Goal: Answer question/provide support: Share knowledge or assist other users

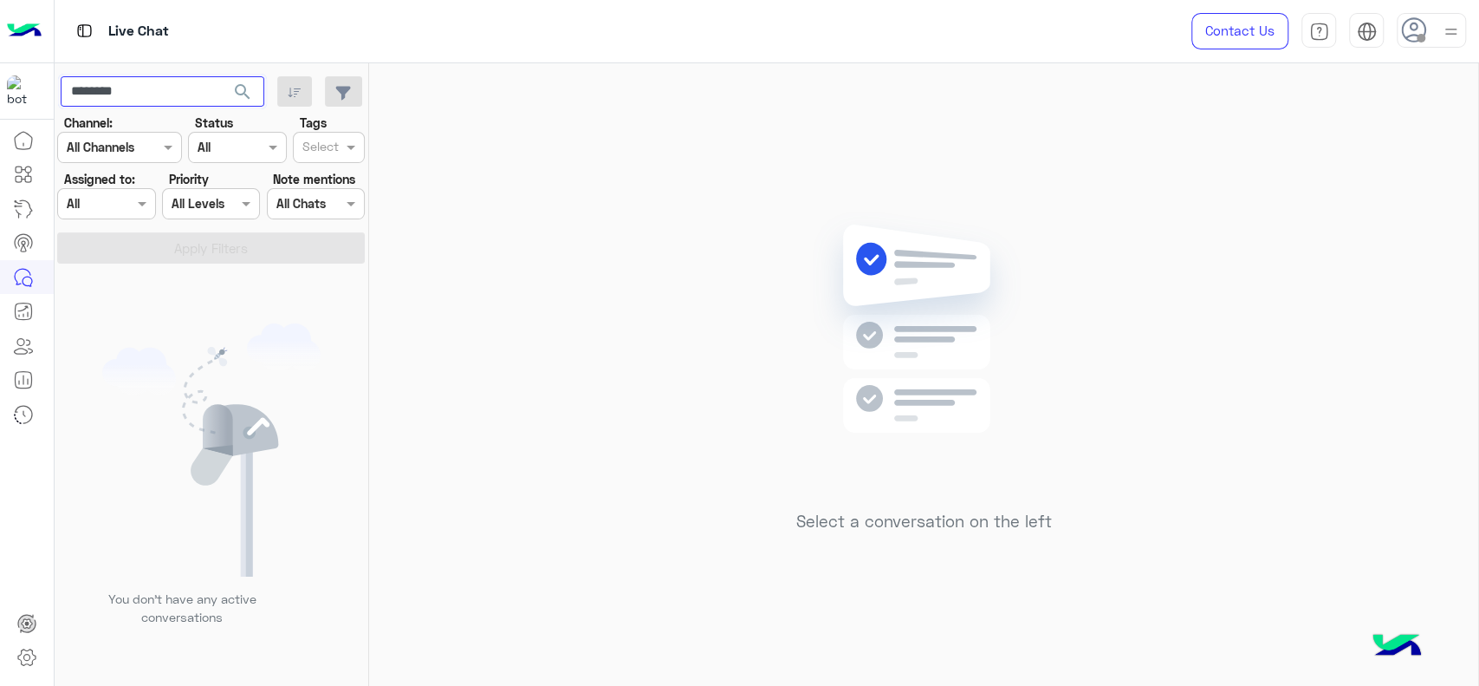
click at [168, 101] on input "********" at bounding box center [163, 91] width 204 height 31
click at [248, 92] on span "search" at bounding box center [242, 91] width 21 height 21
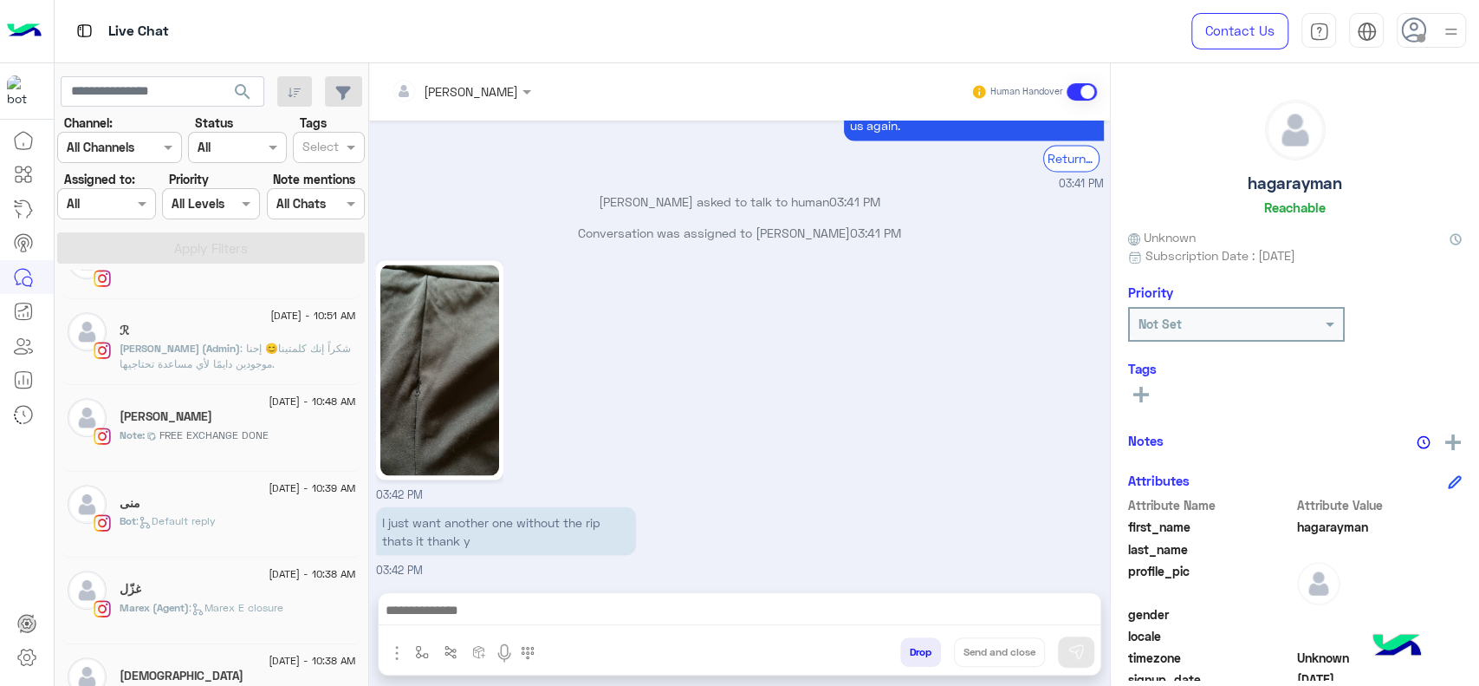
scroll to position [569, 0]
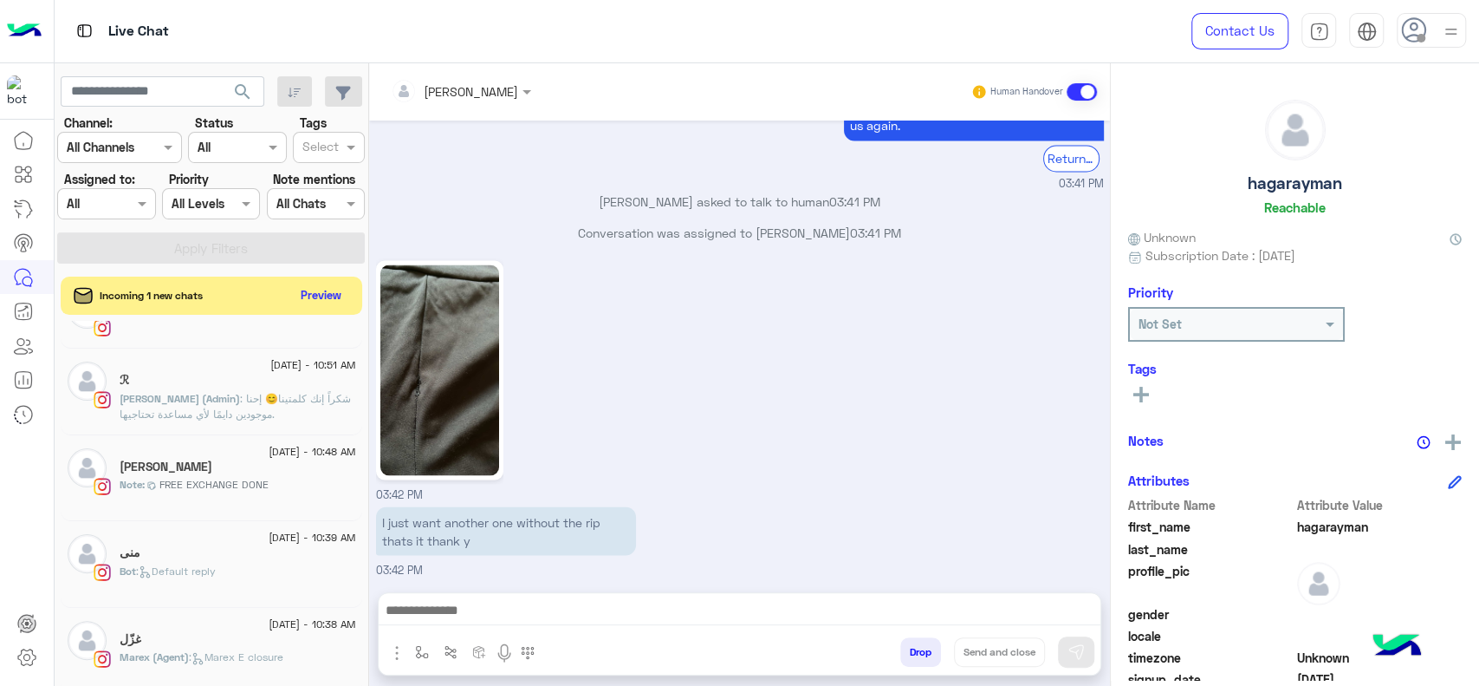
click at [220, 512] on div "19 August - 10:48 AM Riccardo Magued Note : FREE EXCHANGE DONE" at bounding box center [212, 478] width 302 height 87
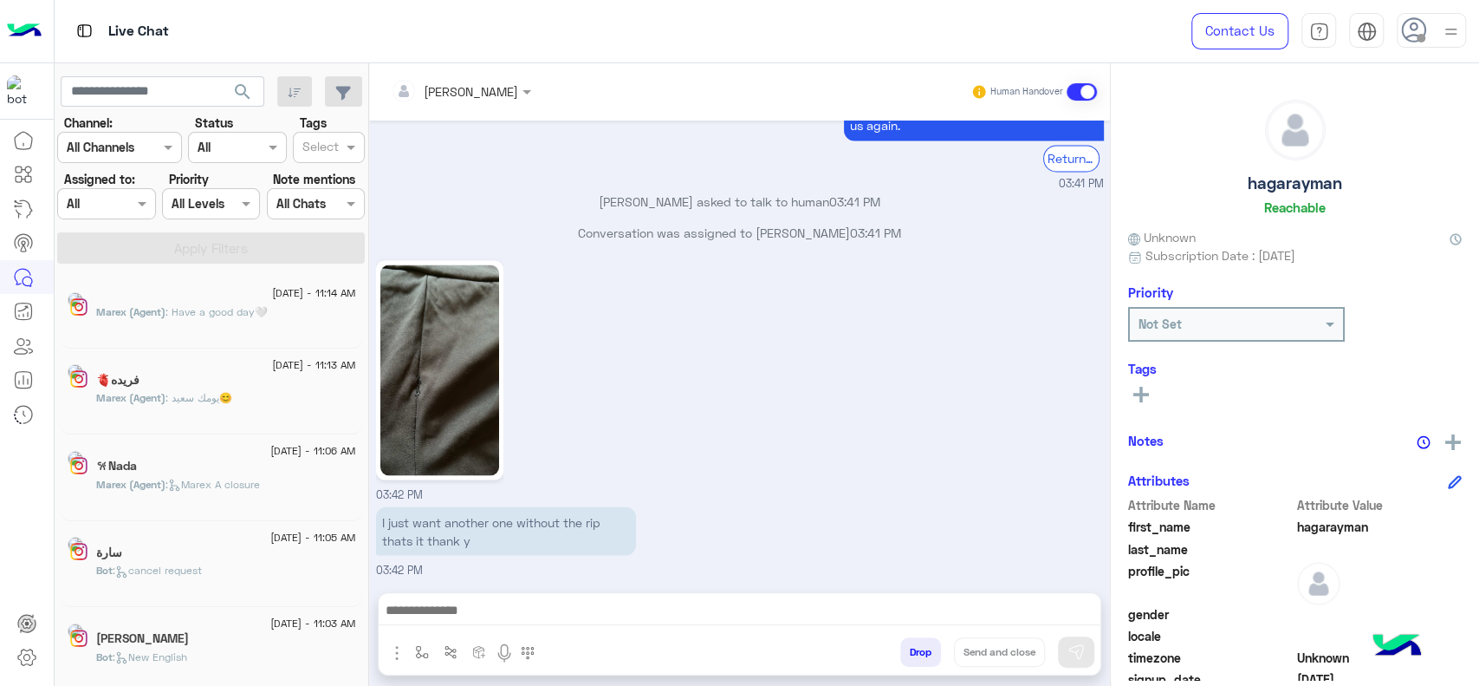
scroll to position [8, 0]
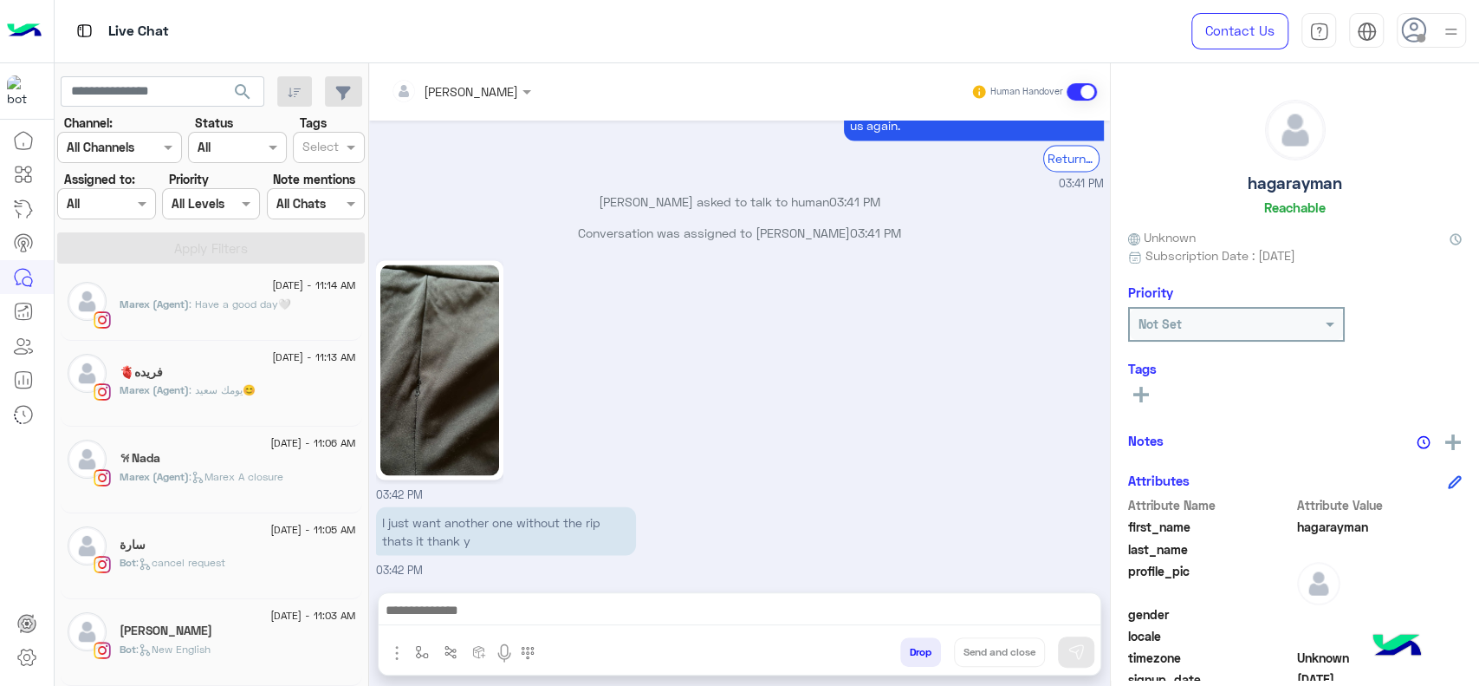
click at [250, 490] on div "19 August - 11:06 AM 𐙚Nada Marex (Agent) : Marex A closure" at bounding box center [238, 469] width 237 height 60
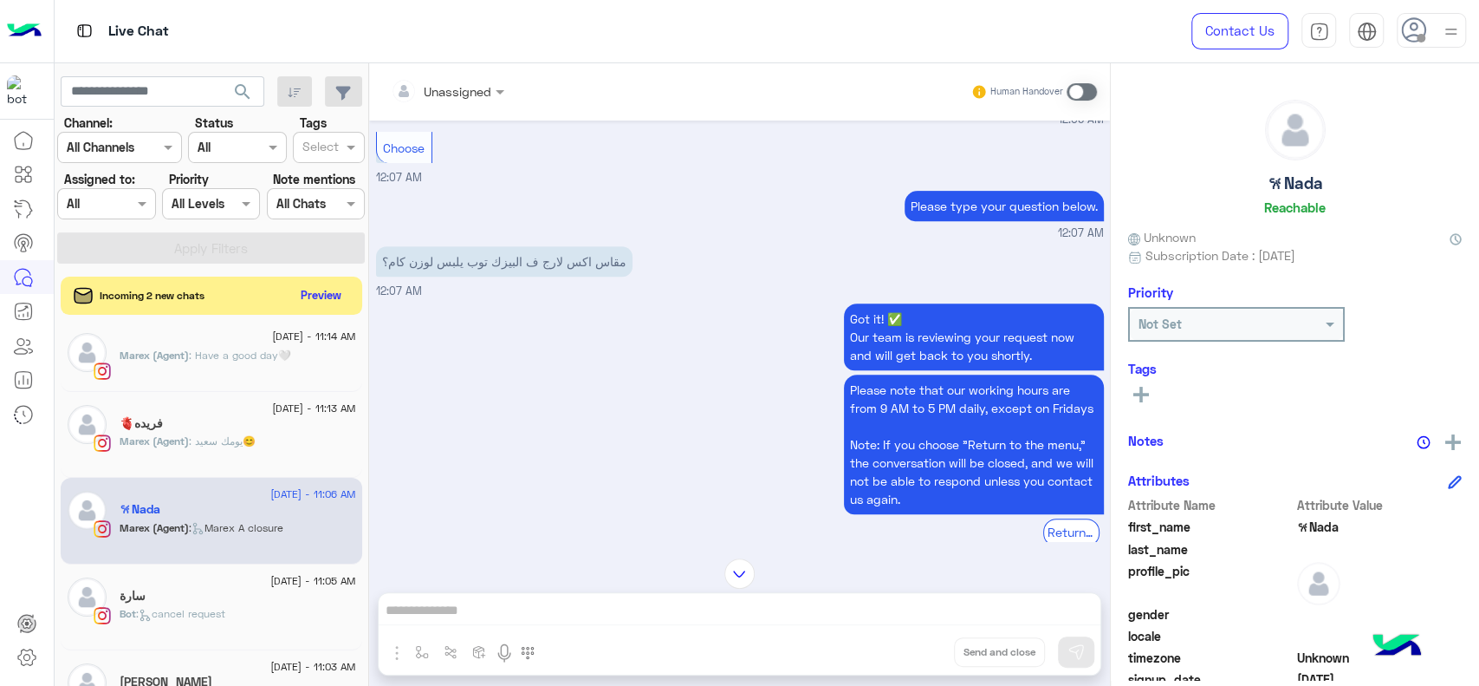
scroll to position [461, 0]
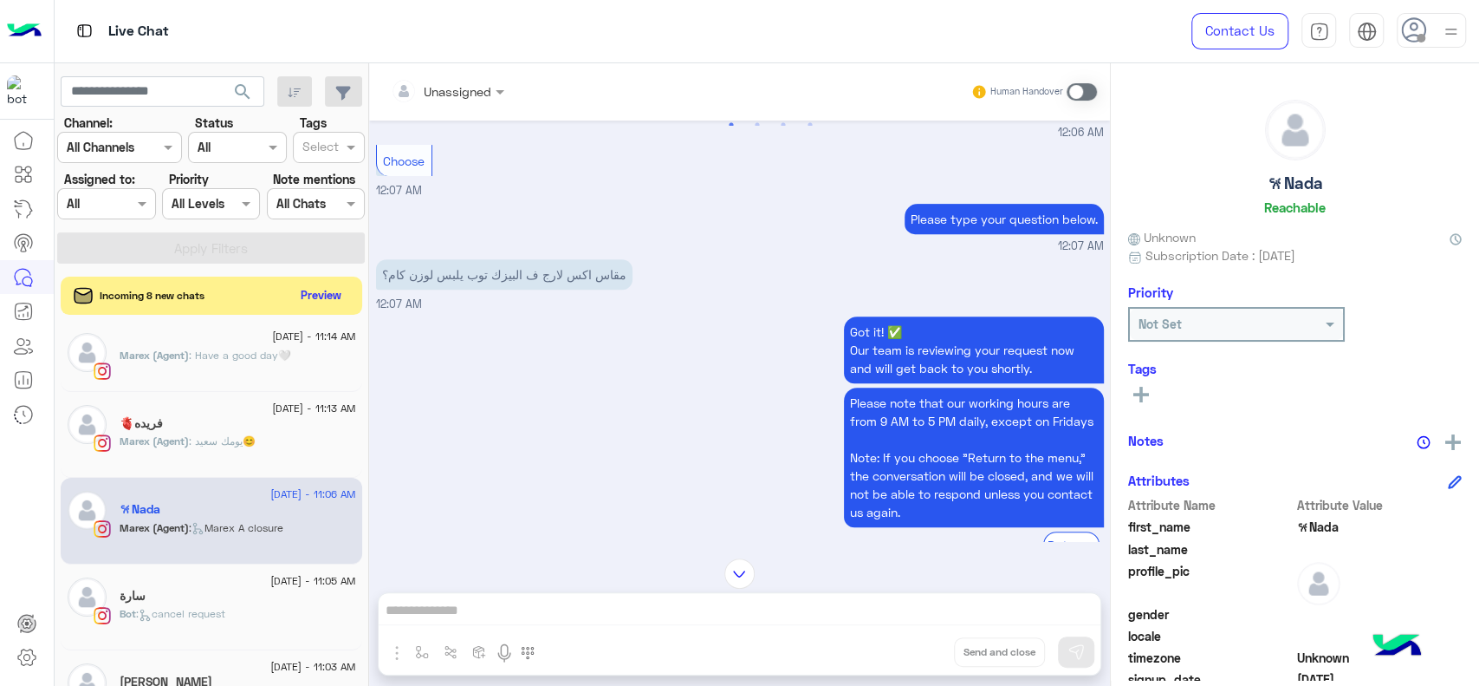
click at [595, 417] on div "Got it! ✅ Our team is reviewing your request now and will get back to you short…" at bounding box center [740, 445] width 728 height 267
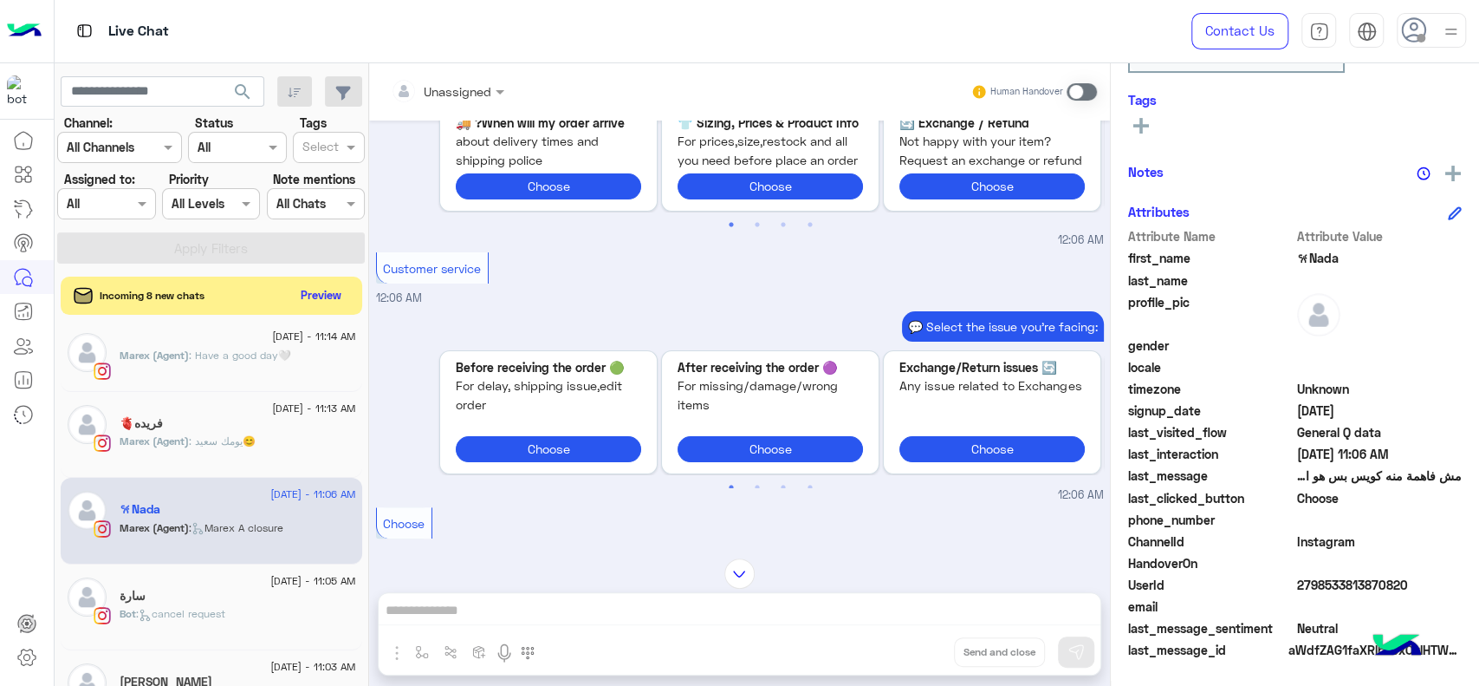
scroll to position [432, 0]
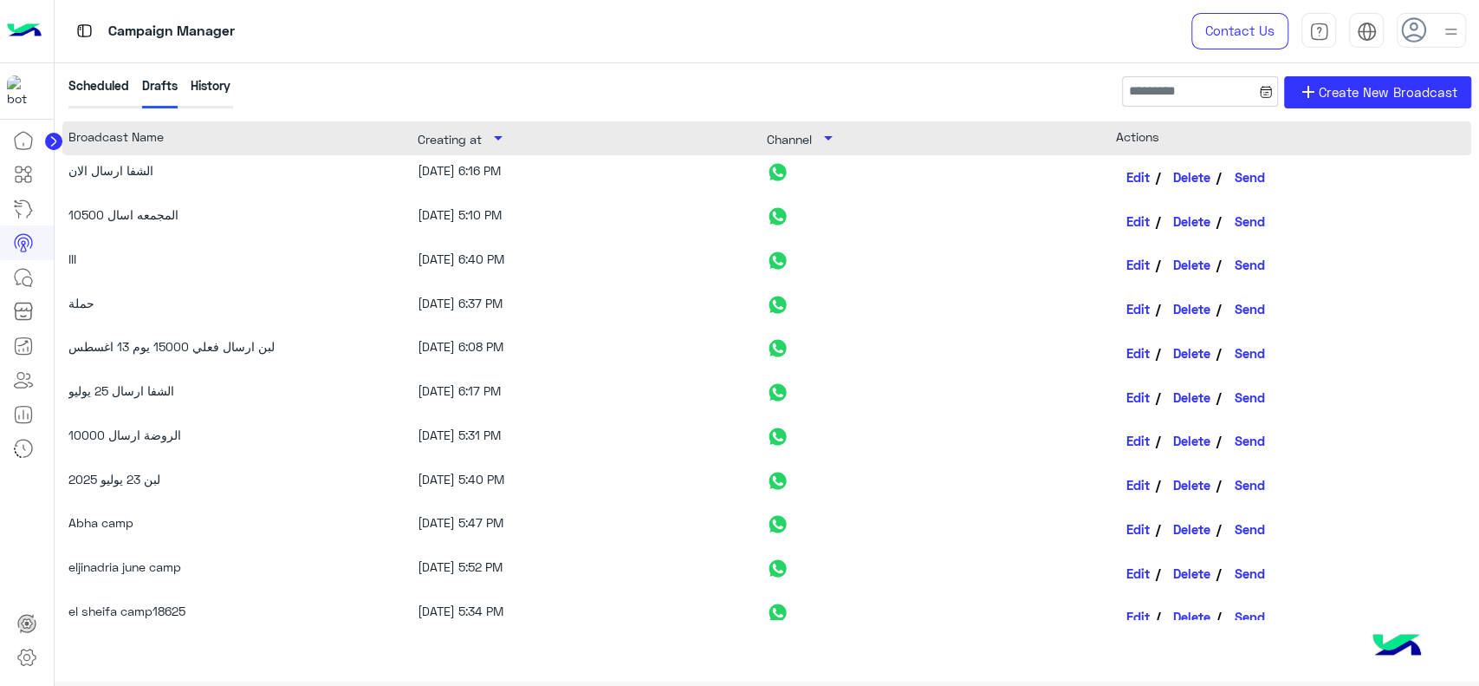
click at [27, 32] on img at bounding box center [24, 31] width 35 height 36
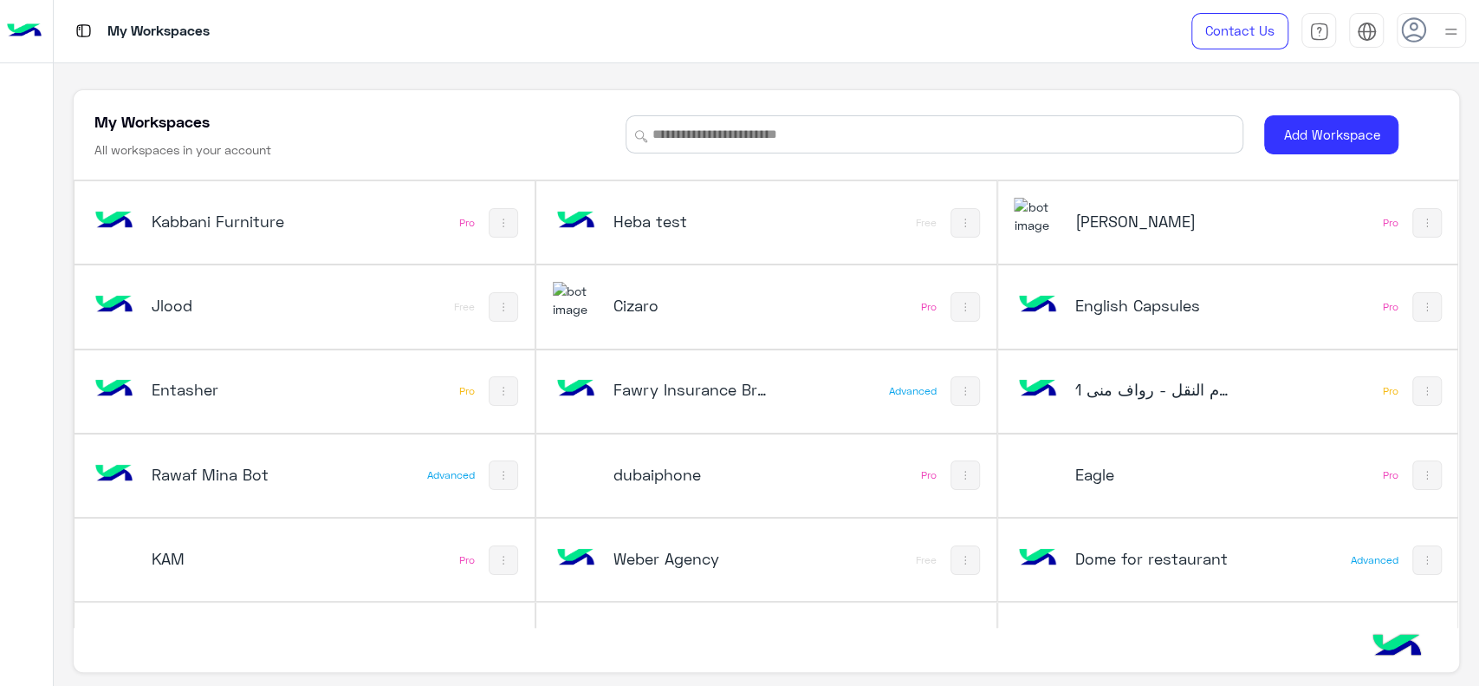
scroll to position [645, 0]
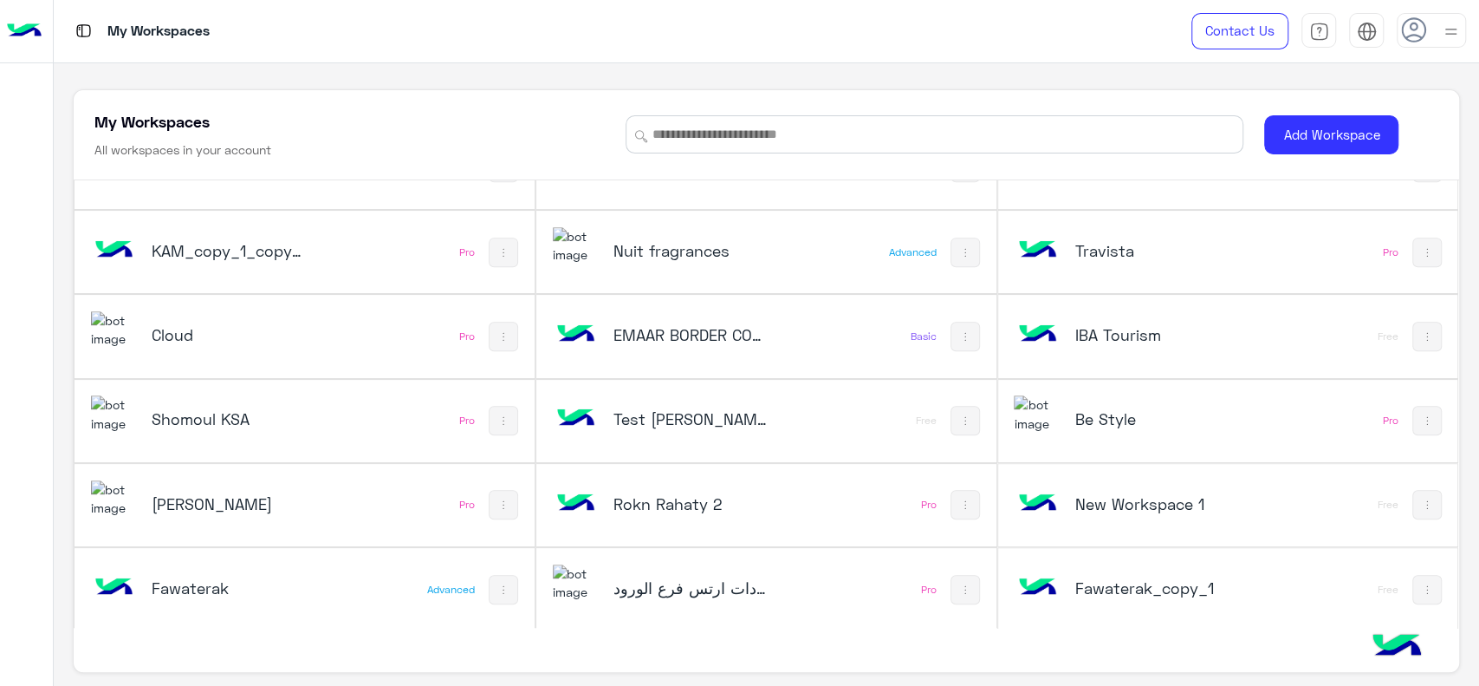
click at [229, 341] on h5 "Cloud" at bounding box center [229, 334] width 154 height 21
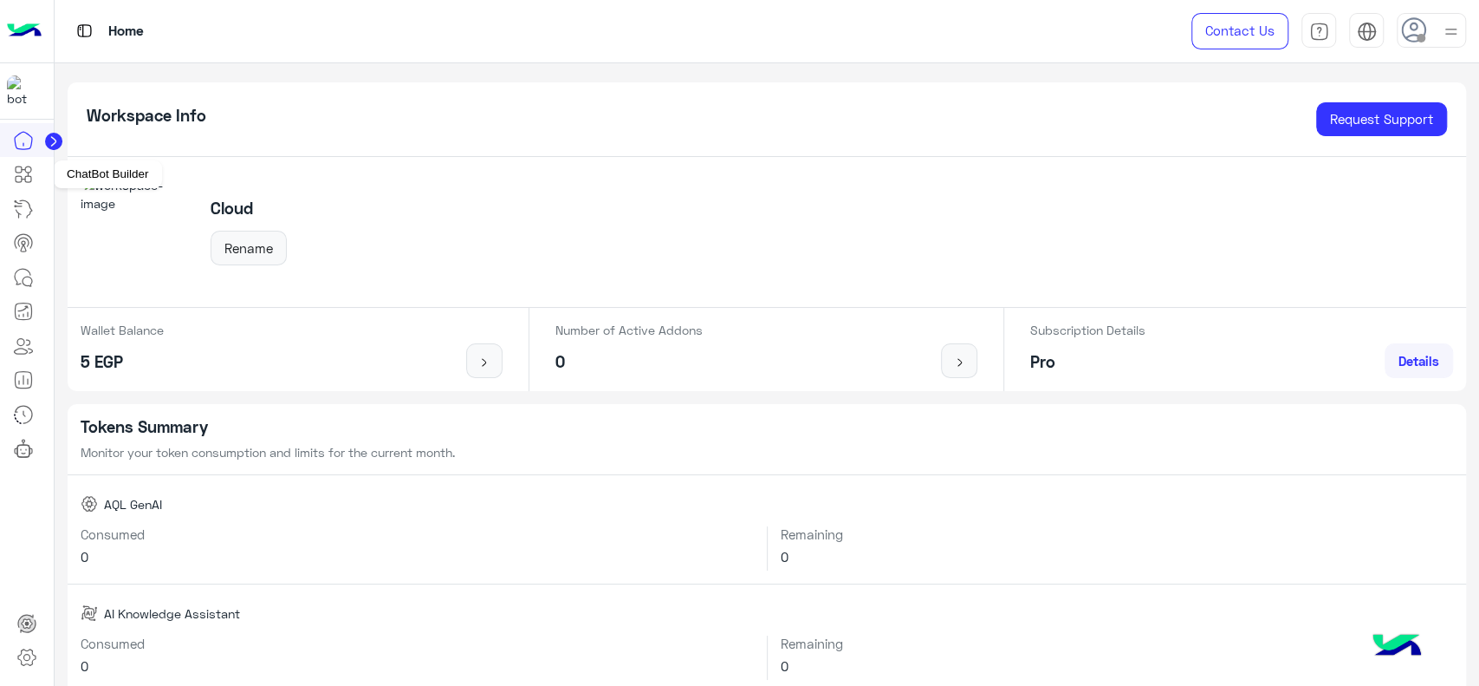
click at [32, 172] on icon at bounding box center [23, 174] width 21 height 21
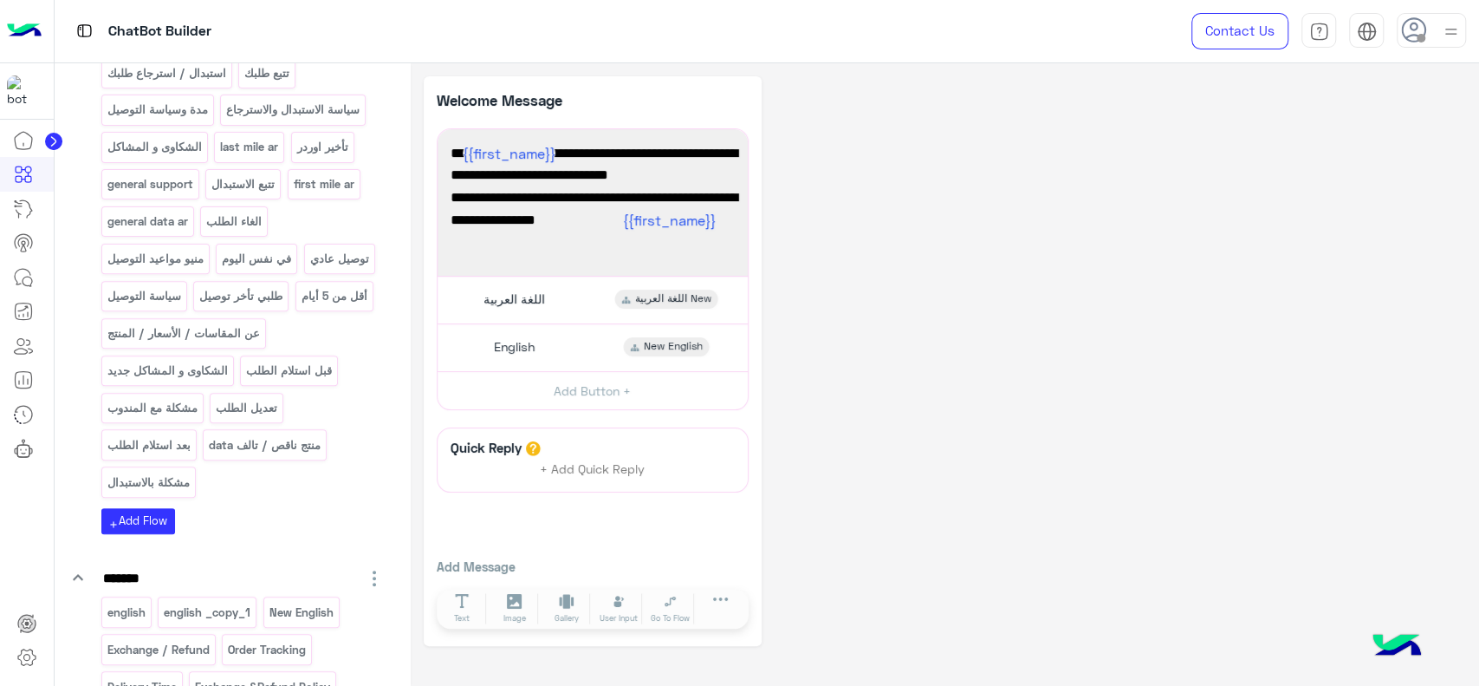
scroll to position [385, 0]
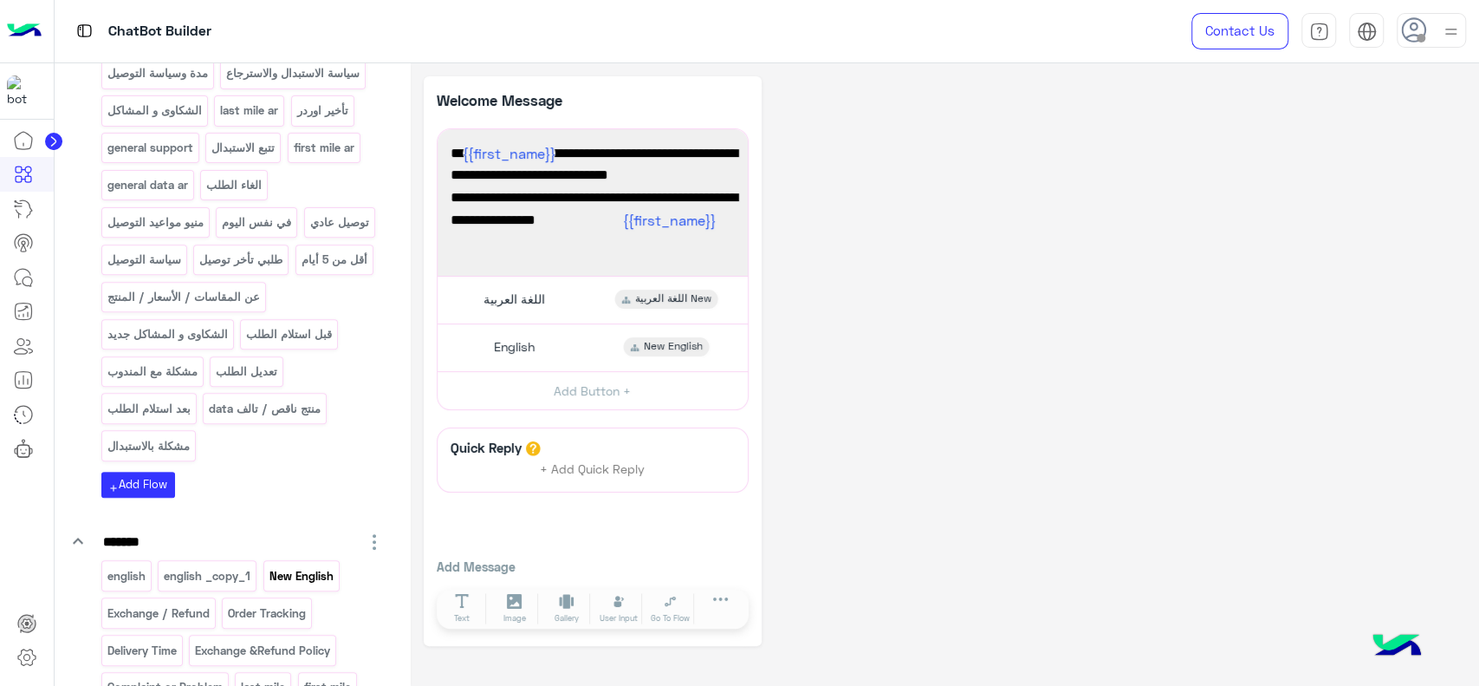
click at [302, 572] on p "New English" at bounding box center [301, 576] width 67 height 20
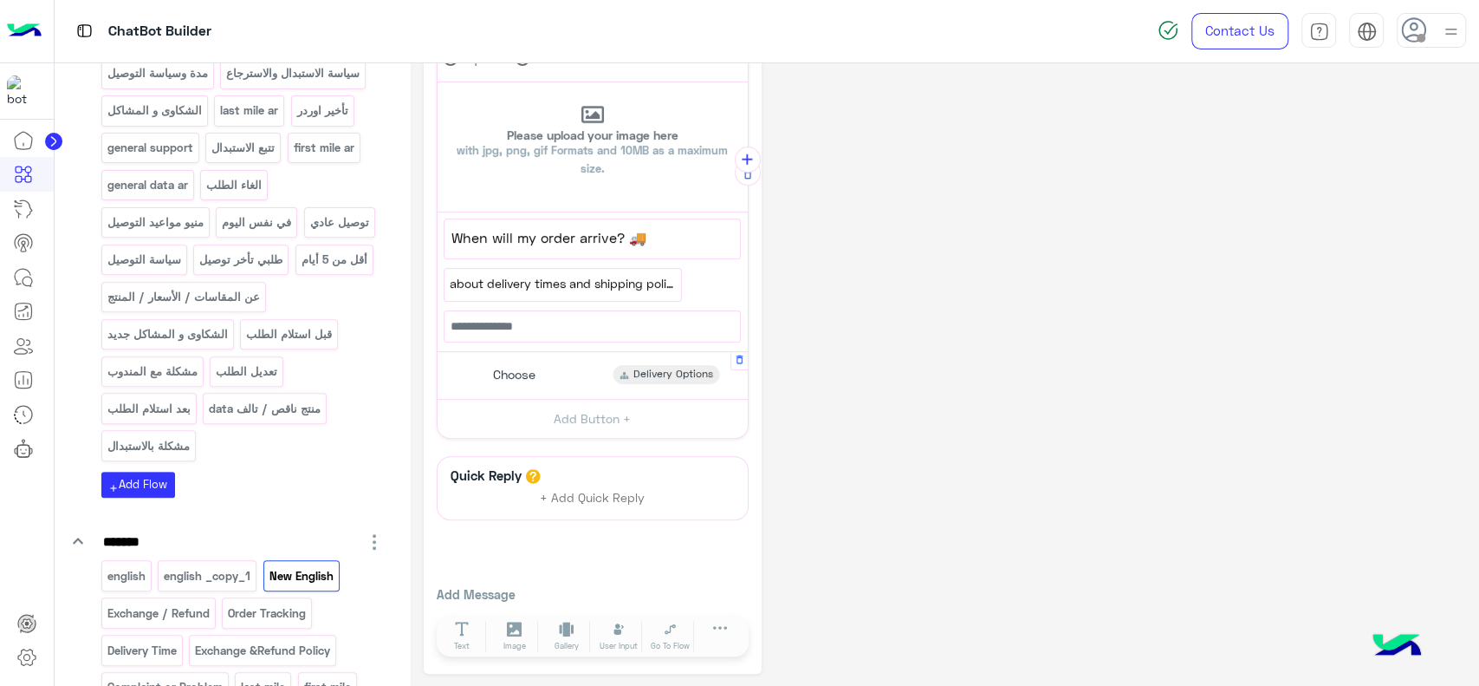
scroll to position [381, 0]
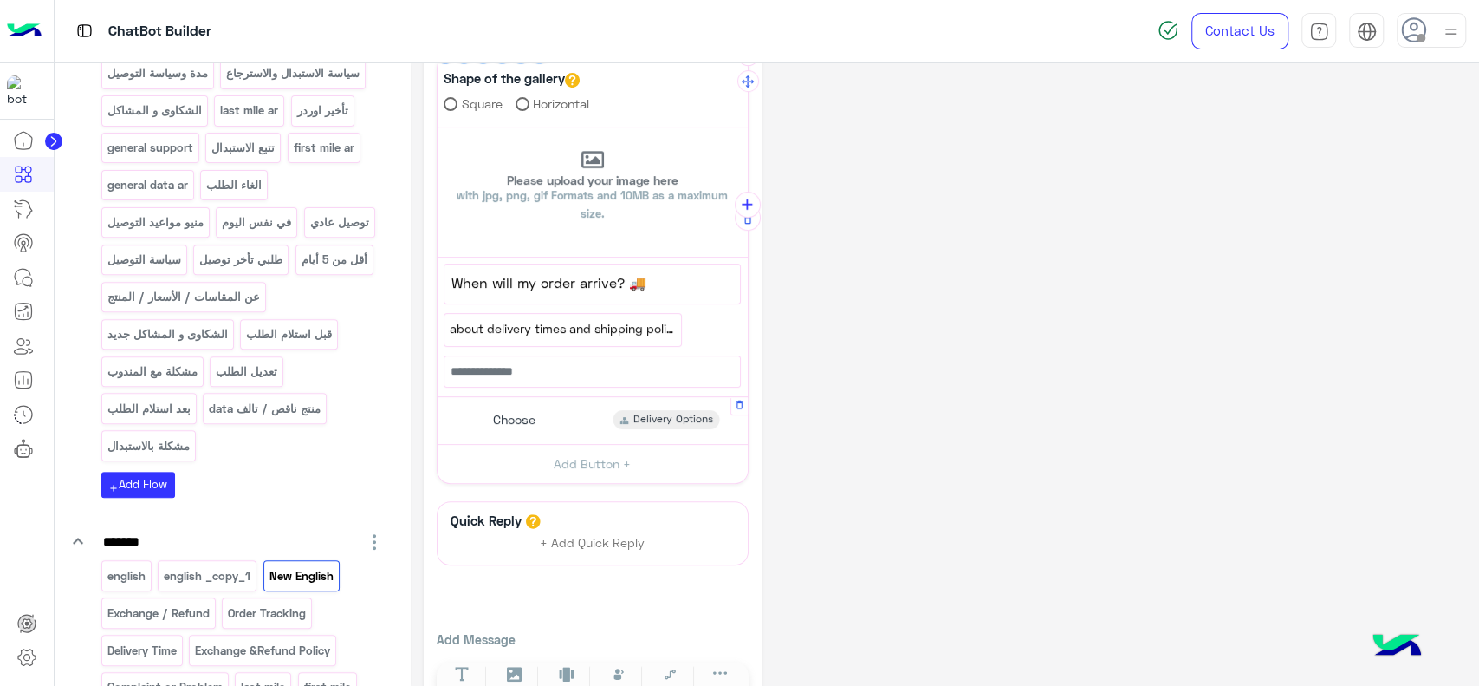
click at [608, 418] on div "Choose Delivery Options" at bounding box center [592, 421] width 297 height 34
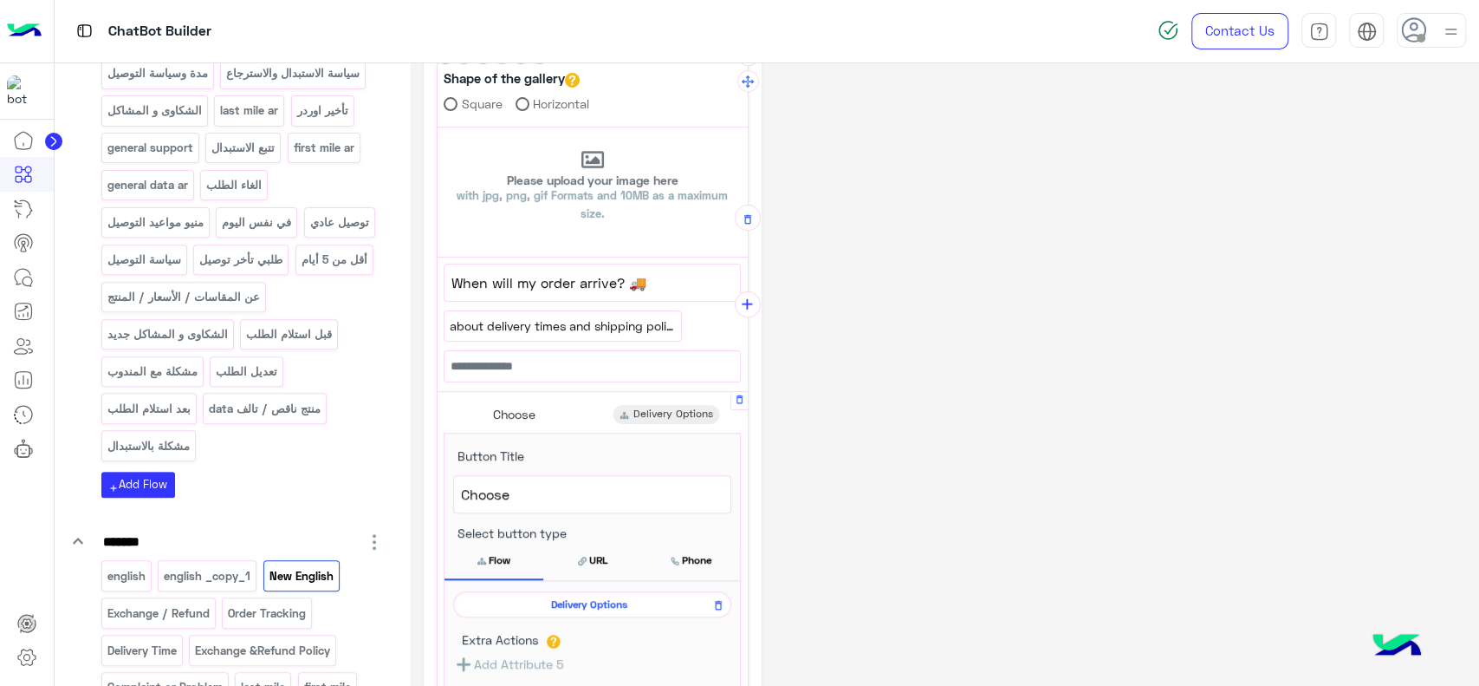
click at [585, 599] on span "Delivery Options" at bounding box center [589, 604] width 253 height 16
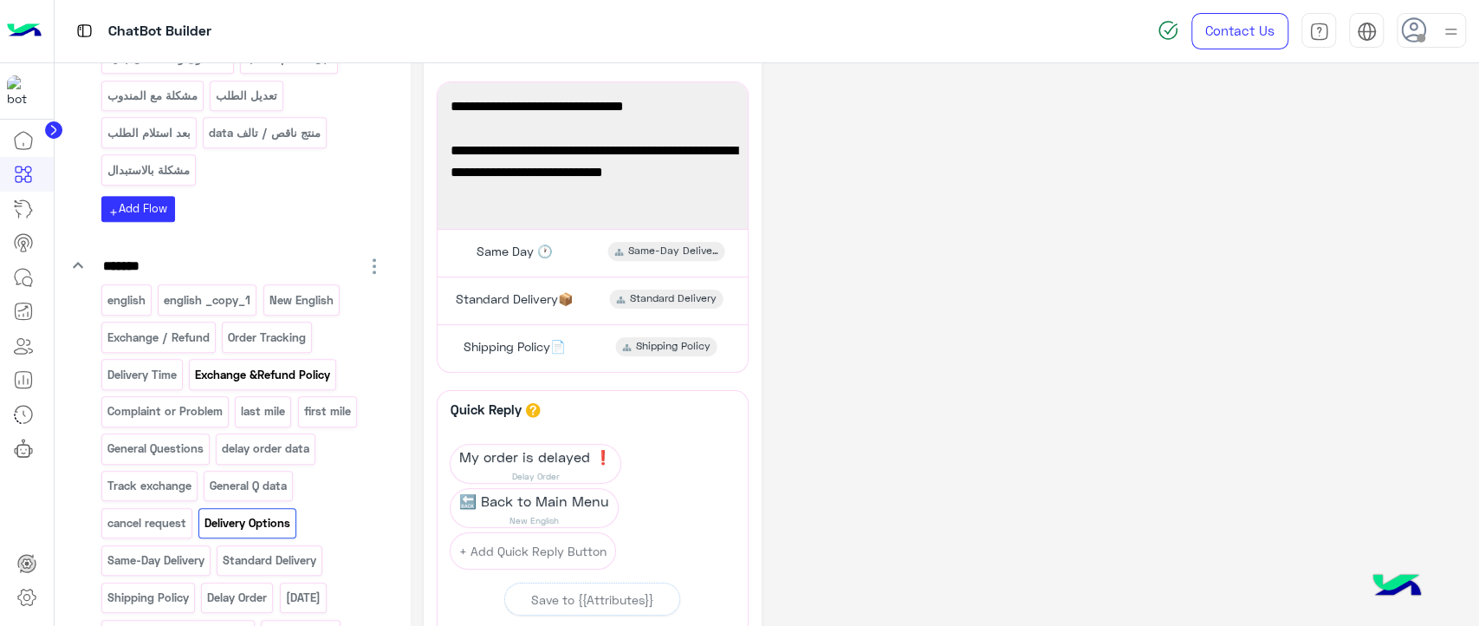
scroll to position [663, 0]
click at [322, 296] on p "New English" at bounding box center [301, 298] width 67 height 20
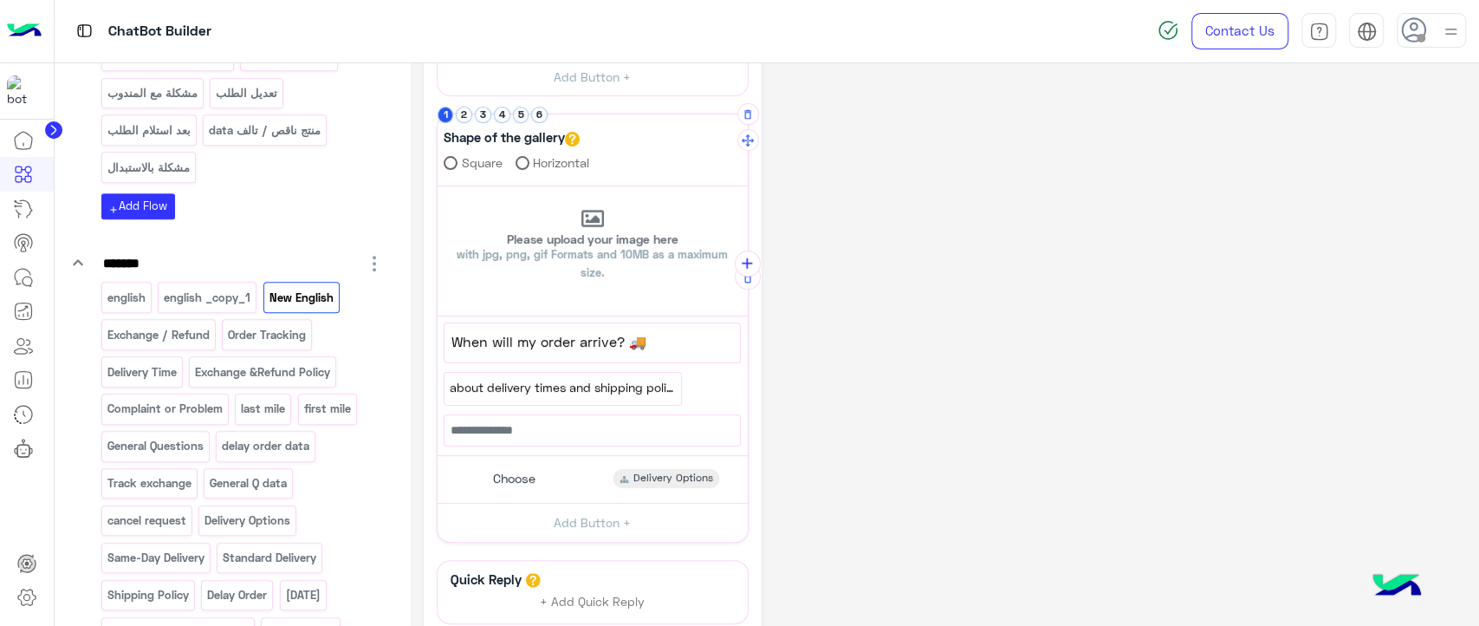
scroll to position [323, 0]
click at [658, 387] on span "about delivery times and shipping police" at bounding box center [562, 386] width 225 height 19
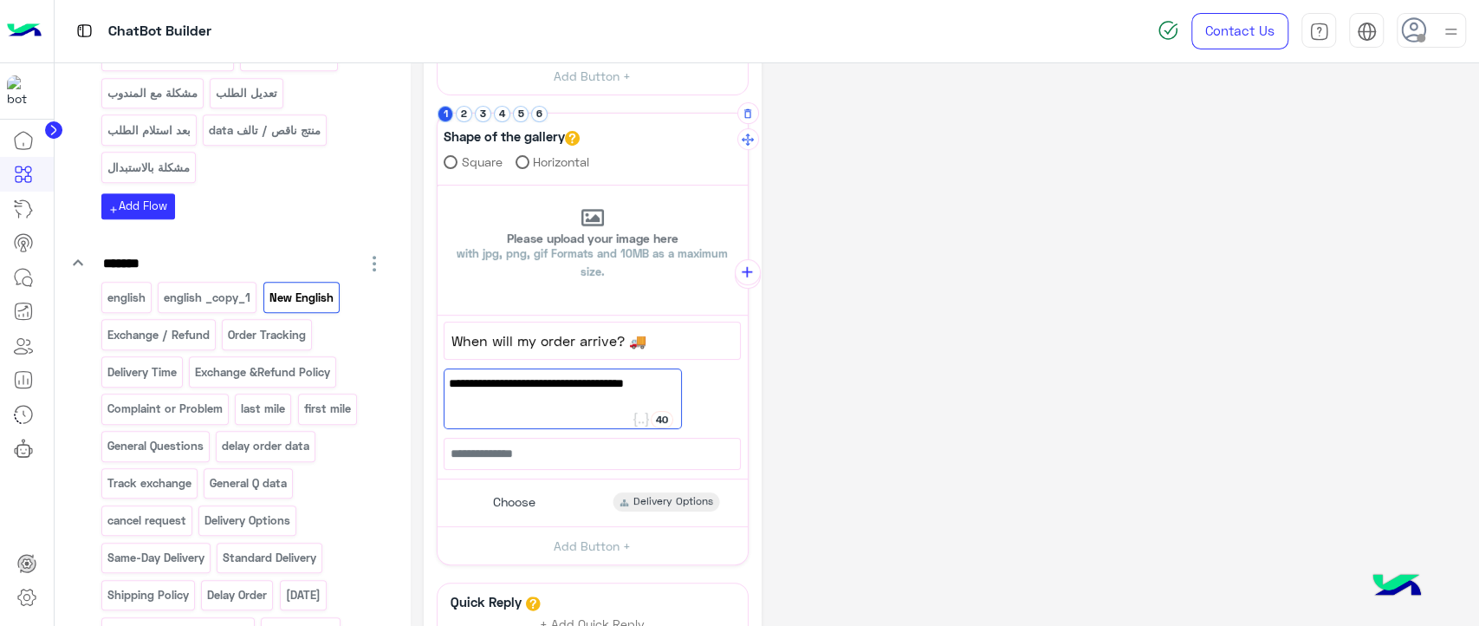
scroll to position [0, 0]
click at [582, 412] on div "about delivery times and shipping police" at bounding box center [562, 398] width 237 height 61
click at [817, 362] on div "**********" at bounding box center [945, 277] width 1043 height 1049
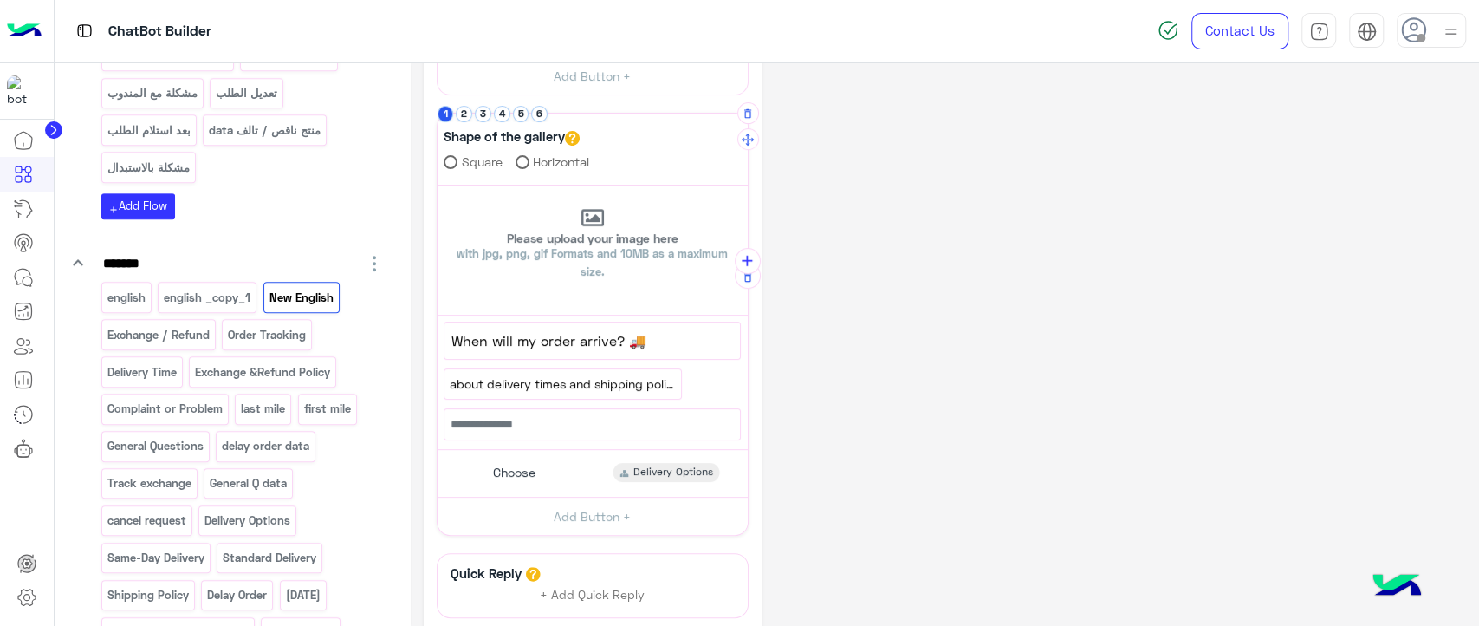
click at [482, 341] on span "When will my order arrive? 🚚" at bounding box center [593, 340] width 282 height 23
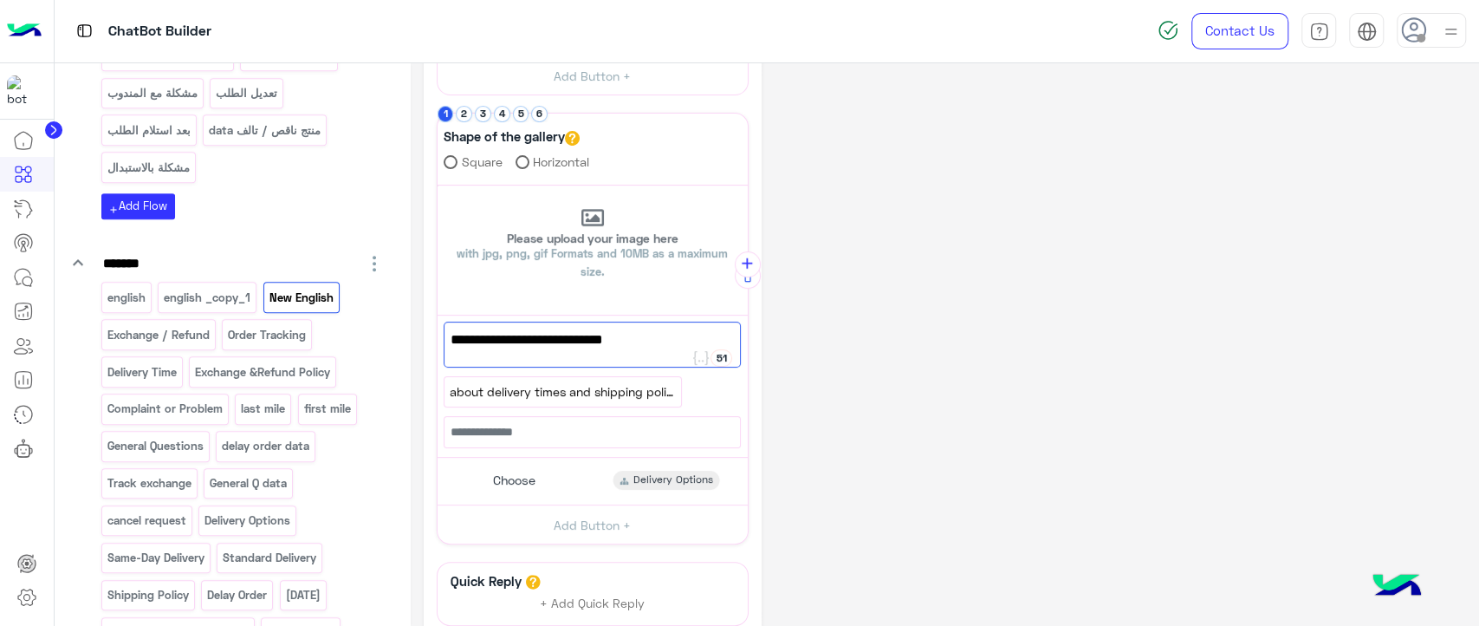
click at [890, 343] on div "**********" at bounding box center [945, 266] width 1043 height 1027
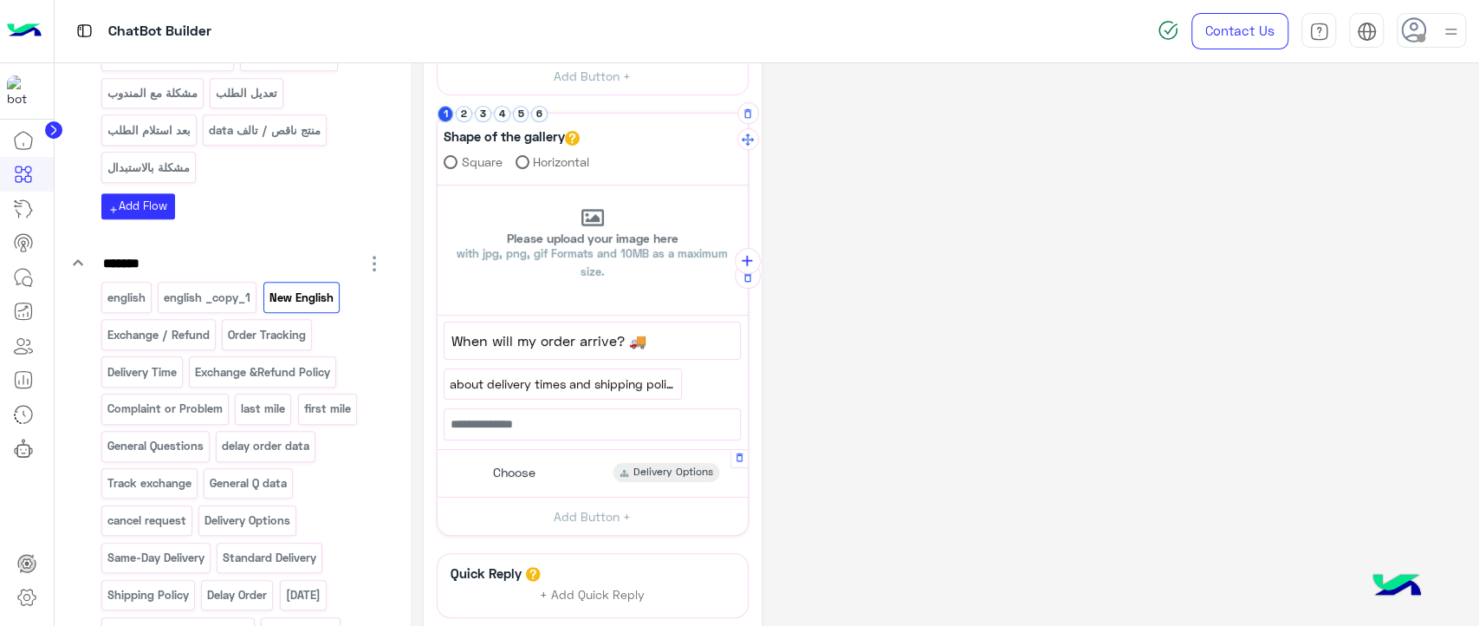
click at [578, 452] on div "Choose Delivery Options Button Title ****** 74 Choose Select button type Flow U…" at bounding box center [593, 473] width 310 height 47
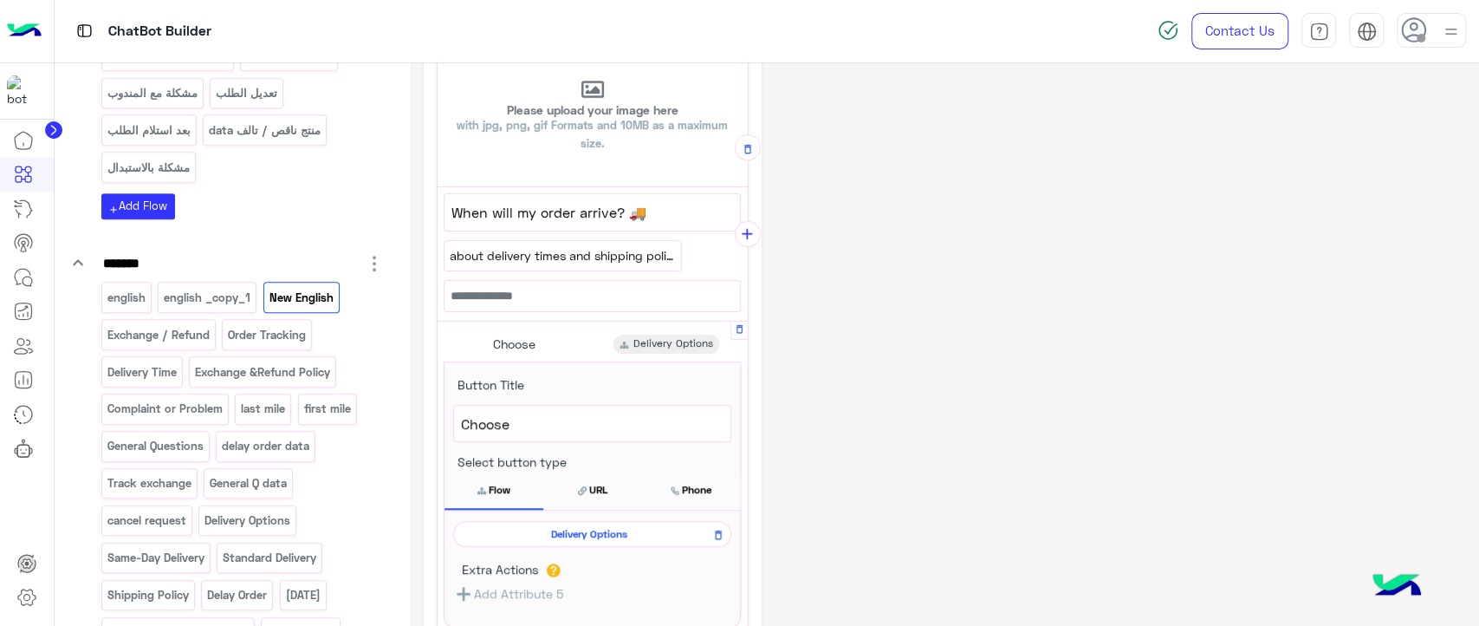
scroll to position [464, 0]
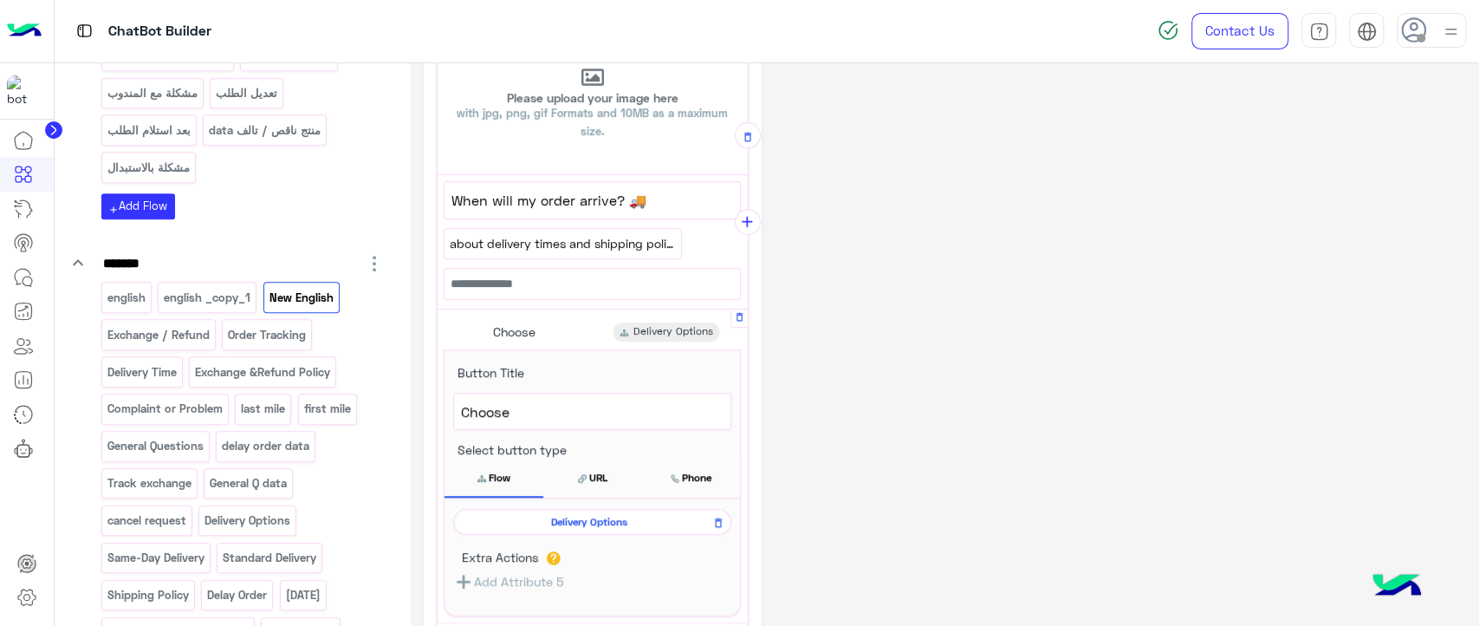
click at [595, 517] on span "Delivery Options" at bounding box center [589, 522] width 253 height 16
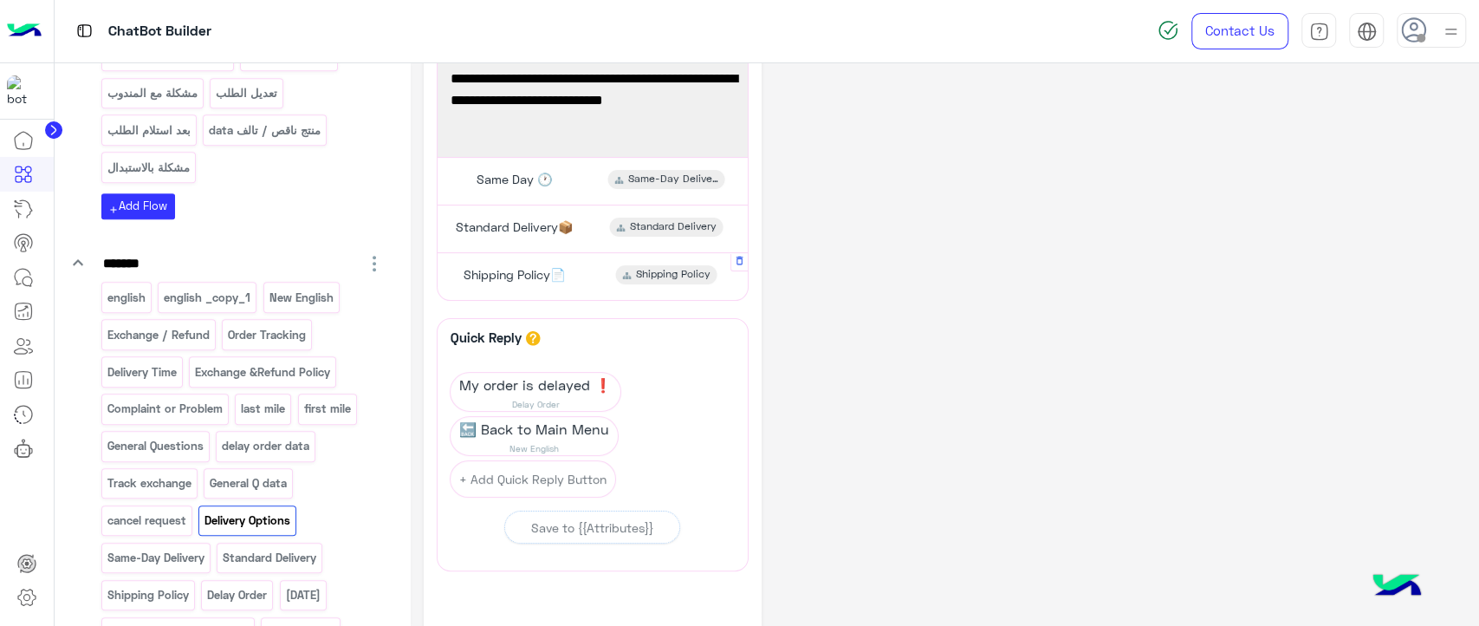
scroll to position [136, 0]
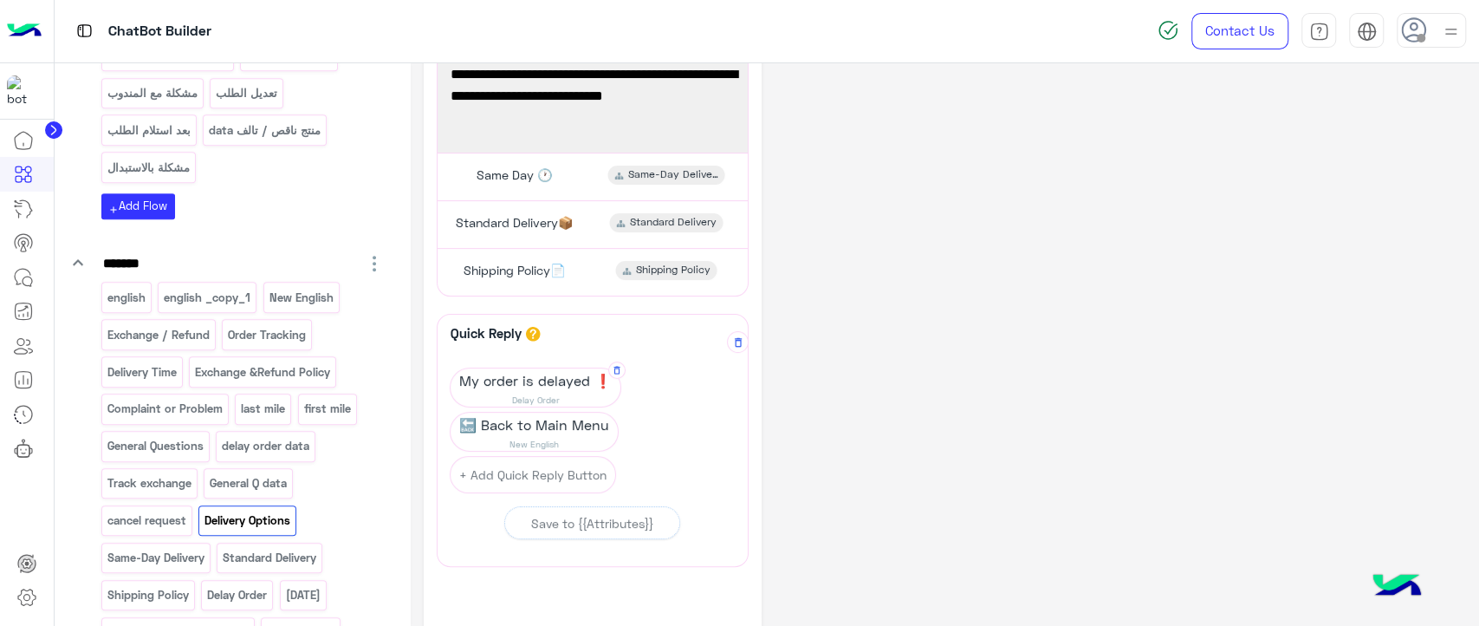
click at [562, 390] on span "My order is delayed ❗" at bounding box center [536, 380] width 170 height 24
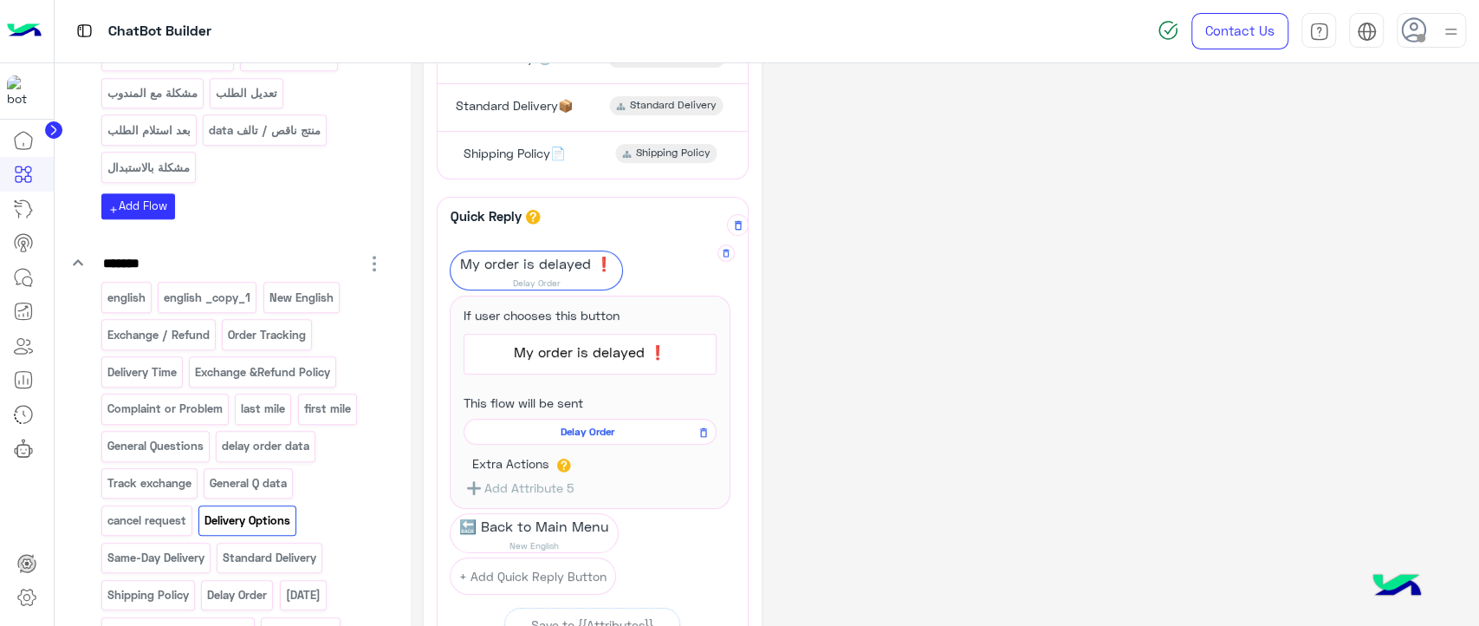
scroll to position [258, 0]
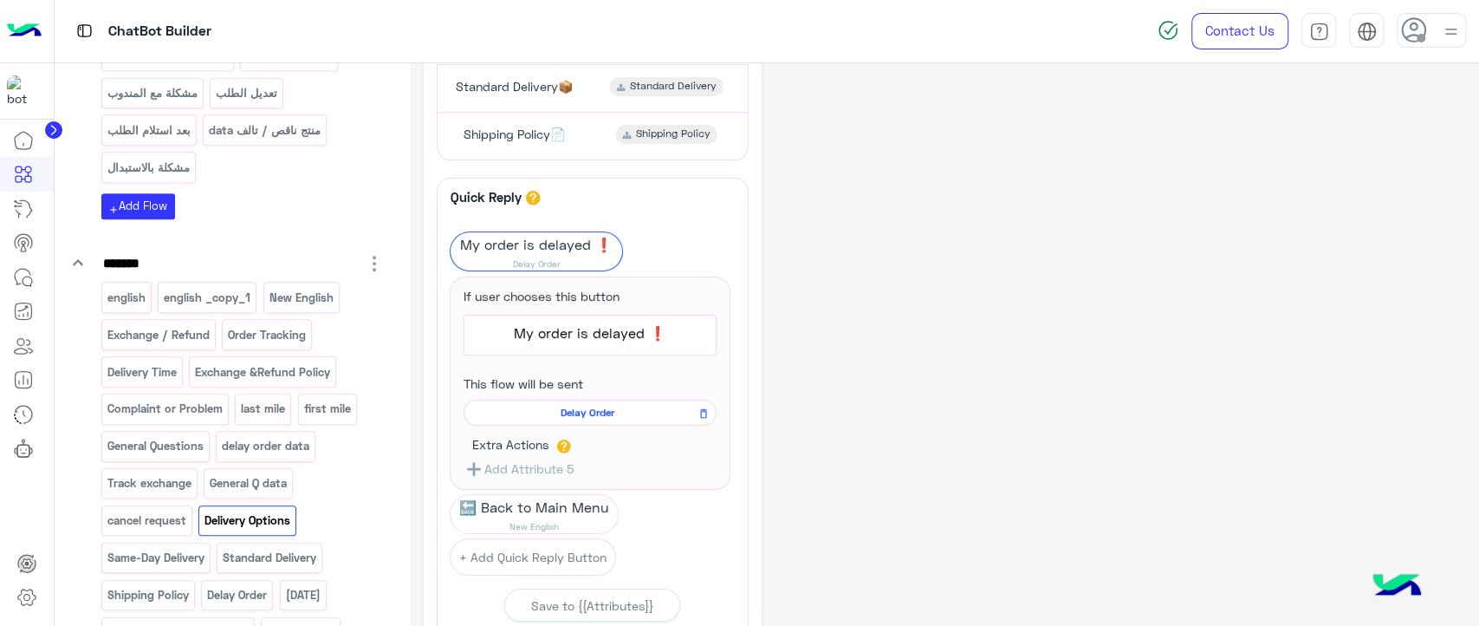
click at [863, 353] on div "**********" at bounding box center [945, 303] width 1043 height 999
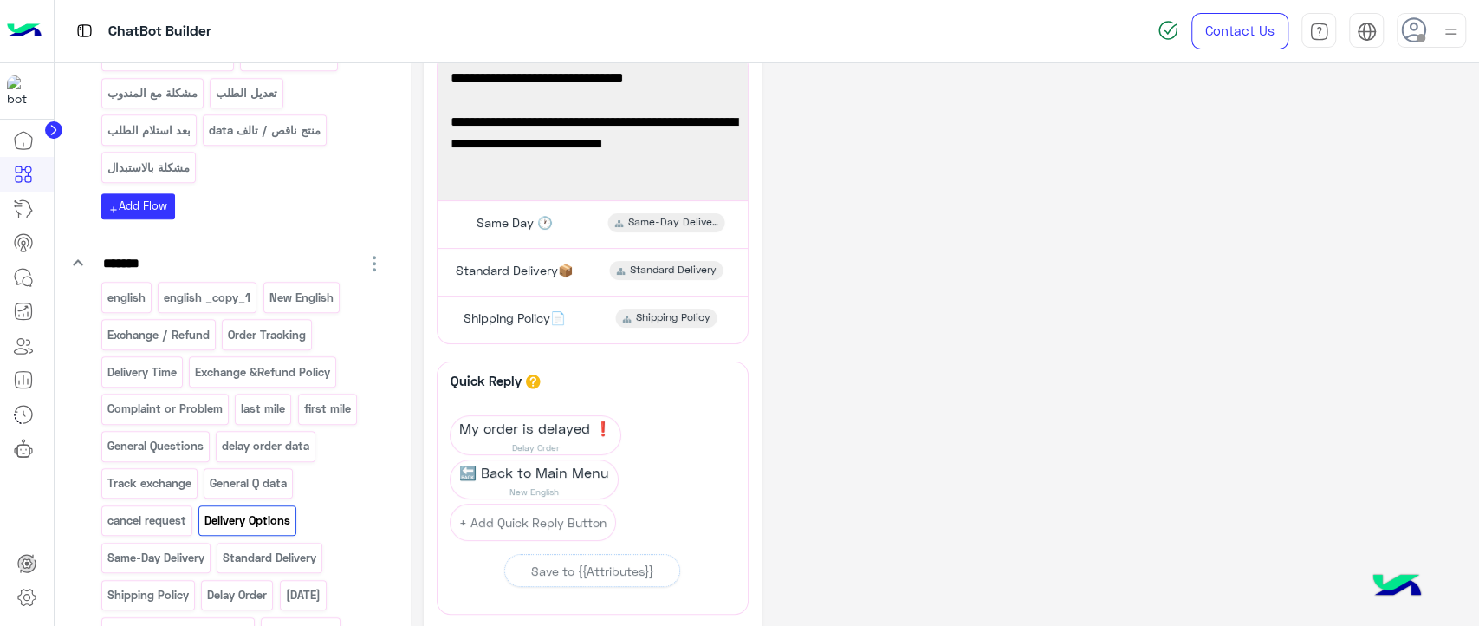
scroll to position [0, 0]
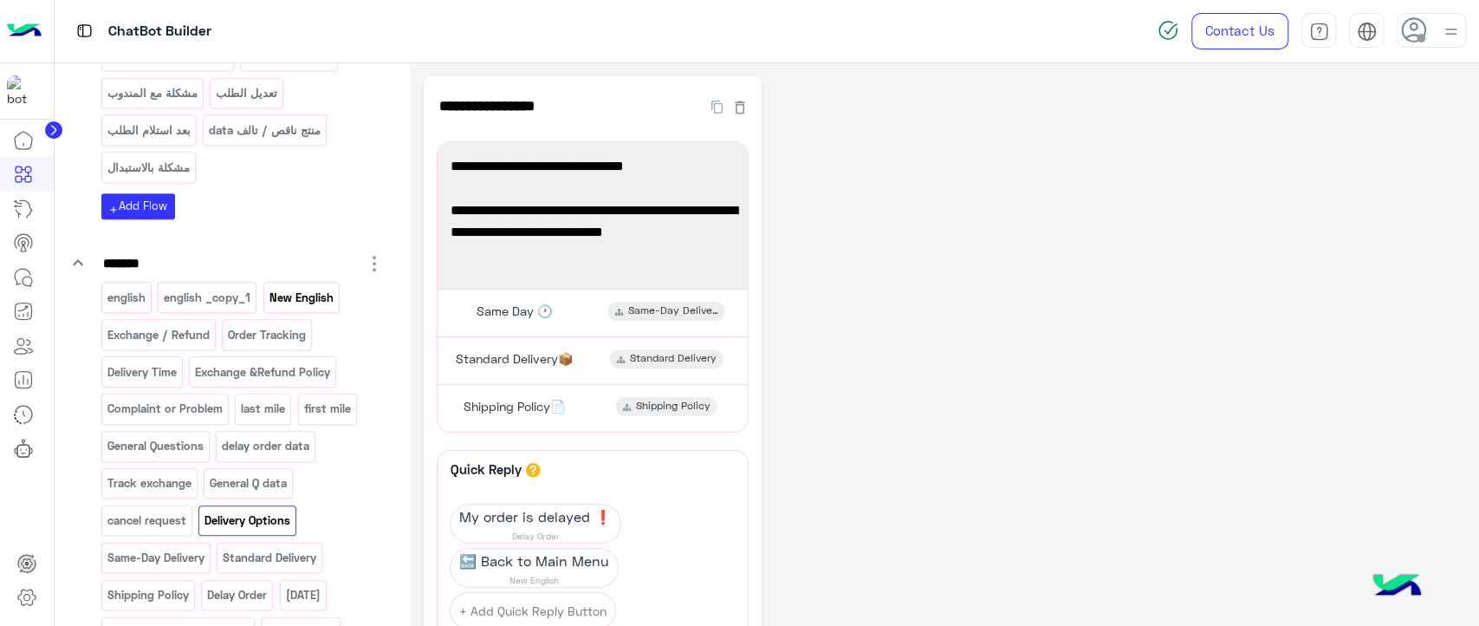
click at [291, 300] on p "New English" at bounding box center [301, 298] width 67 height 20
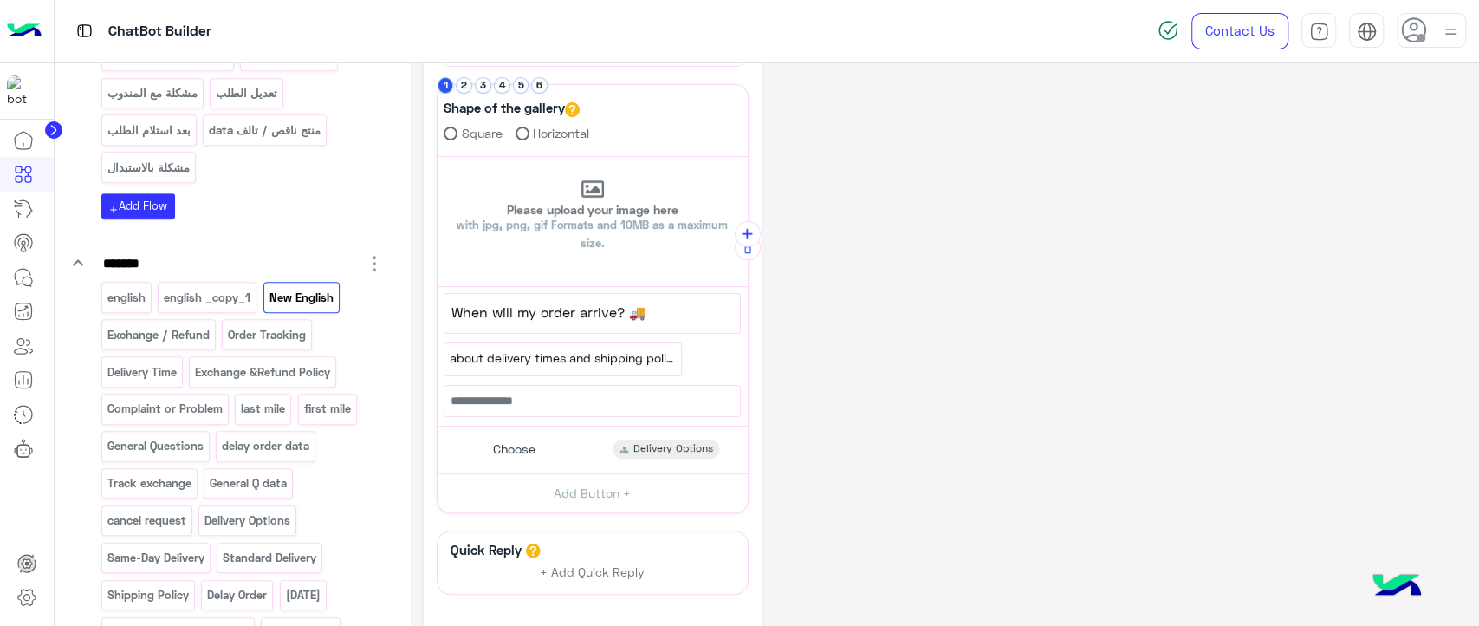
scroll to position [346, 0]
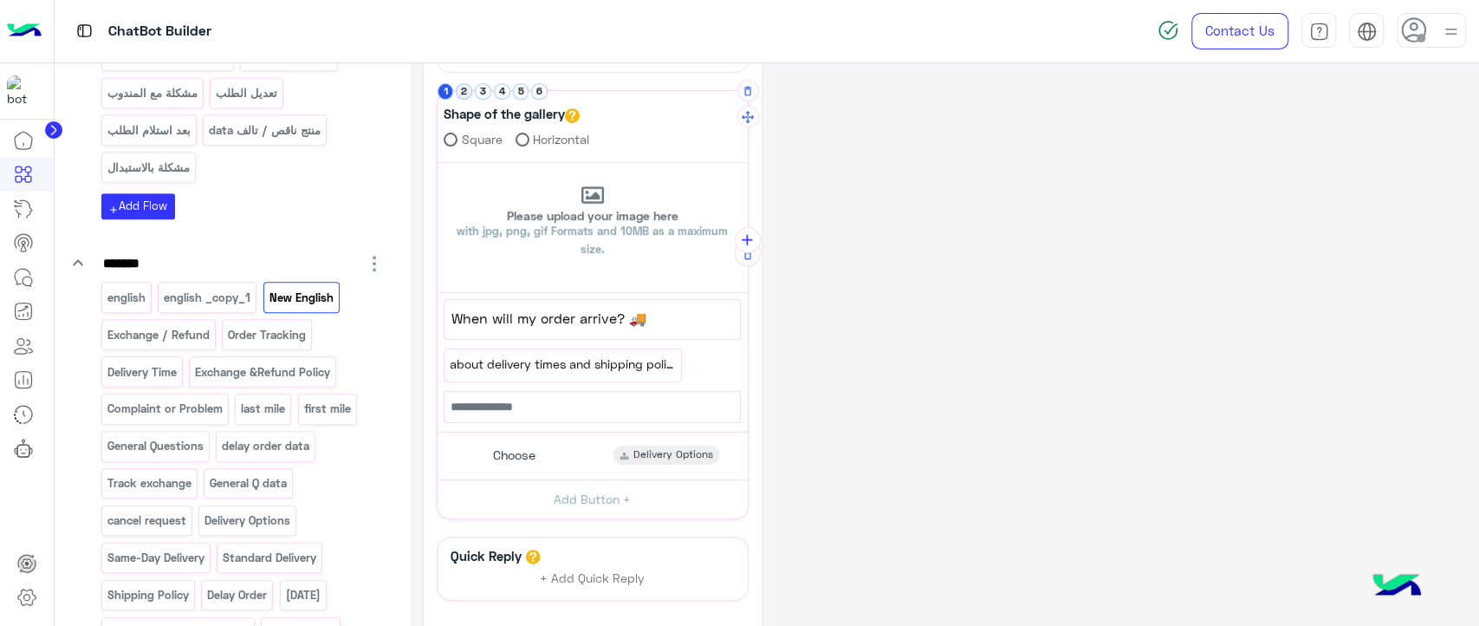
click at [465, 94] on button "2" at bounding box center [464, 91] width 16 height 16
click at [516, 357] on span "For prices,size,restock and all you need before place an order" at bounding box center [562, 361] width 225 height 19
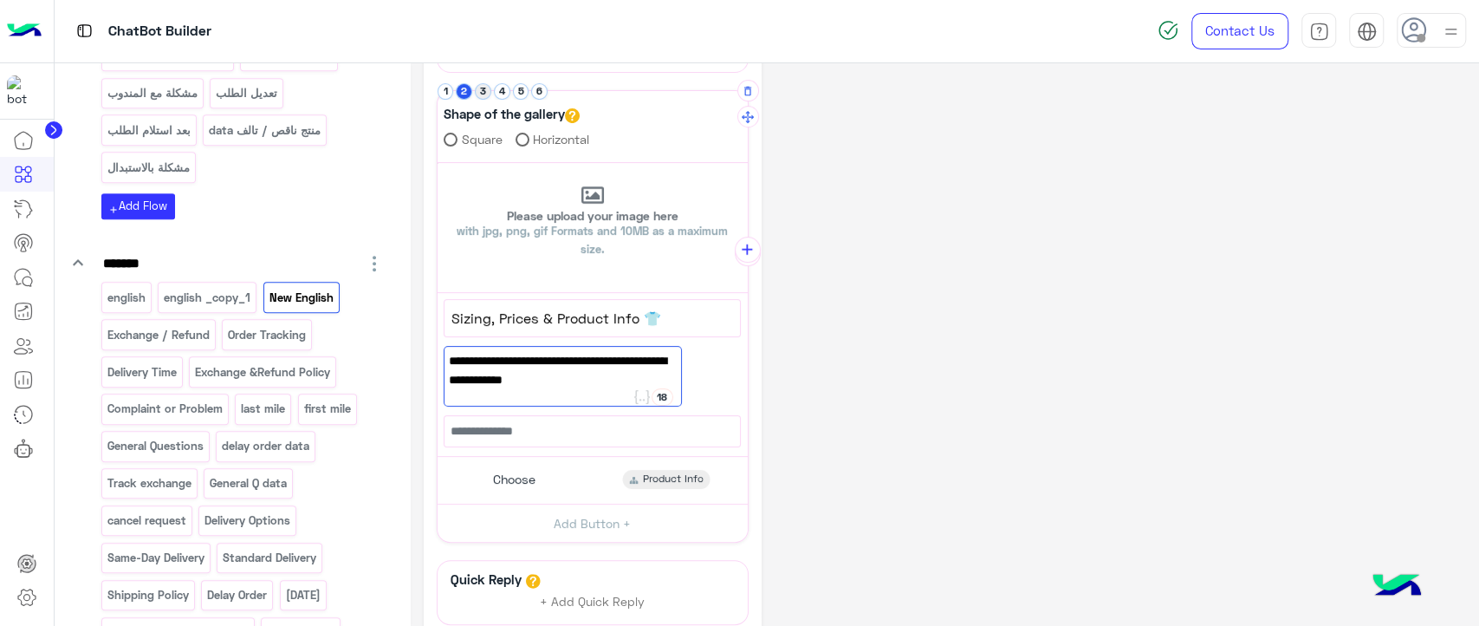
click at [484, 96] on button "3" at bounding box center [483, 91] width 16 height 16
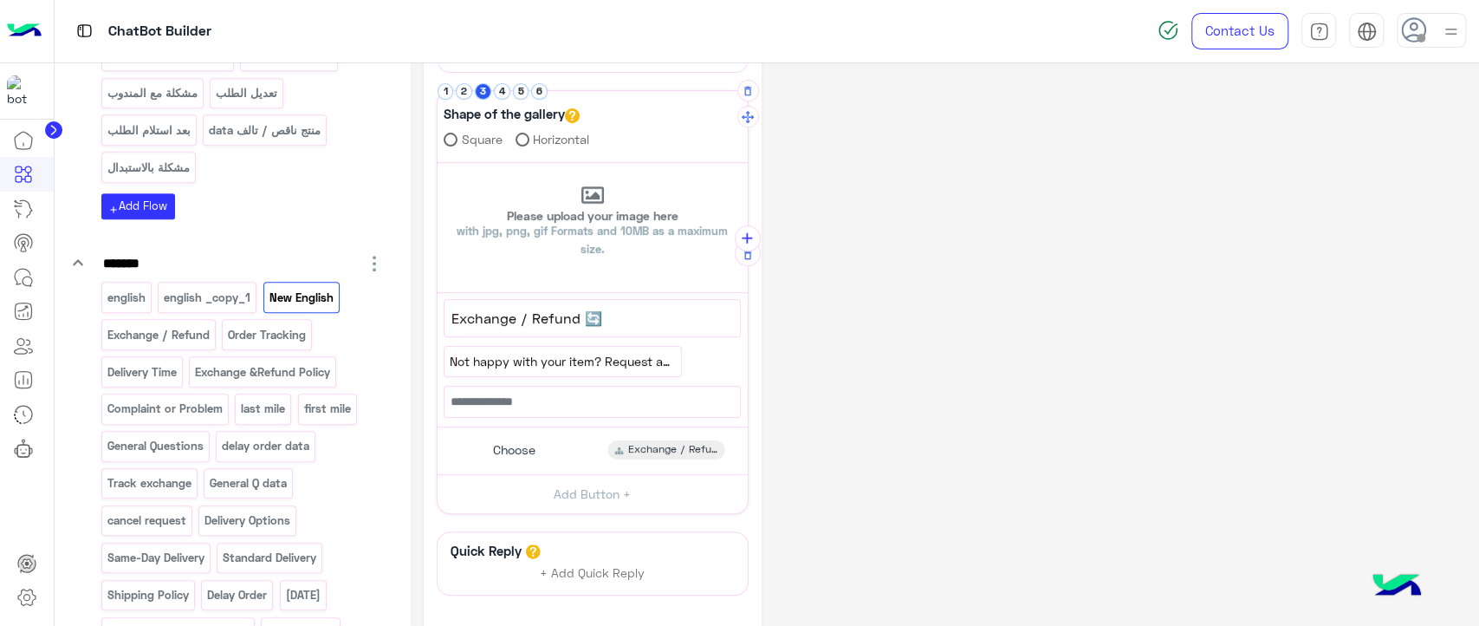
click at [557, 367] on span "Not happy with your item? Request an exchange or refund" at bounding box center [562, 361] width 225 height 19
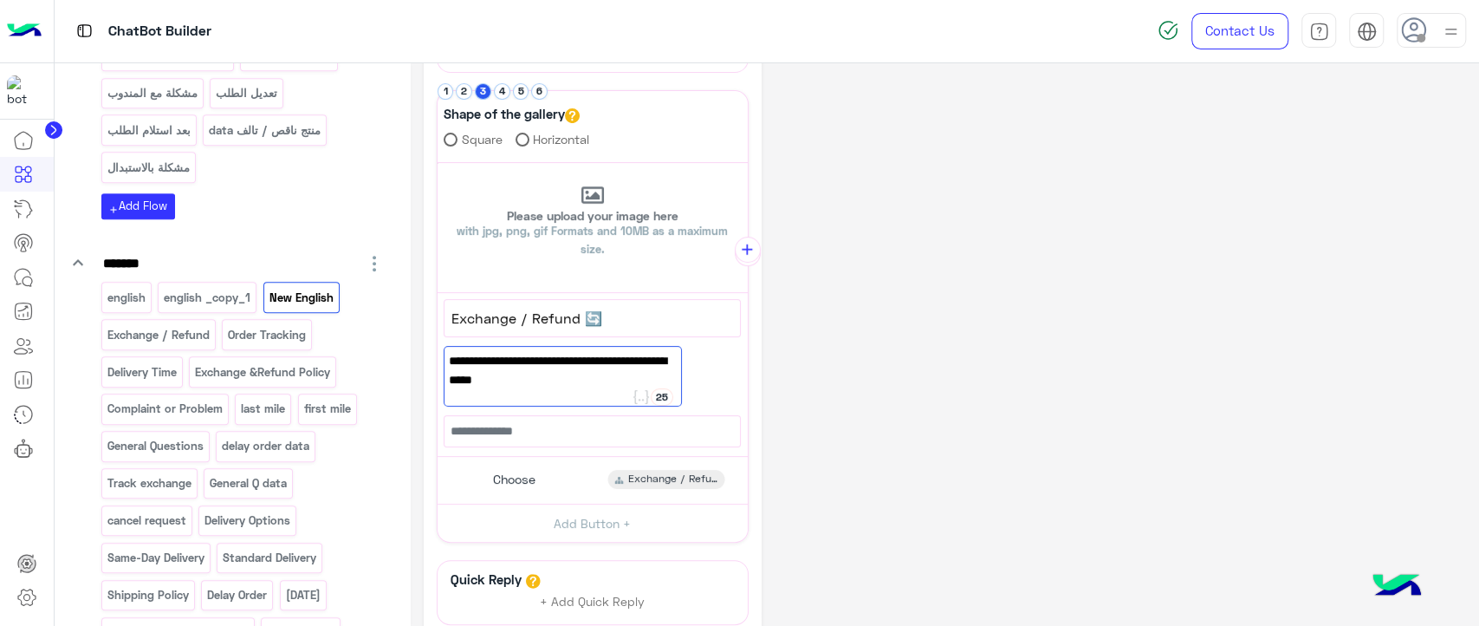
click at [832, 371] on div "**********" at bounding box center [945, 254] width 1043 height 1049
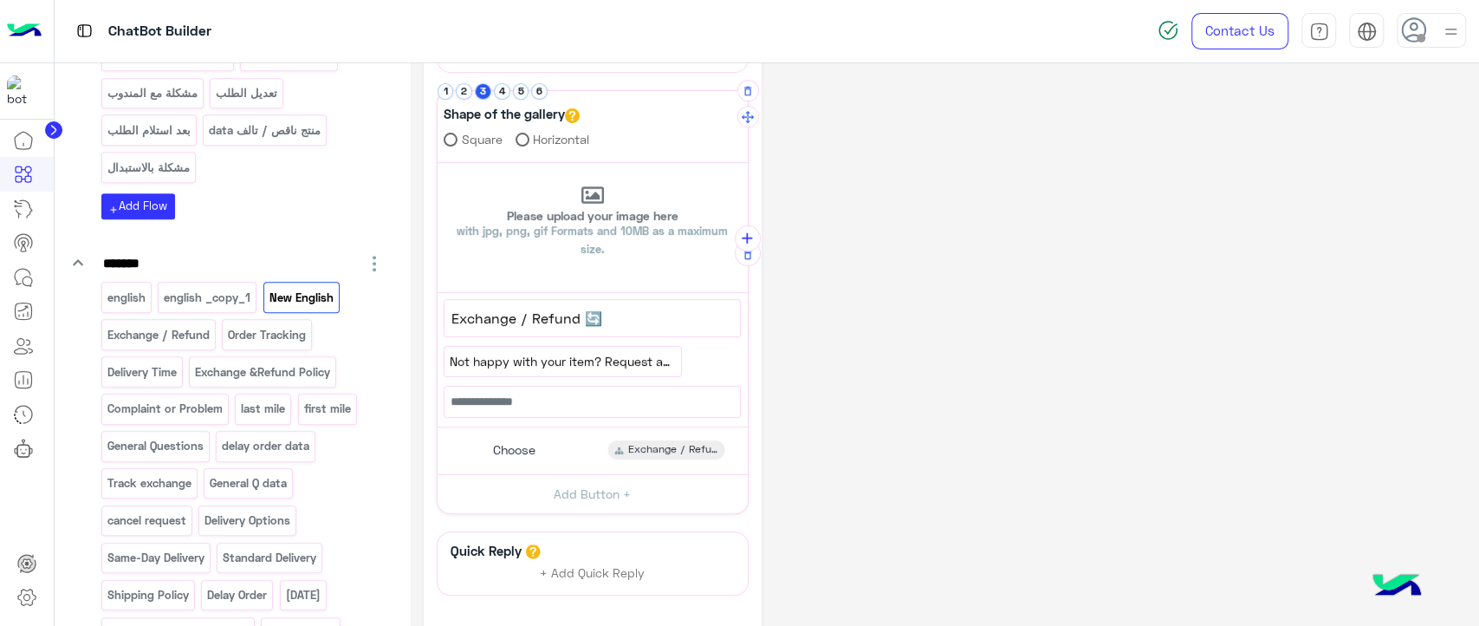
click at [471, 358] on span "Not happy with your item? Request an exchange or refund" at bounding box center [562, 361] width 225 height 19
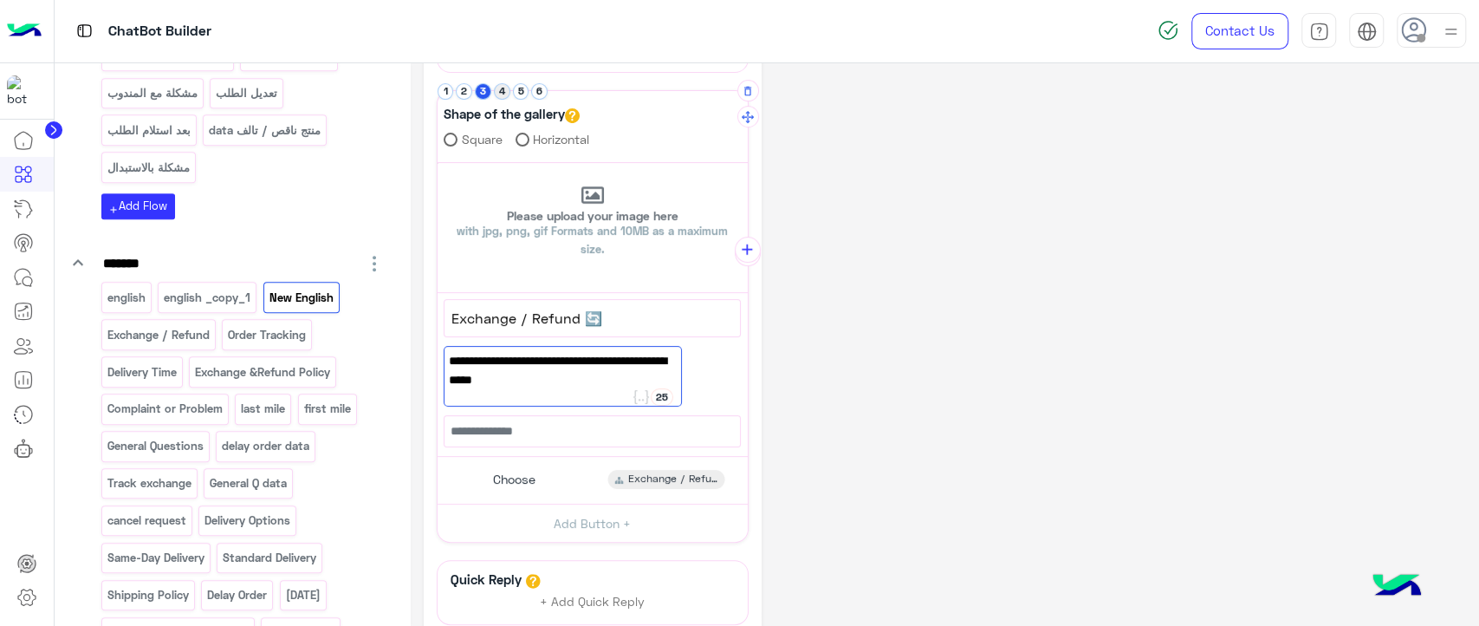
click at [504, 94] on button "4" at bounding box center [502, 91] width 16 height 16
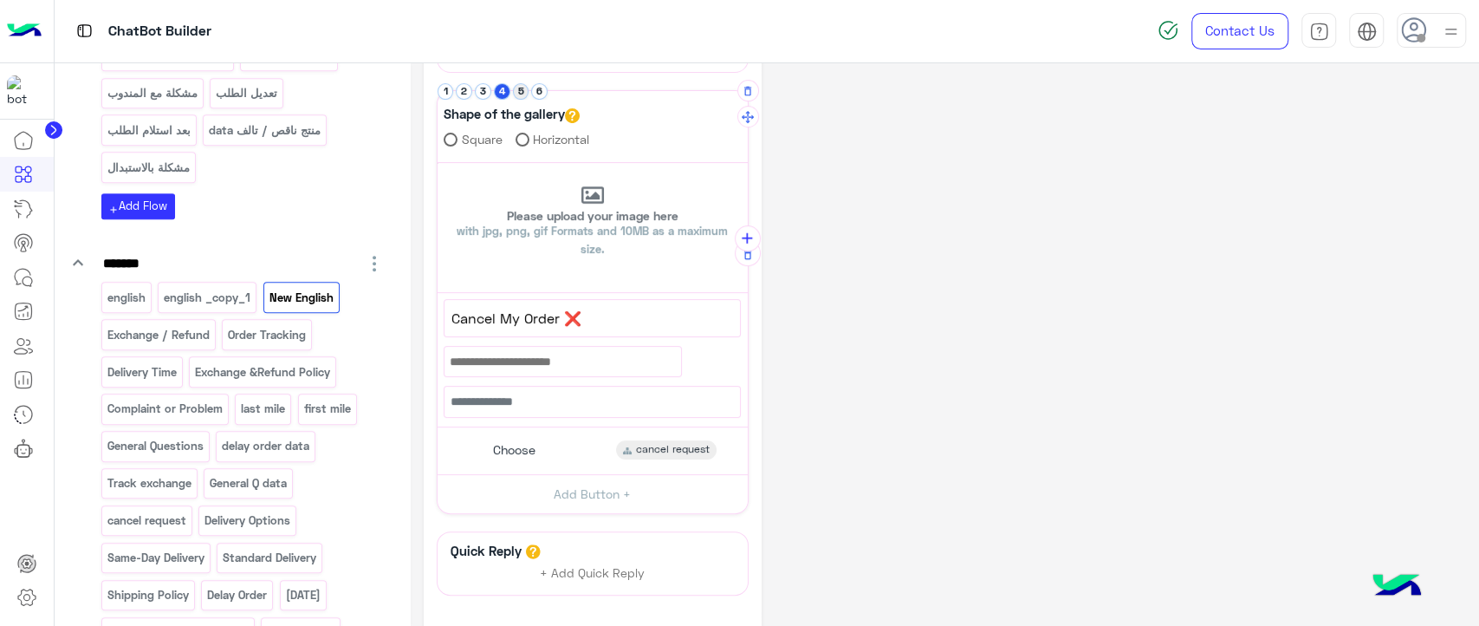
click at [523, 88] on button "5" at bounding box center [521, 91] width 16 height 16
click at [506, 371] on div "Find answers to common customer questions" at bounding box center [563, 361] width 236 height 29
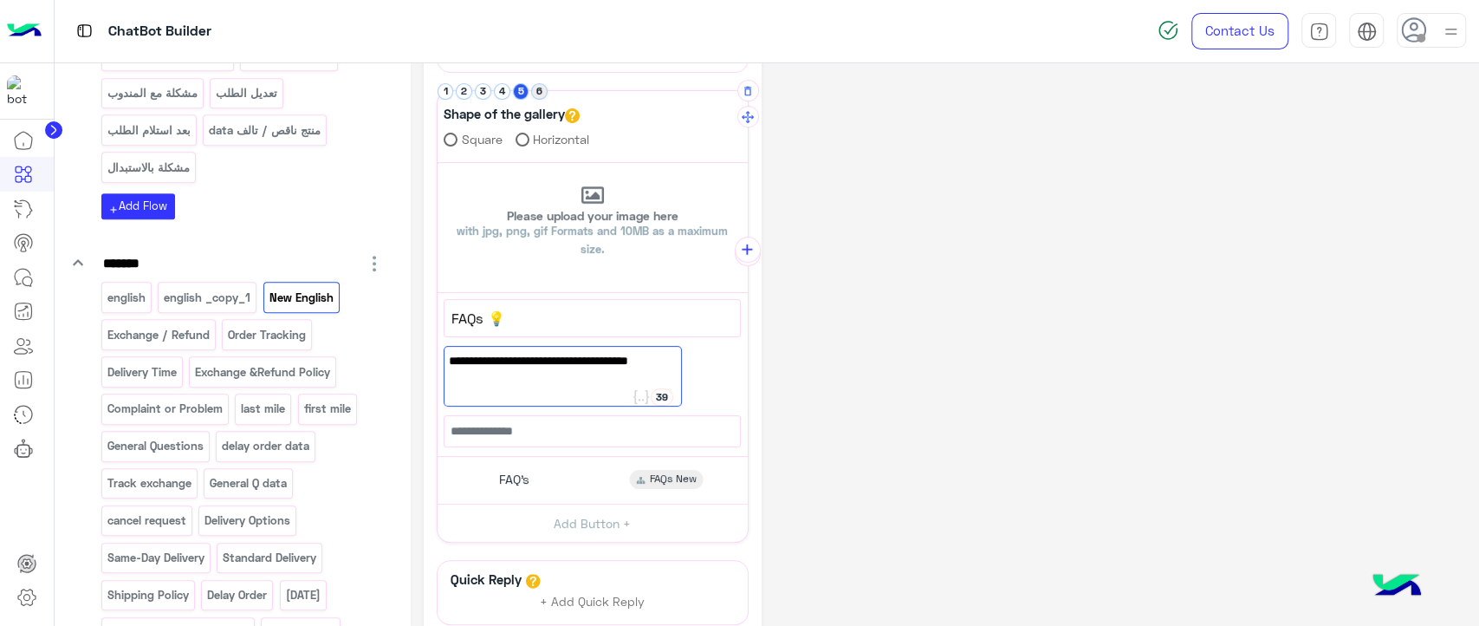
click at [541, 86] on button "6" at bounding box center [539, 91] width 16 height 16
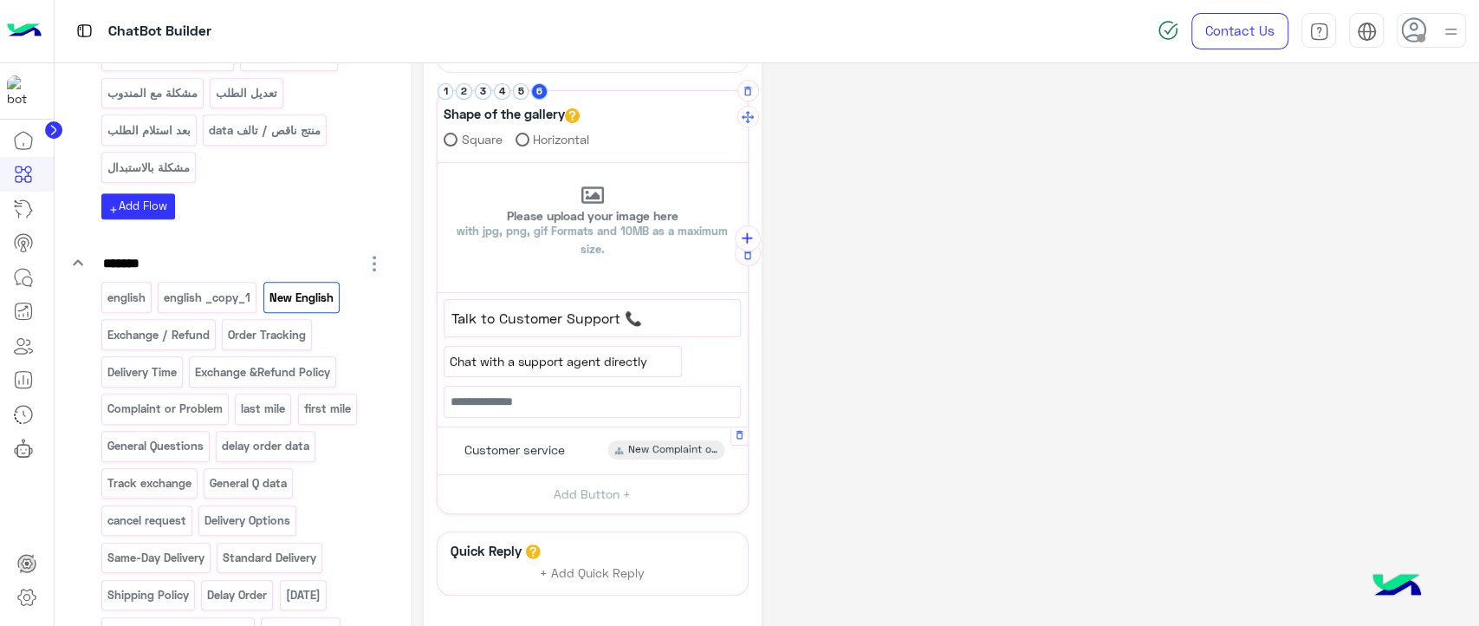
click at [640, 440] on div "New Complaint or Problem" at bounding box center [666, 449] width 117 height 19
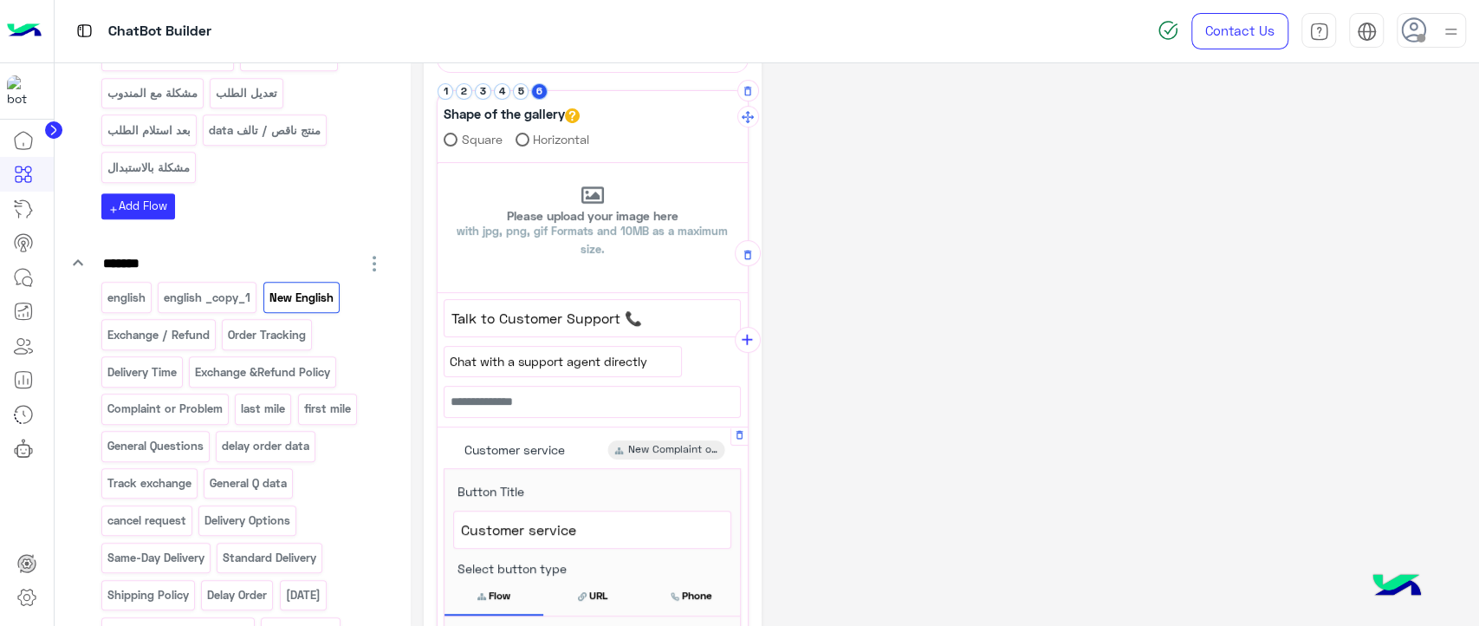
click at [640, 440] on div "New Complaint or Problem" at bounding box center [666, 449] width 117 height 19
click at [653, 417] on div "**********" at bounding box center [593, 471] width 310 height 616
click at [677, 386] on input "text" at bounding box center [592, 402] width 297 height 32
click at [687, 340] on div "**********" at bounding box center [593, 355] width 310 height 125
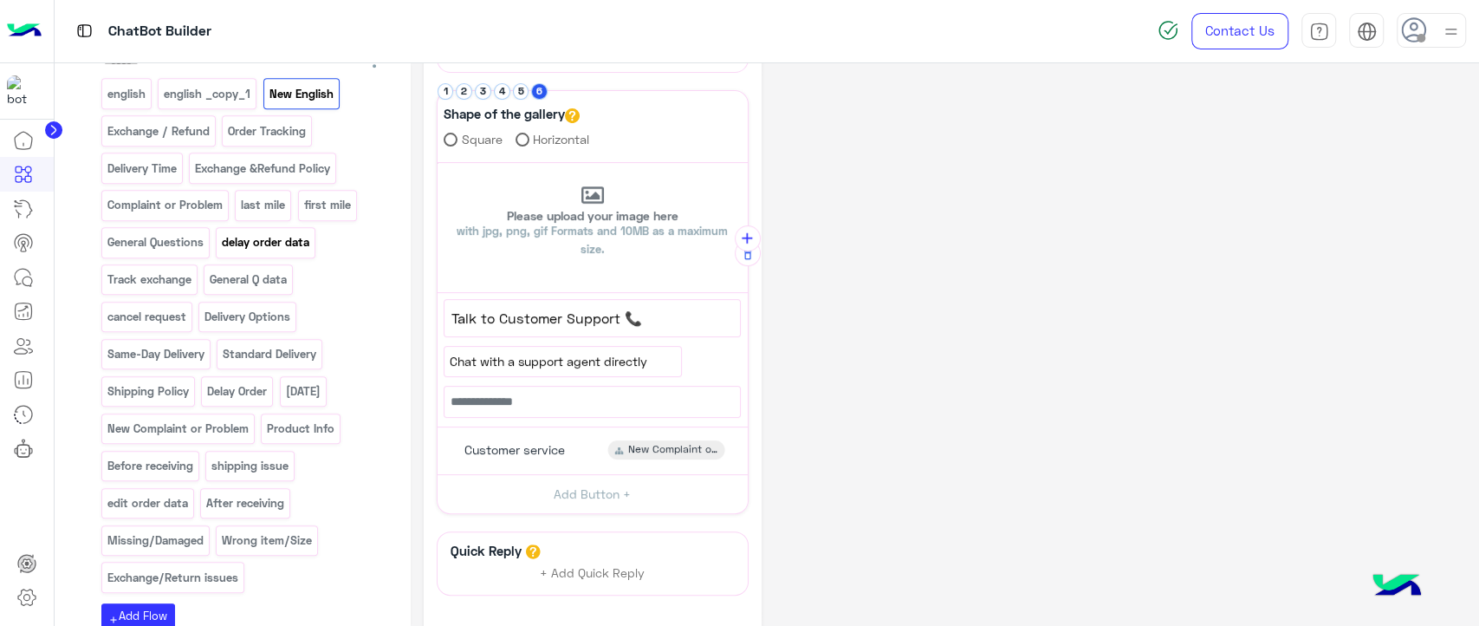
scroll to position [914, 0]
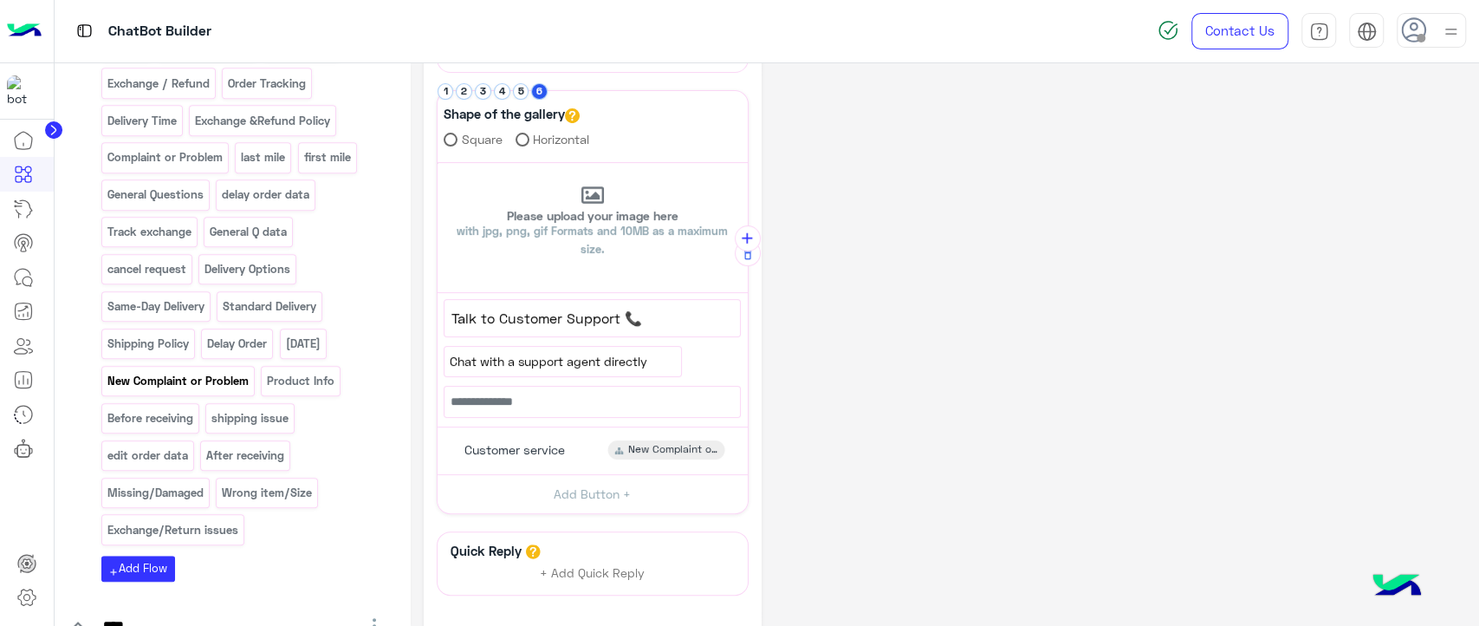
click at [177, 371] on p "New Complaint or Problem" at bounding box center [178, 381] width 144 height 20
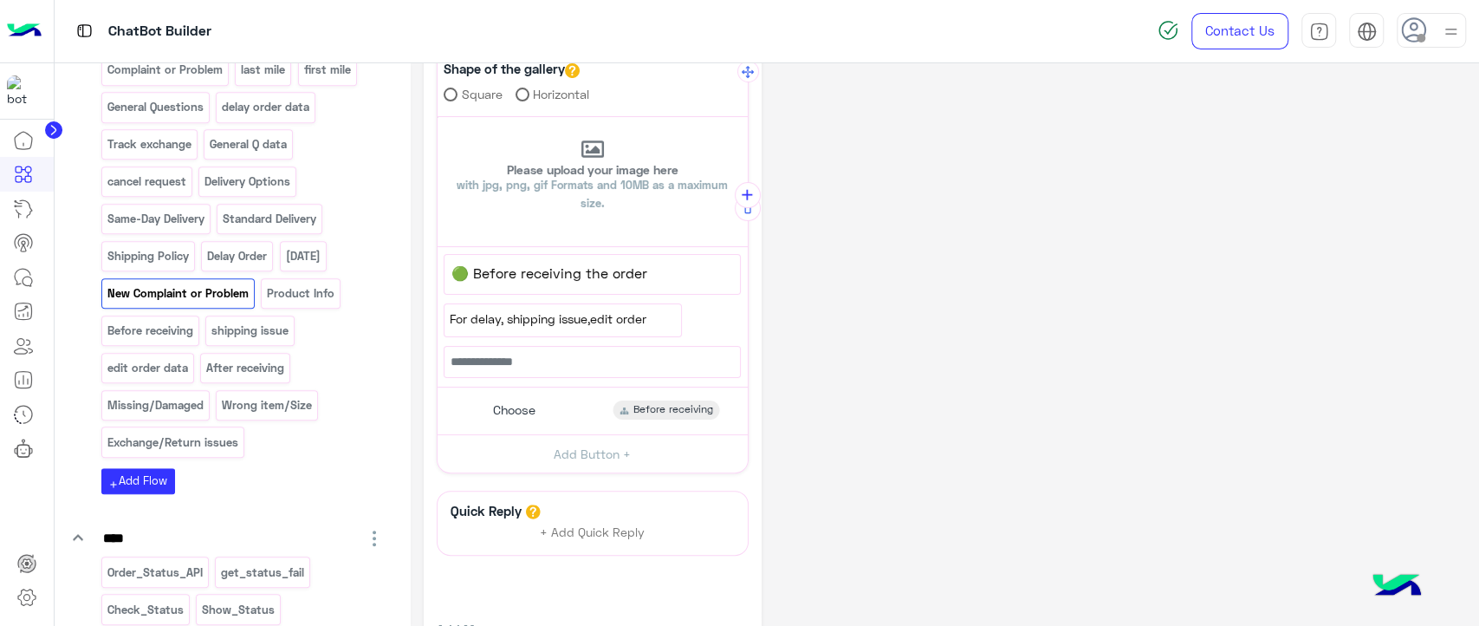
scroll to position [212, 0]
click at [536, 409] on div "Choose" at bounding box center [512, 409] width 61 height 19
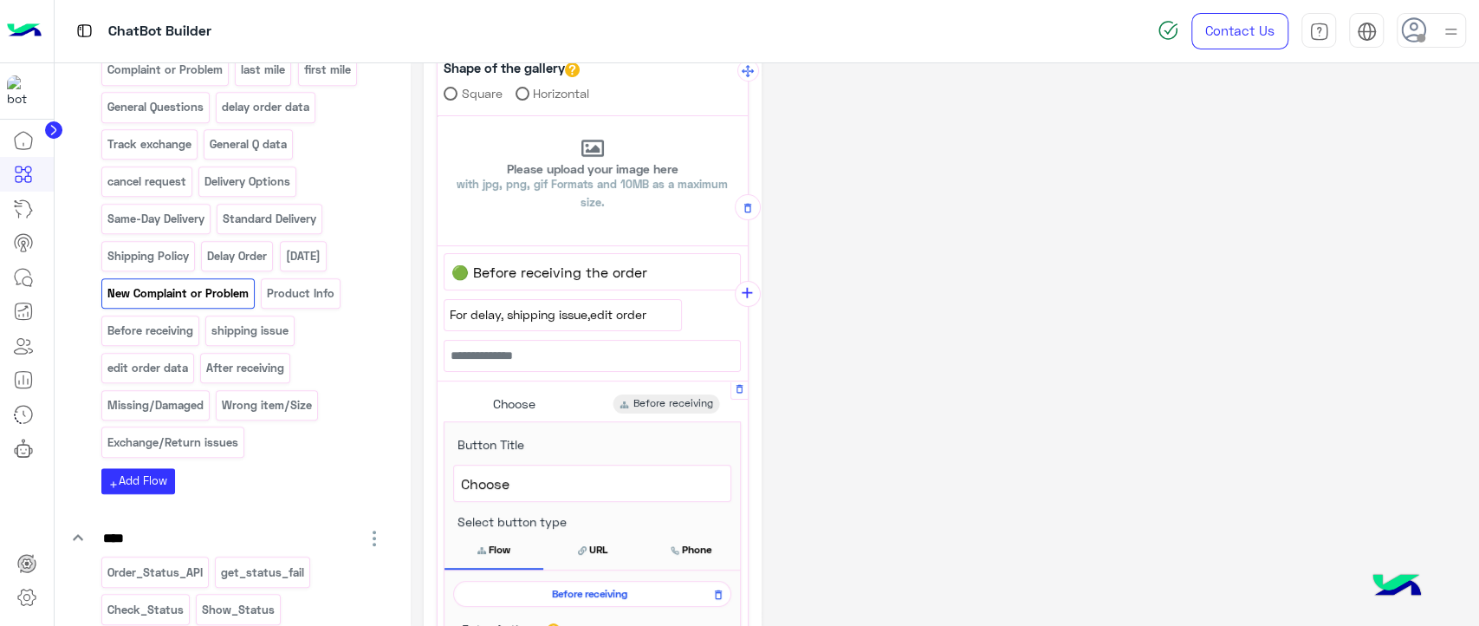
click at [546, 590] on span "Before receiving" at bounding box center [589, 594] width 253 height 16
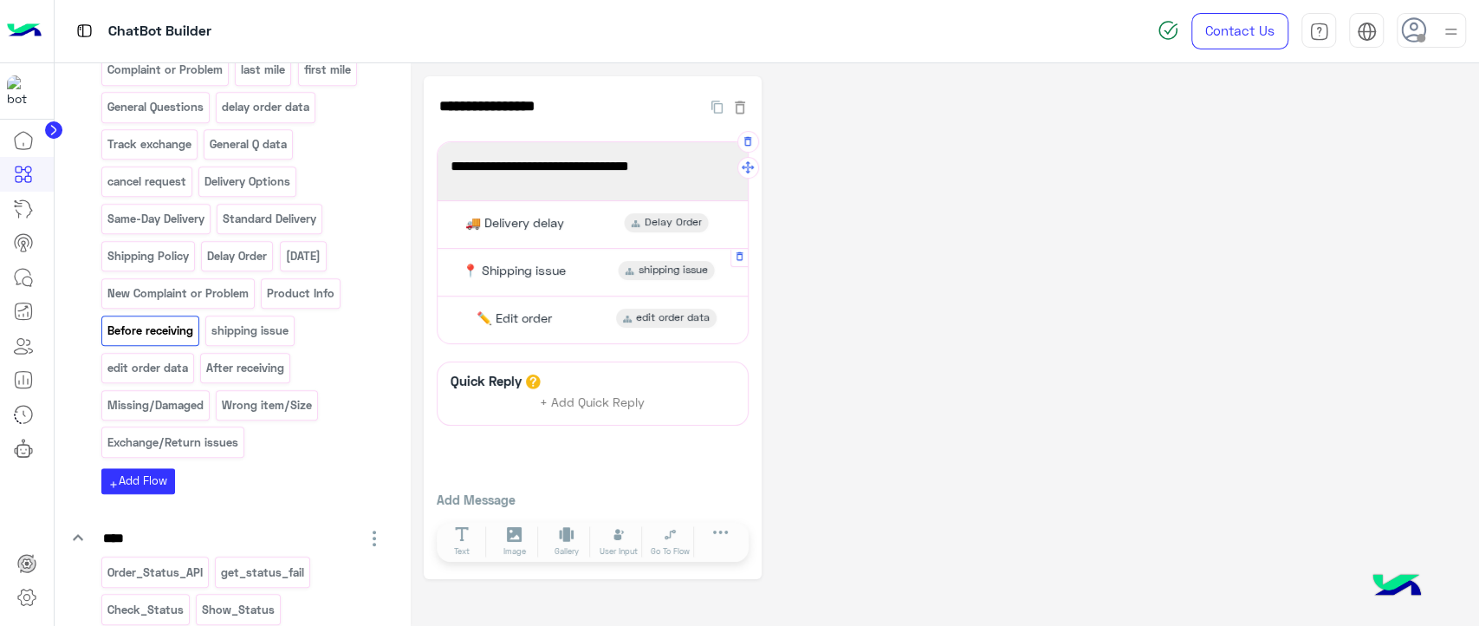
click at [540, 287] on div "📍 Shipping issue shipping issue" at bounding box center [592, 272] width 297 height 34
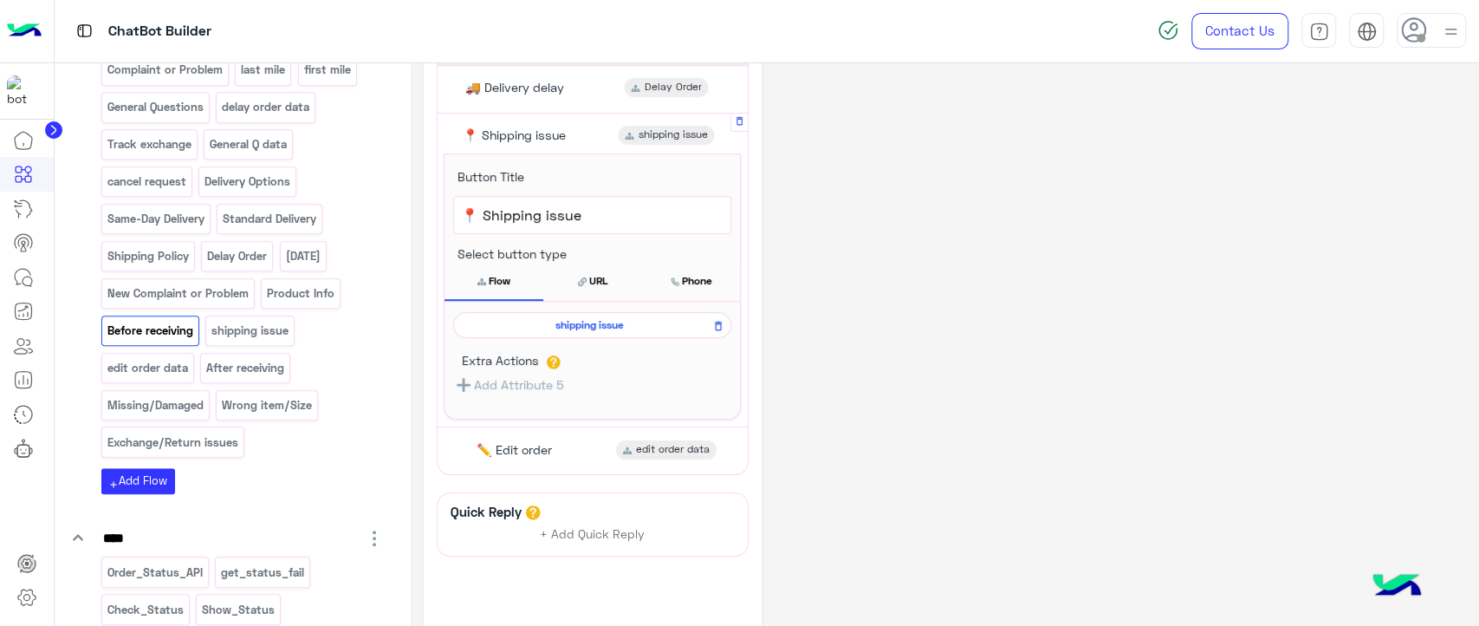
scroll to position [139, 0]
click at [207, 278] on div "New Complaint or Problem" at bounding box center [177, 293] width 153 height 30
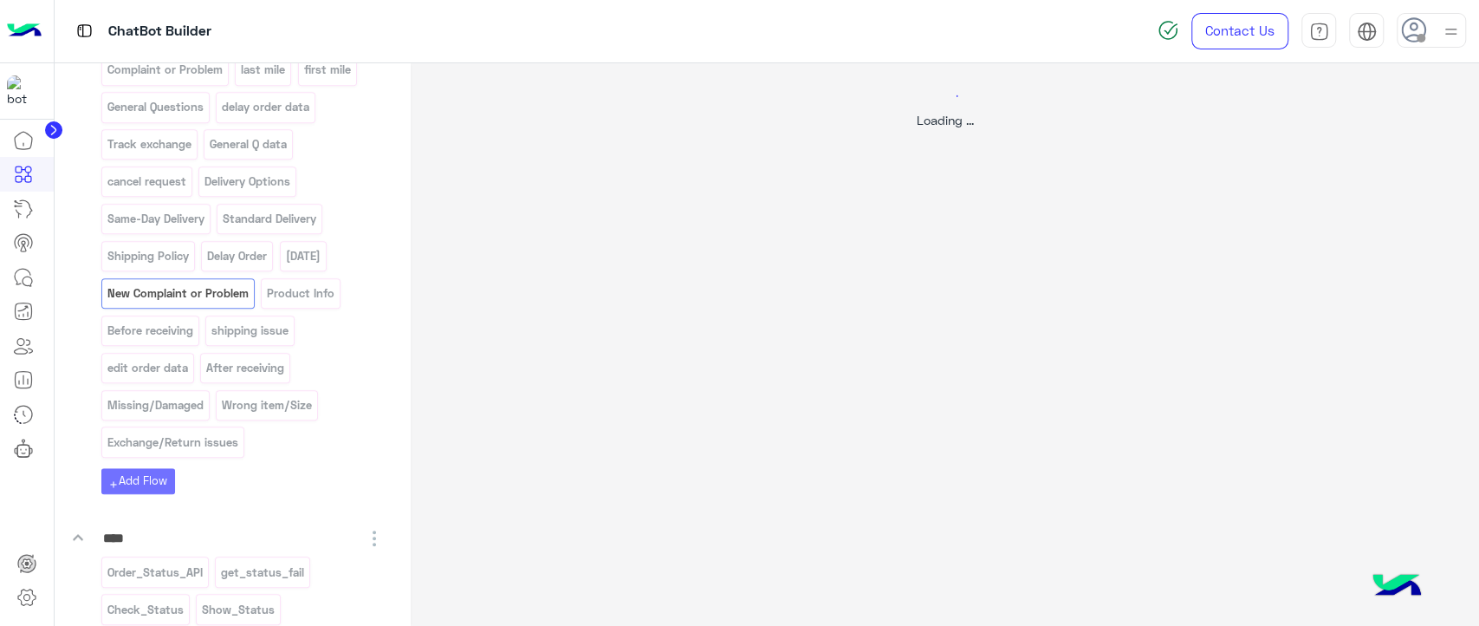
scroll to position [0, 0]
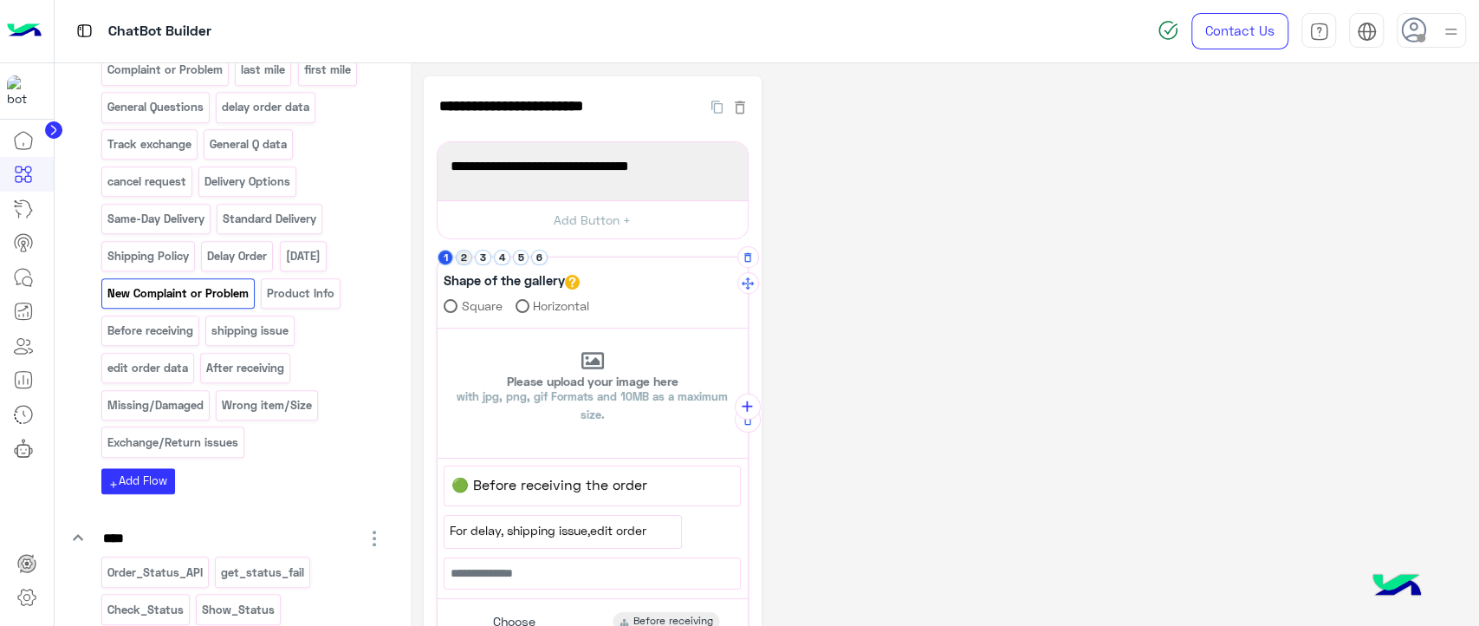
click at [463, 254] on button "2" at bounding box center [464, 258] width 16 height 16
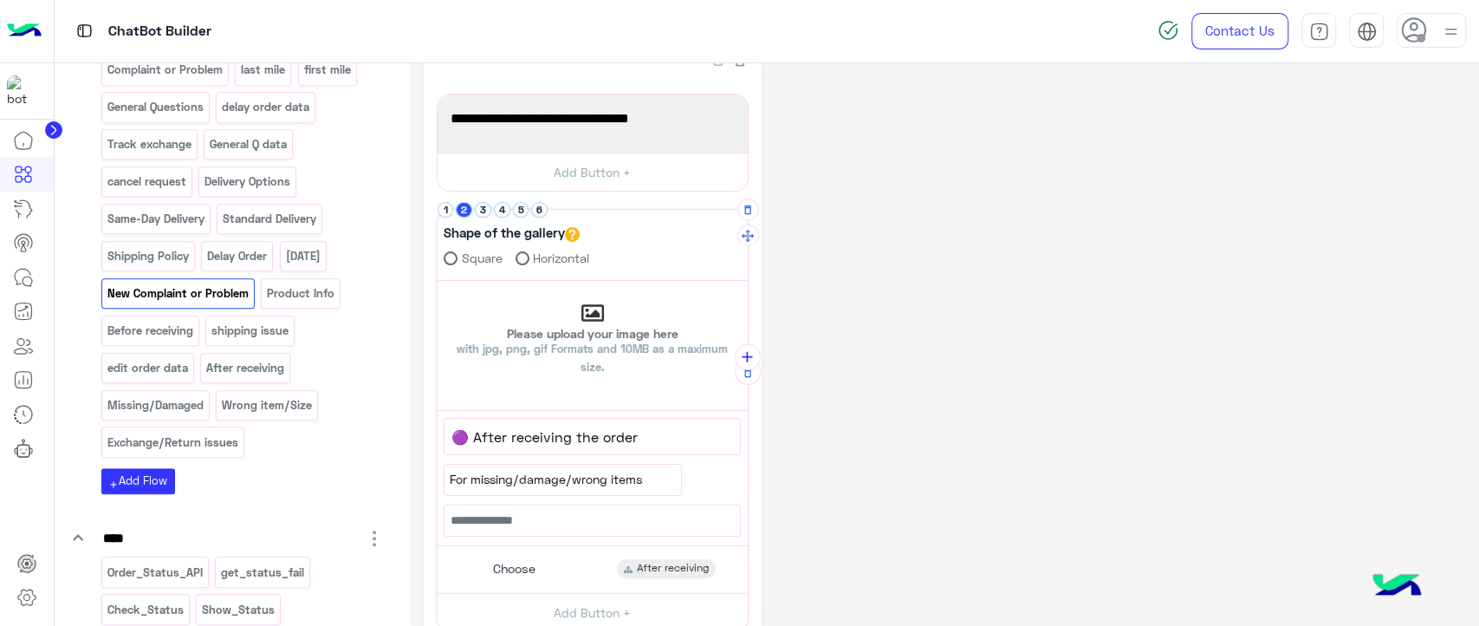
scroll to position [49, 0]
click at [630, 504] on input "text" at bounding box center [592, 520] width 297 height 32
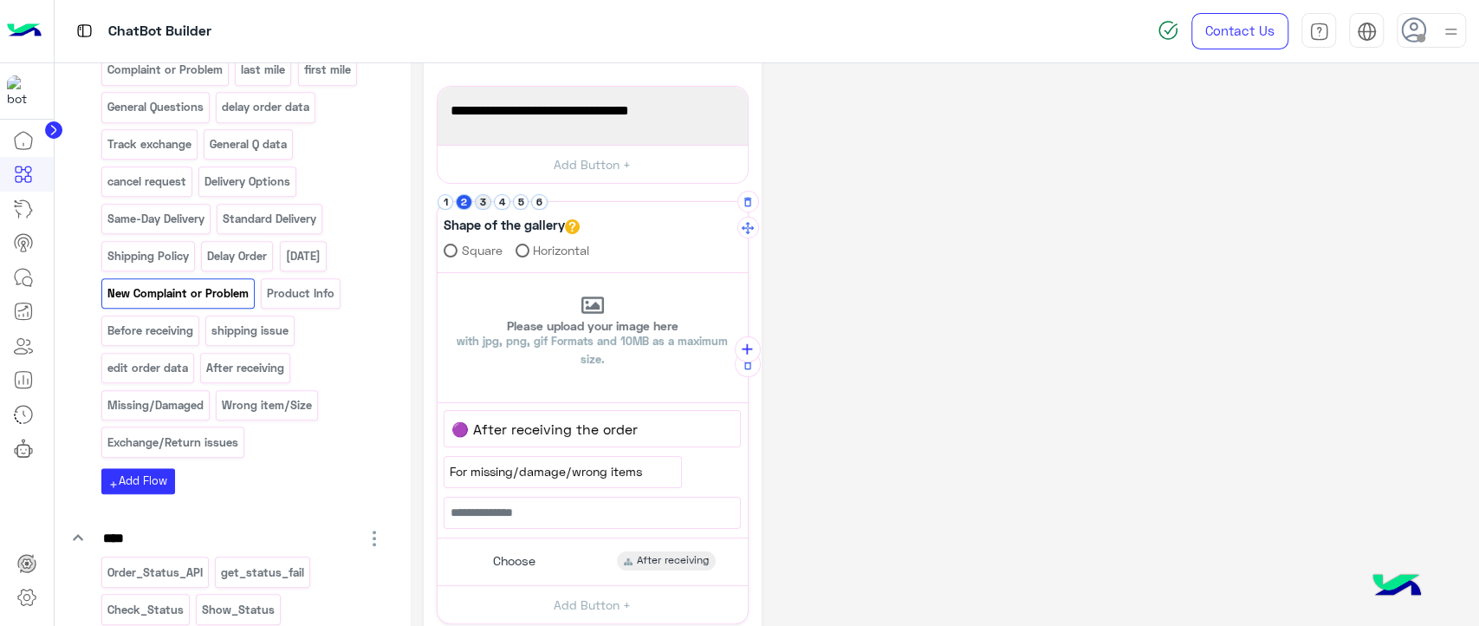
click at [485, 198] on button "3" at bounding box center [483, 202] width 16 height 16
click at [630, 471] on span "Any issue related to Exchanges" at bounding box center [562, 471] width 225 height 19
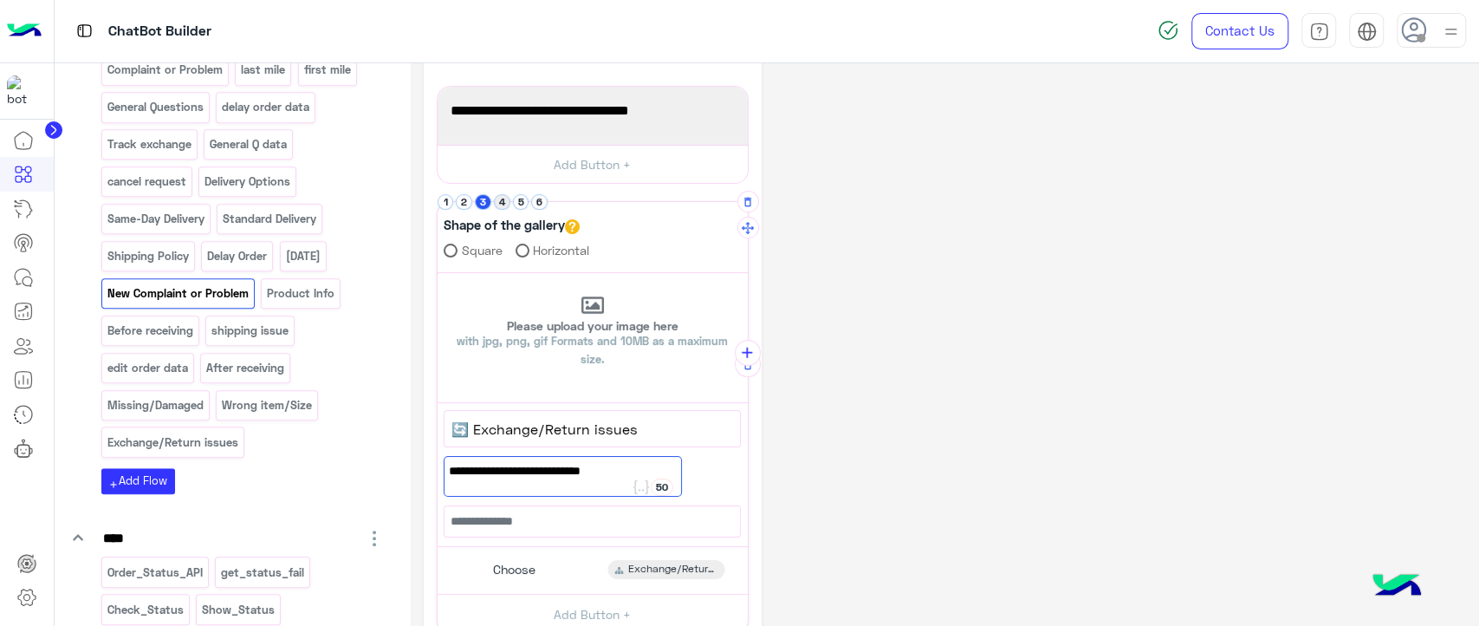
click at [506, 205] on button "4" at bounding box center [502, 202] width 16 height 16
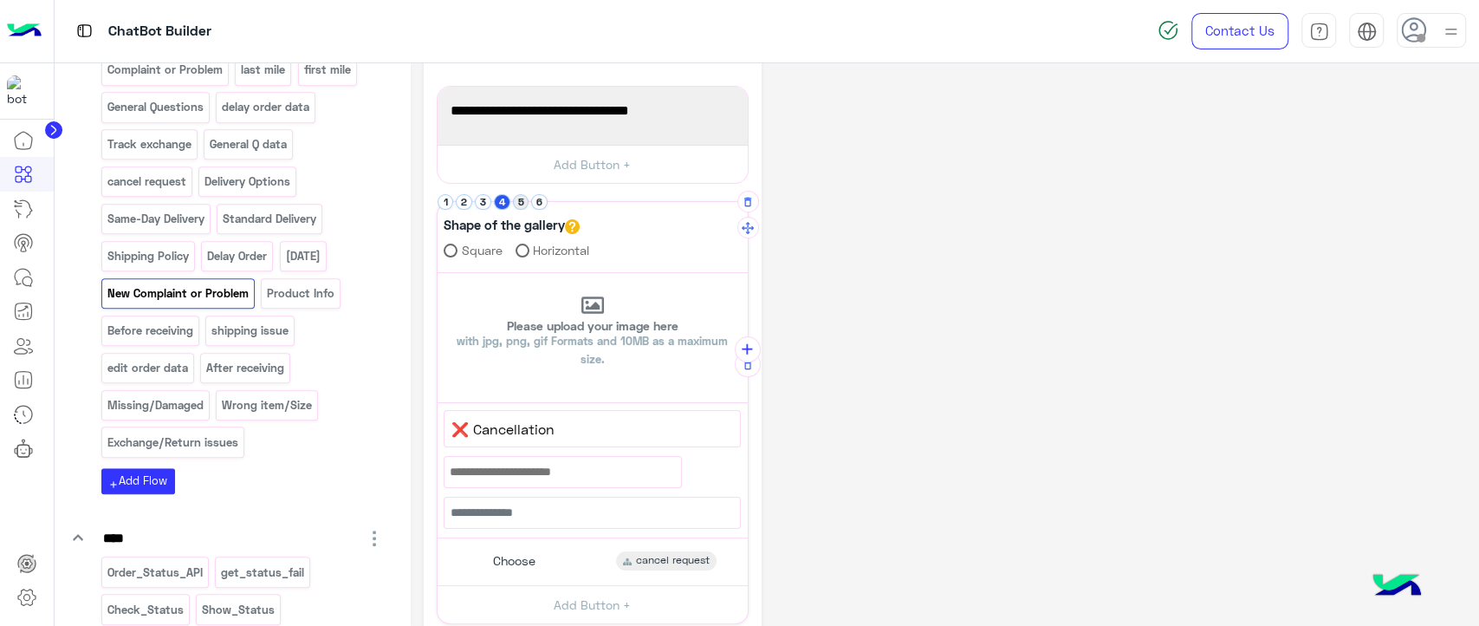
click at [521, 205] on button "5" at bounding box center [521, 202] width 16 height 16
click at [479, 477] on span "If order notconfirmed or you faced any issue in website" at bounding box center [562, 471] width 225 height 19
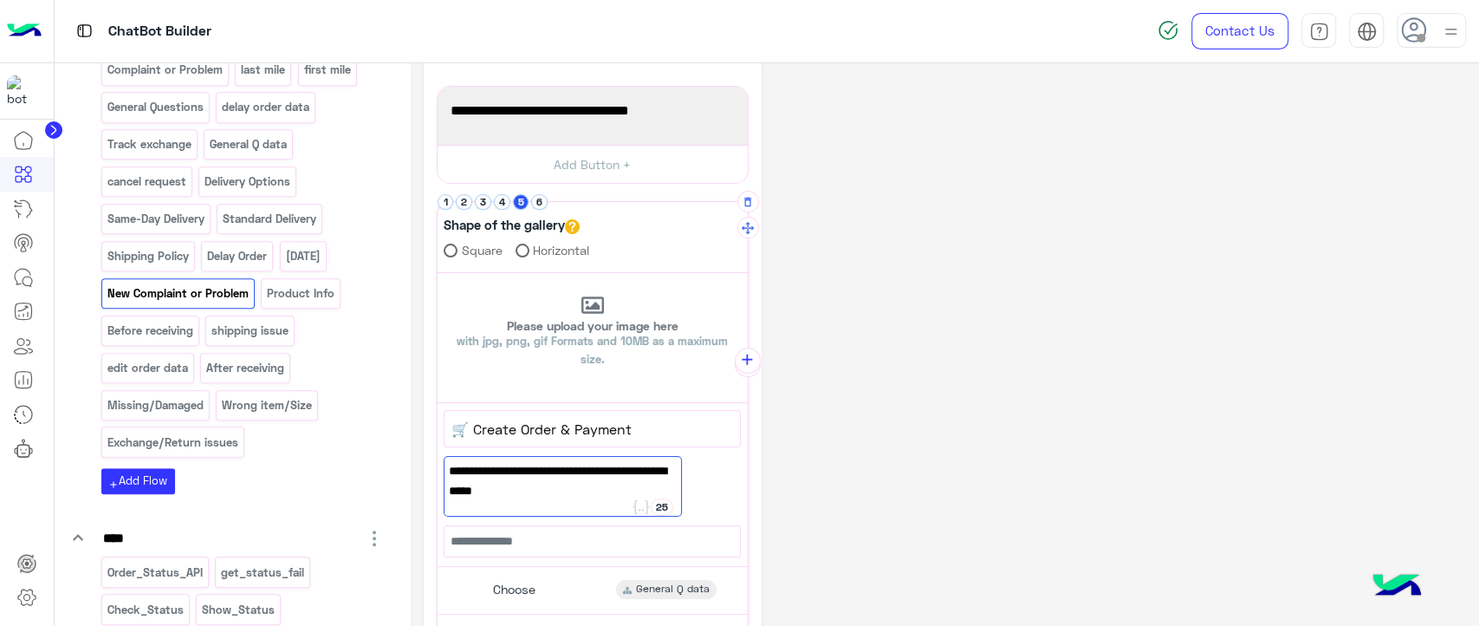
click at [513, 477] on span "If order notconfirmed or you faced any issue in website" at bounding box center [562, 480] width 227 height 39
type textarea "**********"
click at [541, 196] on button "6" at bounding box center [539, 202] width 16 height 16
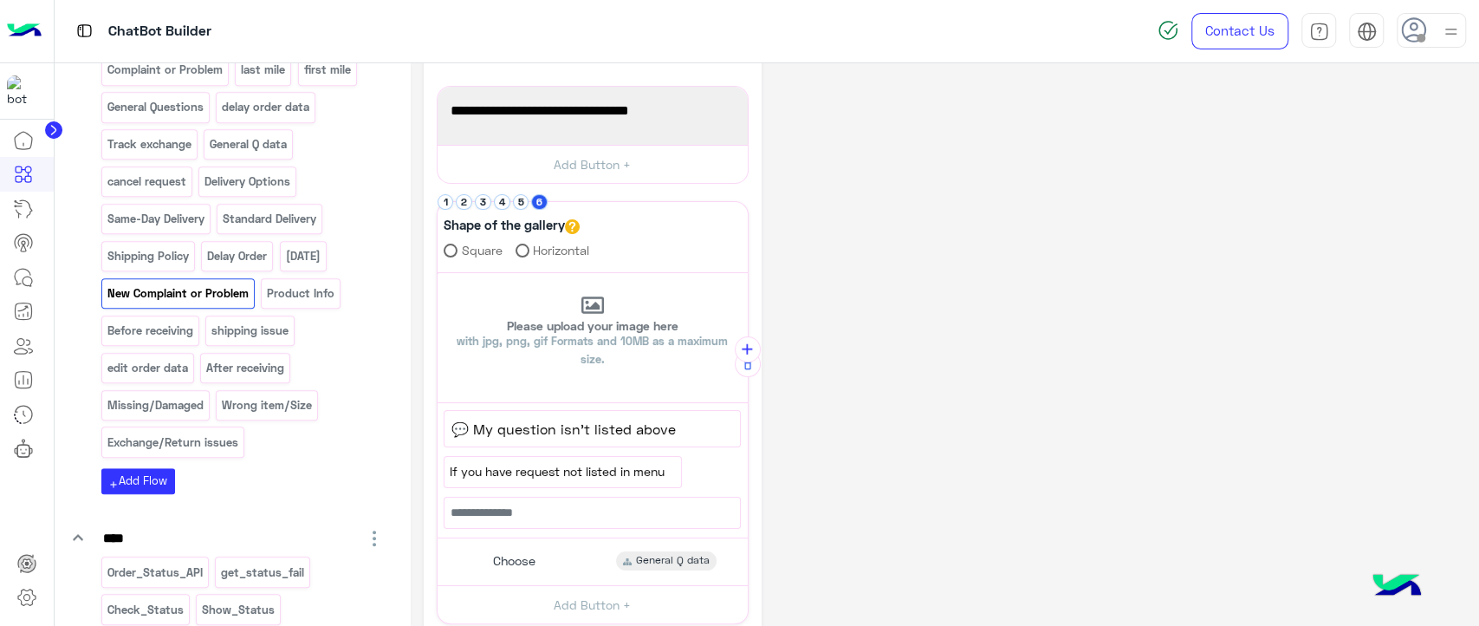
click at [652, 466] on span "If you have request not listed in menu" at bounding box center [562, 471] width 225 height 19
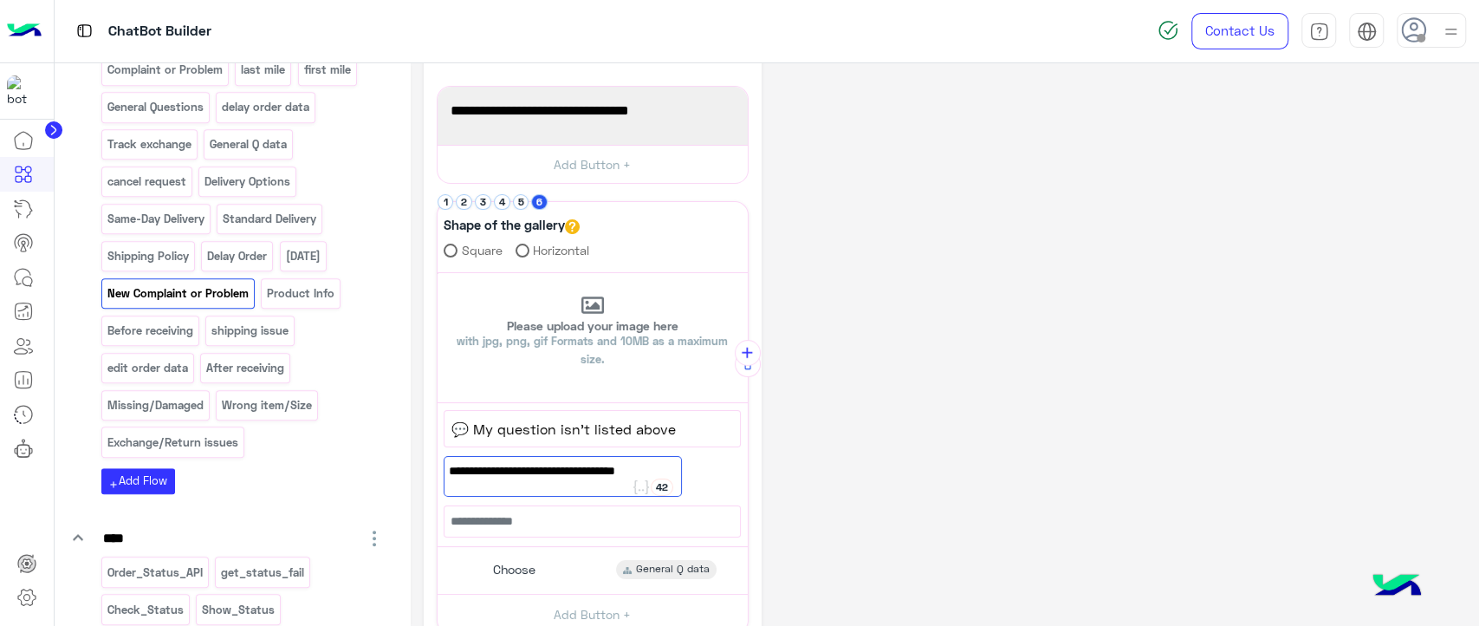
click at [797, 484] on div "**********" at bounding box center [945, 445] width 1043 height 848
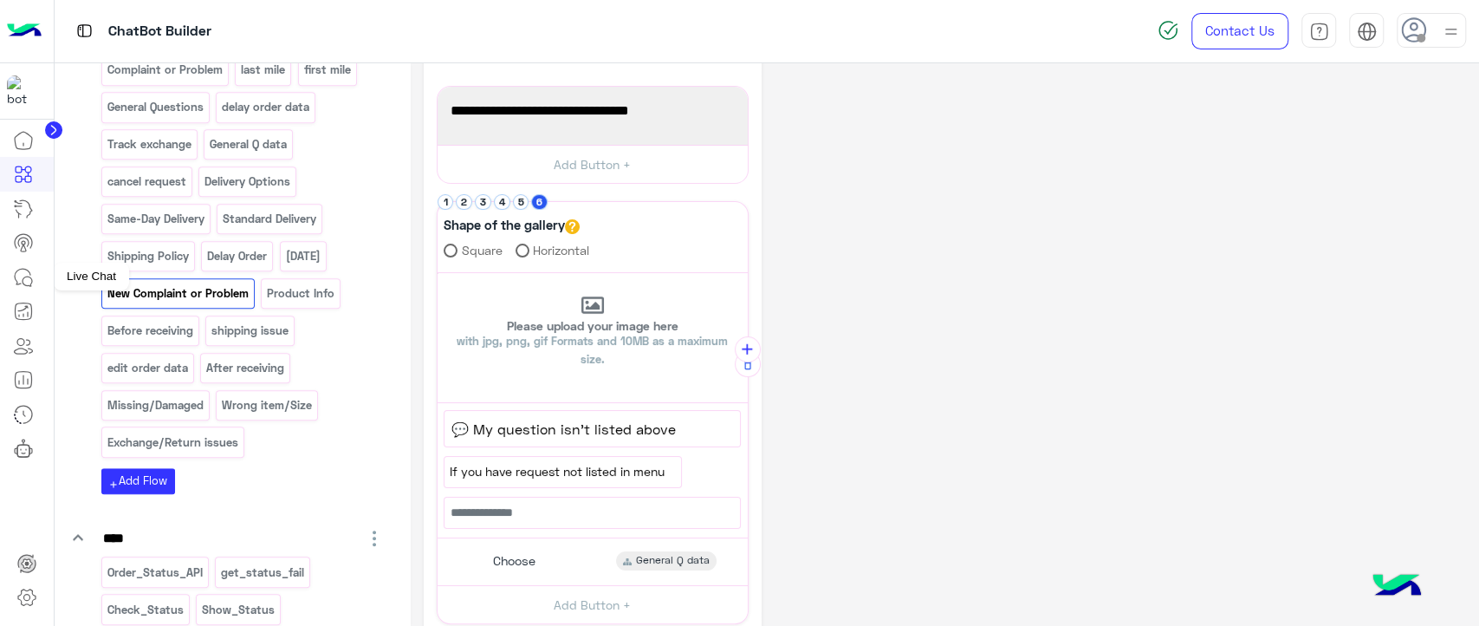
click at [22, 270] on icon at bounding box center [23, 277] width 21 height 21
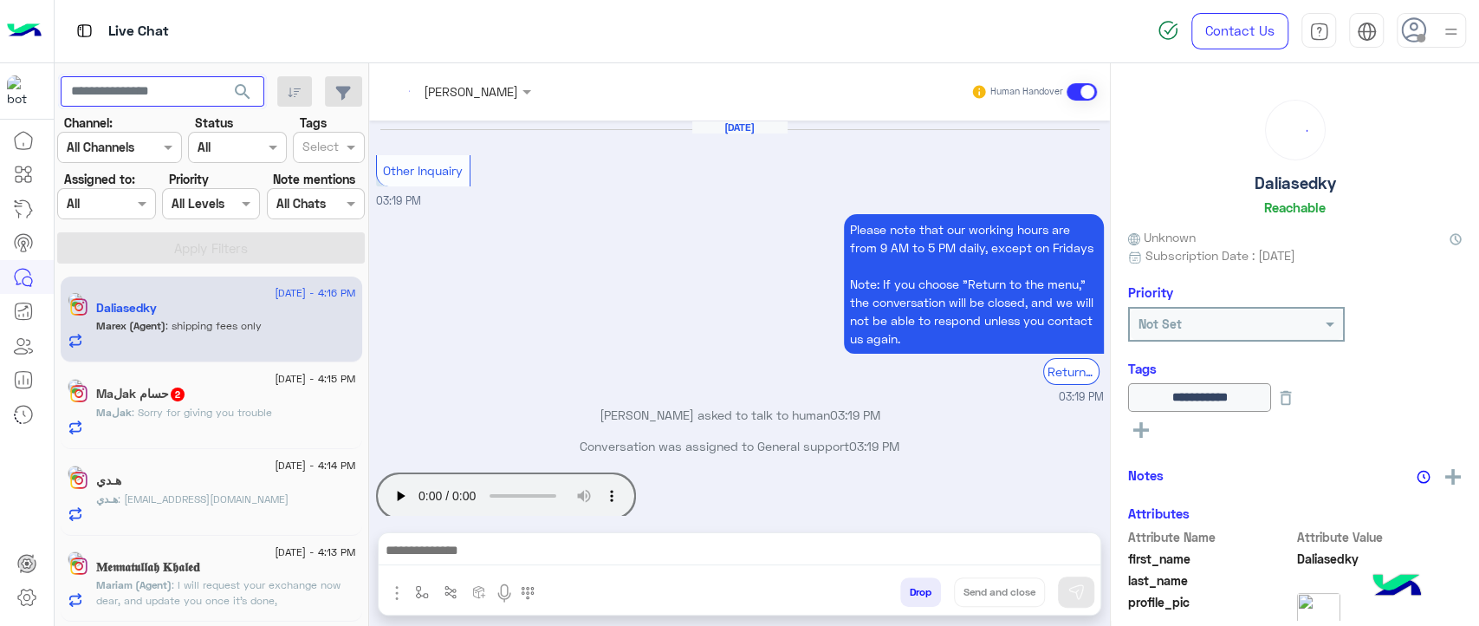
scroll to position [1036, 0]
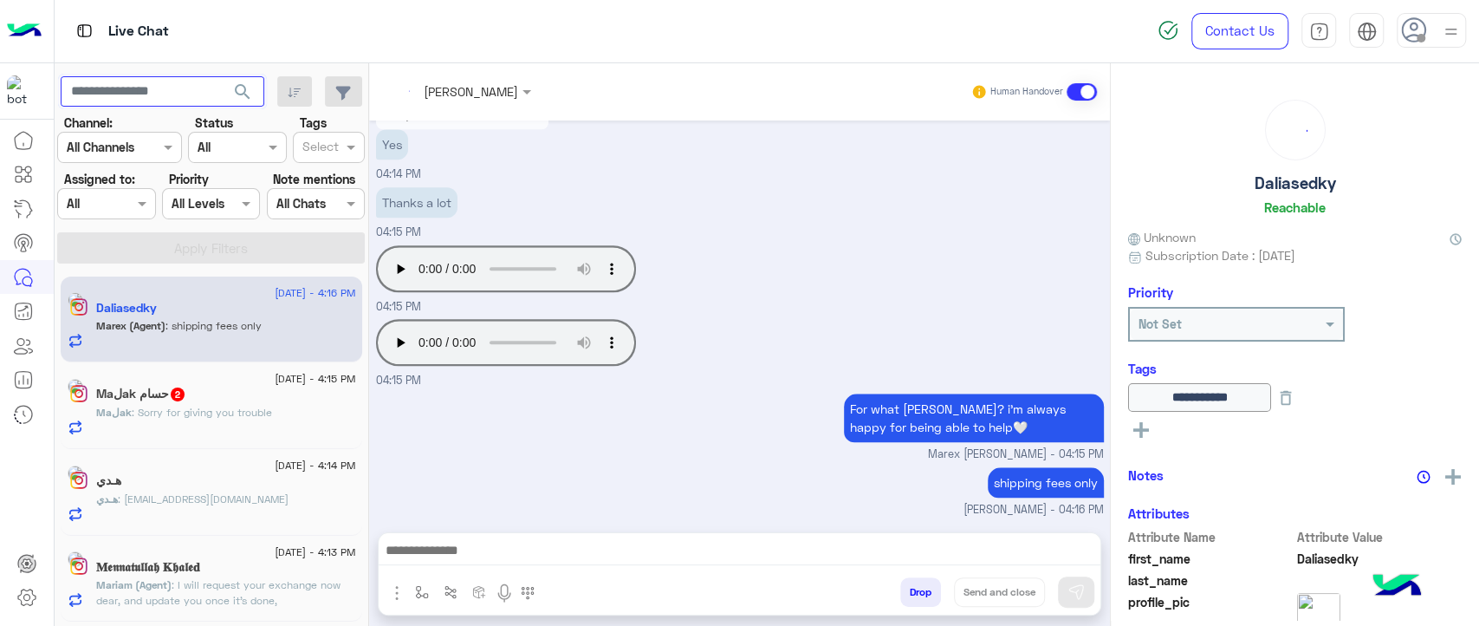
click at [135, 86] on input "text" at bounding box center [163, 91] width 204 height 31
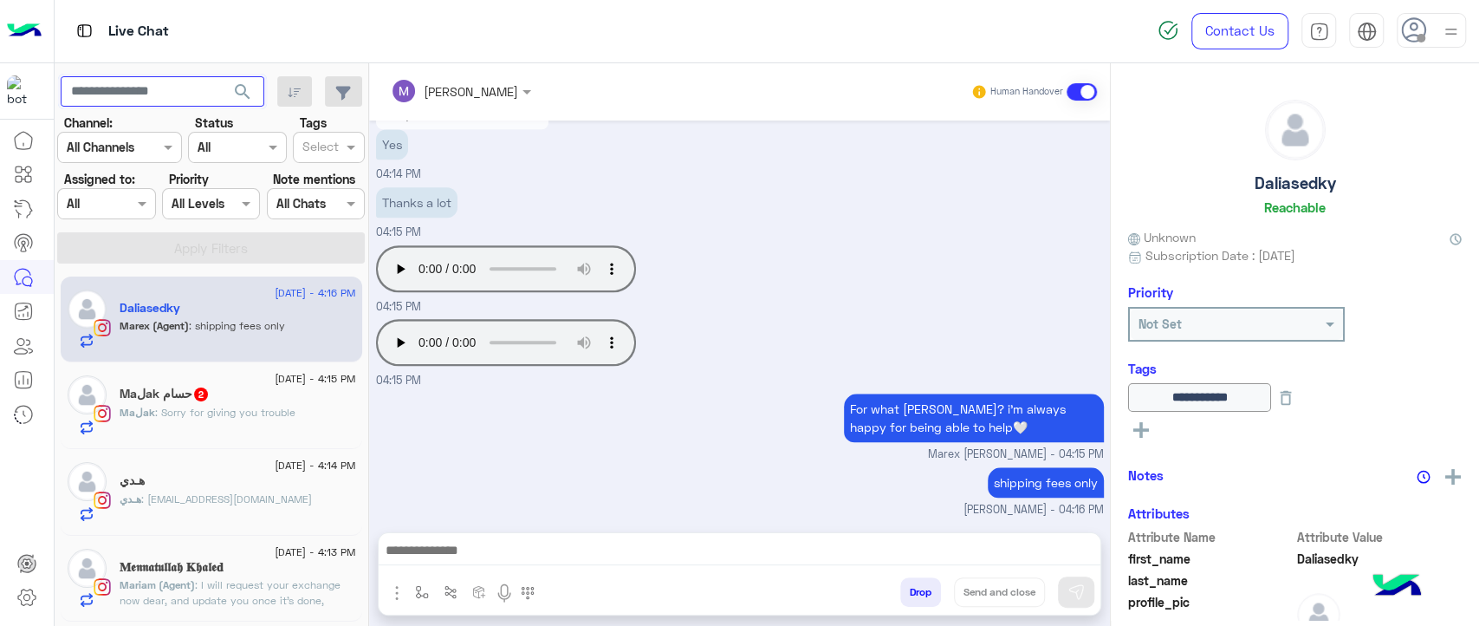
paste input "**********"
type input "**********"
click at [222, 76] on button "search" at bounding box center [243, 94] width 42 height 37
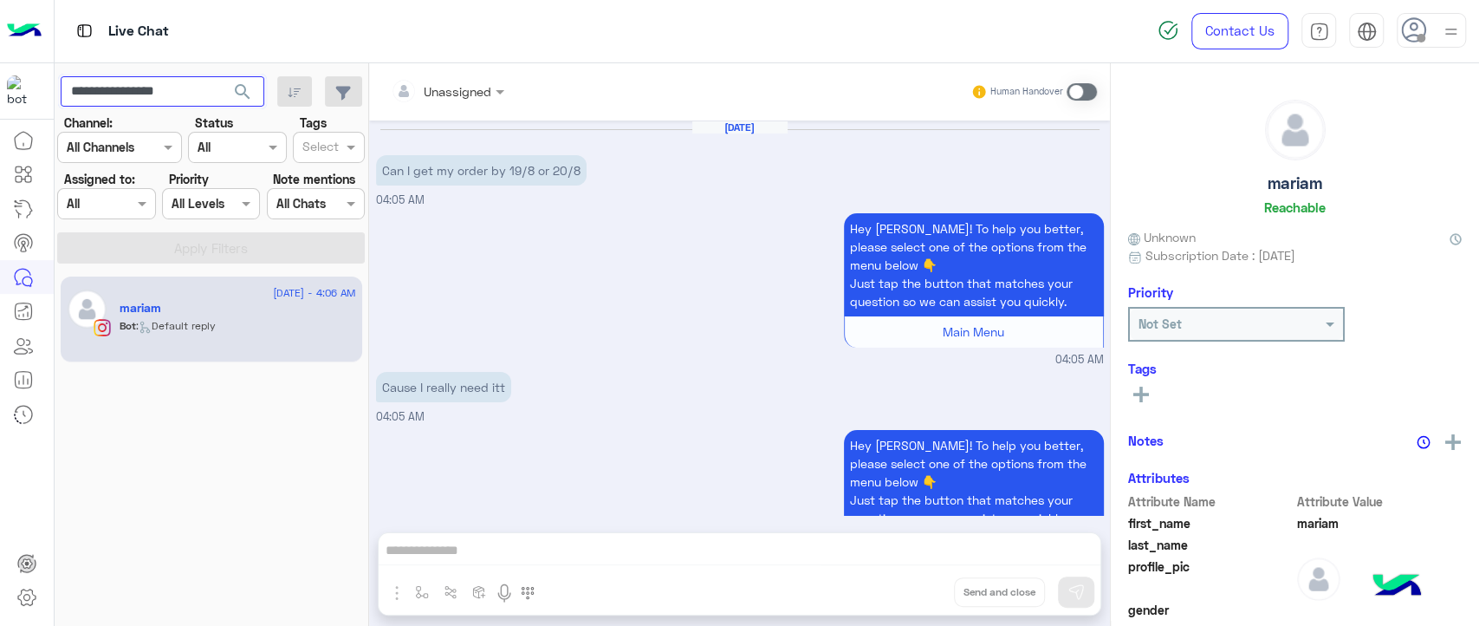
scroll to position [692, 0]
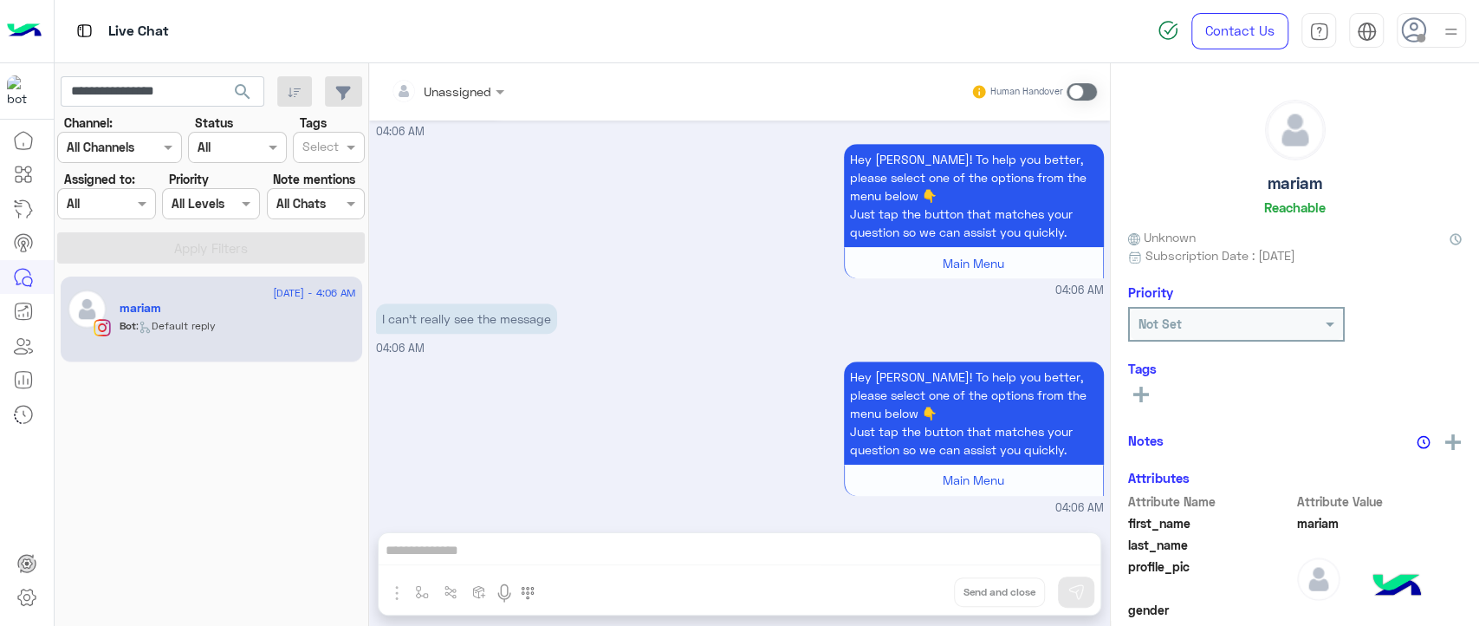
click at [227, 321] on div "Bot : Default reply" at bounding box center [238, 333] width 237 height 30
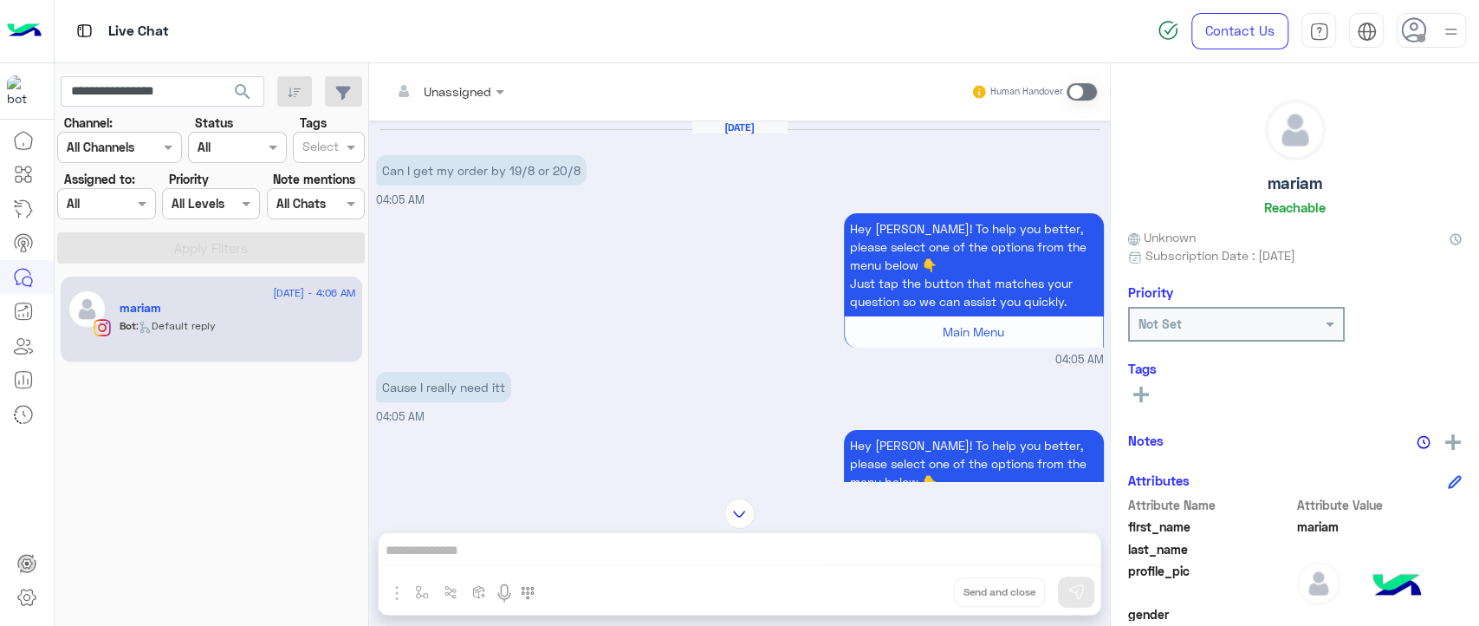
scroll to position [56, 0]
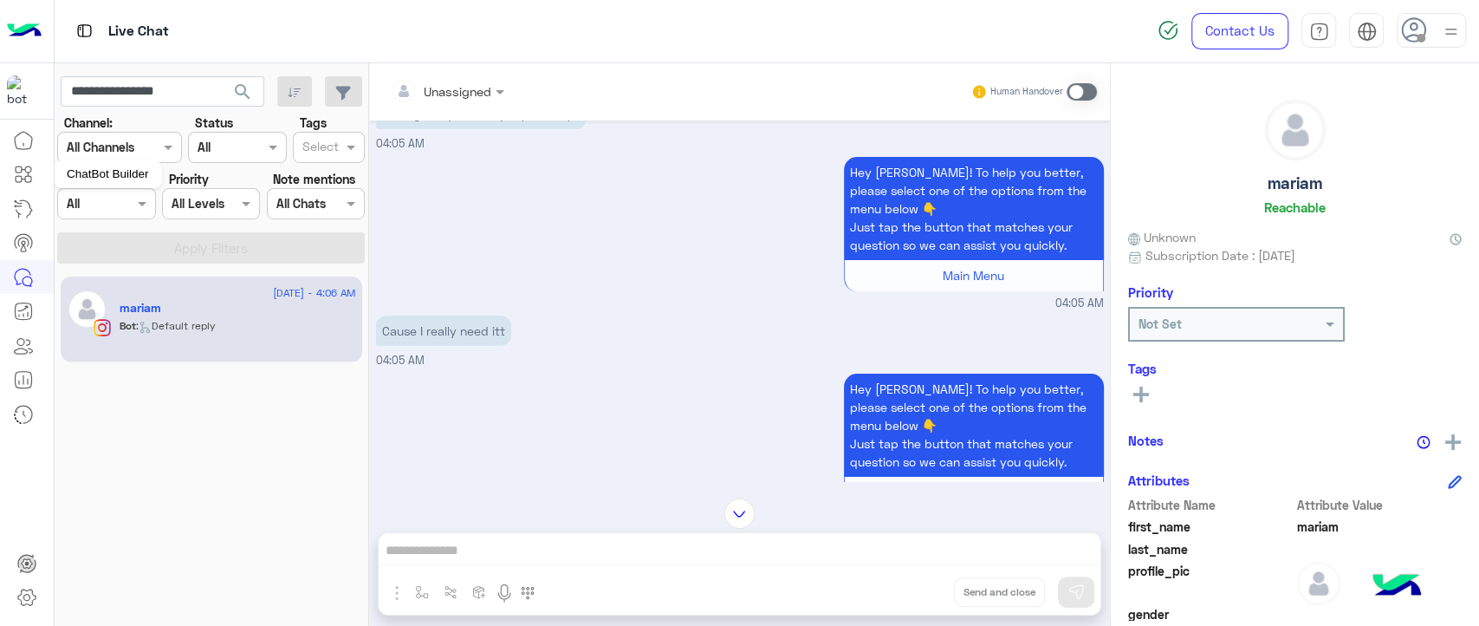
click at [28, 178] on icon at bounding box center [23, 174] width 21 height 21
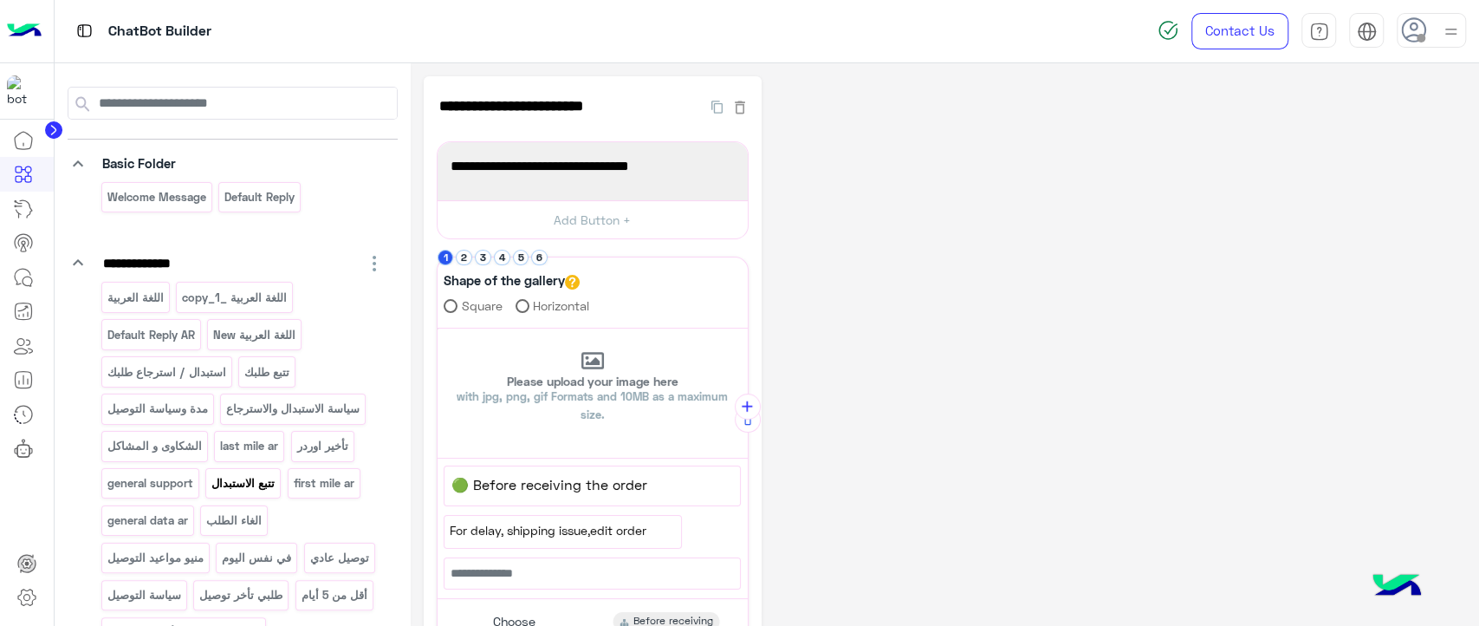
scroll to position [50, 0]
click at [253, 445] on p "last mile ar" at bounding box center [249, 445] width 61 height 20
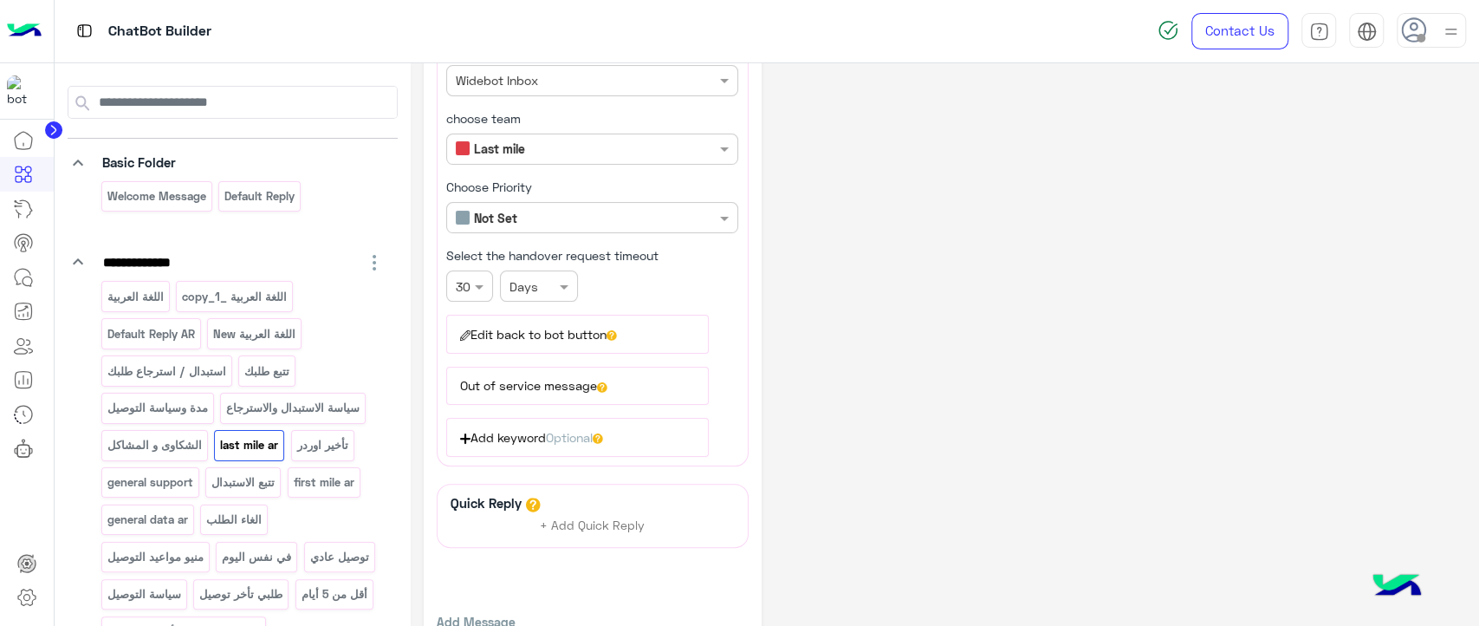
scroll to position [168, 0]
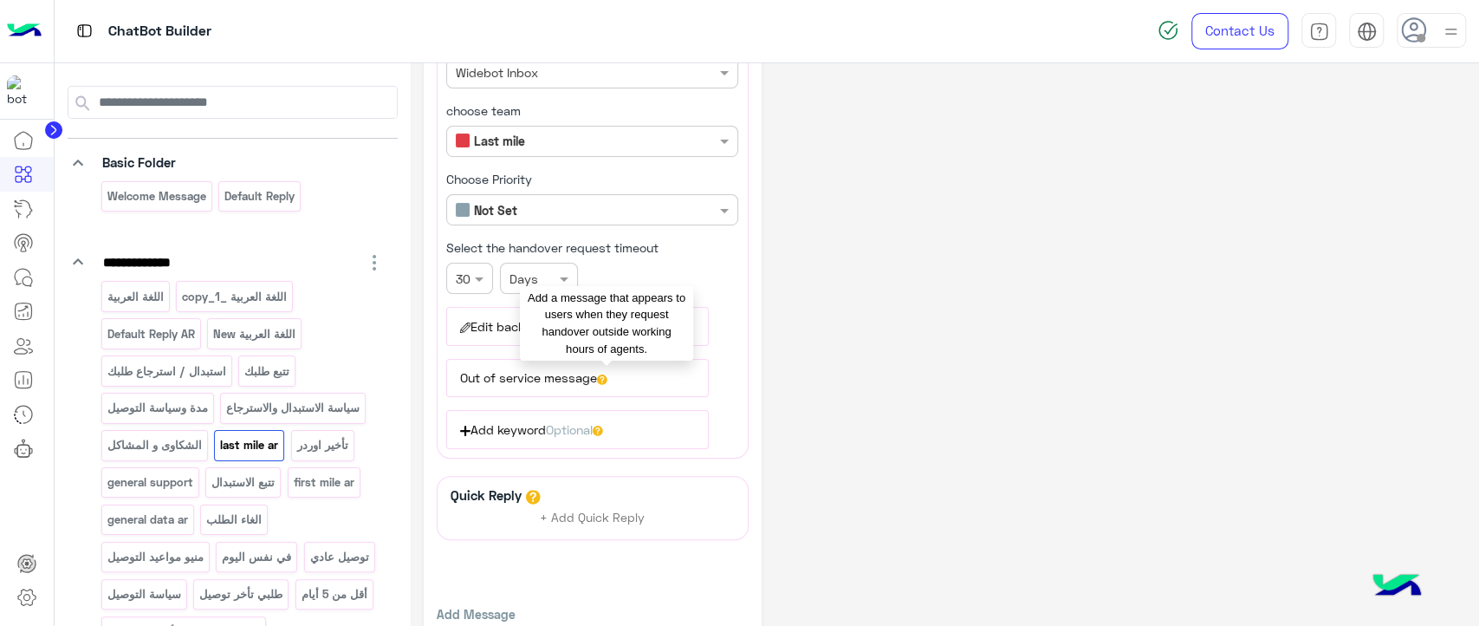
click at [608, 374] on icon at bounding box center [602, 379] width 10 height 10
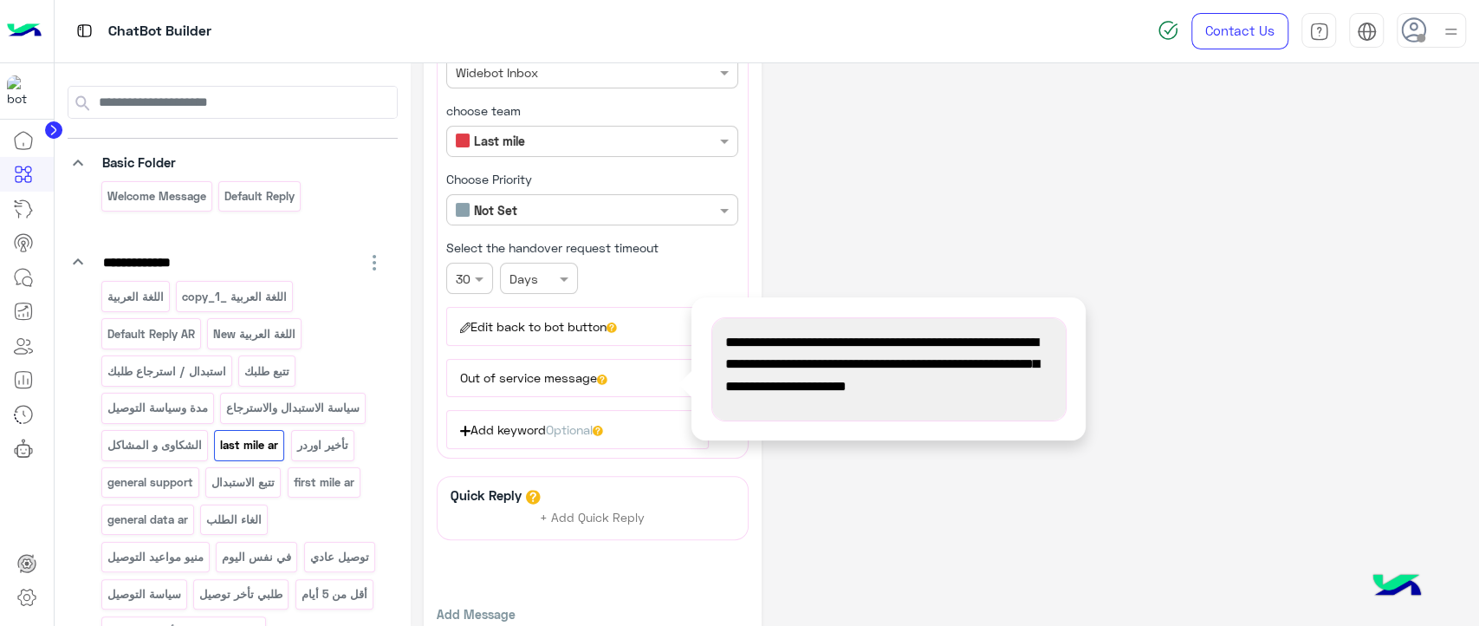
click at [881, 260] on div "**********" at bounding box center [945, 301] width 1043 height 786
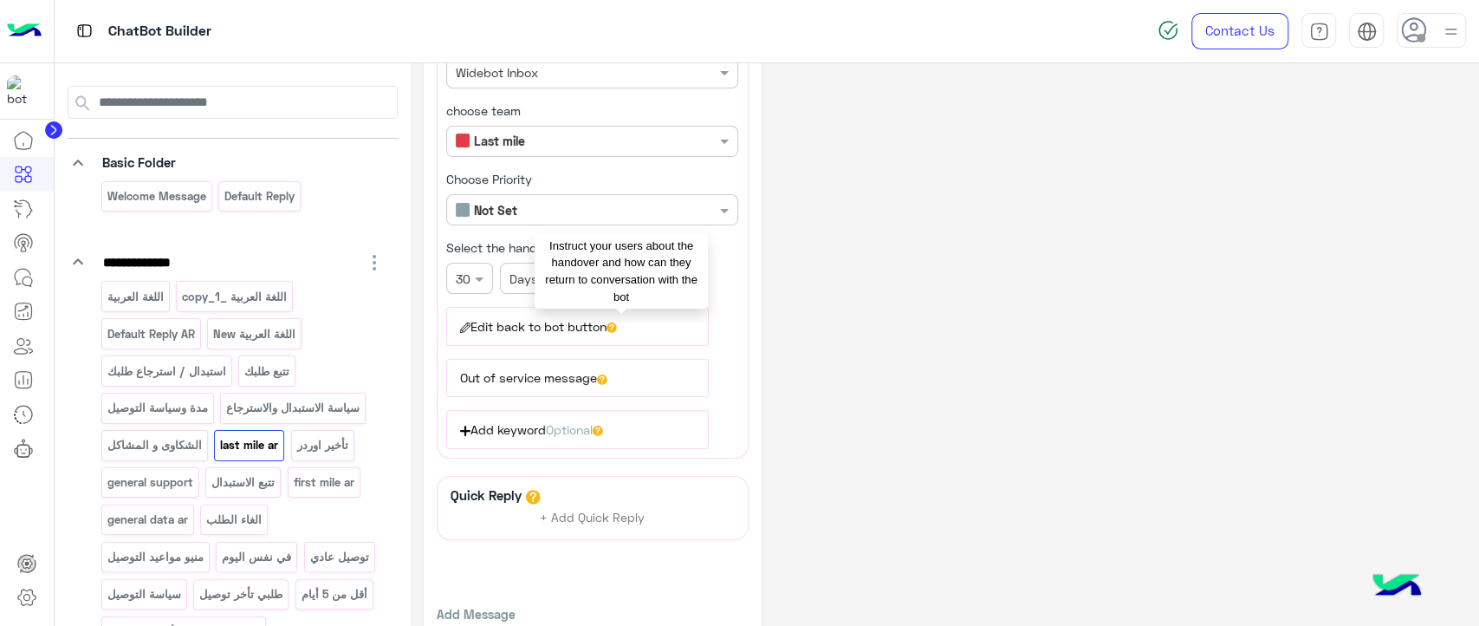
click at [617, 322] on icon at bounding box center [612, 327] width 10 height 10
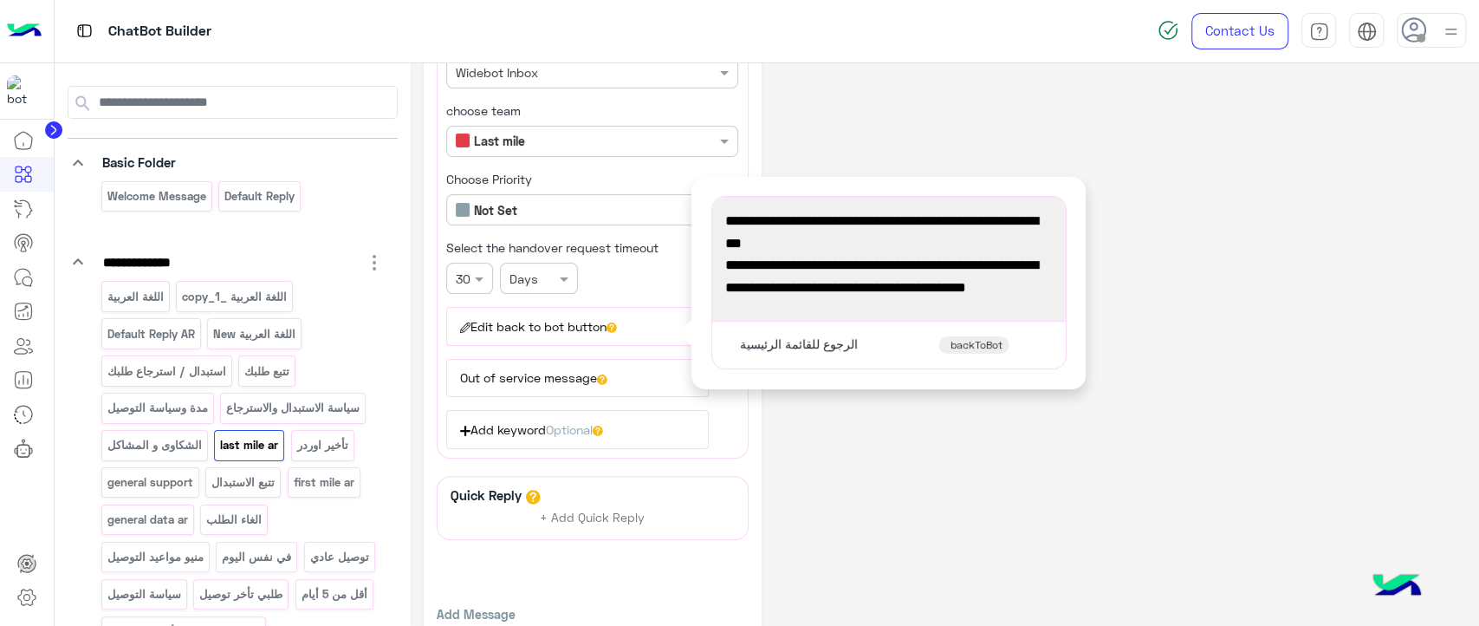
click at [933, 260] on span "ملاحظة: إذا اخترت "الرجوع إلى القائمة"، ستُغلق المحادثة ولن نتمكن من الرد عليك …" at bounding box center [889, 276] width 328 height 44
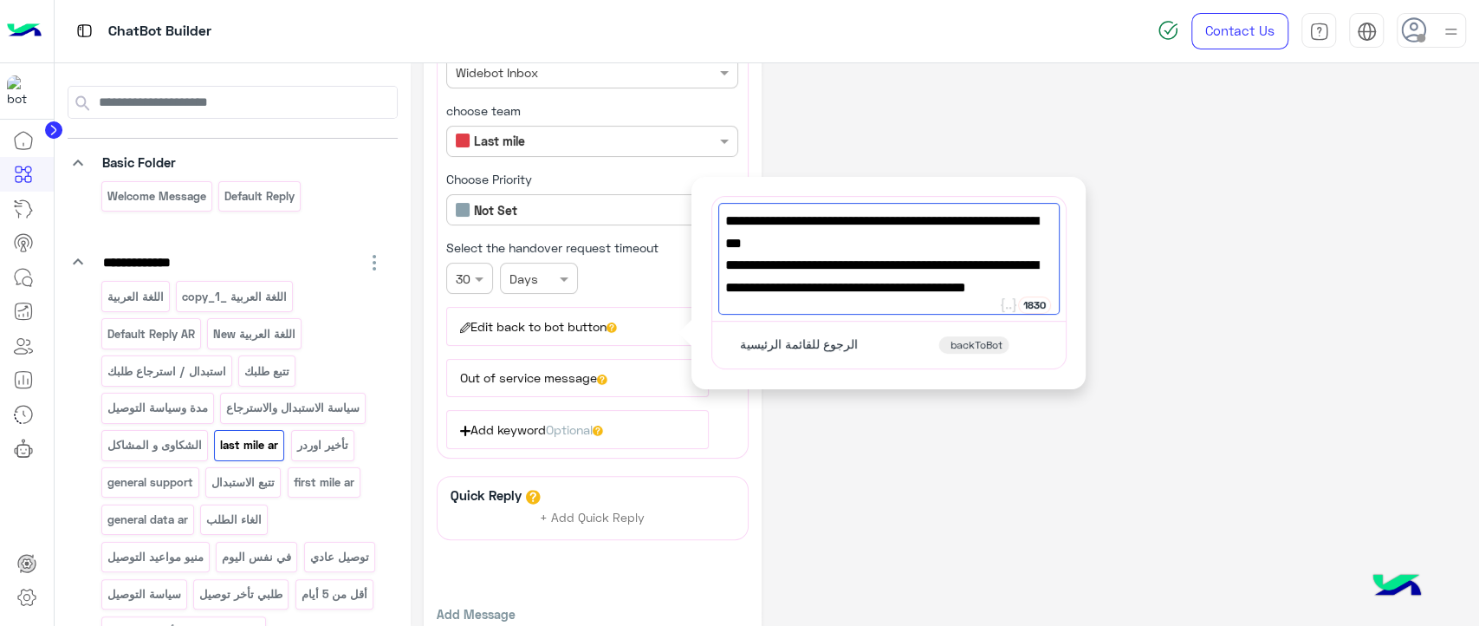
click at [919, 210] on span "مع العلم أن مواعيد عملنا يوميًا من الساعة 9ص : 5م معادا الجمعة" at bounding box center [889, 232] width 328 height 44
click at [901, 166] on div "**********" at bounding box center [945, 301] width 1043 height 786
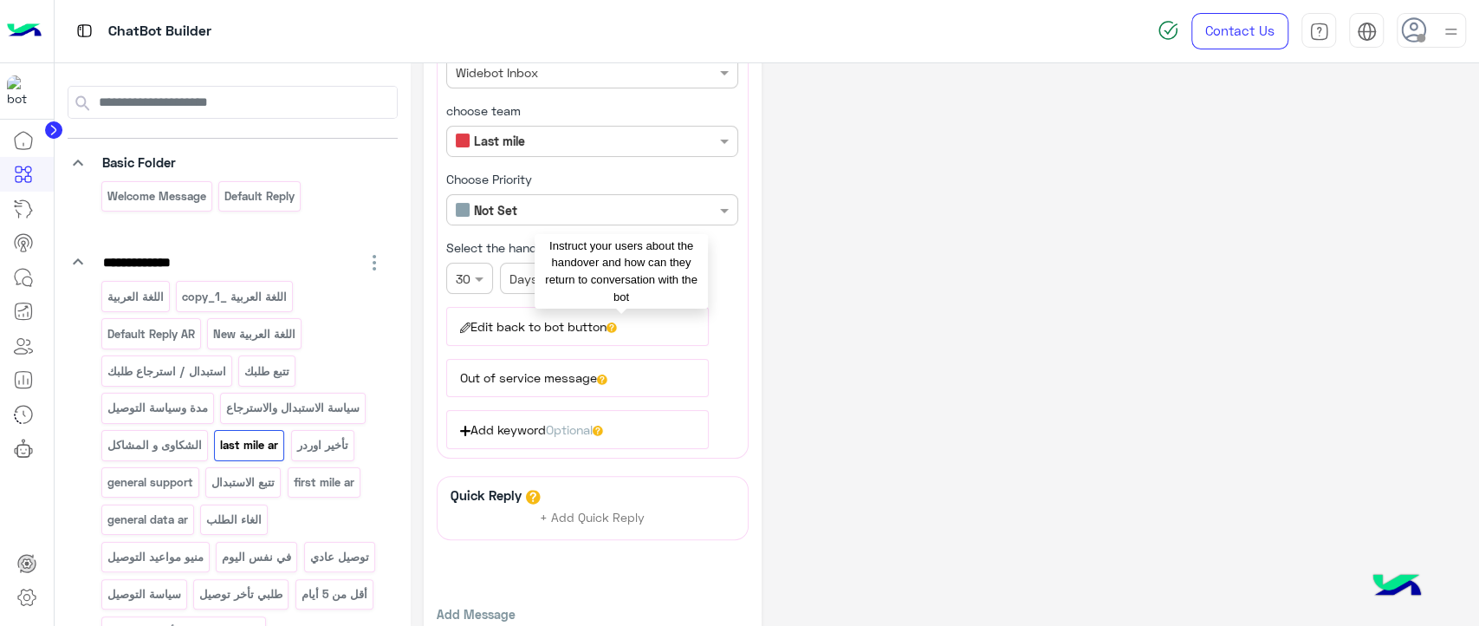
click at [617, 322] on icon at bounding box center [612, 327] width 10 height 10
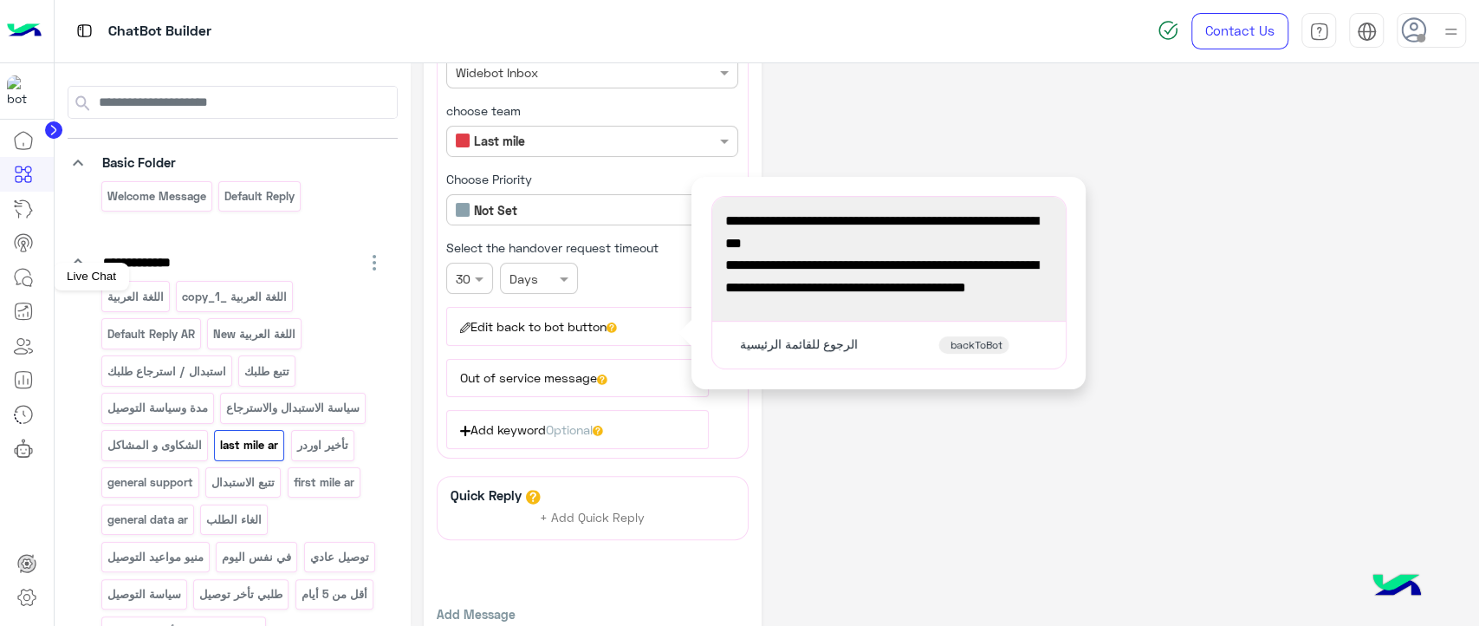
click at [33, 281] on icon at bounding box center [23, 277] width 21 height 21
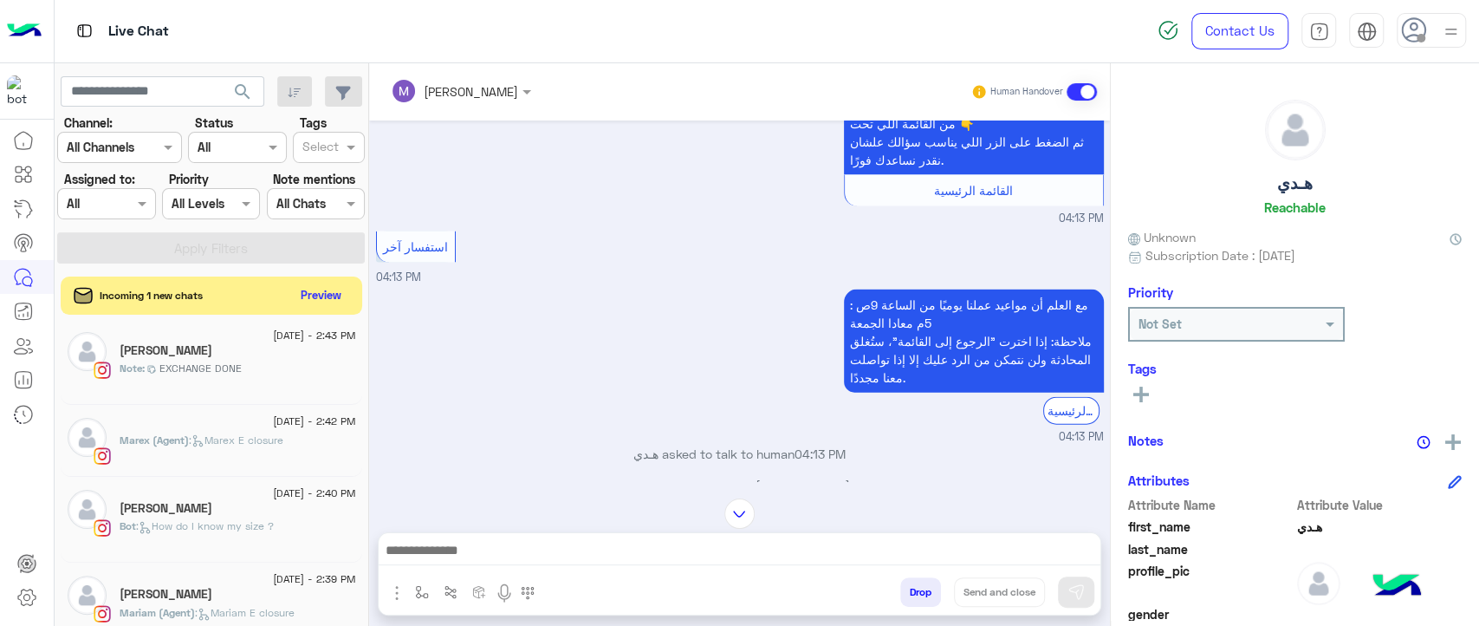
scroll to position [625, 0]
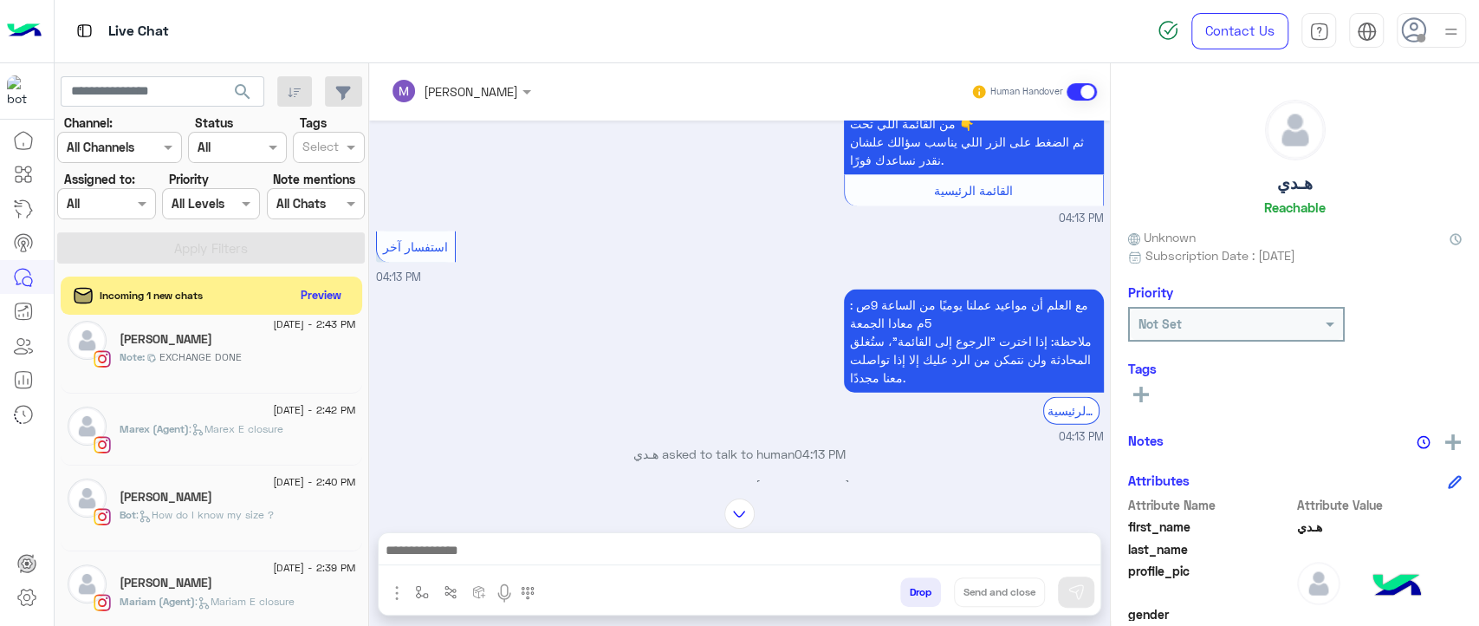
click at [266, 434] on span ": Marex E closure" at bounding box center [236, 428] width 94 height 13
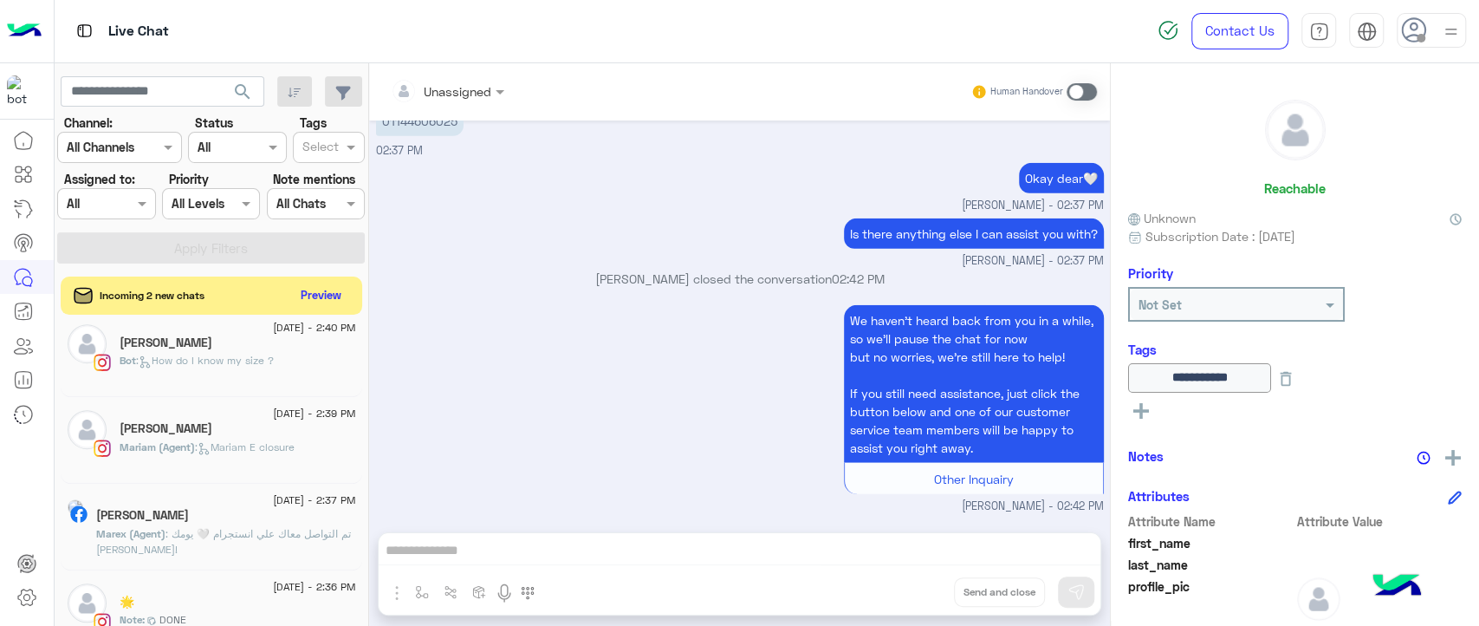
scroll to position [795, 0]
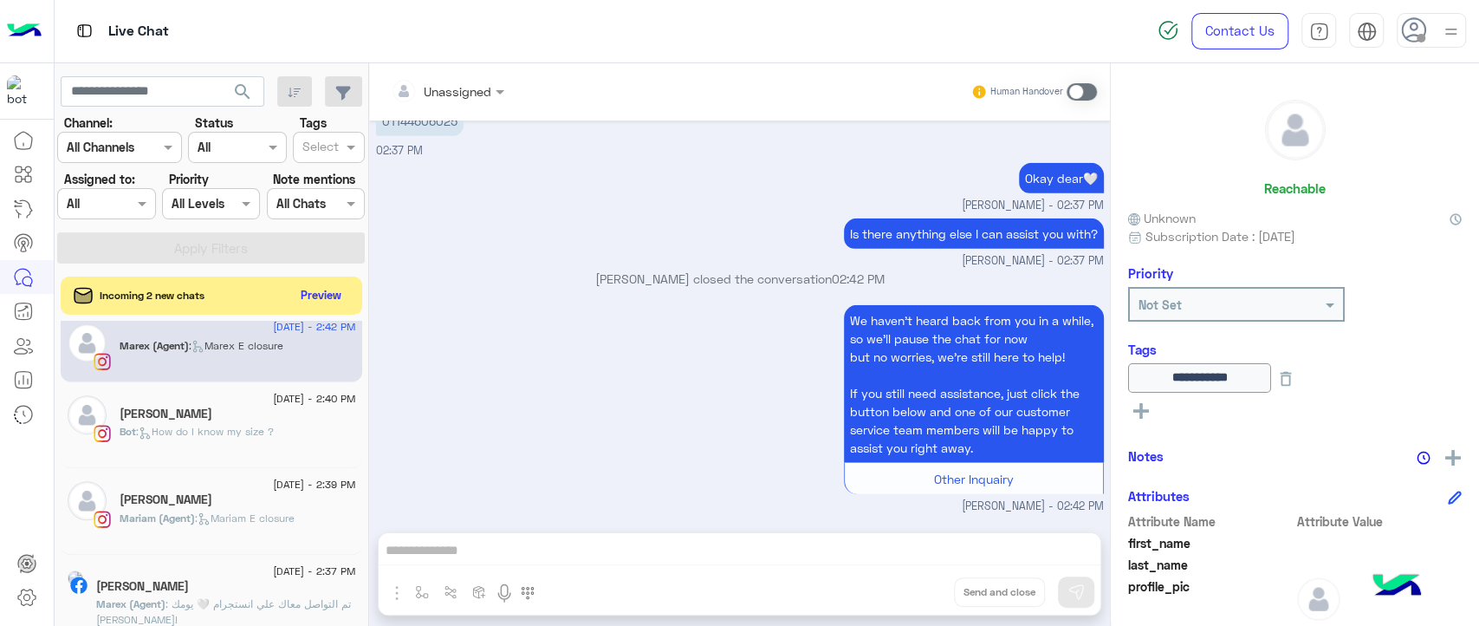
click at [257, 434] on span ": How do I know my size ?" at bounding box center [205, 431] width 138 height 13
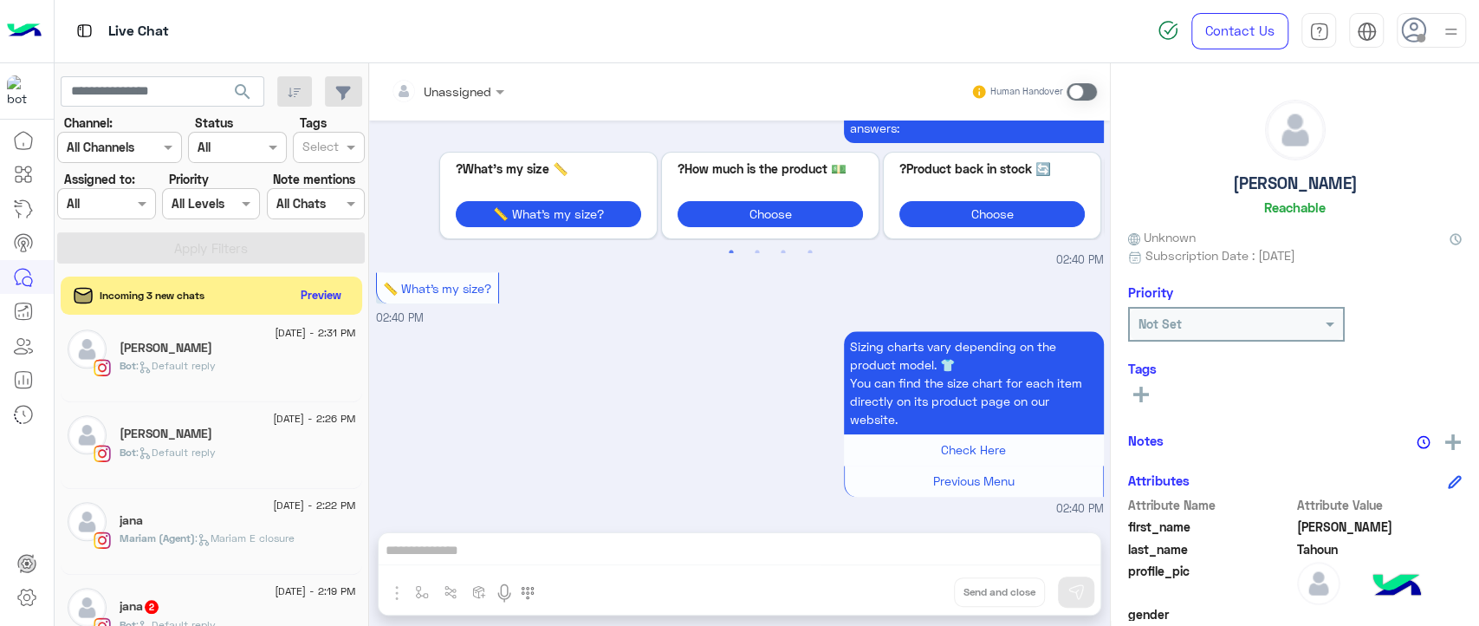
scroll to position [1280, 0]
click at [254, 540] on span ": Mariam E closure" at bounding box center [245, 535] width 100 height 13
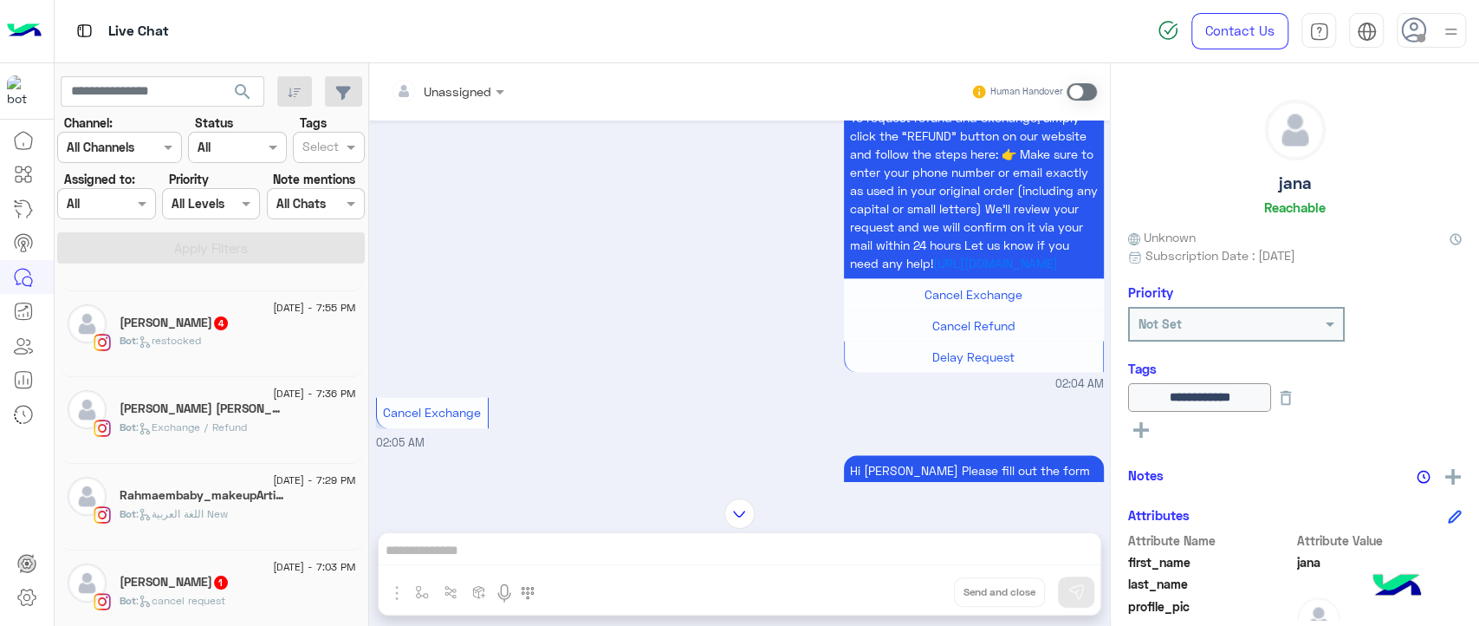
scroll to position [75, 0]
click at [273, 418] on div "Bot : Exchange / Refund" at bounding box center [238, 432] width 237 height 30
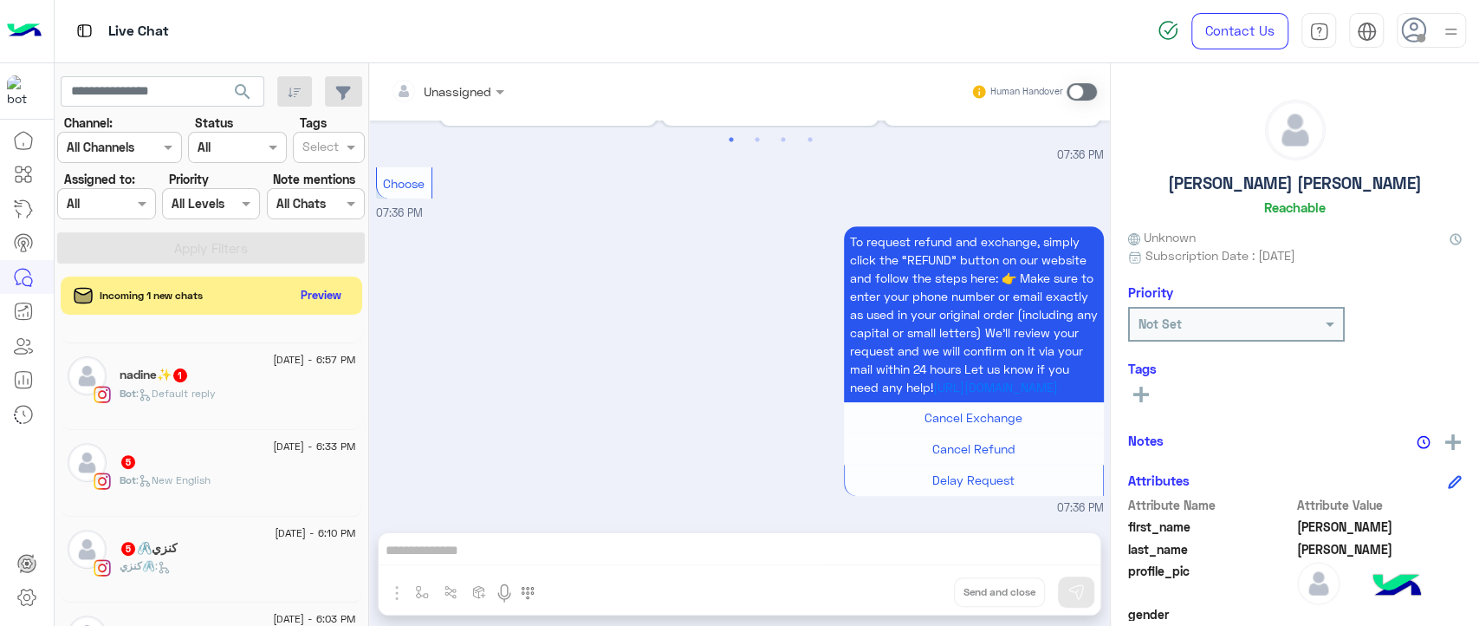
scroll to position [504, 0]
click at [255, 481] on div "Bot : New English" at bounding box center [238, 486] width 237 height 30
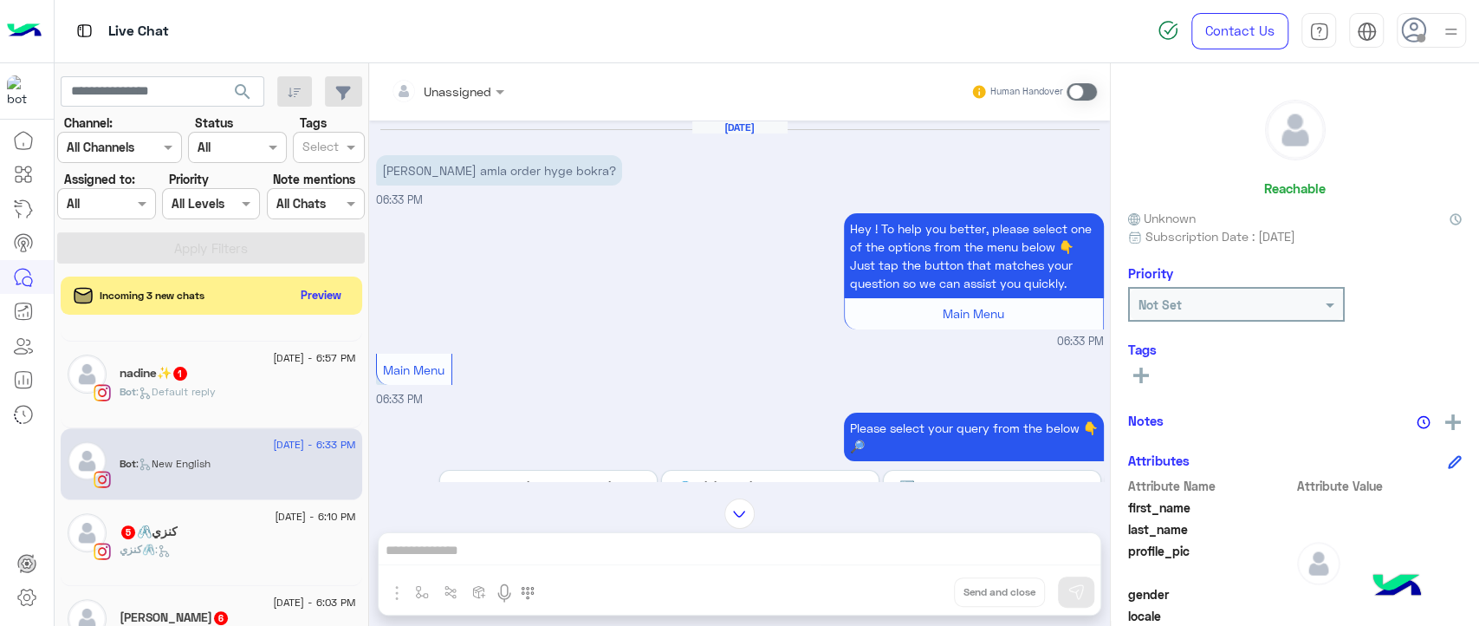
click at [556, 316] on div "Hey ! To help you better, please select one of the options from the menu below …" at bounding box center [740, 279] width 728 height 141
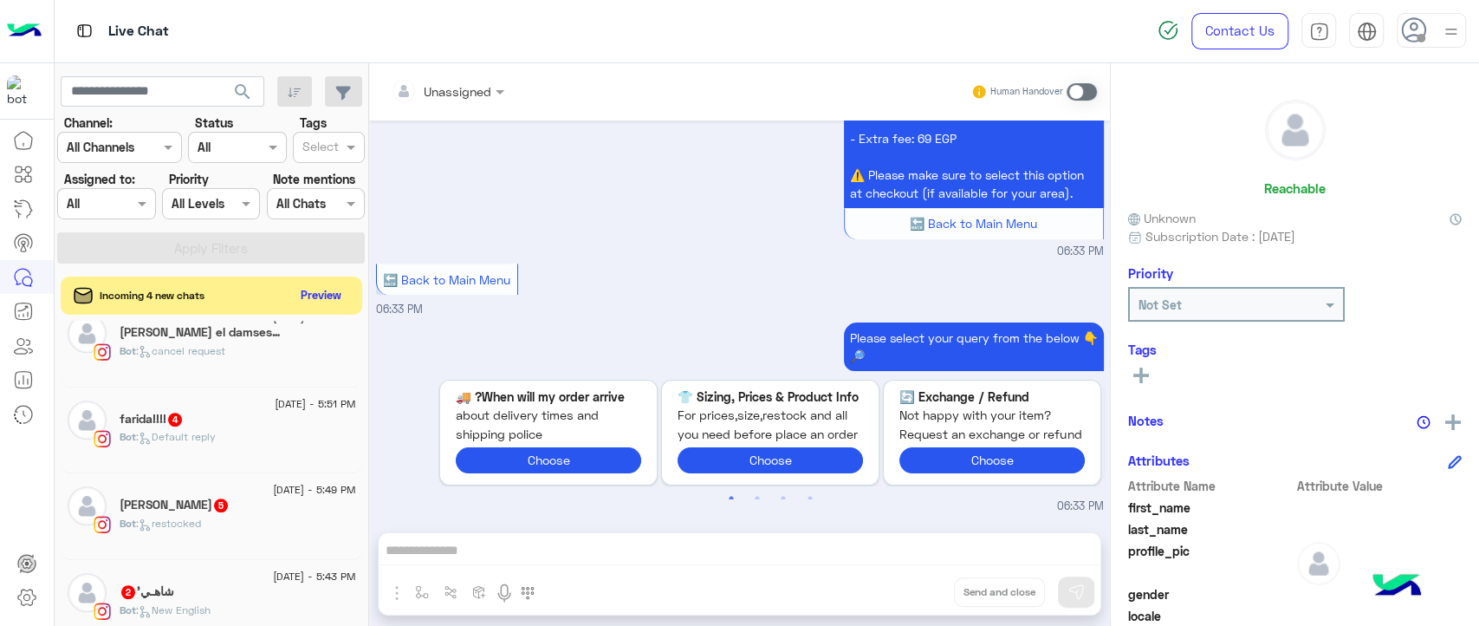
scroll to position [965, 0]
click at [271, 435] on div "Bot : Default reply" at bounding box center [238, 442] width 237 height 30
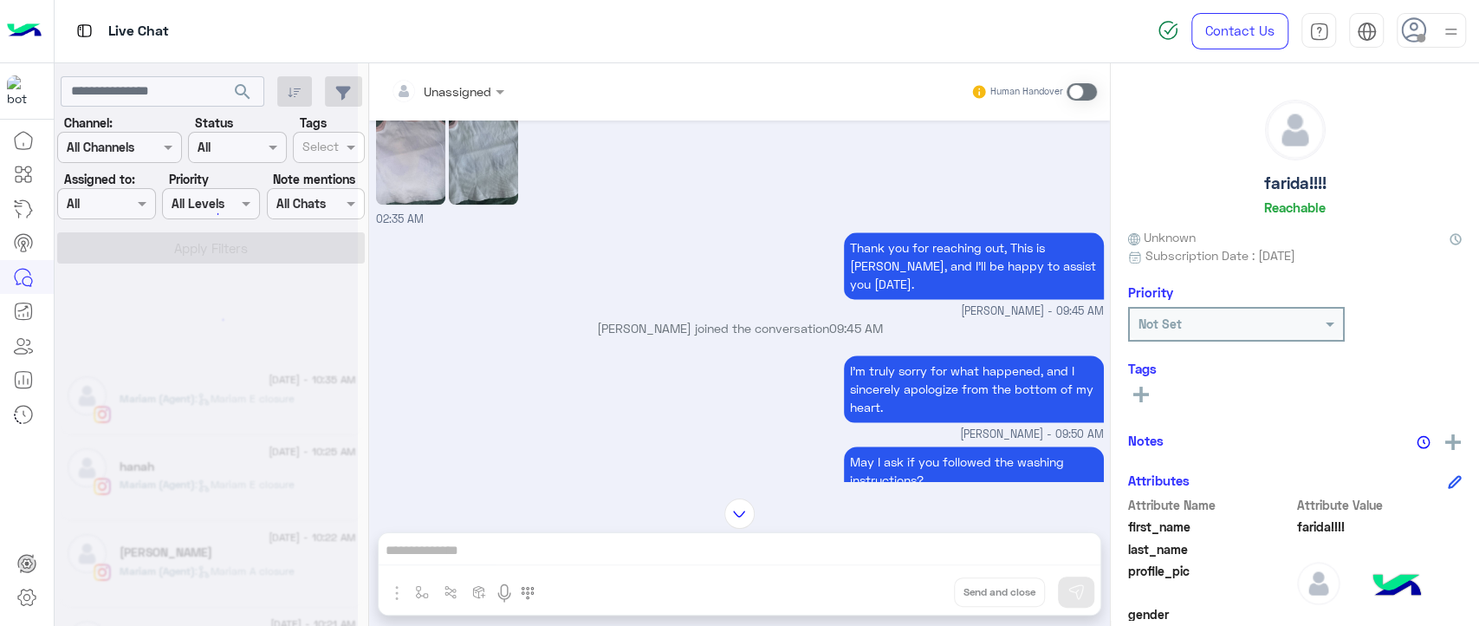
scroll to position [8, 0]
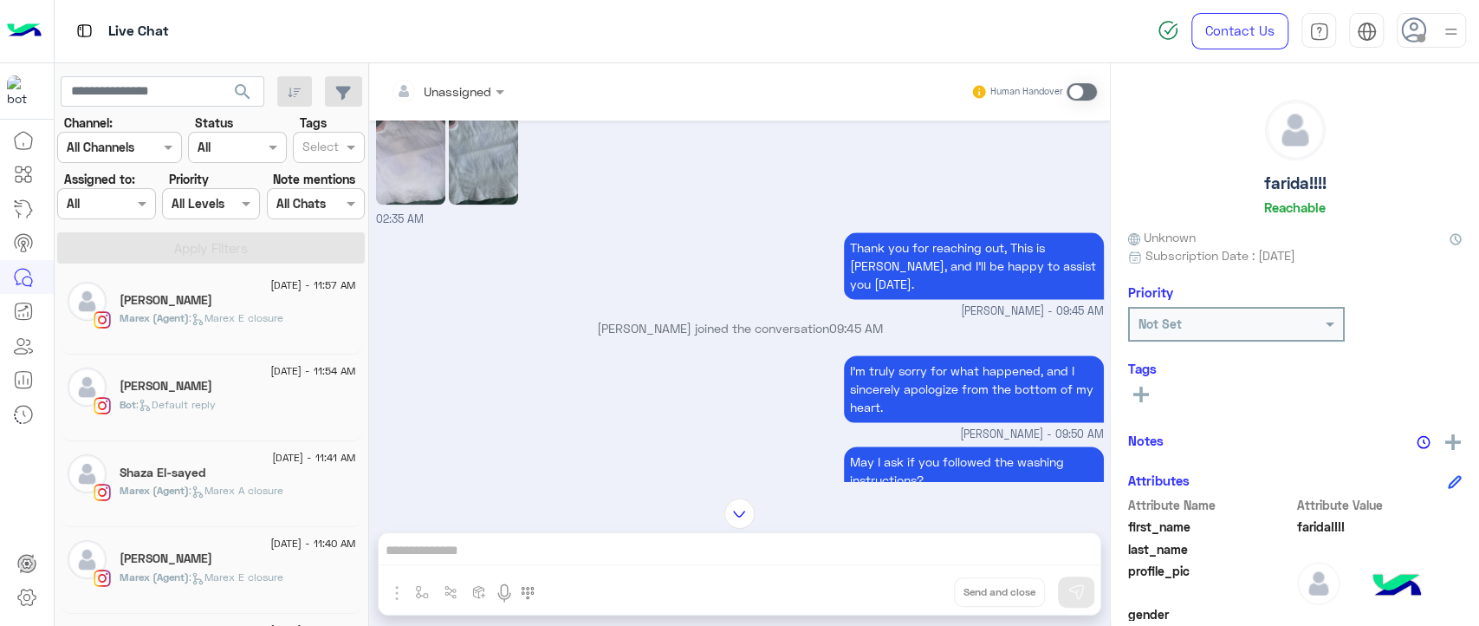
click at [258, 477] on div "Shaza El-sayed" at bounding box center [238, 474] width 237 height 18
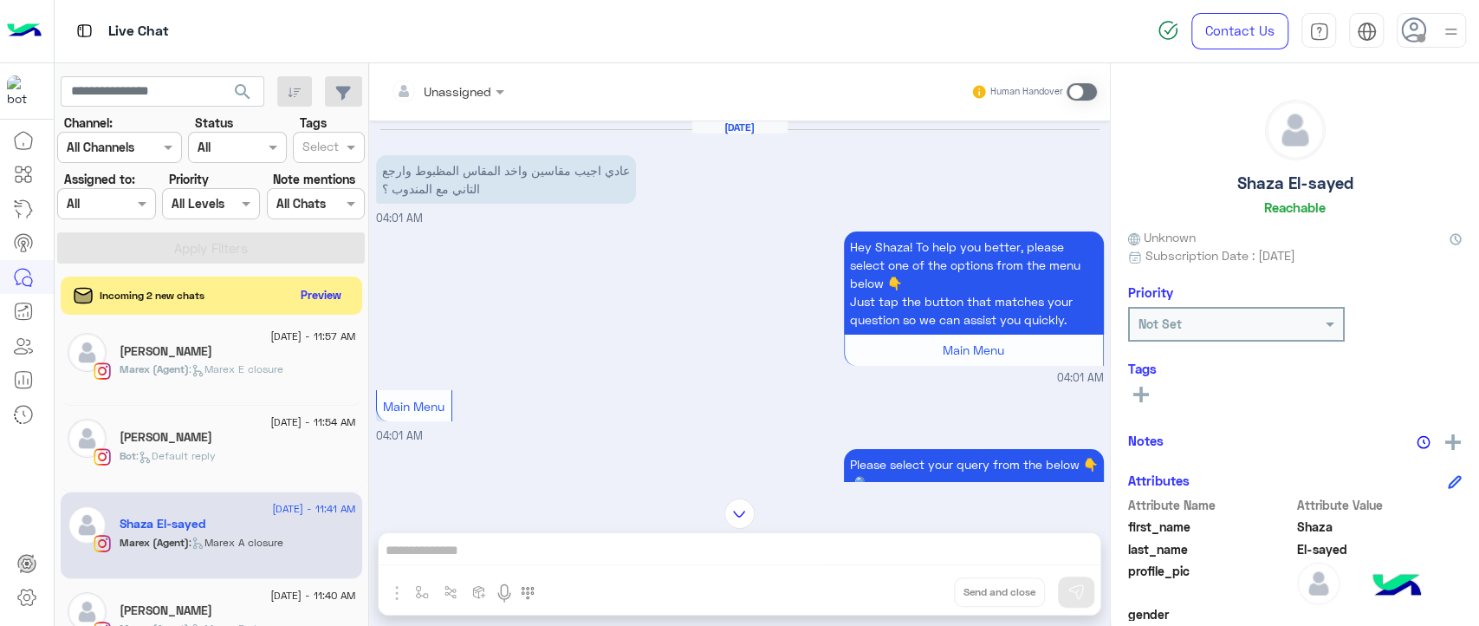
scroll to position [450, 0]
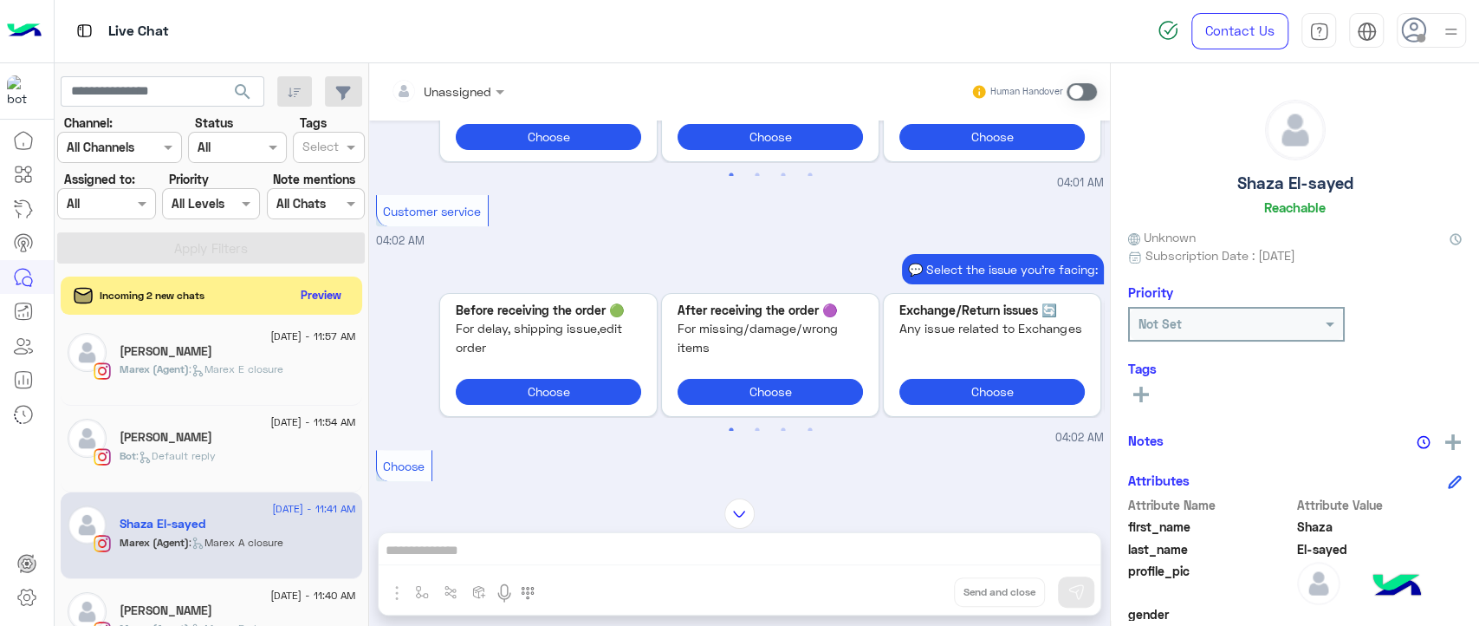
click at [272, 387] on div "Marex (Agent) : Marex E closure" at bounding box center [238, 376] width 237 height 30
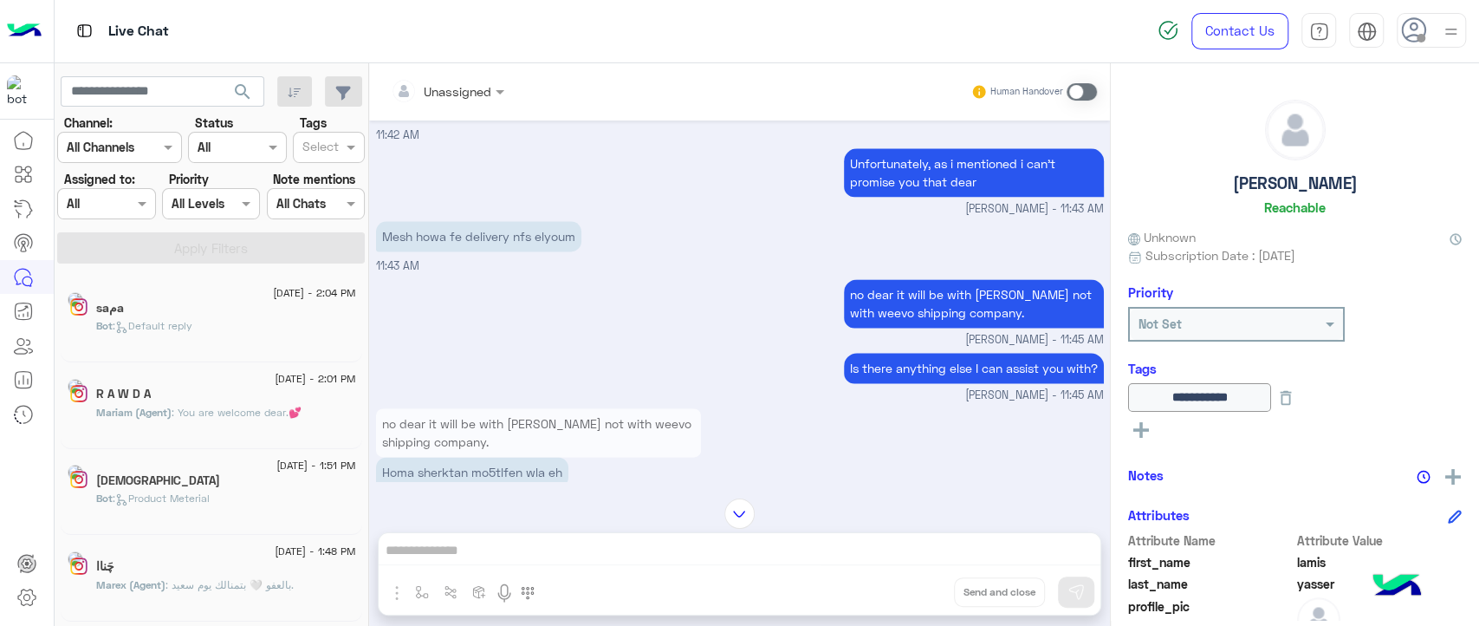
scroll to position [8, 0]
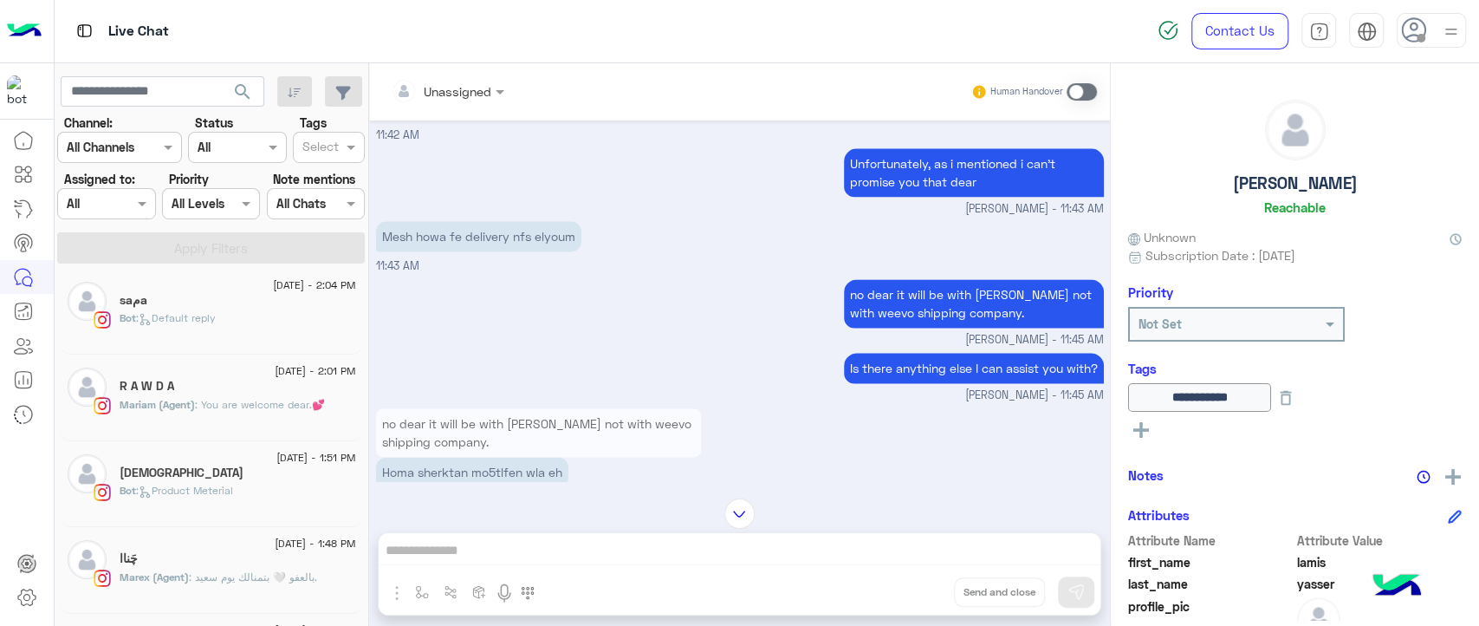
click at [252, 409] on span ": You are welcome dear.💕" at bounding box center [260, 404] width 130 height 13
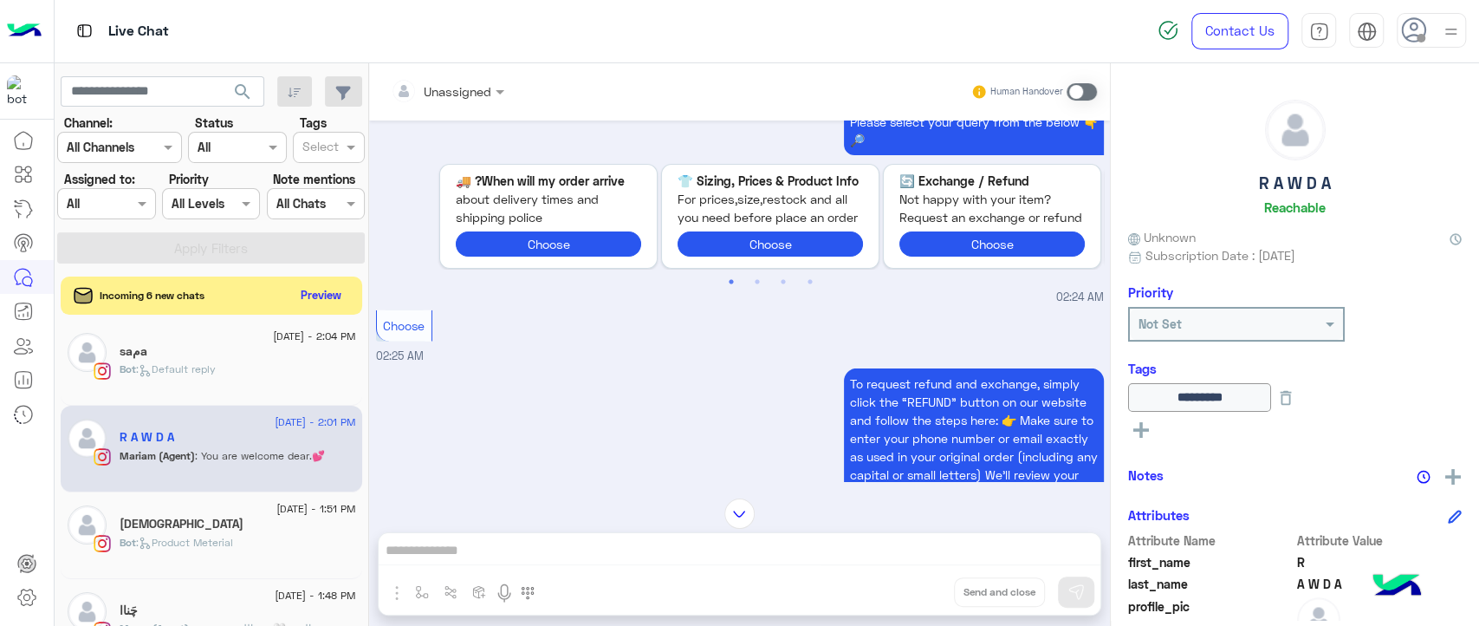
scroll to position [2703, 0]
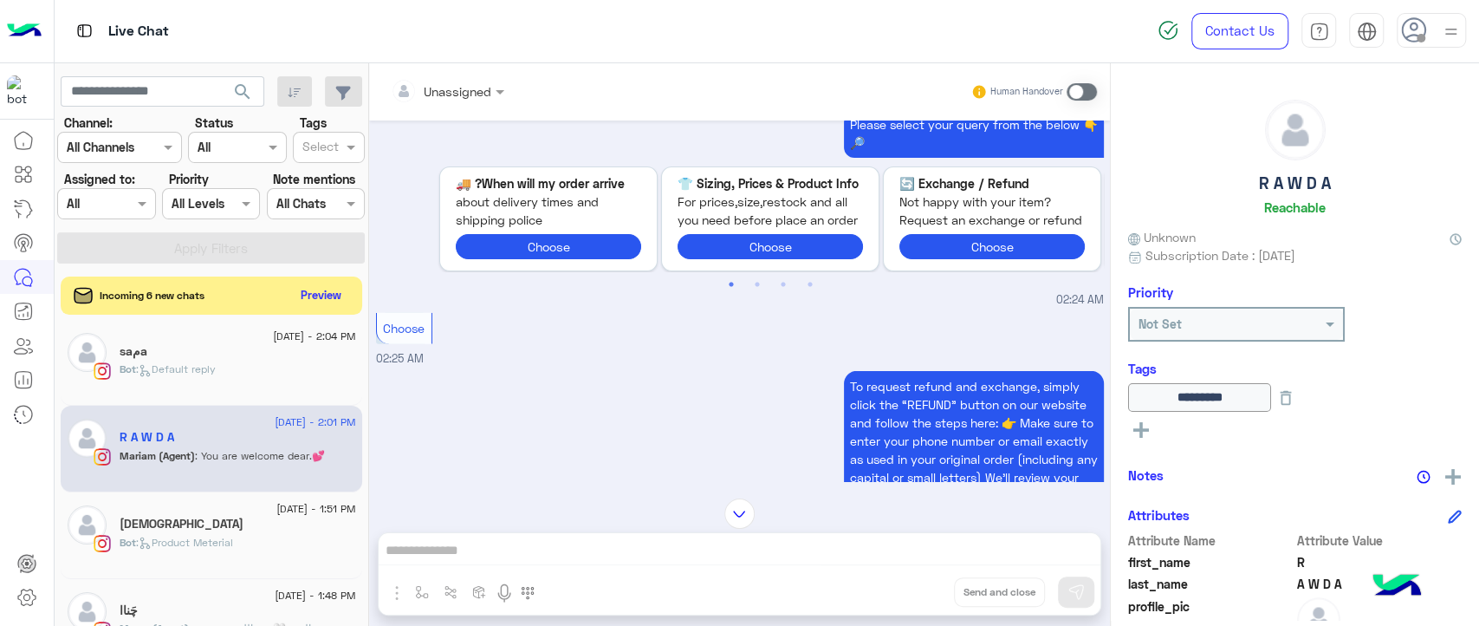
click at [491, 230] on span "about delivery times and shipping police" at bounding box center [548, 210] width 185 height 37
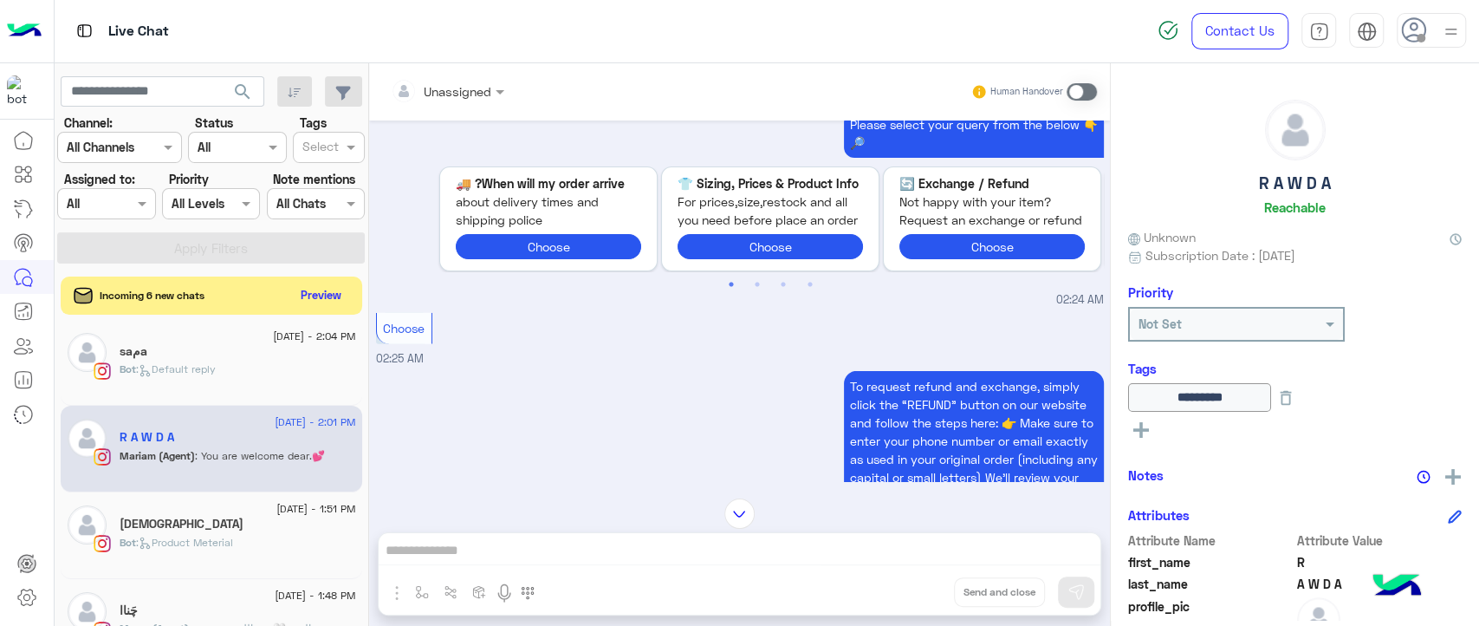
click at [491, 230] on span "about delivery times and shipping police" at bounding box center [548, 210] width 185 height 37
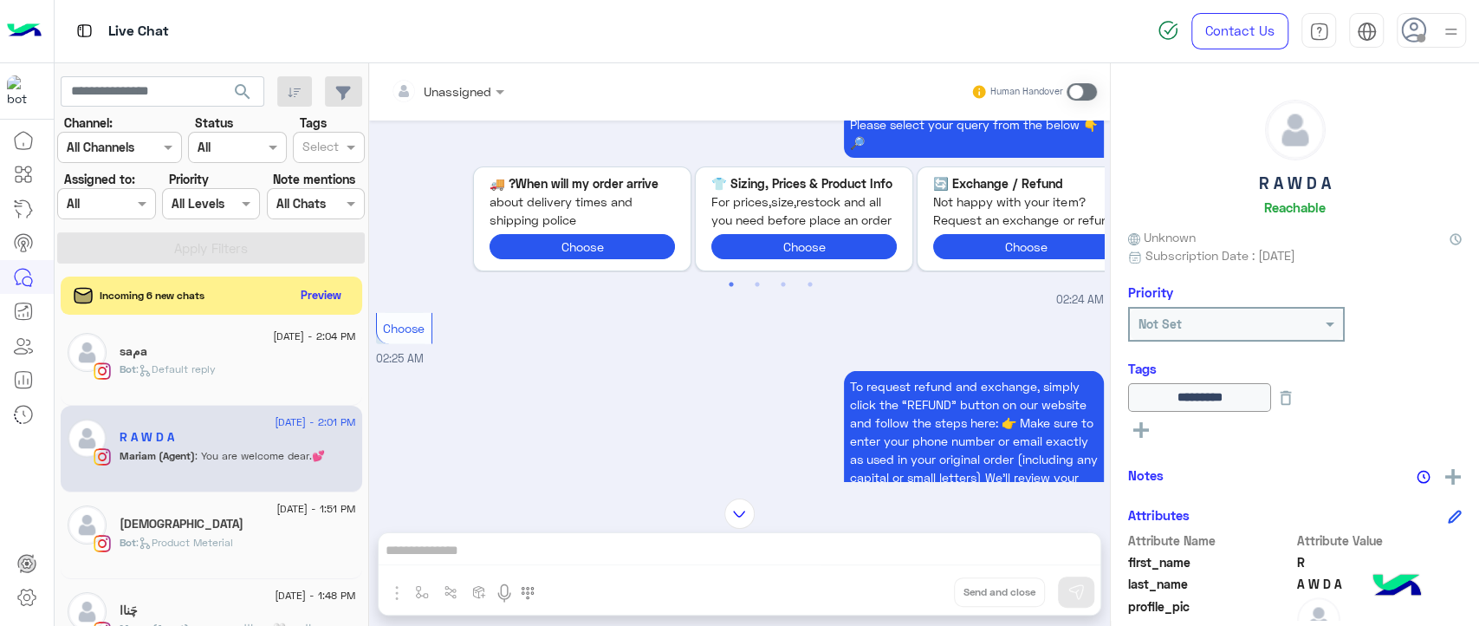
drag, startPoint x: 445, startPoint y: 238, endPoint x: 541, endPoint y: 269, distance: 100.0
click at [541, 230] on div "When will my order arrive? 🚚 about delivery times and shipping police" at bounding box center [582, 201] width 185 height 55
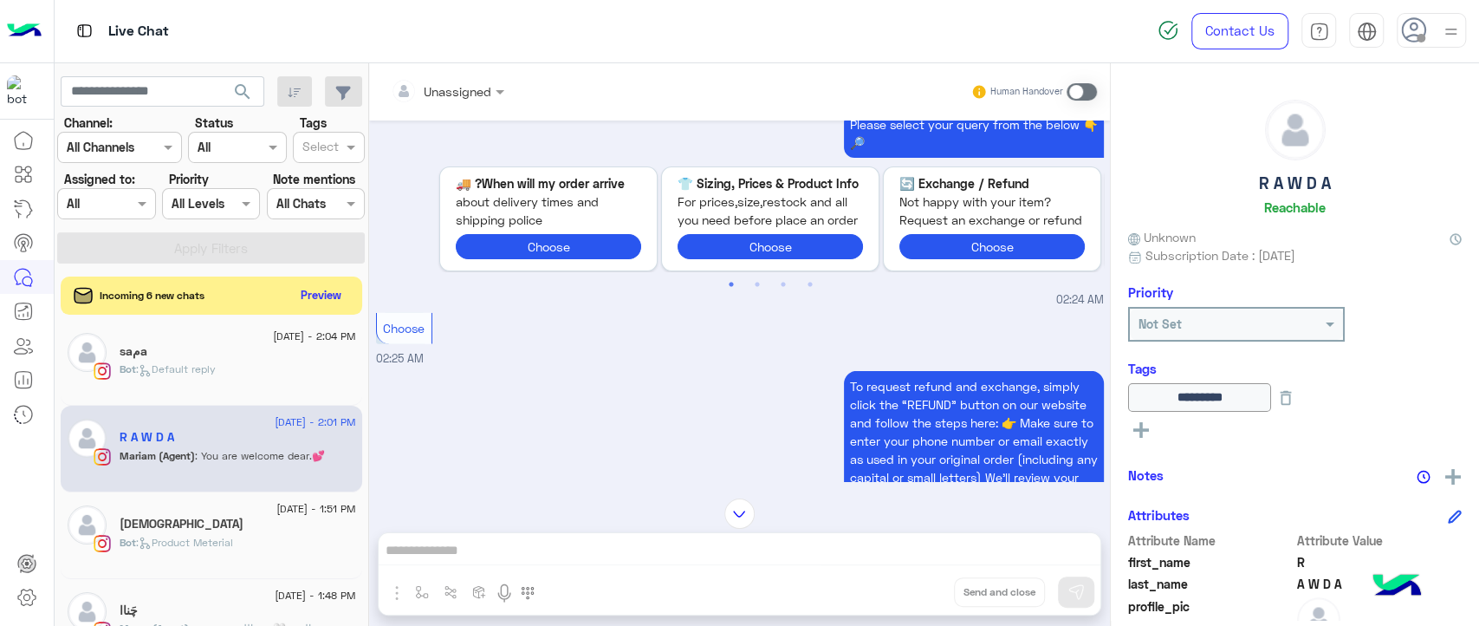
drag, startPoint x: 541, startPoint y: 269, endPoint x: 287, endPoint y: 290, distance: 254.9
click at [287, 290] on mat-drawer-container "search Channel: Channel All Channels Status Channel All Tags Select Assigned to…" at bounding box center [768, 347] width 1426 height 569
click at [527, 230] on span "about delivery times and shipping police" at bounding box center [548, 210] width 185 height 37
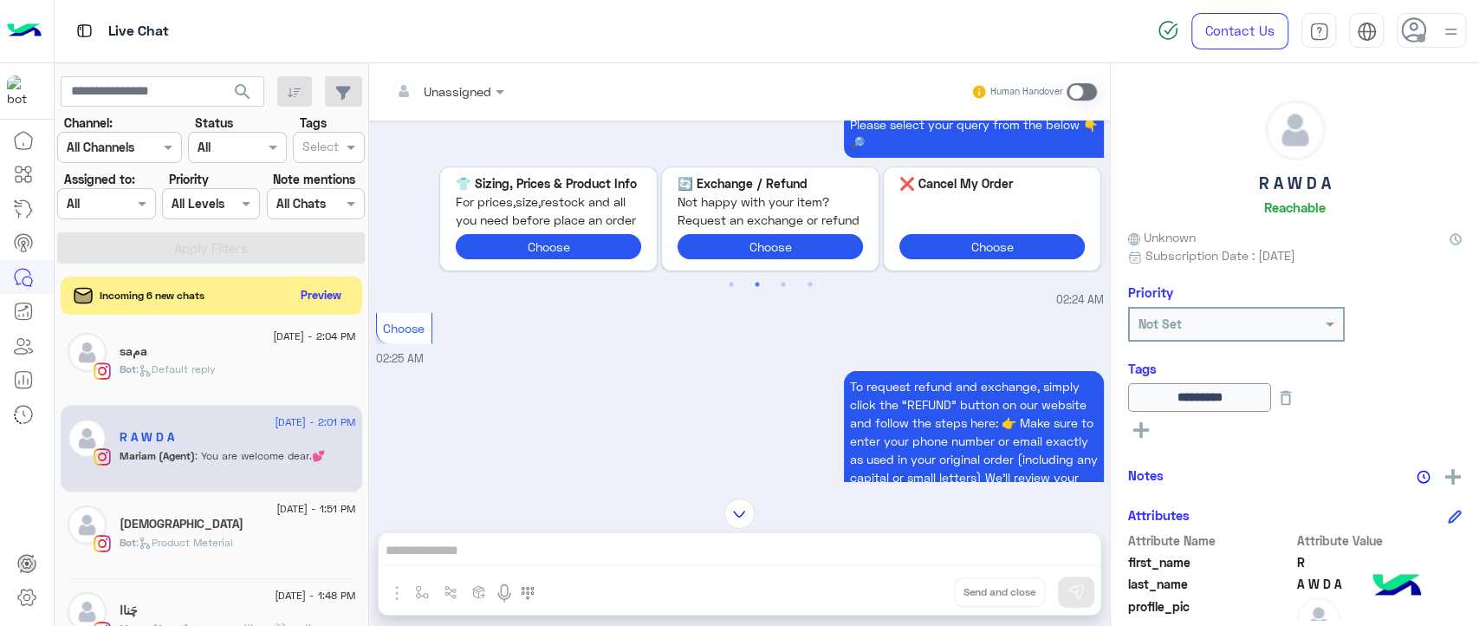
drag, startPoint x: 780, startPoint y: 264, endPoint x: 400, endPoint y: 237, distance: 381.4
click at [400, 237] on div "Please select your query from the below 👇🔎 Previous When will my order arrive? …" at bounding box center [740, 211] width 728 height 196
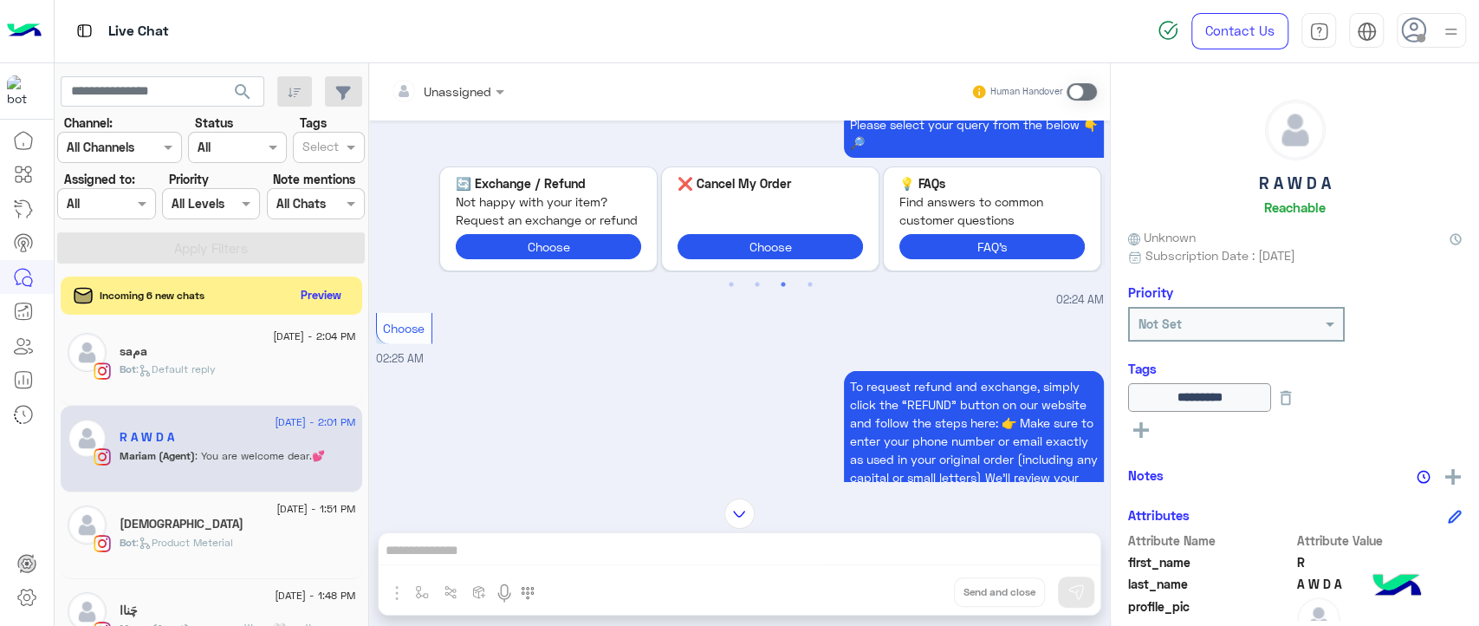
drag, startPoint x: 730, startPoint y: 261, endPoint x: 347, endPoint y: 264, distance: 383.1
click at [347, 264] on mat-drawer-container "search Channel: Channel All Channels Status Channel All Tags Select Assigned to…" at bounding box center [768, 347] width 1426 height 569
click at [523, 259] on button "Choose" at bounding box center [548, 246] width 185 height 25
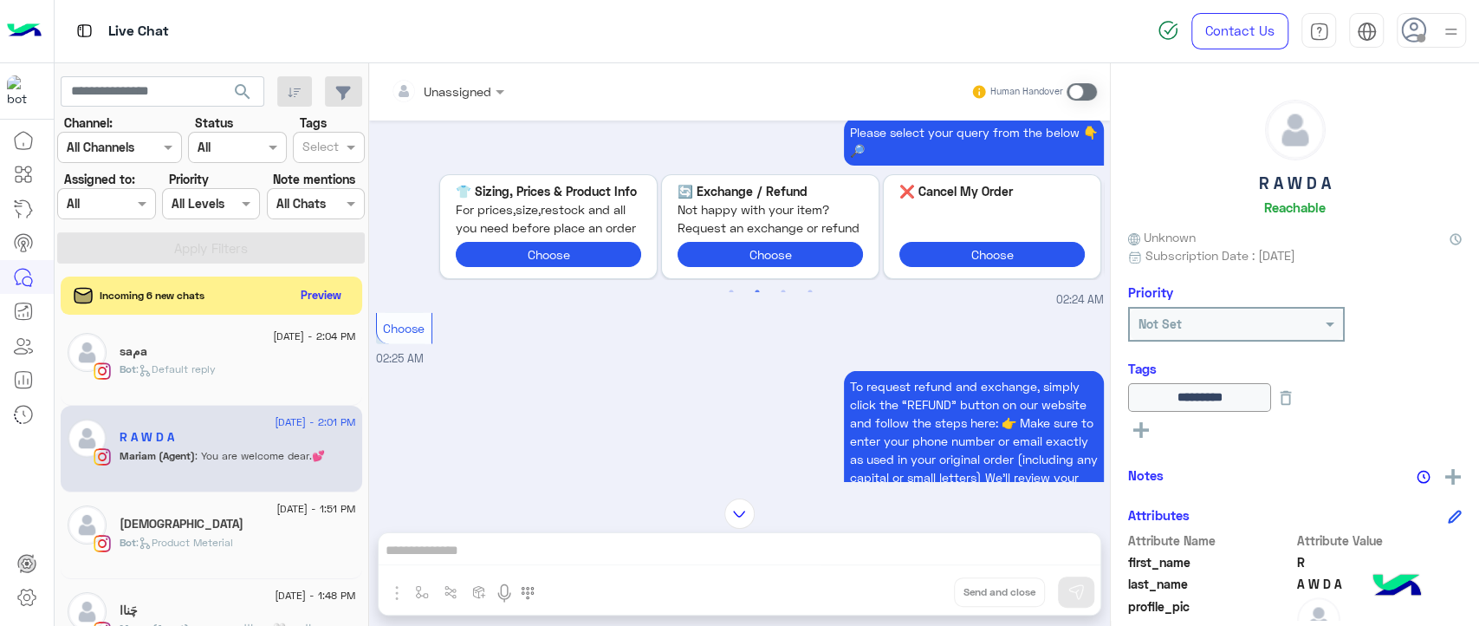
drag, startPoint x: 549, startPoint y: 253, endPoint x: 1063, endPoint y: 343, distance: 521.8
click at [1063, 280] on ngx-slick-carousel "Previous When will my order arrive? 🚚 about delivery times and shipping police …" at bounding box center [771, 227] width 666 height 106
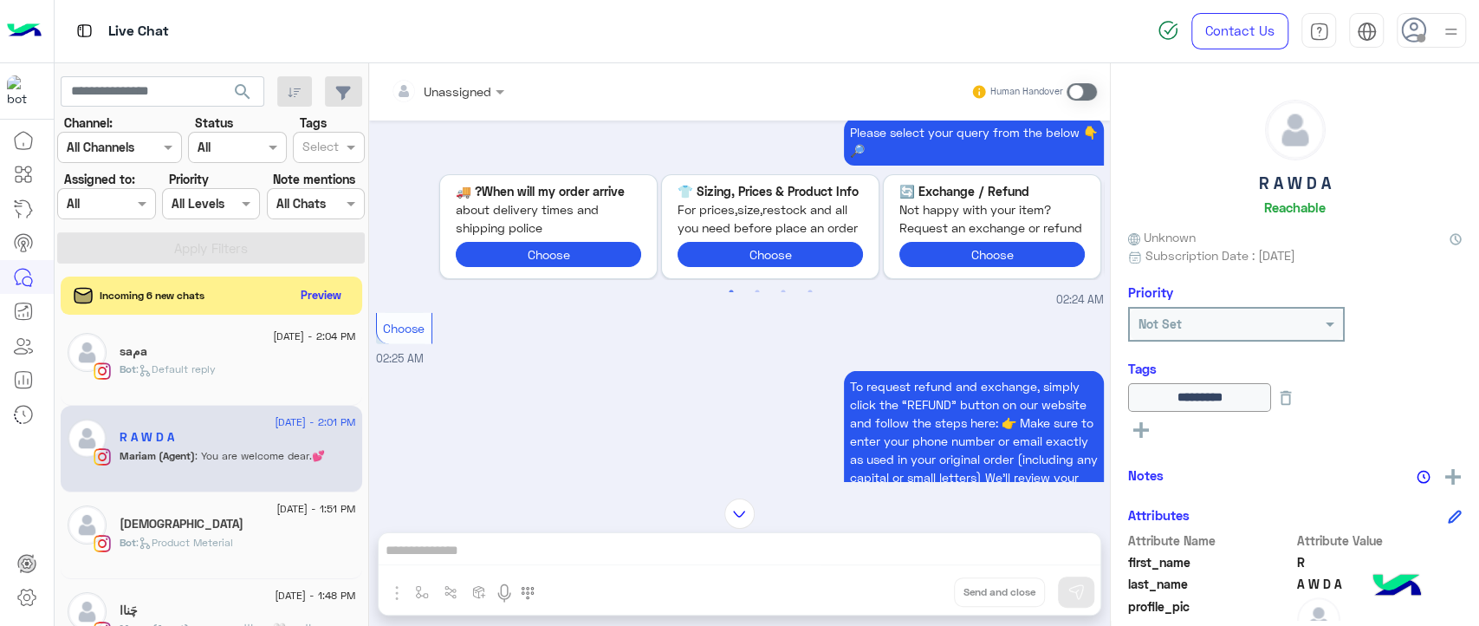
drag, startPoint x: 518, startPoint y: 268, endPoint x: 1075, endPoint y: 337, distance: 560.7
click at [1075, 280] on ngx-slick-carousel "Previous When will my order arrive? 🚚 about delivery times and shipping police …" at bounding box center [771, 227] width 666 height 106
click at [510, 267] on button "Choose" at bounding box center [548, 254] width 185 height 25
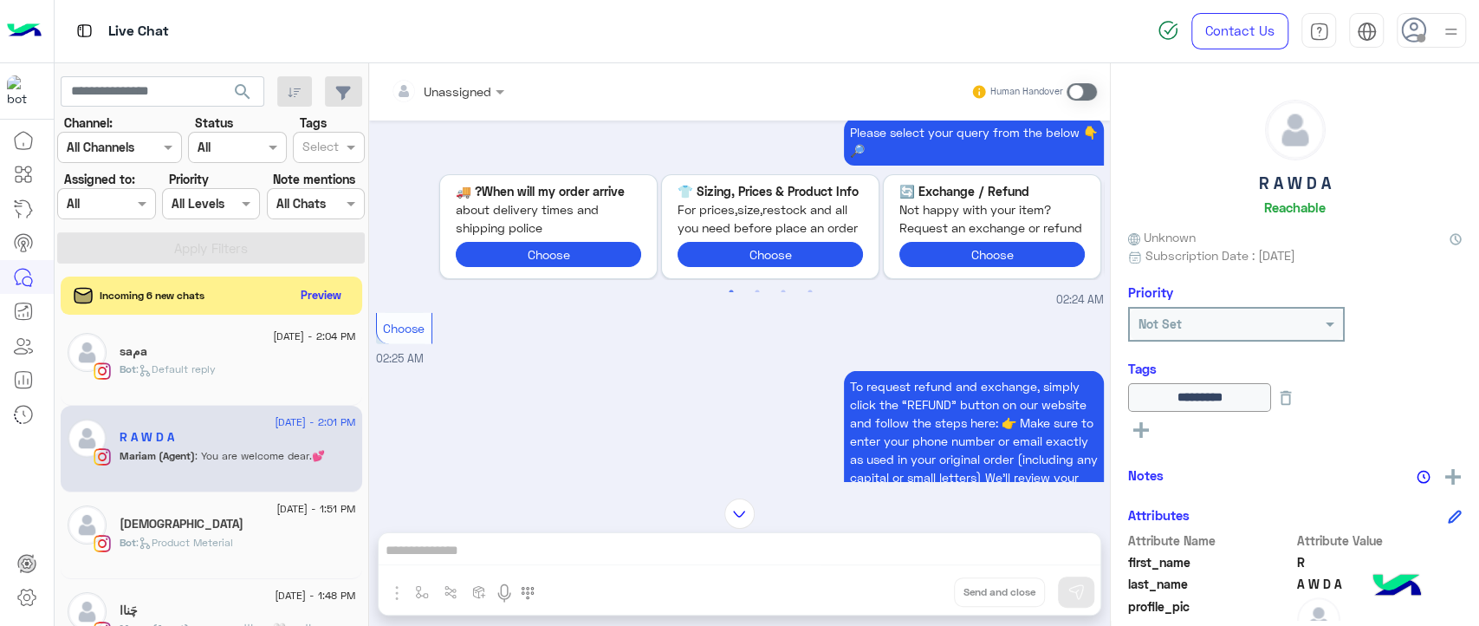
click at [471, 237] on span "about delivery times and shipping police" at bounding box center [548, 218] width 185 height 37
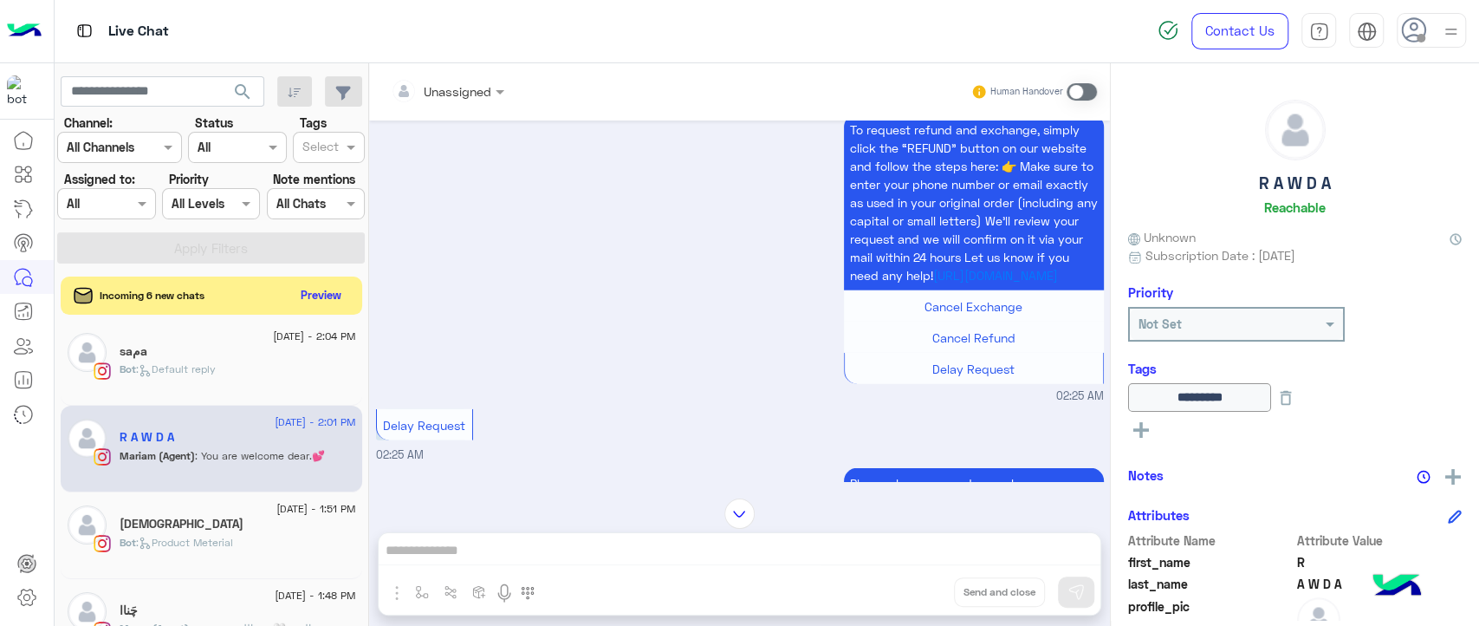
scroll to position [2985, 0]
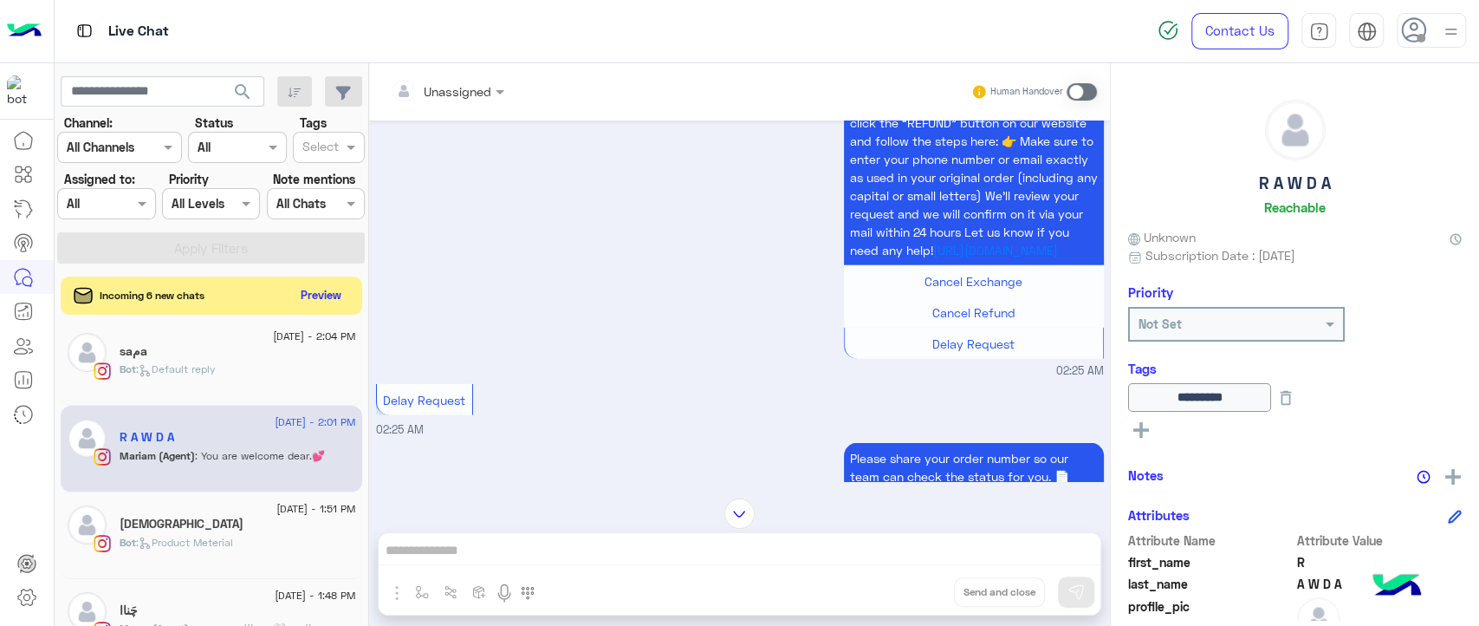
click at [934, 351] on span "Delay Request" at bounding box center [974, 343] width 82 height 15
click at [321, 295] on button "Preview" at bounding box center [323, 294] width 54 height 23
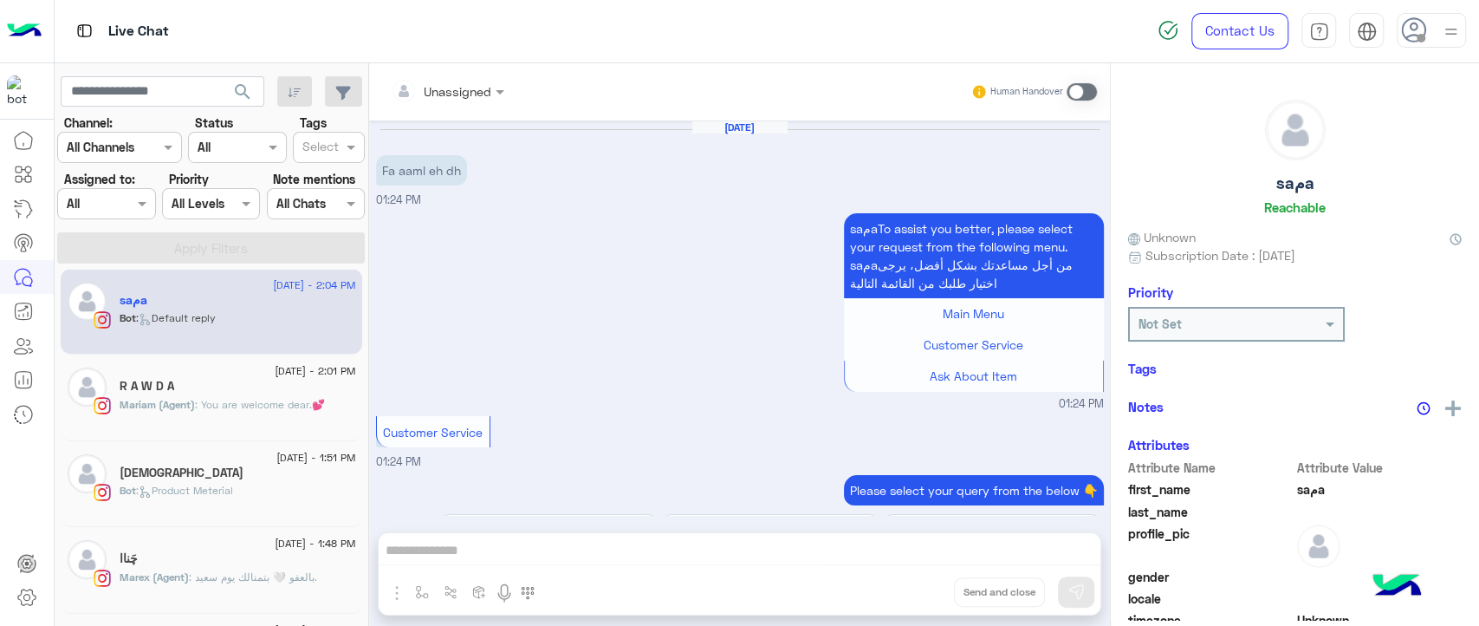
scroll to position [1448, 0]
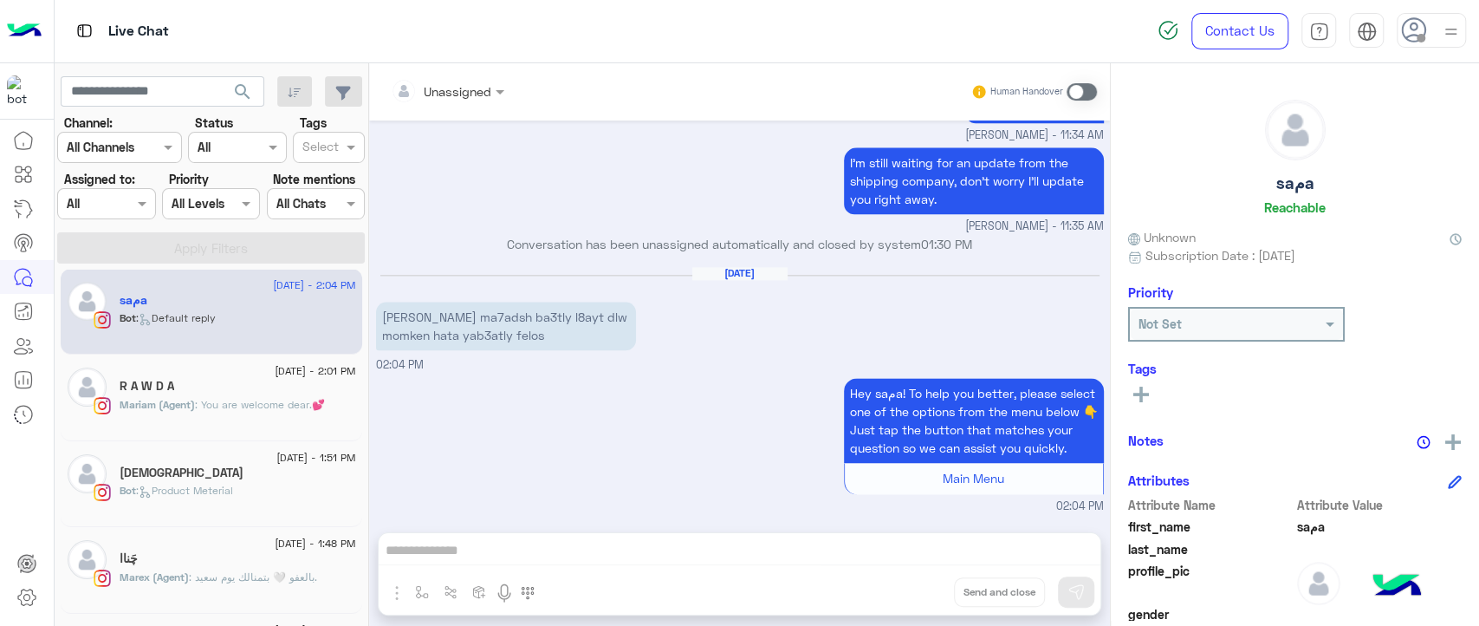
click at [297, 329] on div "Bot : Default reply" at bounding box center [238, 325] width 237 height 30
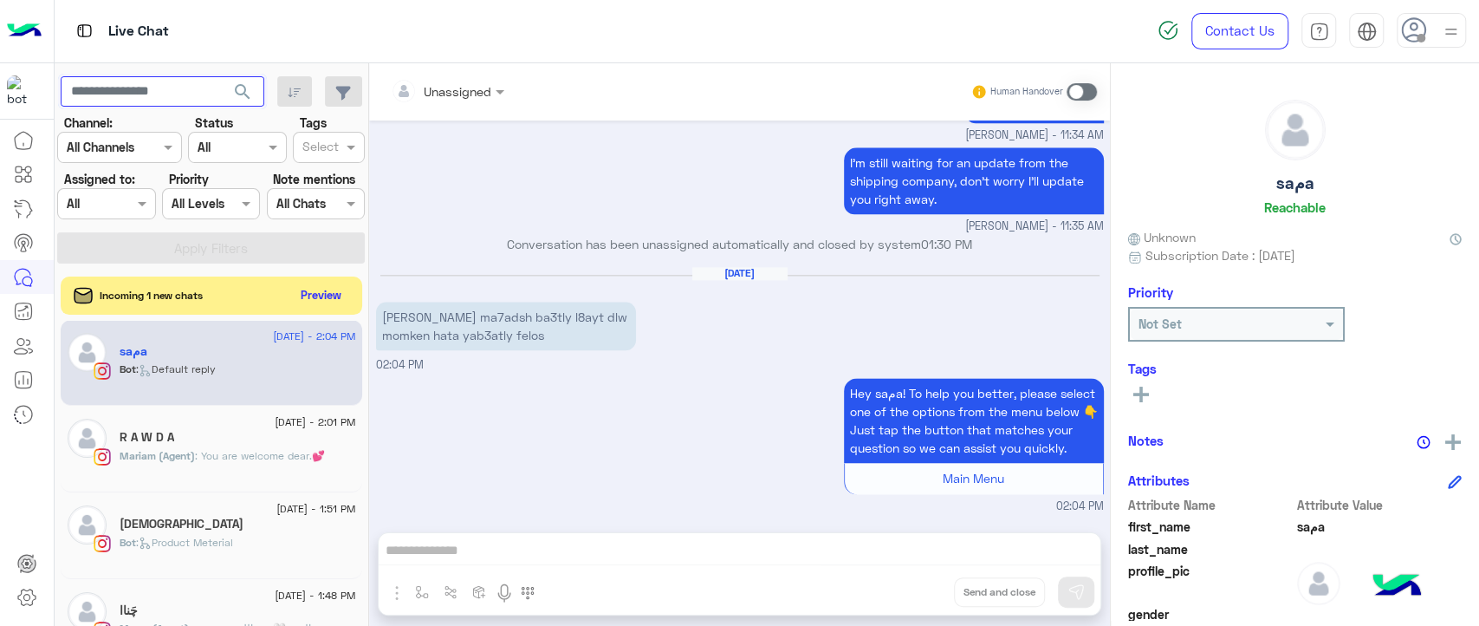
paste input "**********"
click at [146, 104] on input "text" at bounding box center [163, 91] width 204 height 31
type input "**********"
click at [222, 76] on button "search" at bounding box center [243, 94] width 42 height 37
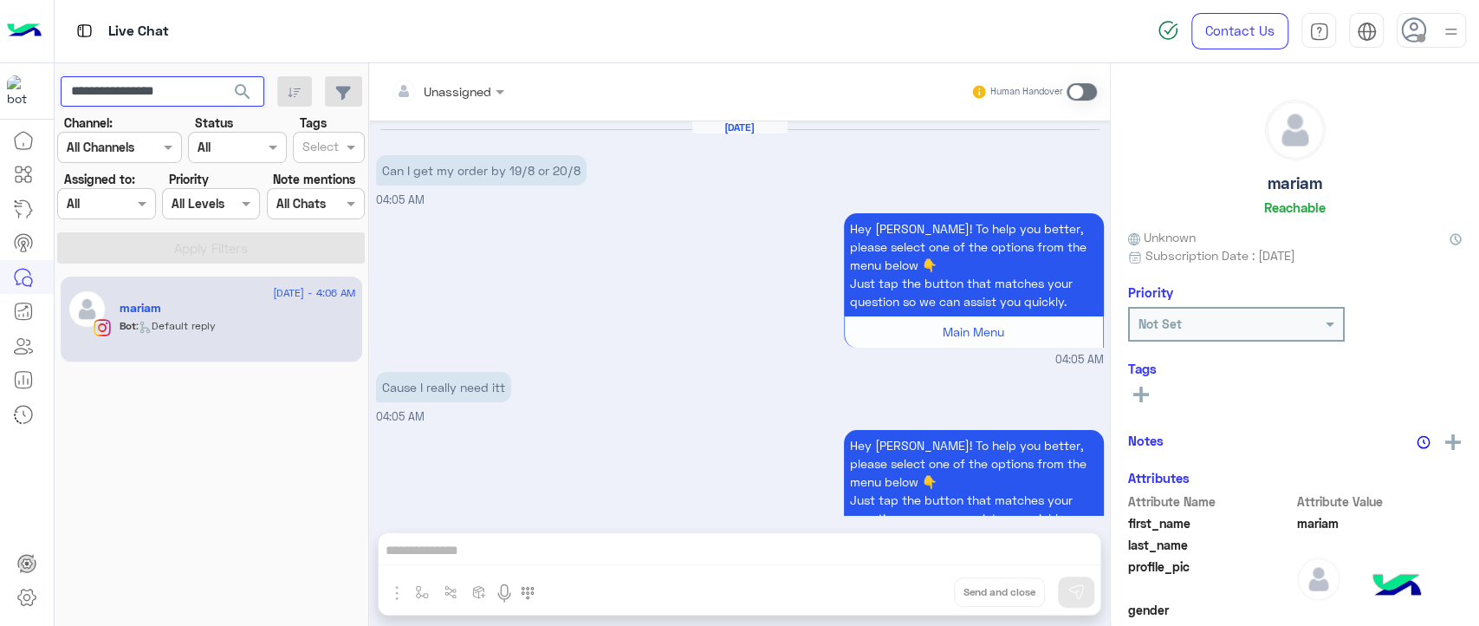
scroll to position [692, 0]
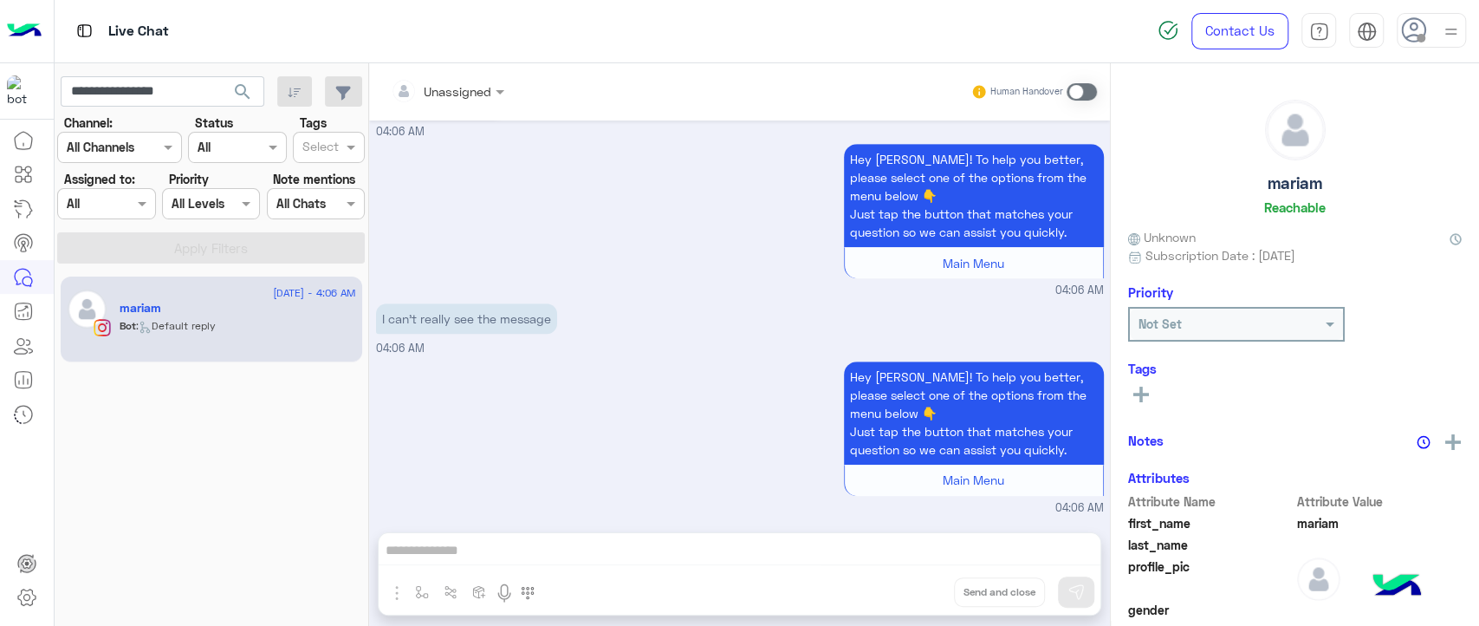
click at [236, 309] on div "mariam" at bounding box center [238, 310] width 237 height 18
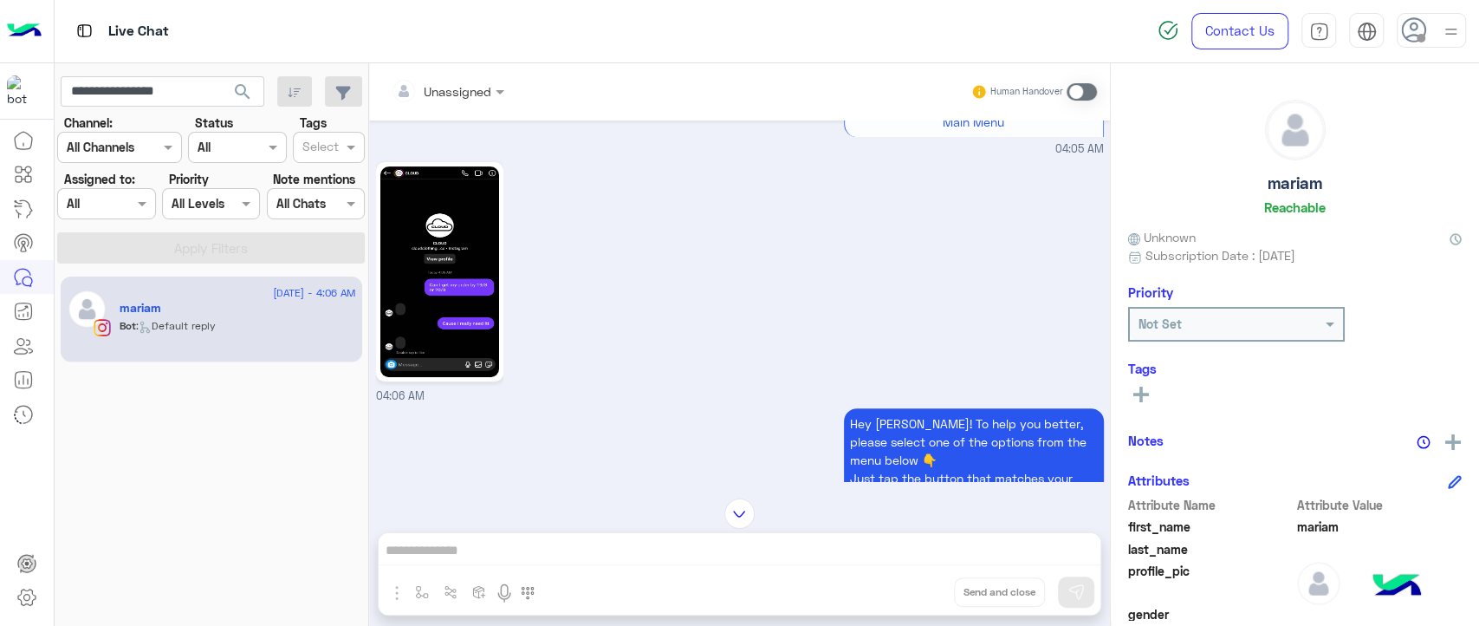
scroll to position [434, 0]
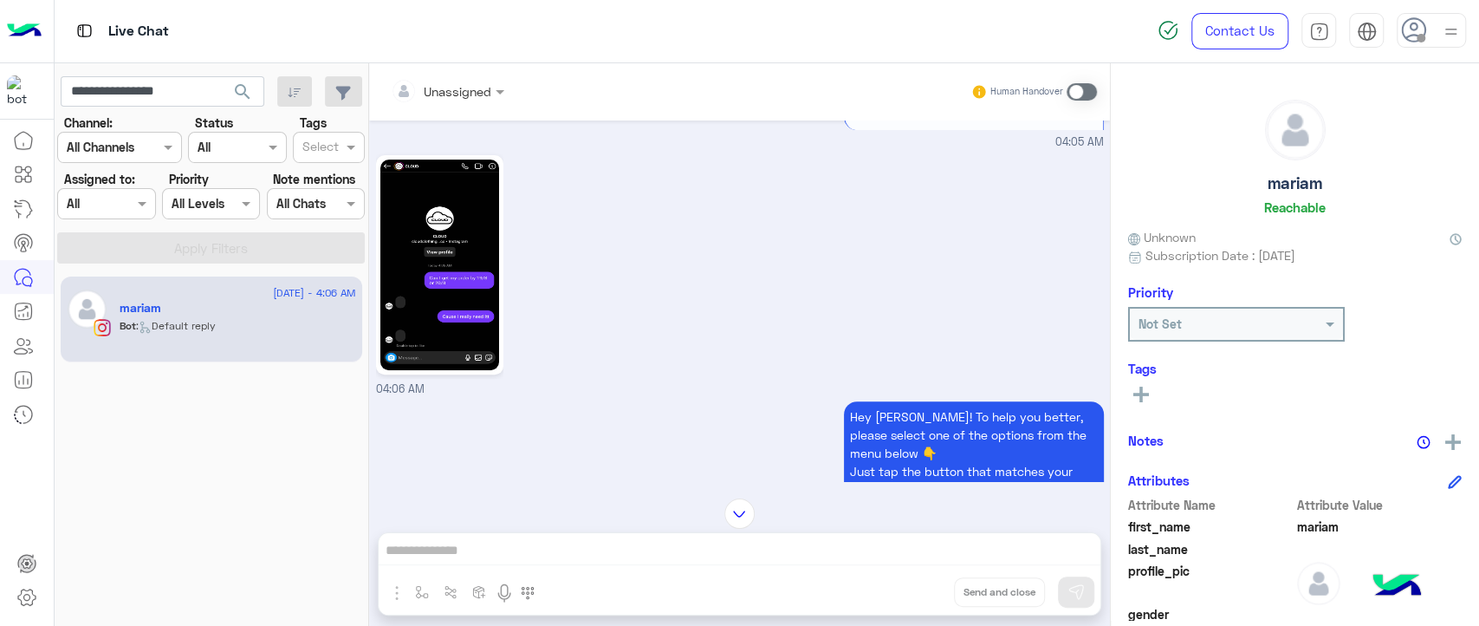
click at [470, 260] on img at bounding box center [439, 264] width 119 height 211
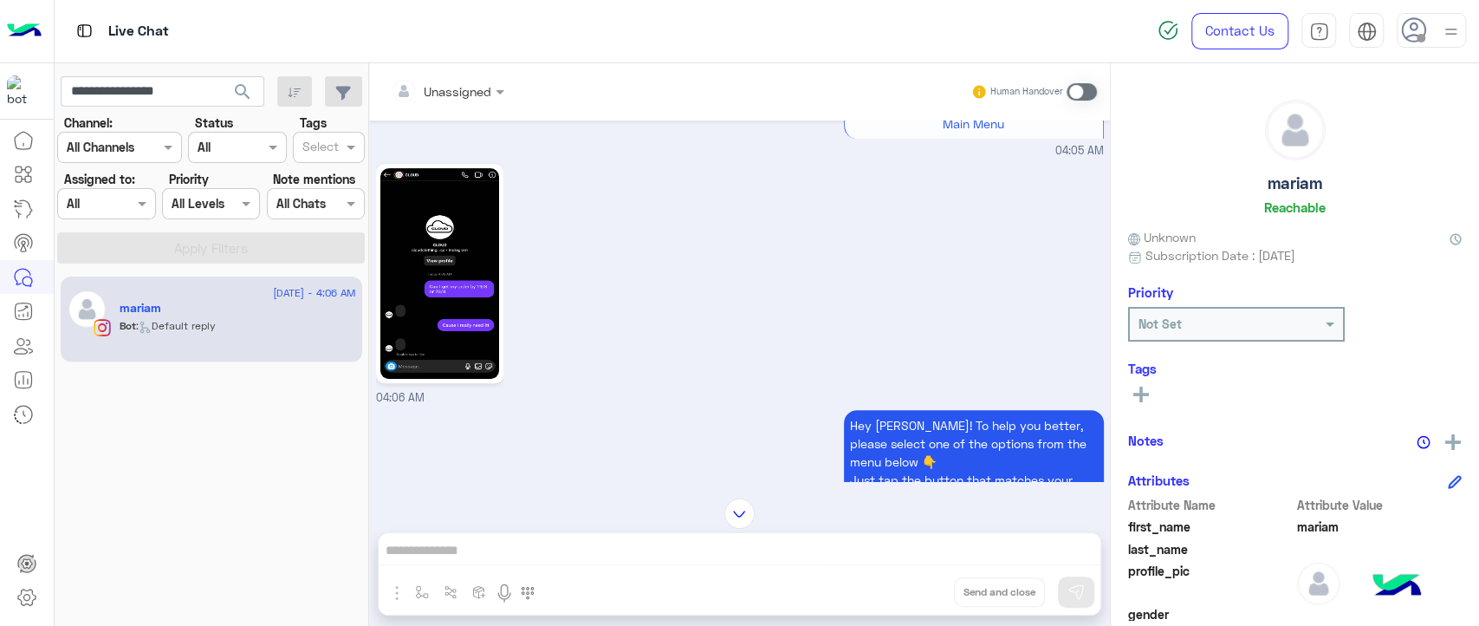
scroll to position [425, 0]
click at [452, 269] on img at bounding box center [439, 274] width 119 height 211
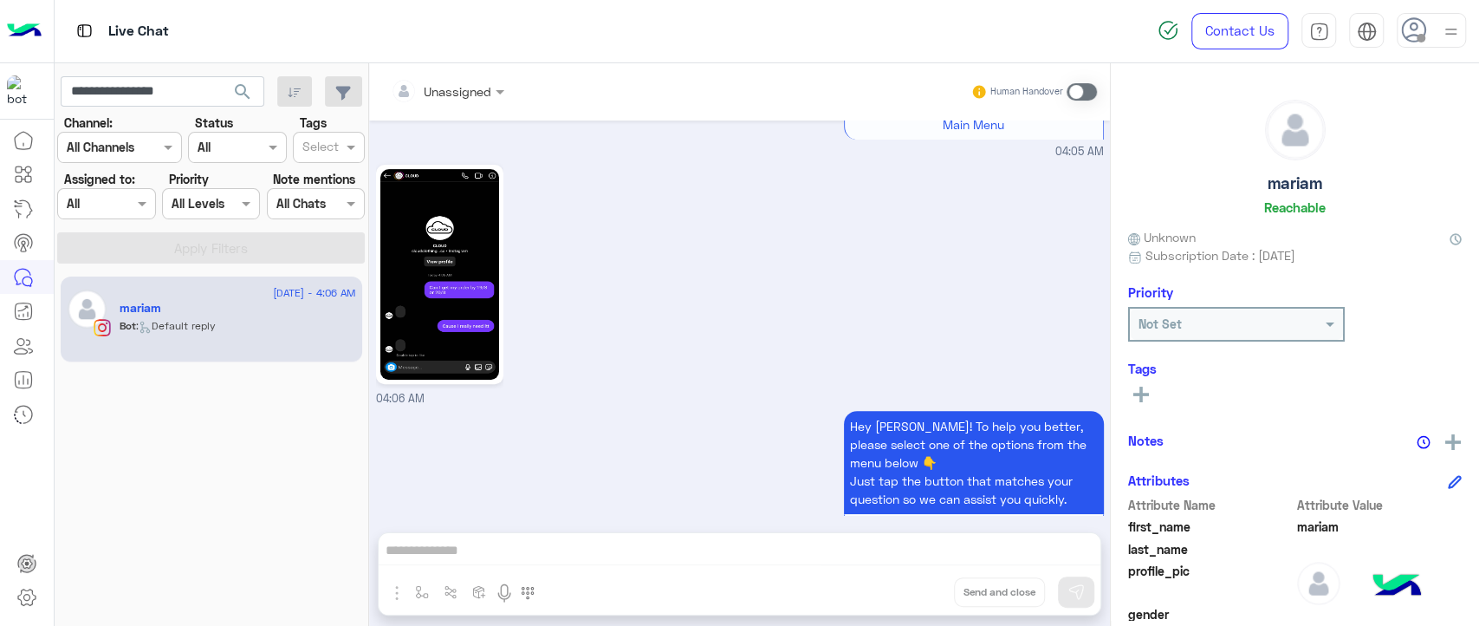
scroll to position [692, 0]
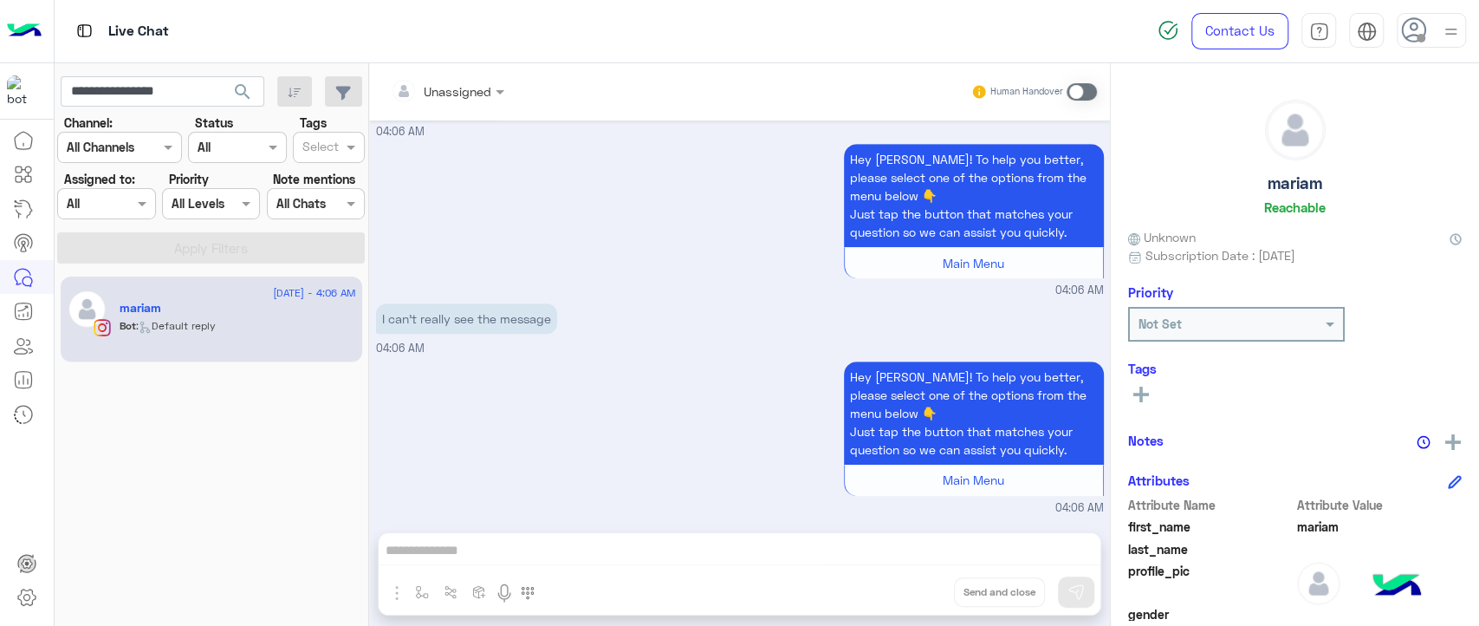
click at [1077, 94] on span at bounding box center [1082, 91] width 30 height 17
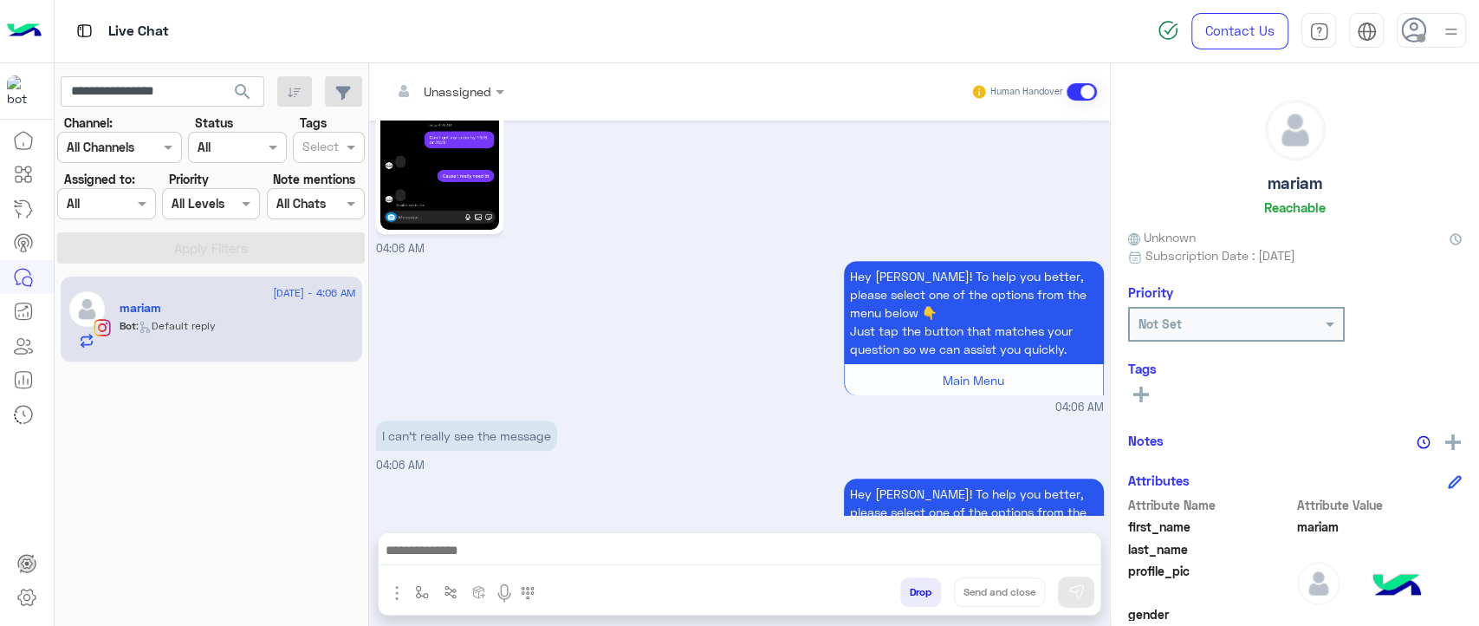
scroll to position [723, 0]
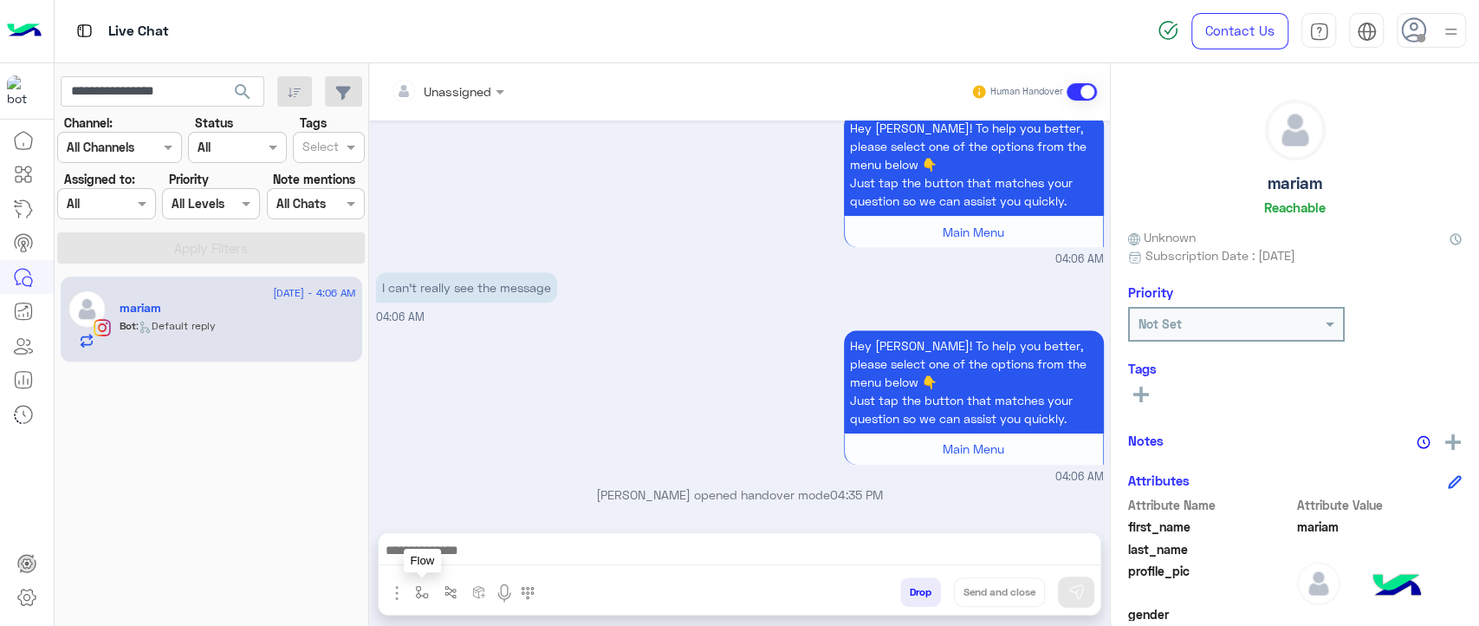
click at [424, 594] on img "button" at bounding box center [422, 592] width 14 height 14
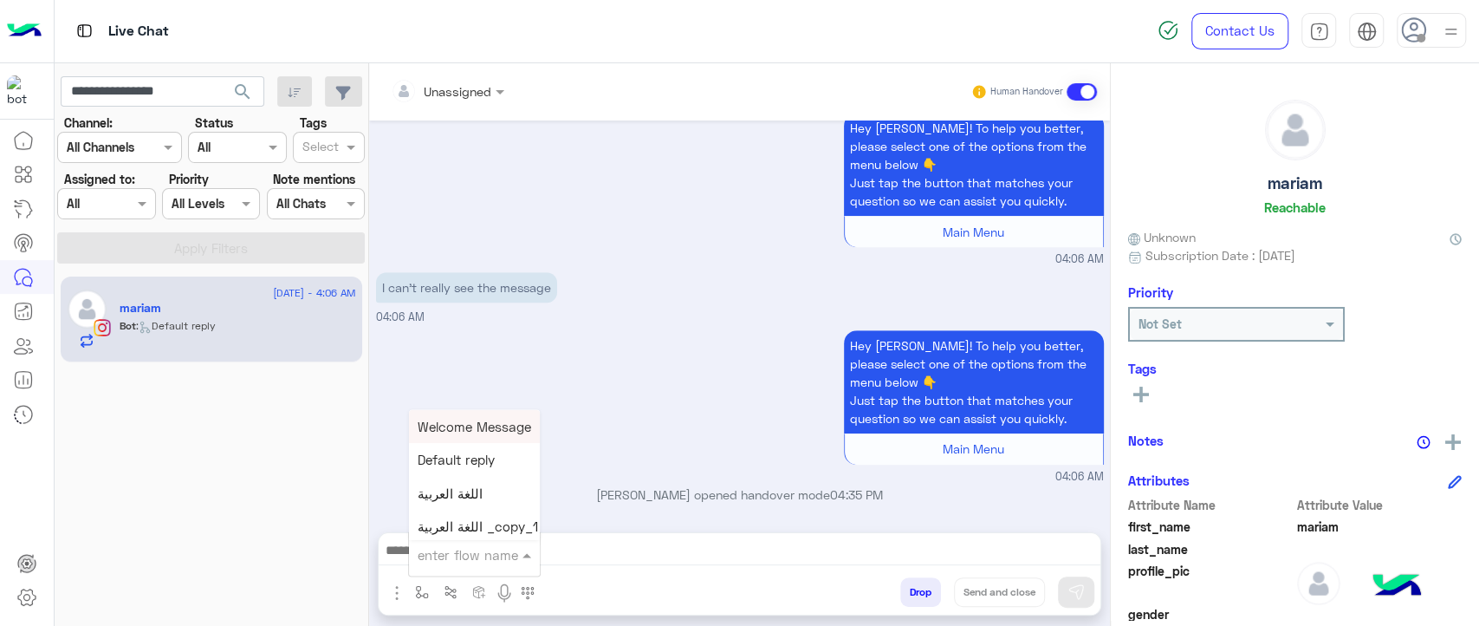
click at [478, 553] on input "text" at bounding box center [453, 554] width 71 height 20
type input "***"
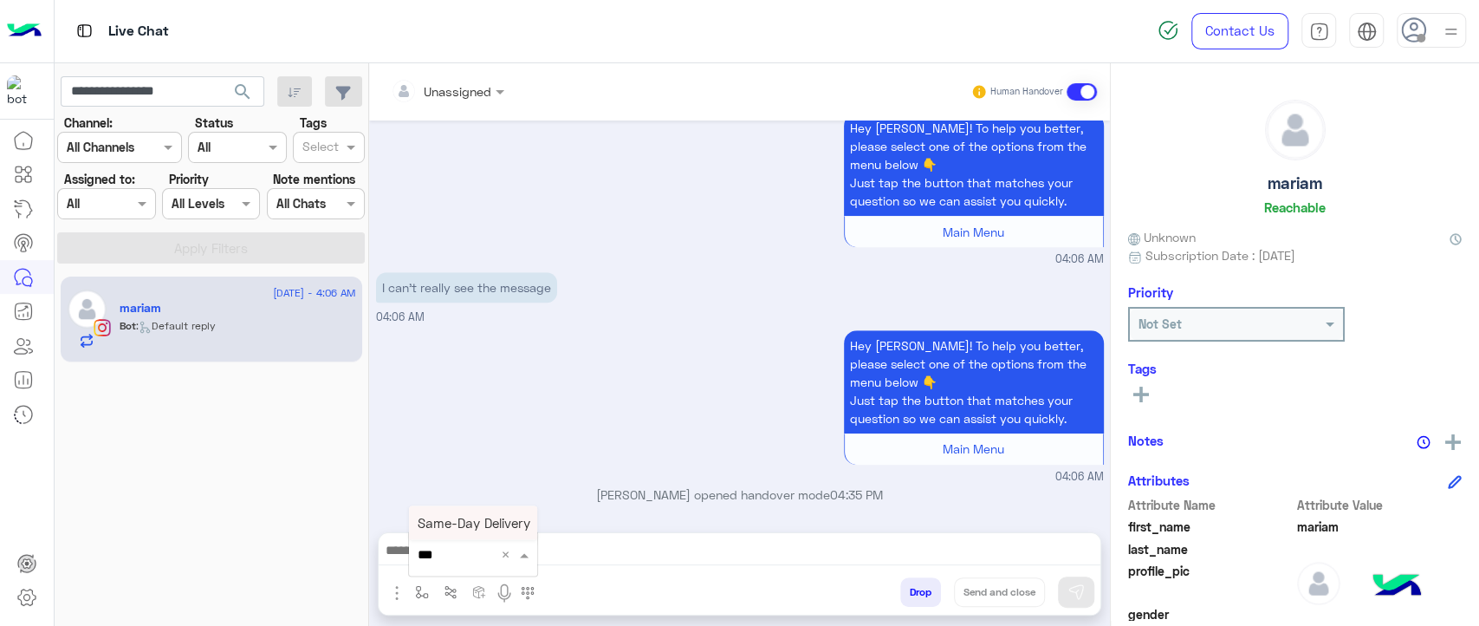
click at [478, 521] on span "Same-Day Delivery" at bounding box center [474, 523] width 113 height 16
type textarea "**********"
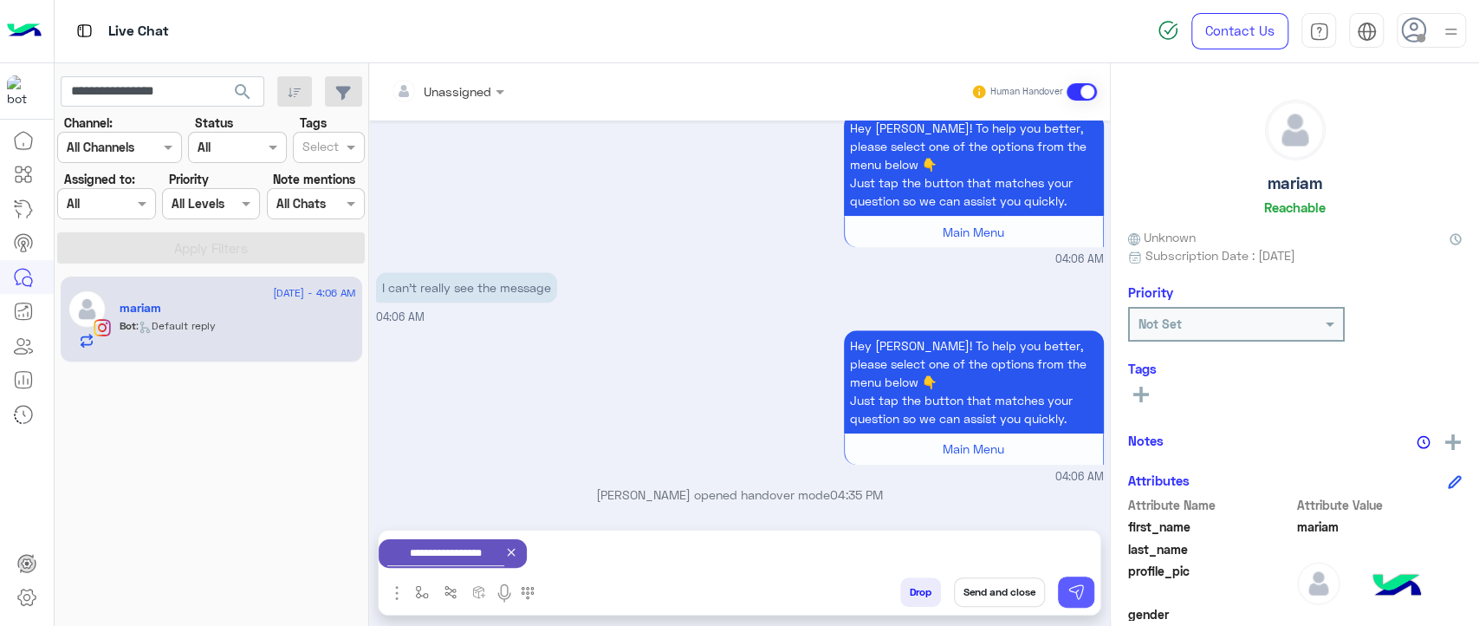
click at [1074, 593] on img at bounding box center [1076, 591] width 17 height 17
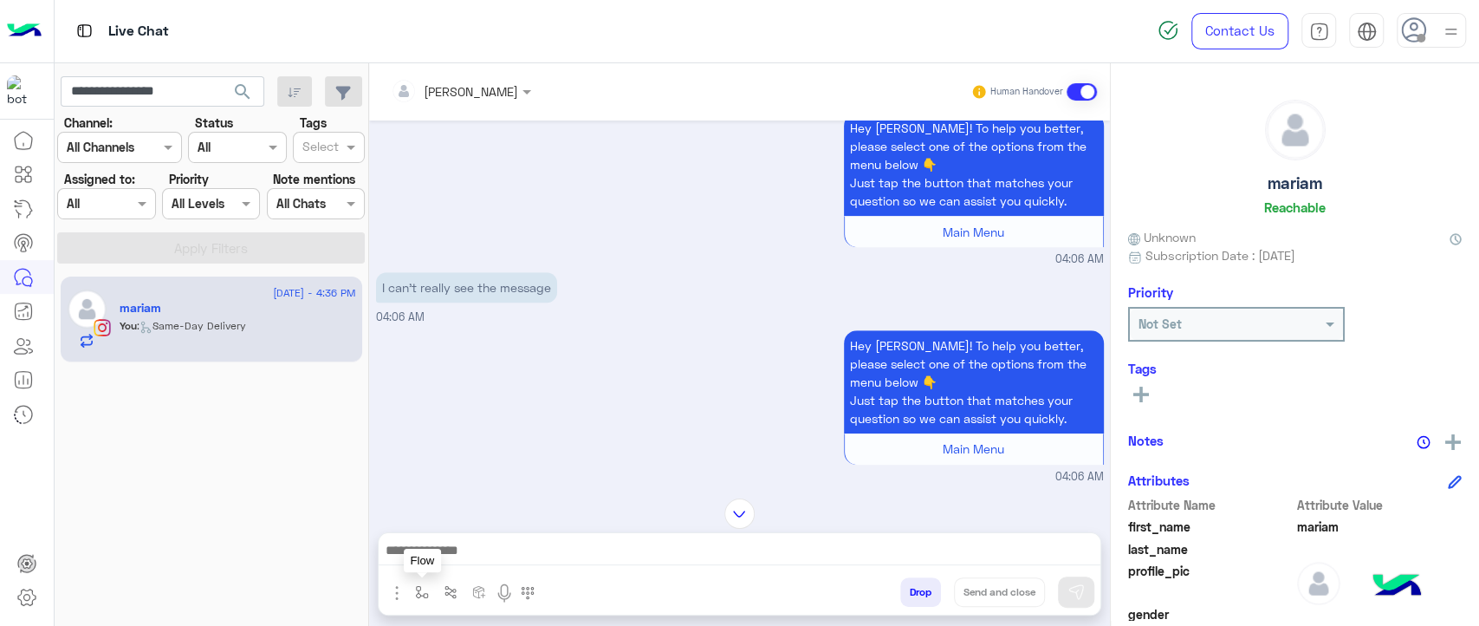
scroll to position [1077, 0]
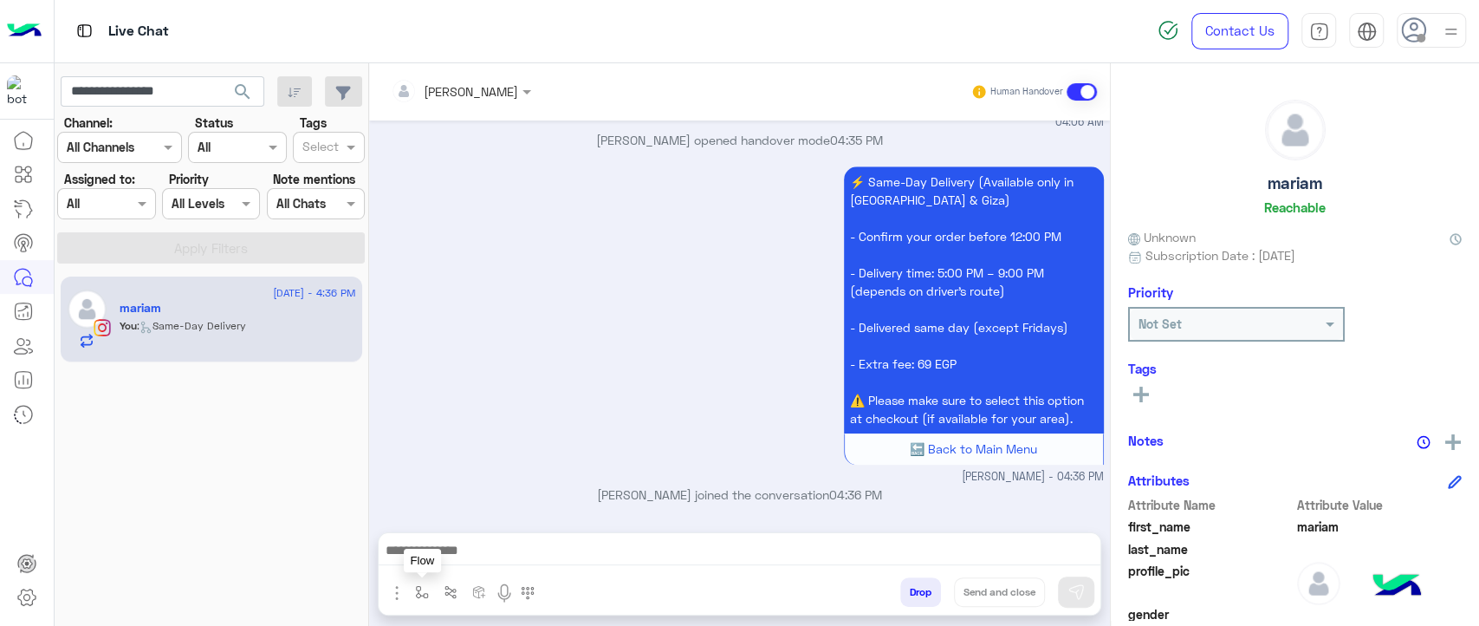
click at [418, 585] on img "button" at bounding box center [422, 592] width 14 height 14
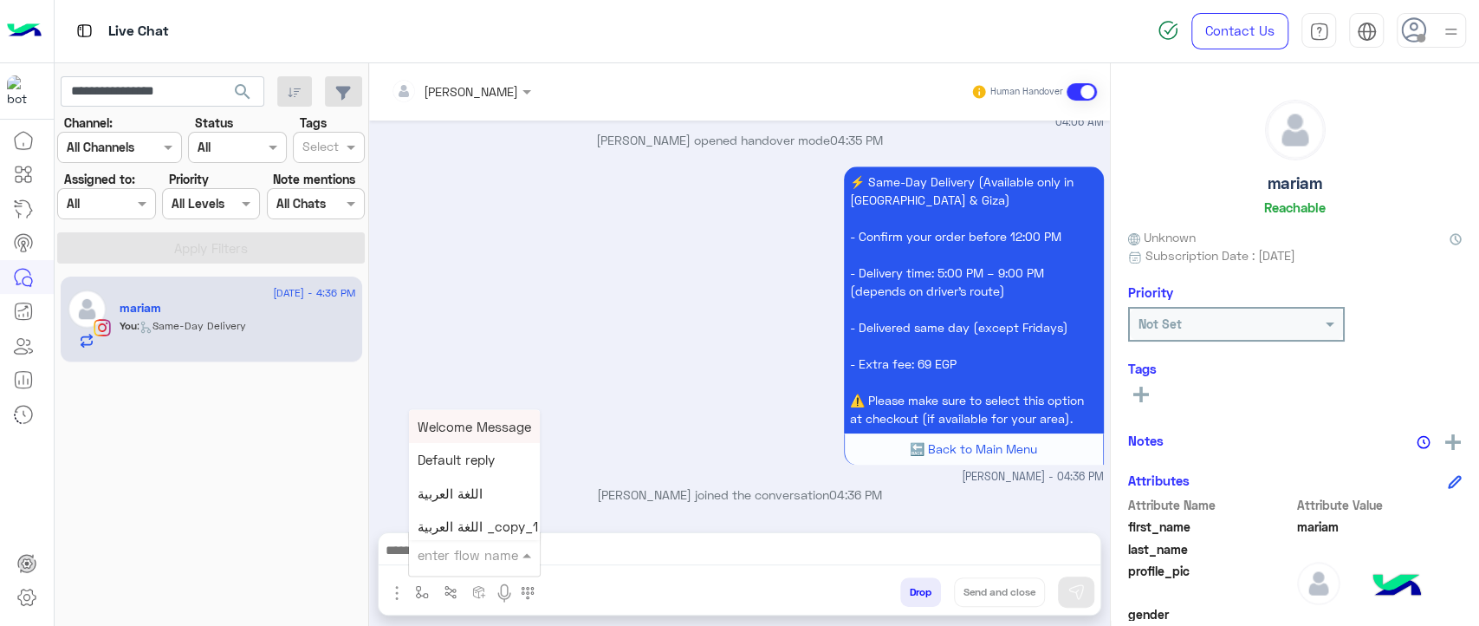
click at [488, 548] on div at bounding box center [474, 554] width 131 height 22
type input "***"
click at [482, 428] on span "Standard Delivery" at bounding box center [471, 426] width 107 height 16
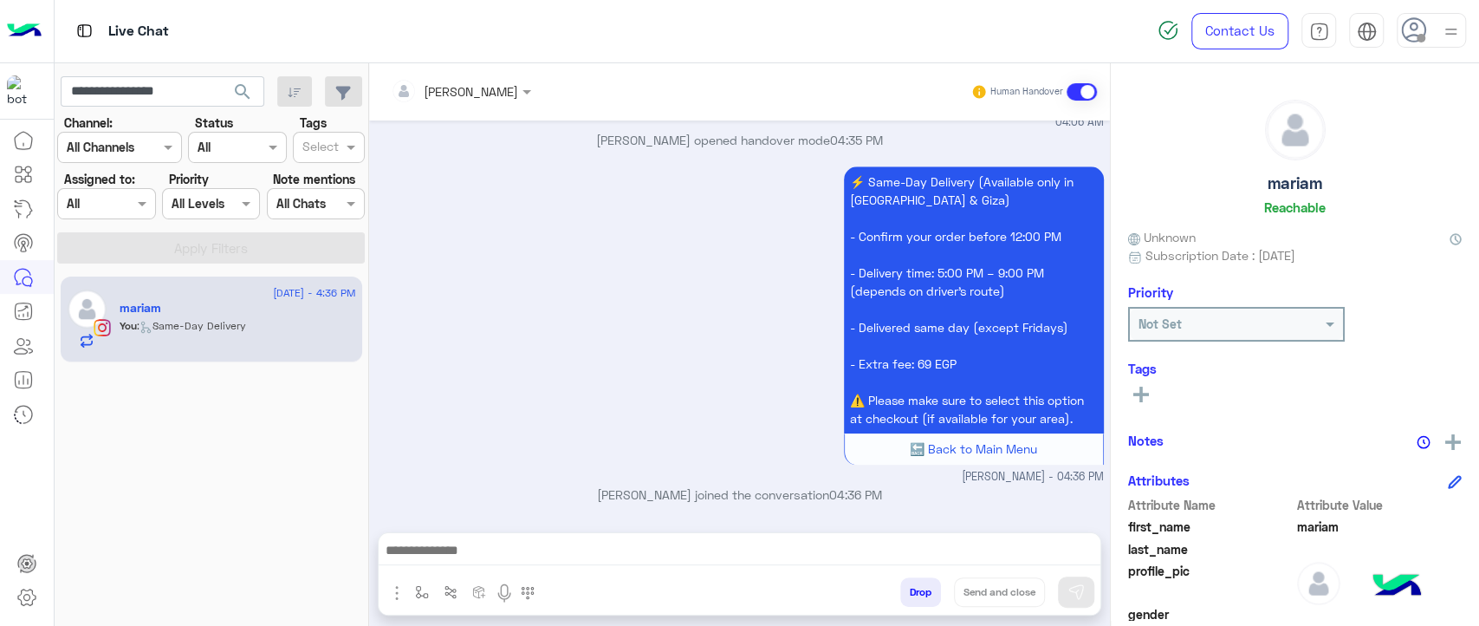
type textarea "**********"
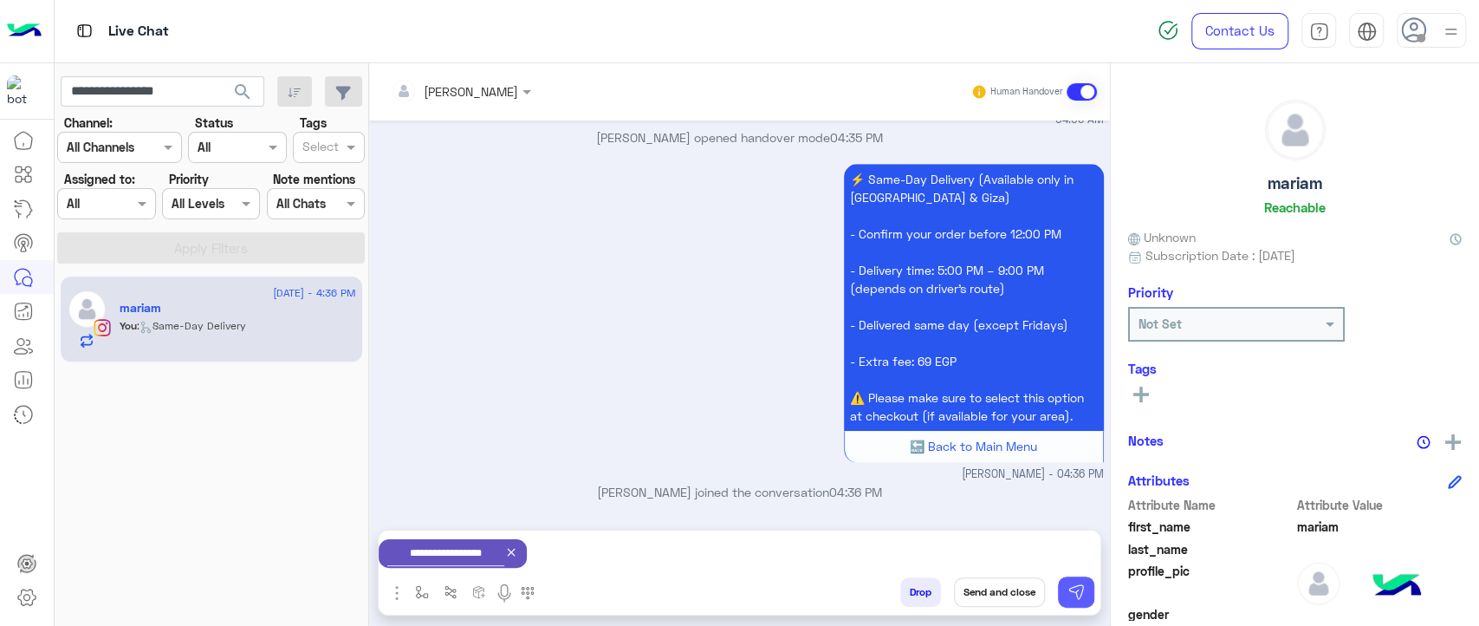
click at [1082, 597] on img at bounding box center [1076, 591] width 17 height 17
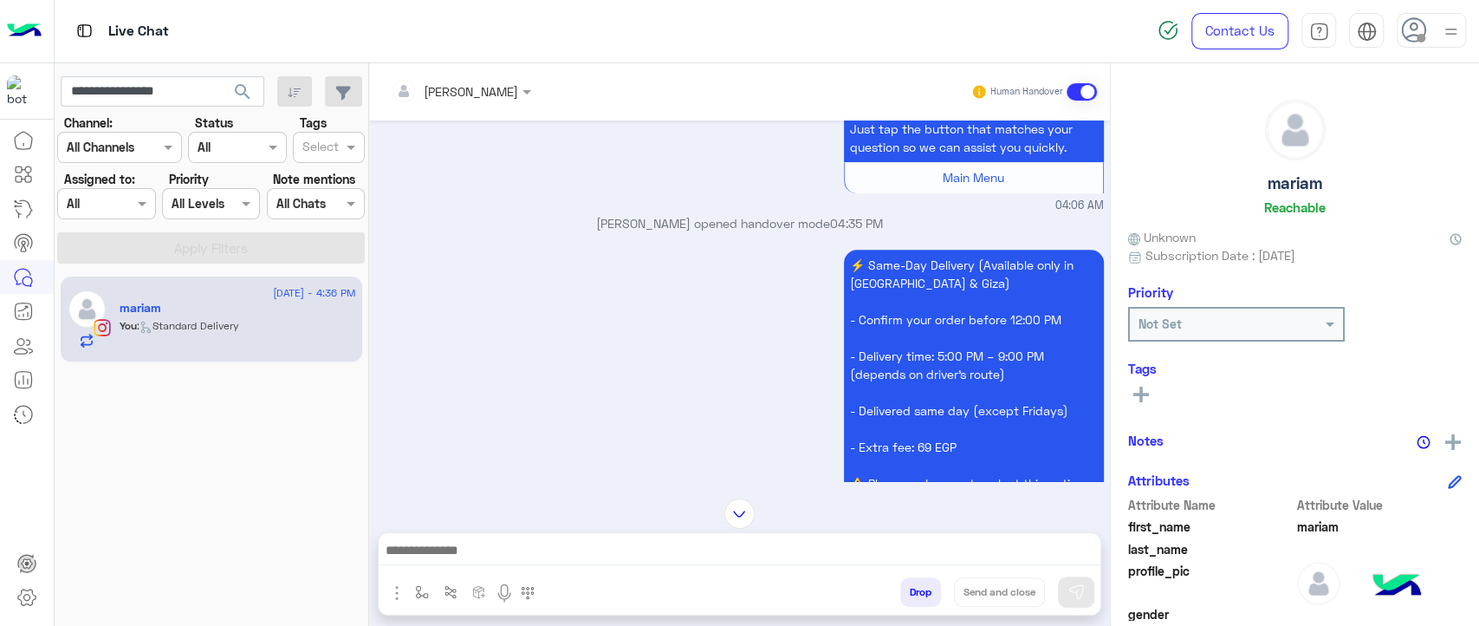
scroll to position [992, 0]
click at [829, 144] on div "Hey [PERSON_NAME]! To help you better, please select one of the options from th…" at bounding box center [740, 135] width 728 height 159
click at [848, 119] on div "[PERSON_NAME] Human Handover" at bounding box center [739, 91] width 741 height 57
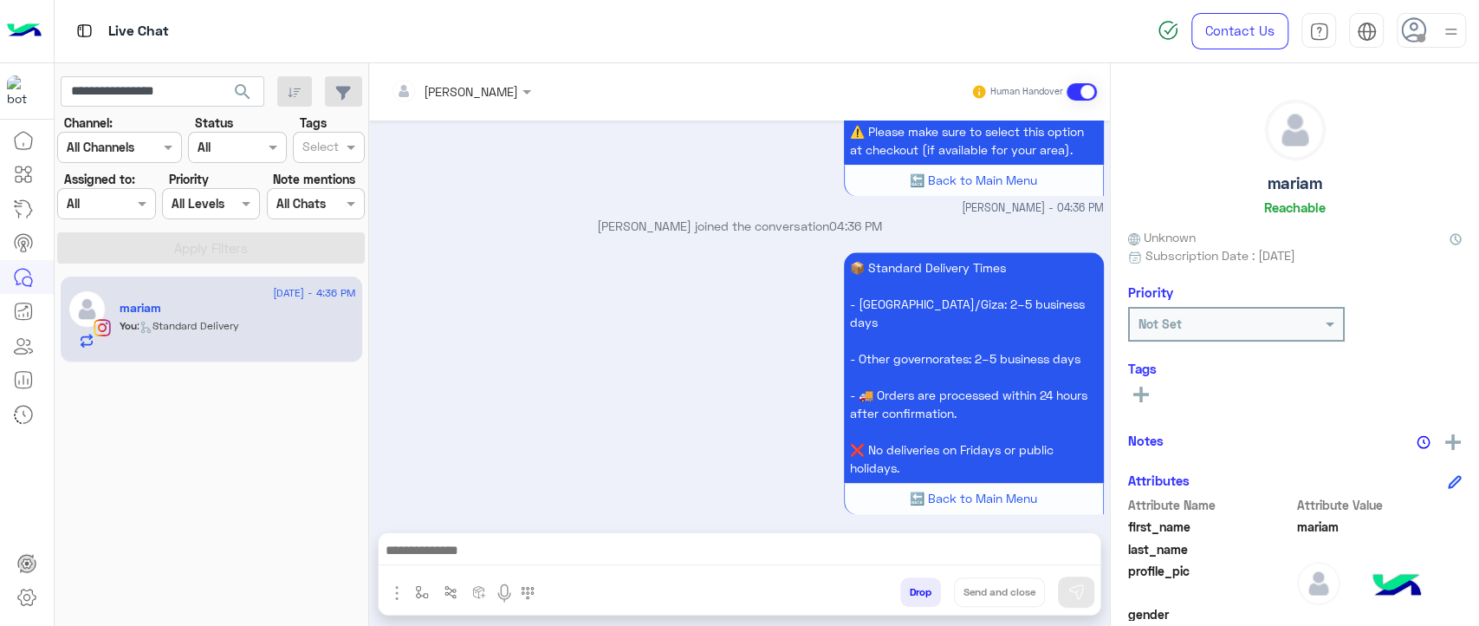
click at [829, 129] on div "⚡ Same-Day Delivery (Available only in [GEOGRAPHIC_DATA] & Giza) - Confirm your…" at bounding box center [740, 54] width 728 height 323
click at [84, 482] on div "[DATE] - 4:36 PM [PERSON_NAME] You : Standard Delivery" at bounding box center [212, 451] width 315 height 362
click at [106, 81] on input "**********" at bounding box center [163, 91] width 204 height 31
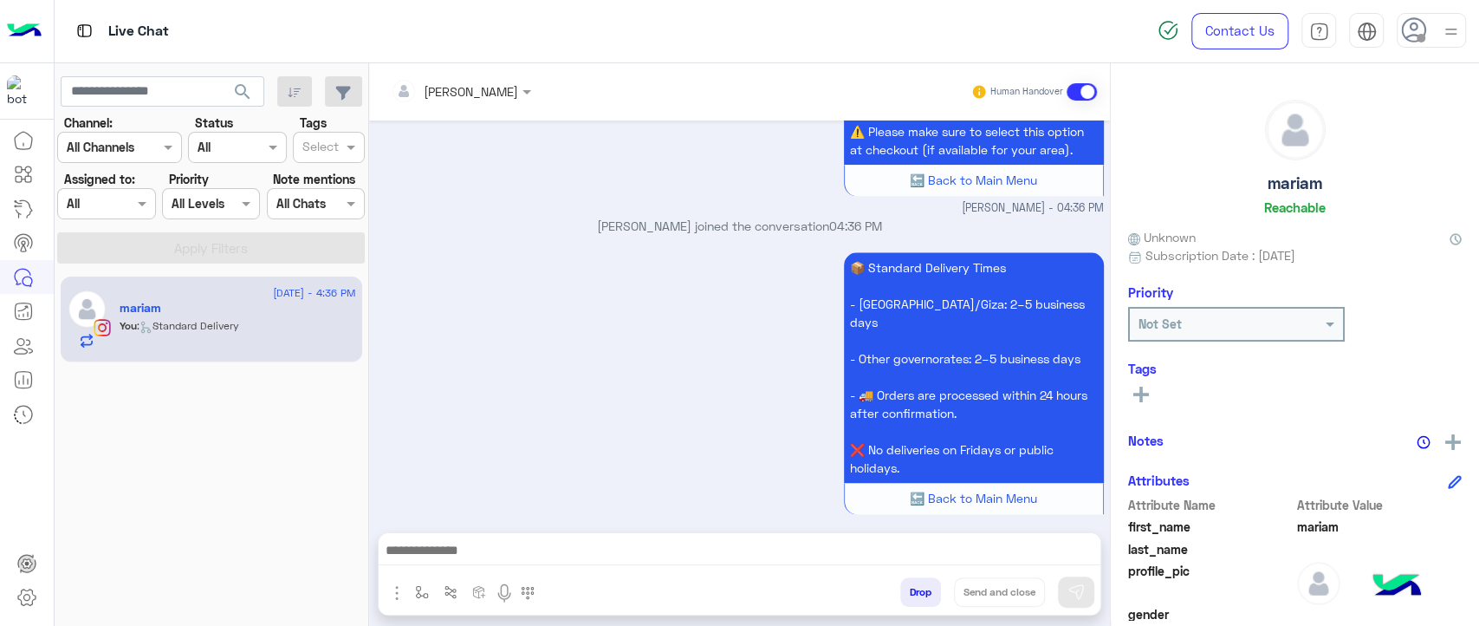
click at [237, 94] on span "search" at bounding box center [242, 91] width 21 height 21
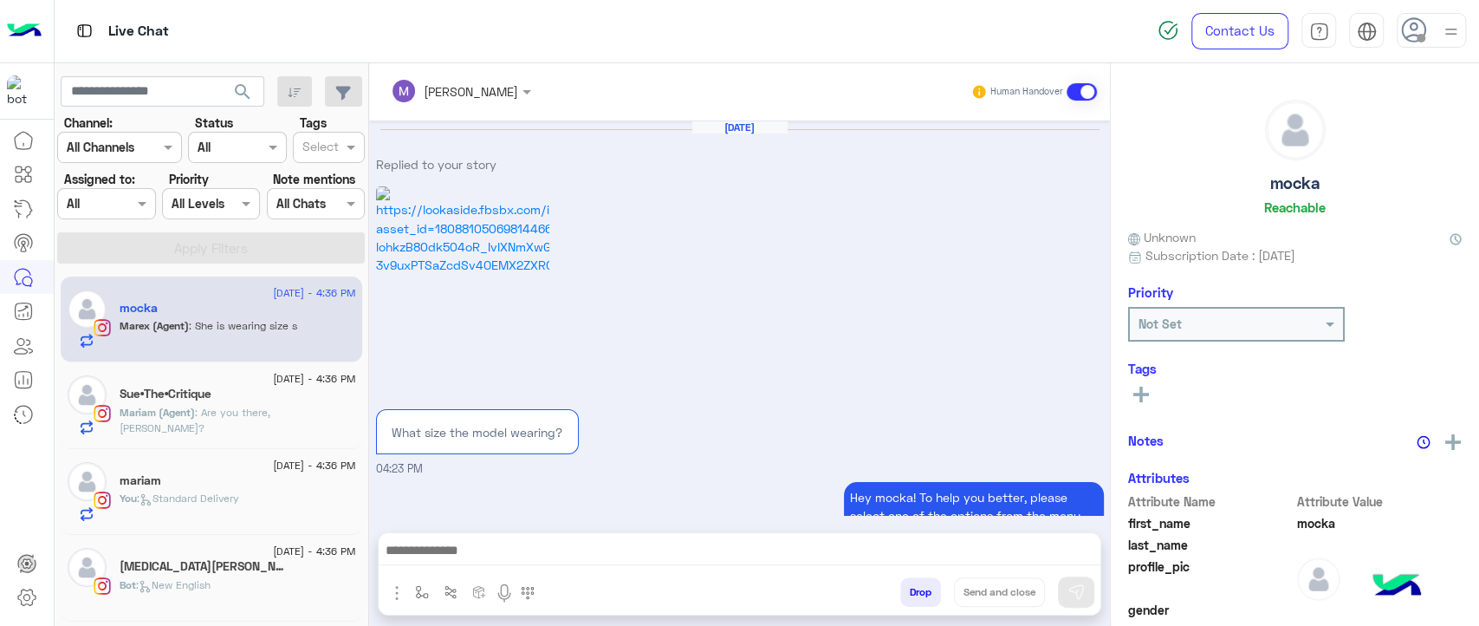
scroll to position [1678, 0]
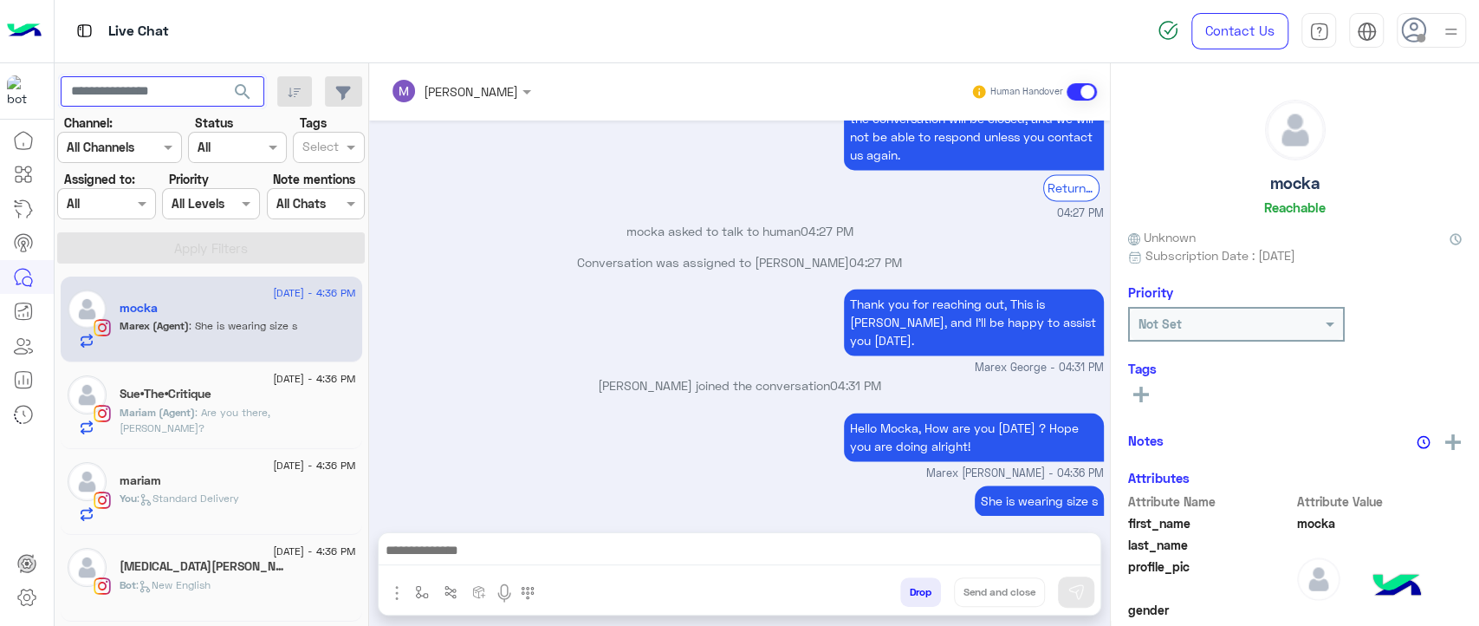
click at [196, 97] on input "text" at bounding box center [163, 91] width 204 height 31
type input "*****"
click at [222, 76] on button "search" at bounding box center [243, 94] width 42 height 37
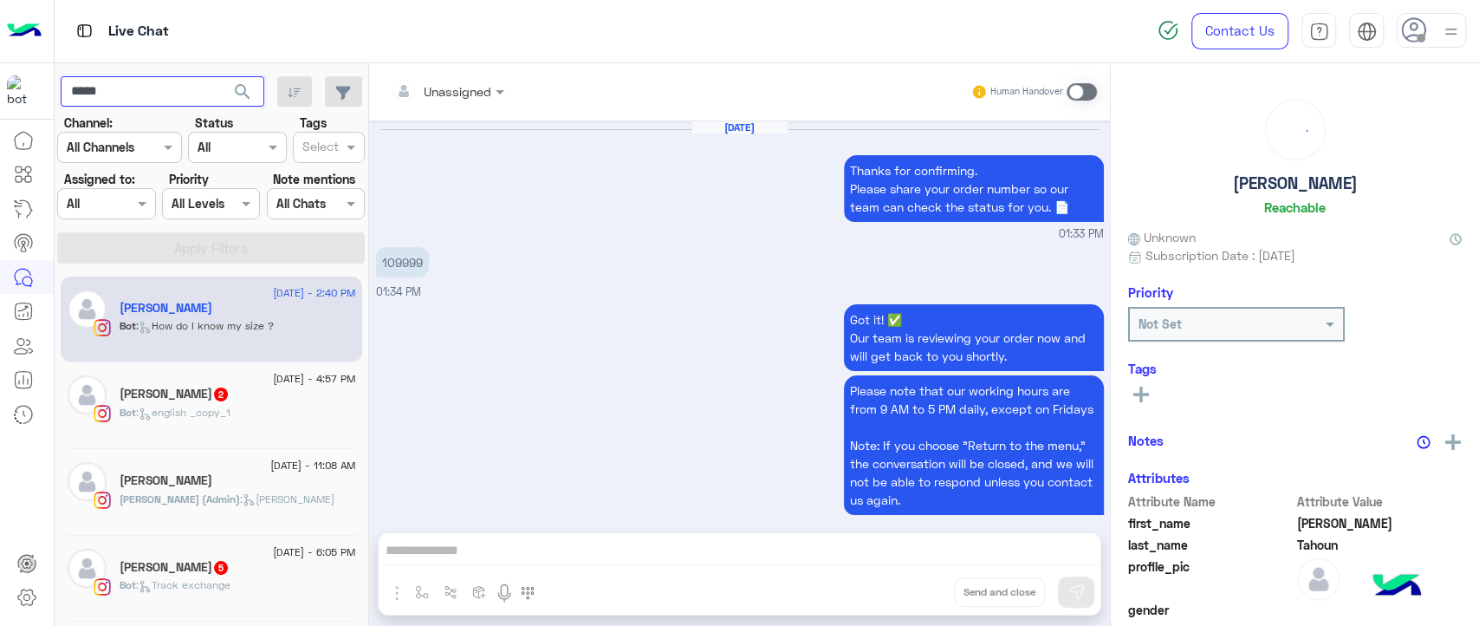
scroll to position [1219, 0]
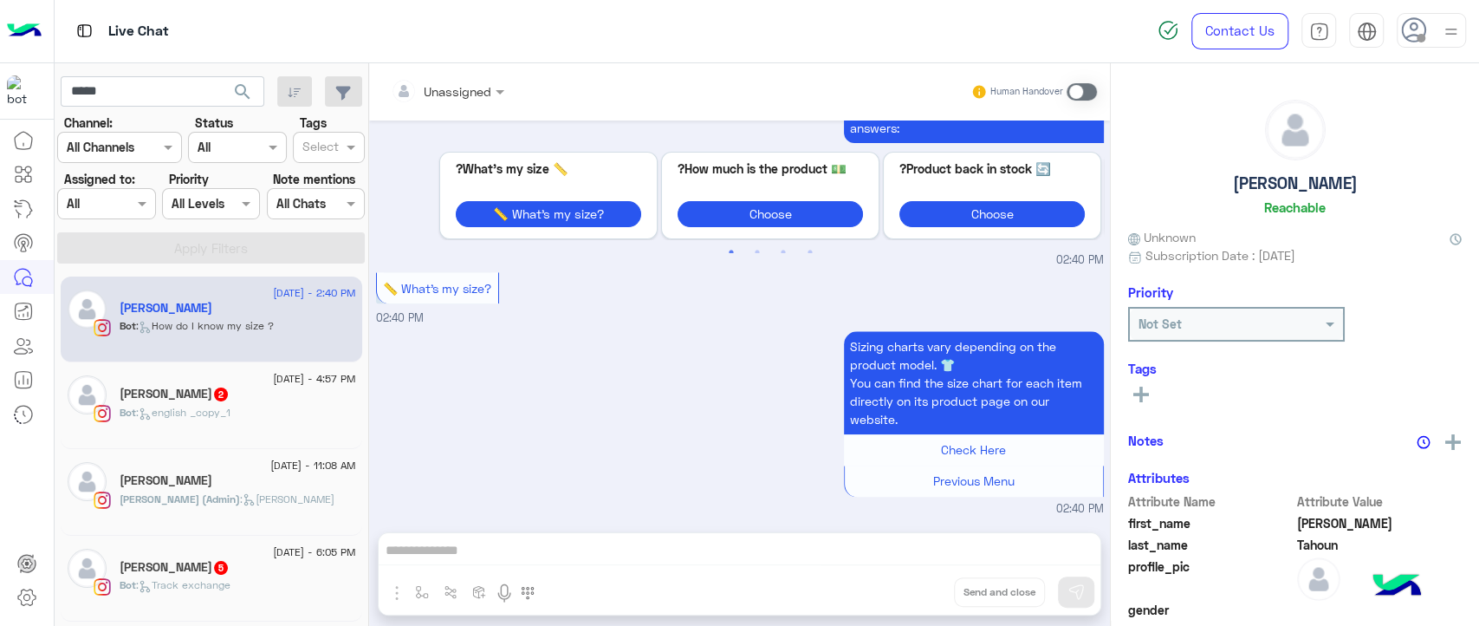
click at [199, 327] on span ": How do I know my size ?" at bounding box center [205, 325] width 138 height 13
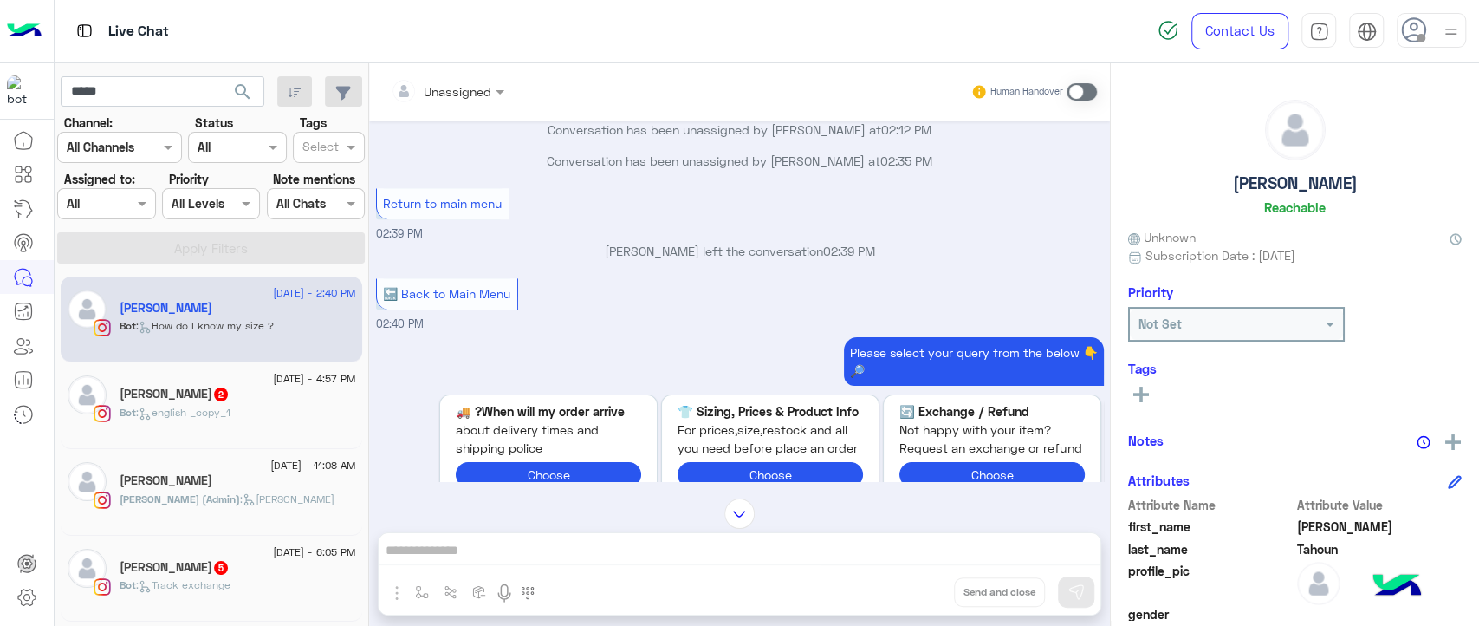
scroll to position [796, 0]
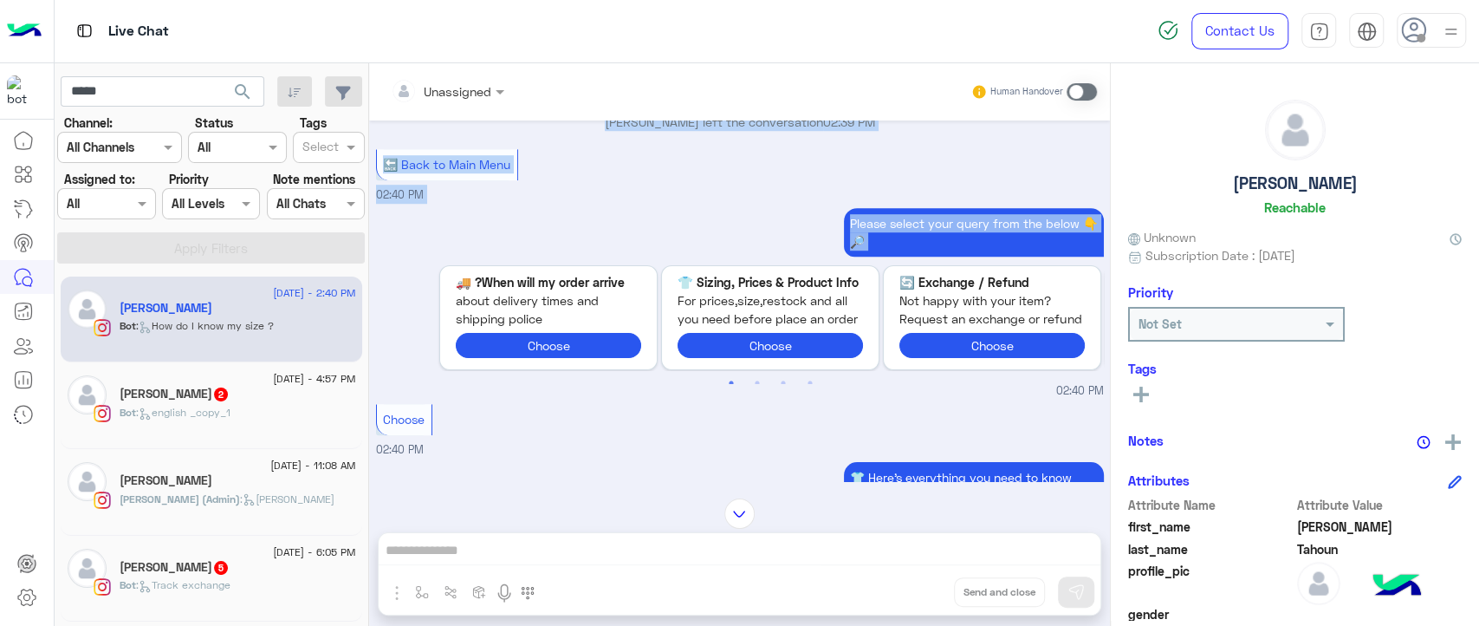
drag, startPoint x: 589, startPoint y: 230, endPoint x: 904, endPoint y: 267, distance: 316.8
click at [904, 268] on div "[DATE] Thanks for confirming. Please share your order number so our team can ch…" at bounding box center [739, 300] width 741 height 361
click at [904, 267] on div "Exchange / Refund 🔄 Not happy with your item? Request an exchange or refund Cho…" at bounding box center [992, 318] width 199 height 104
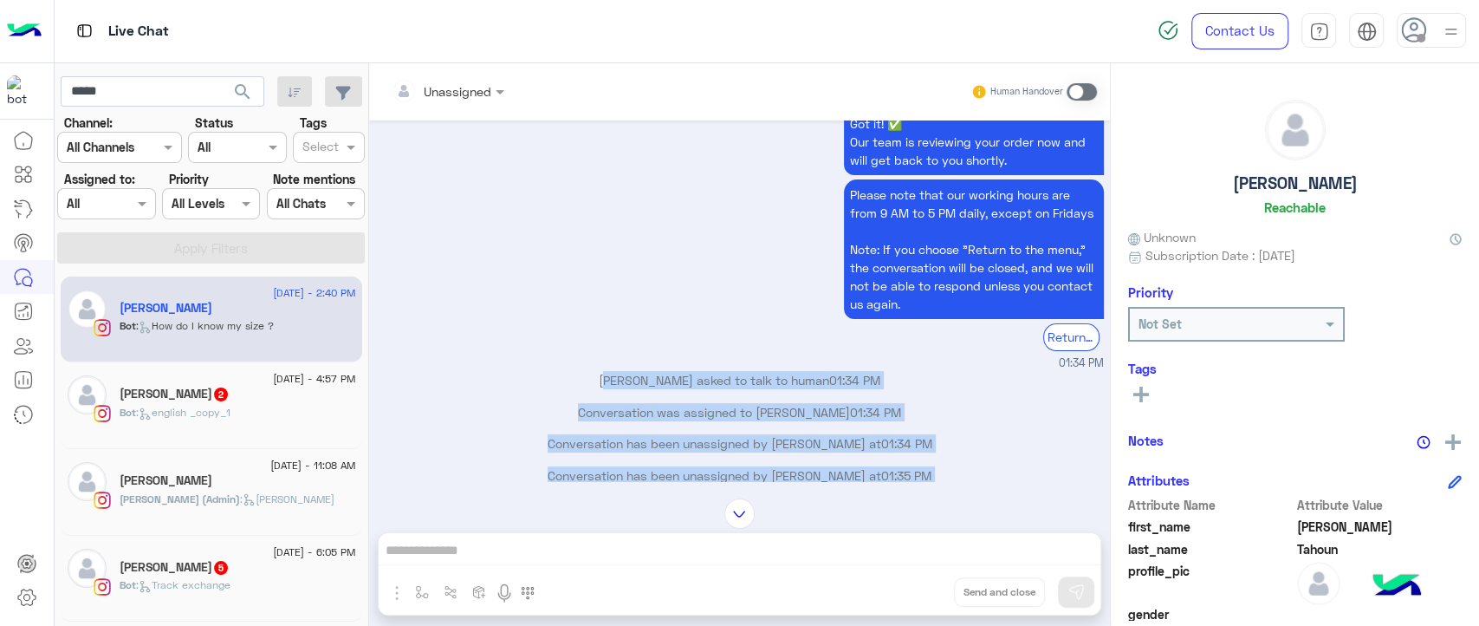
scroll to position [193, 0]
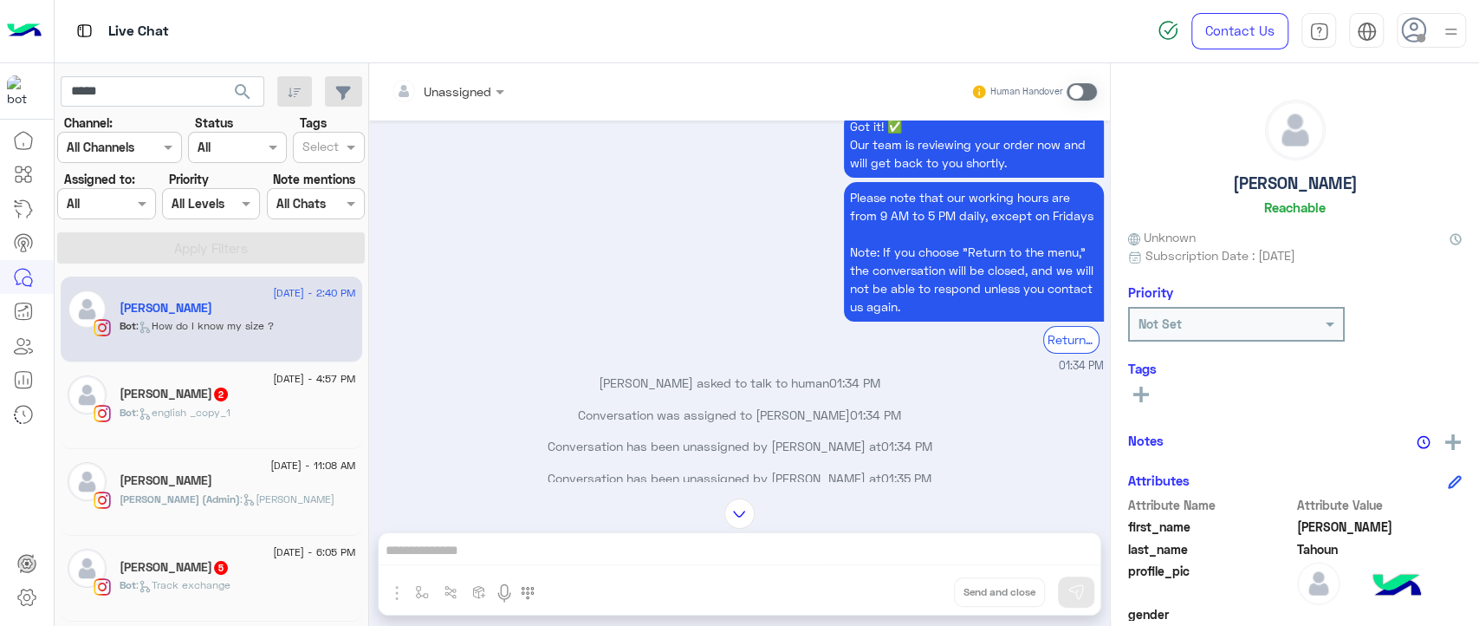
click at [904, 267] on p "Please note that our working hours are from 9 AM to 5 PM daily, except on Frida…" at bounding box center [974, 252] width 260 height 140
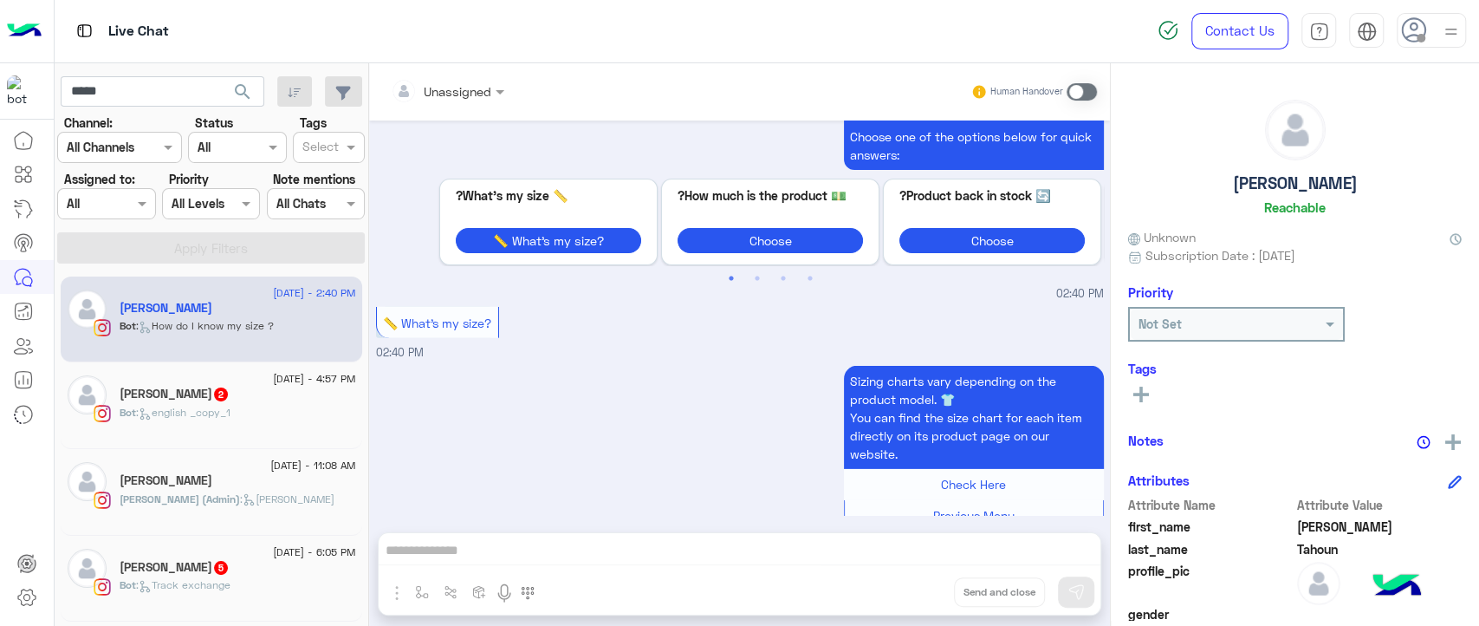
scroll to position [3595, 0]
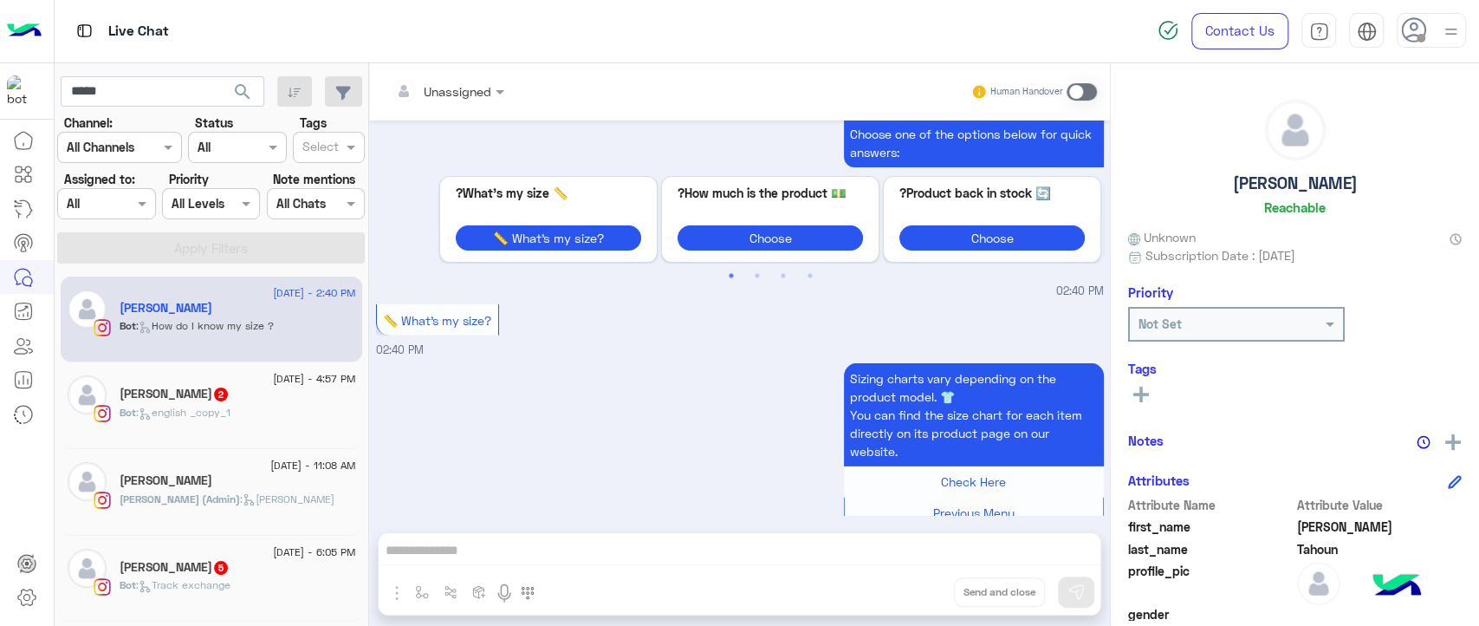
click at [281, 416] on div "Bot : english _copy_1" at bounding box center [238, 420] width 237 height 30
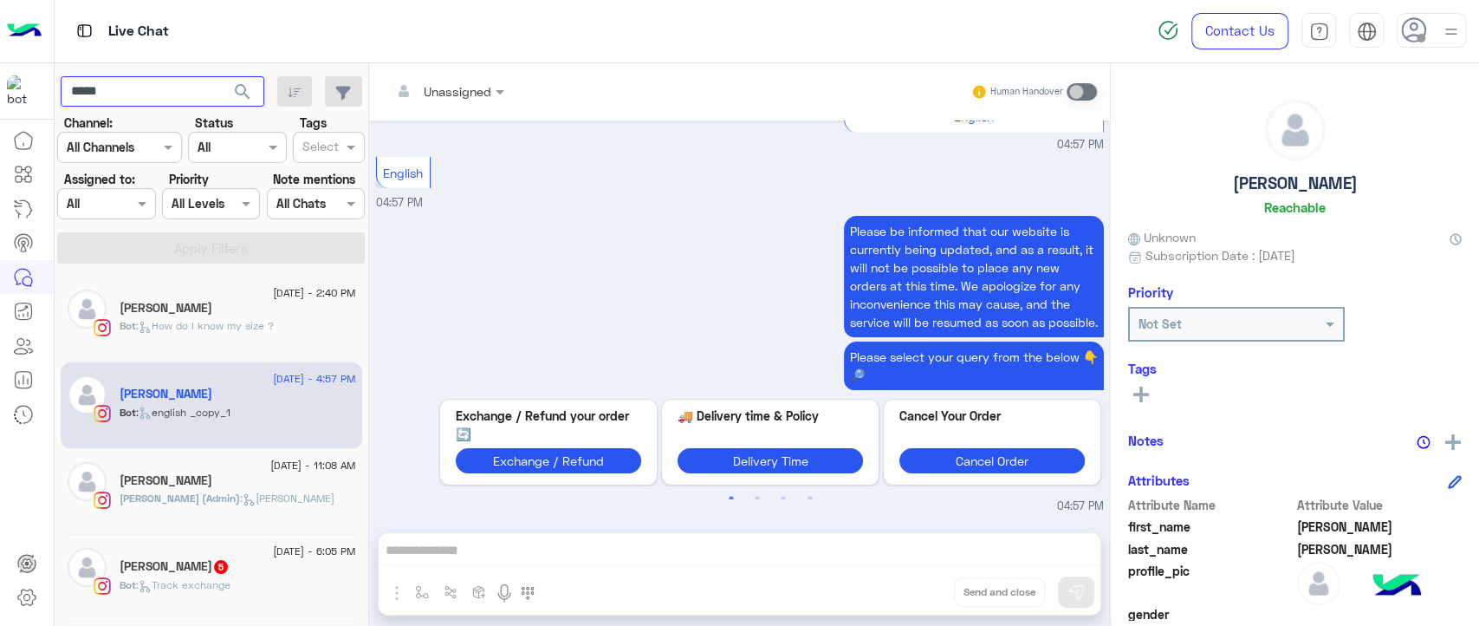
click at [184, 101] on input "*****" at bounding box center [163, 91] width 204 height 31
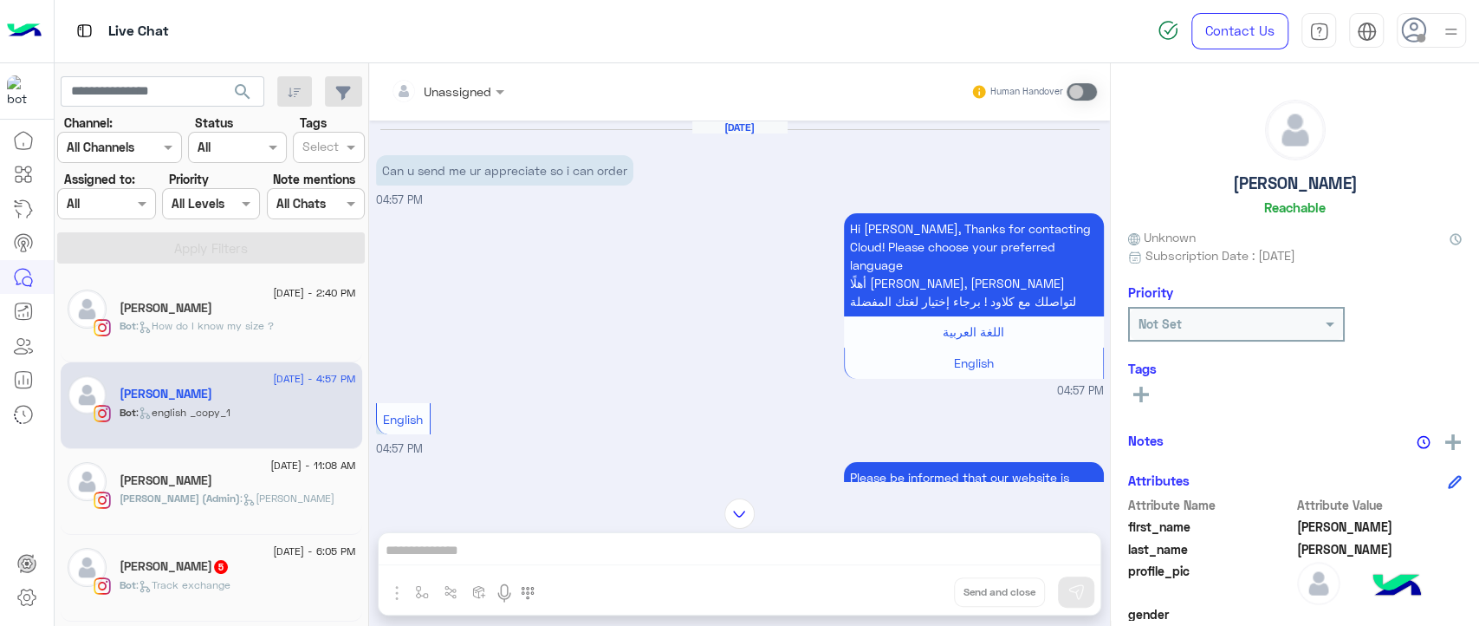
click at [248, 84] on span "search" at bounding box center [242, 91] width 21 height 21
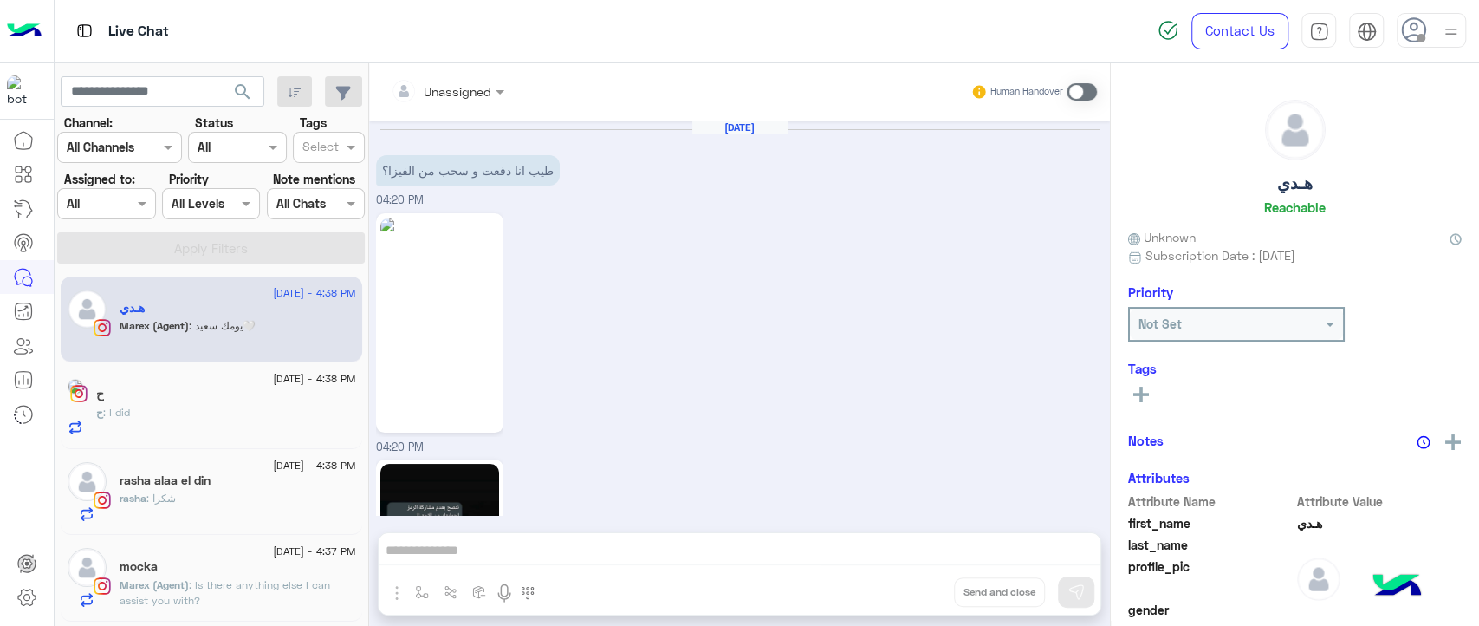
scroll to position [1414, 0]
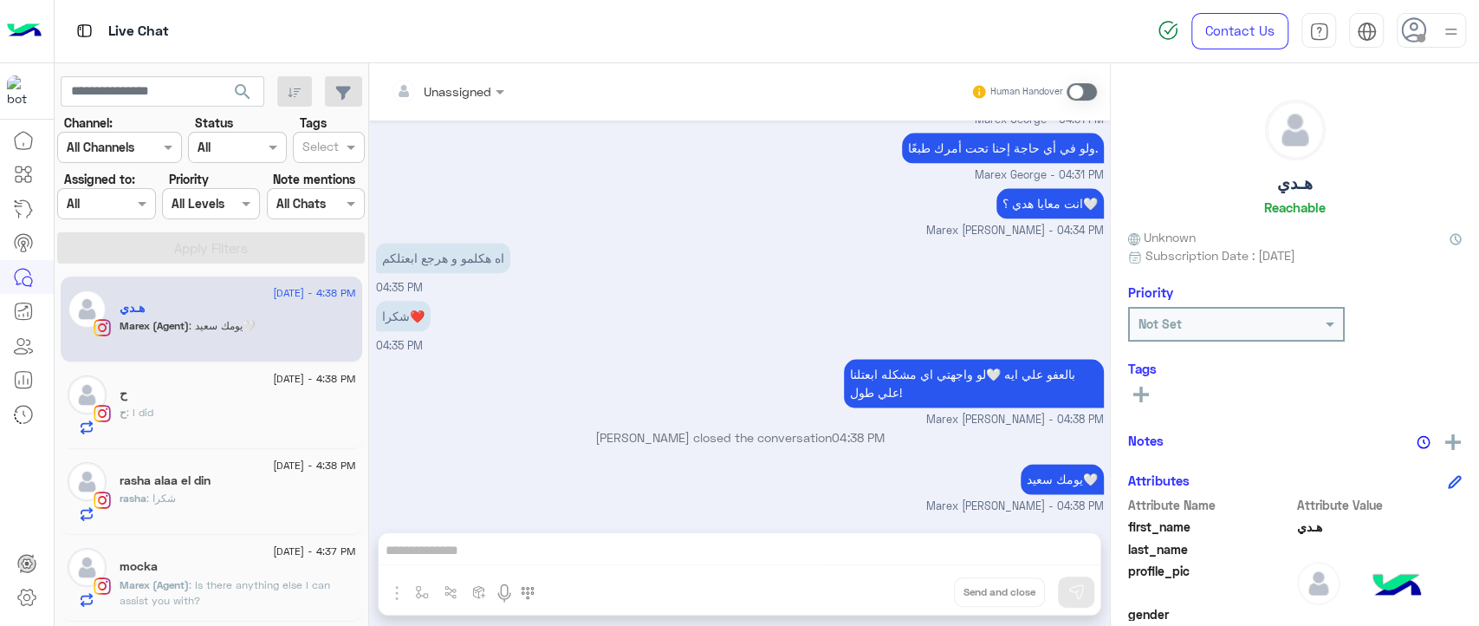
click at [263, 329] on div "Marex (Agent) : يومك سعيد🤍" at bounding box center [238, 333] width 237 height 30
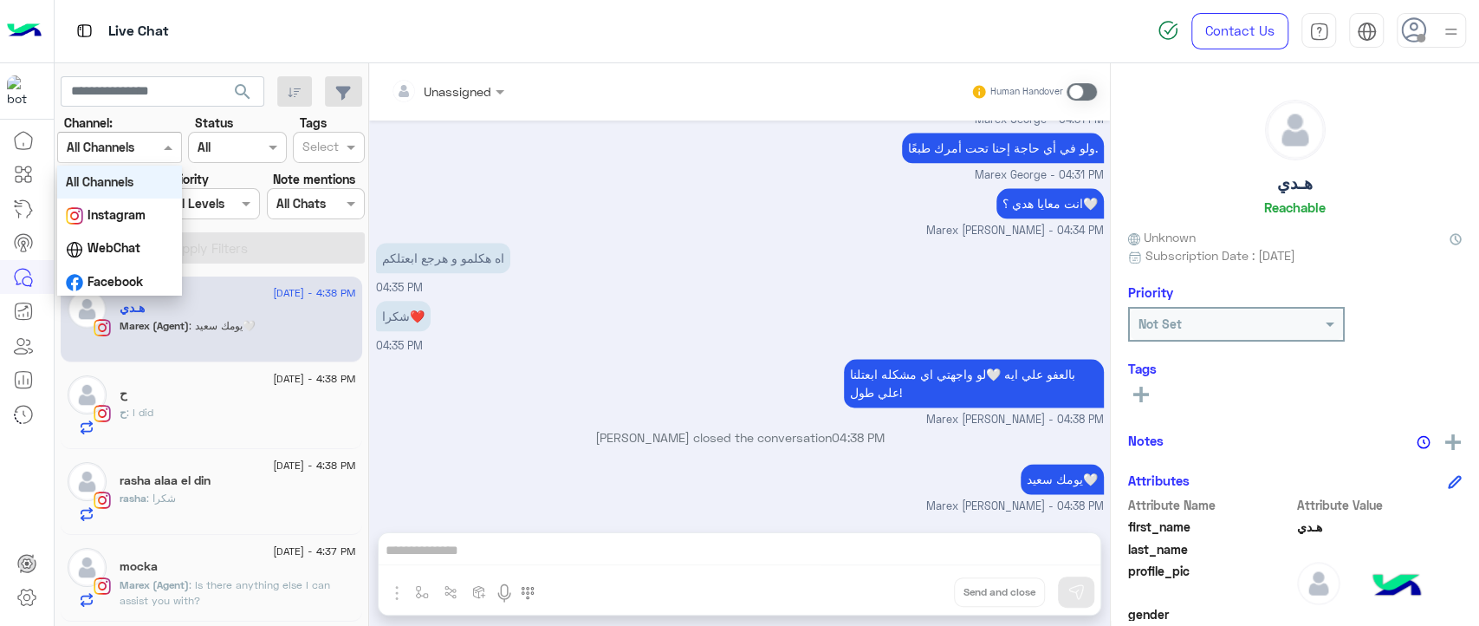
click at [137, 160] on div "Channel All Channels" at bounding box center [119, 147] width 125 height 31
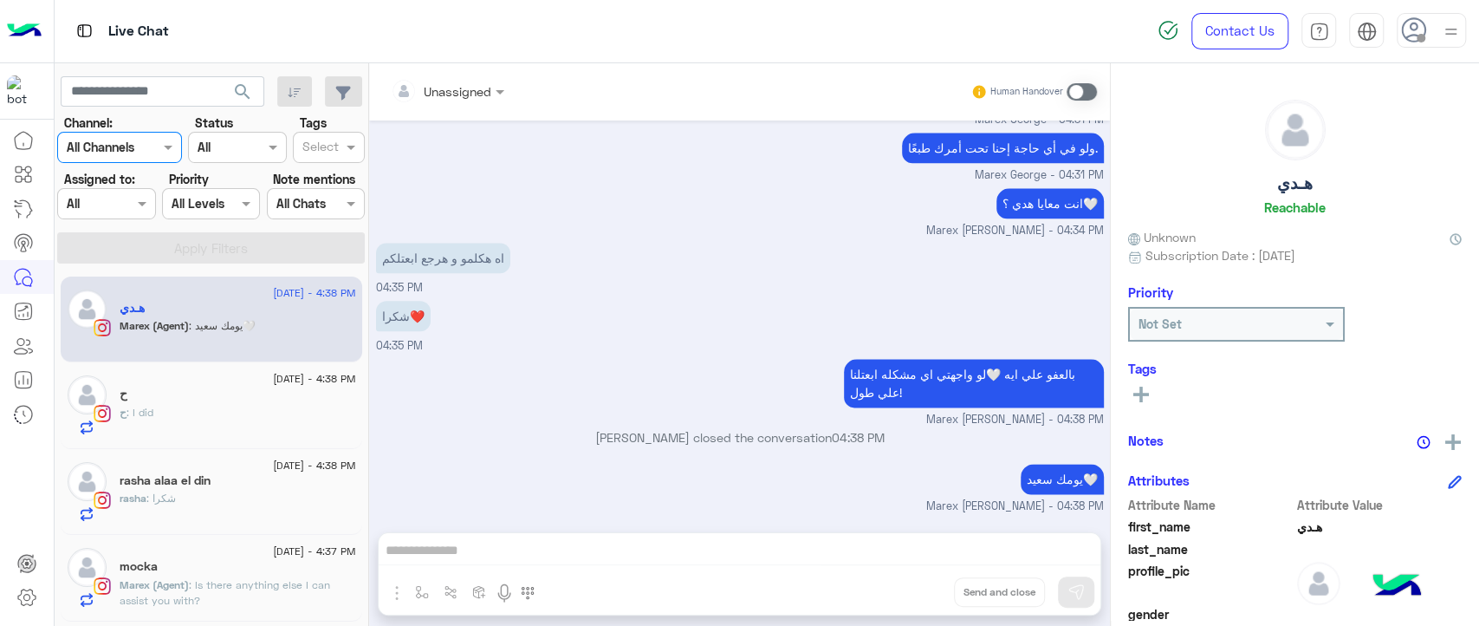
click at [137, 160] on div "Channel All Channels" at bounding box center [119, 147] width 125 height 31
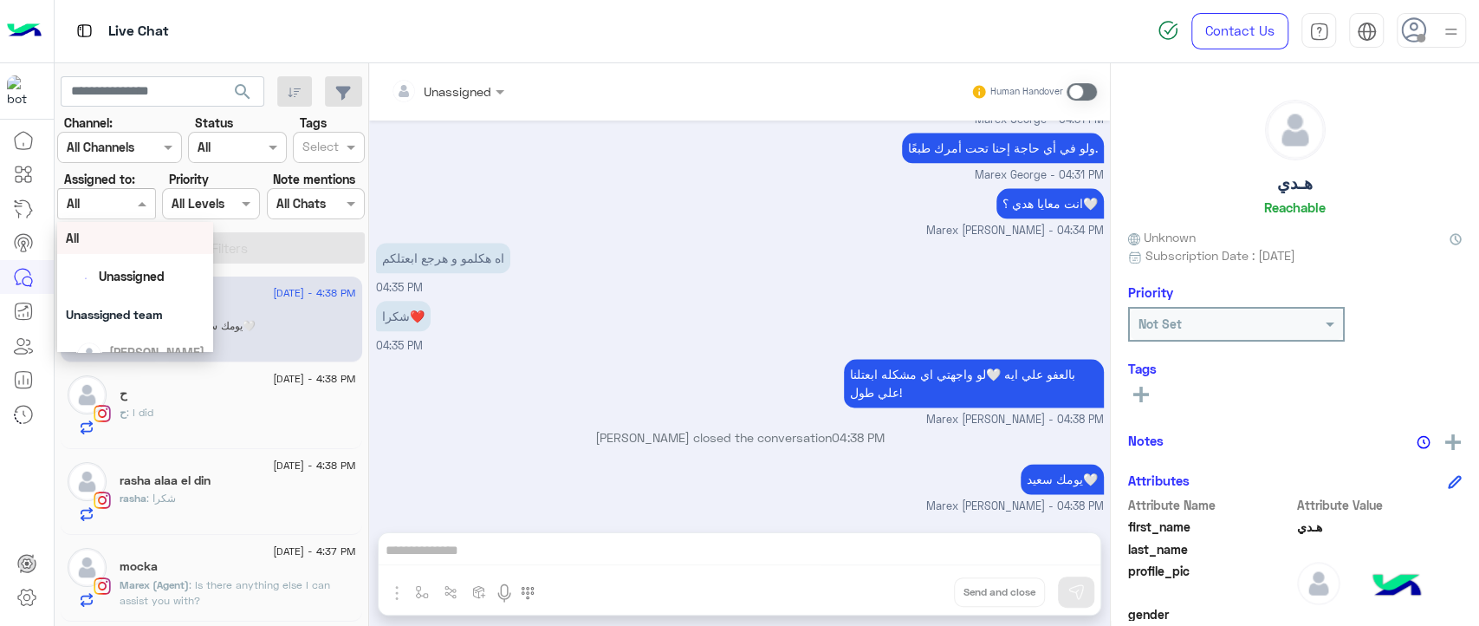
click at [116, 203] on div at bounding box center [106, 203] width 96 height 20
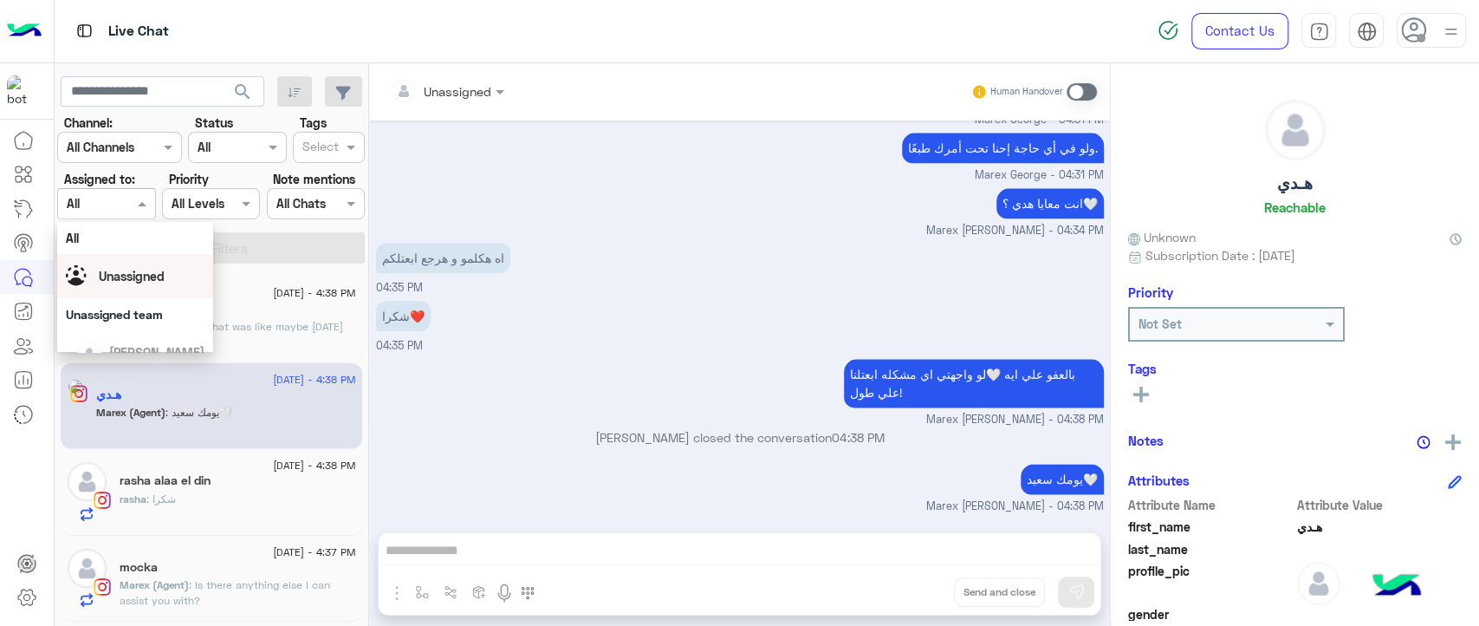
click at [120, 267] on div "Unassigned" at bounding box center [132, 276] width 66 height 18
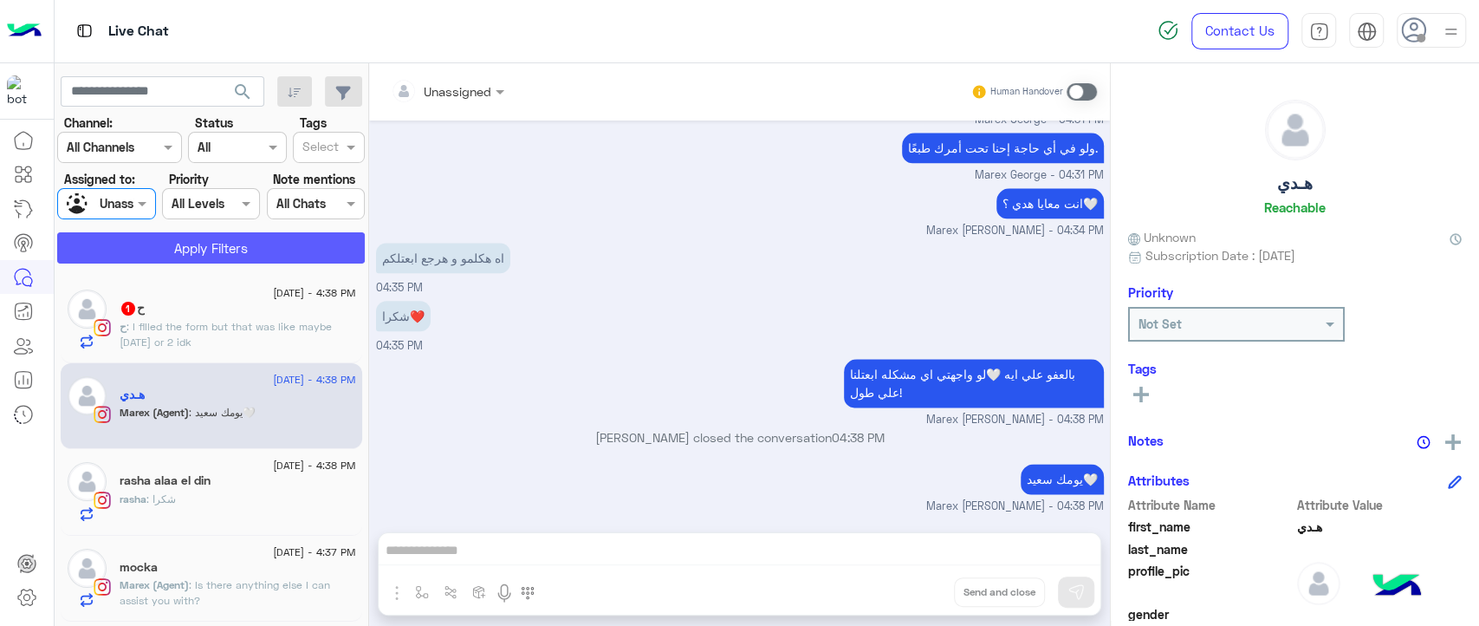
click at [148, 248] on button "Apply Filters" at bounding box center [211, 247] width 308 height 31
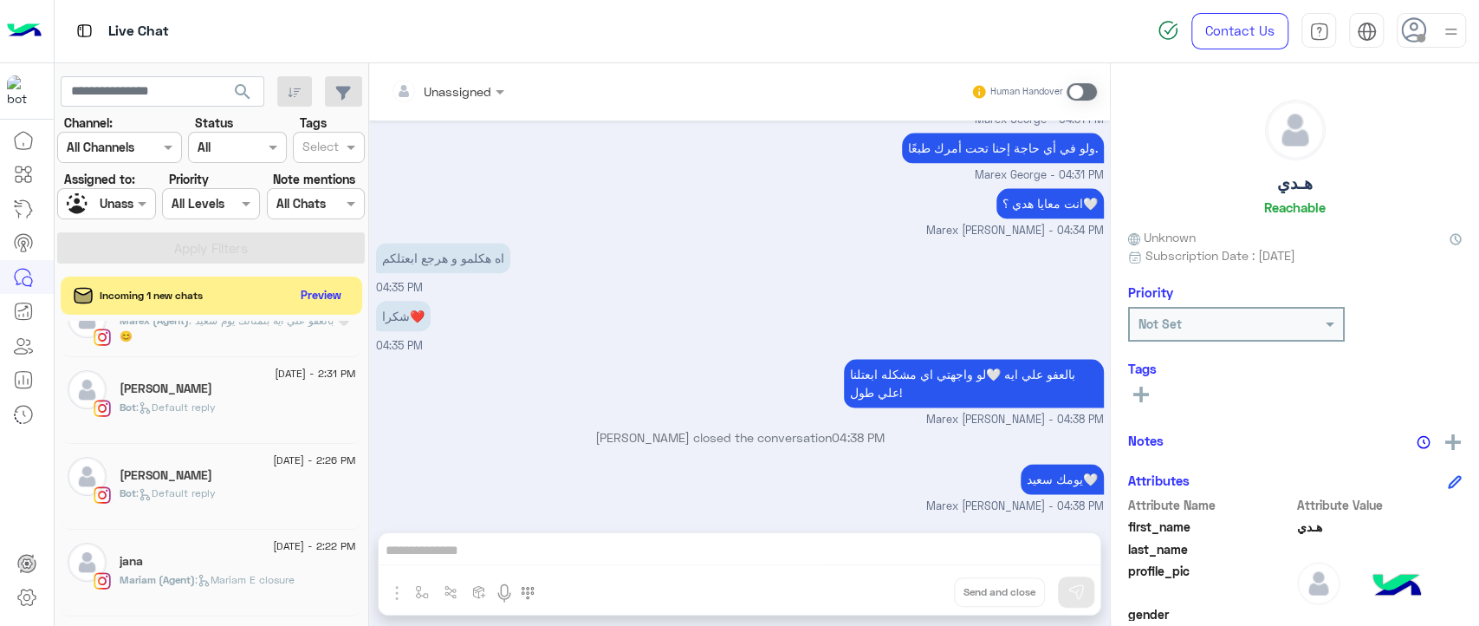
scroll to position [1066, 0]
click at [216, 404] on span ": Default reply" at bounding box center [176, 404] width 80 height 13
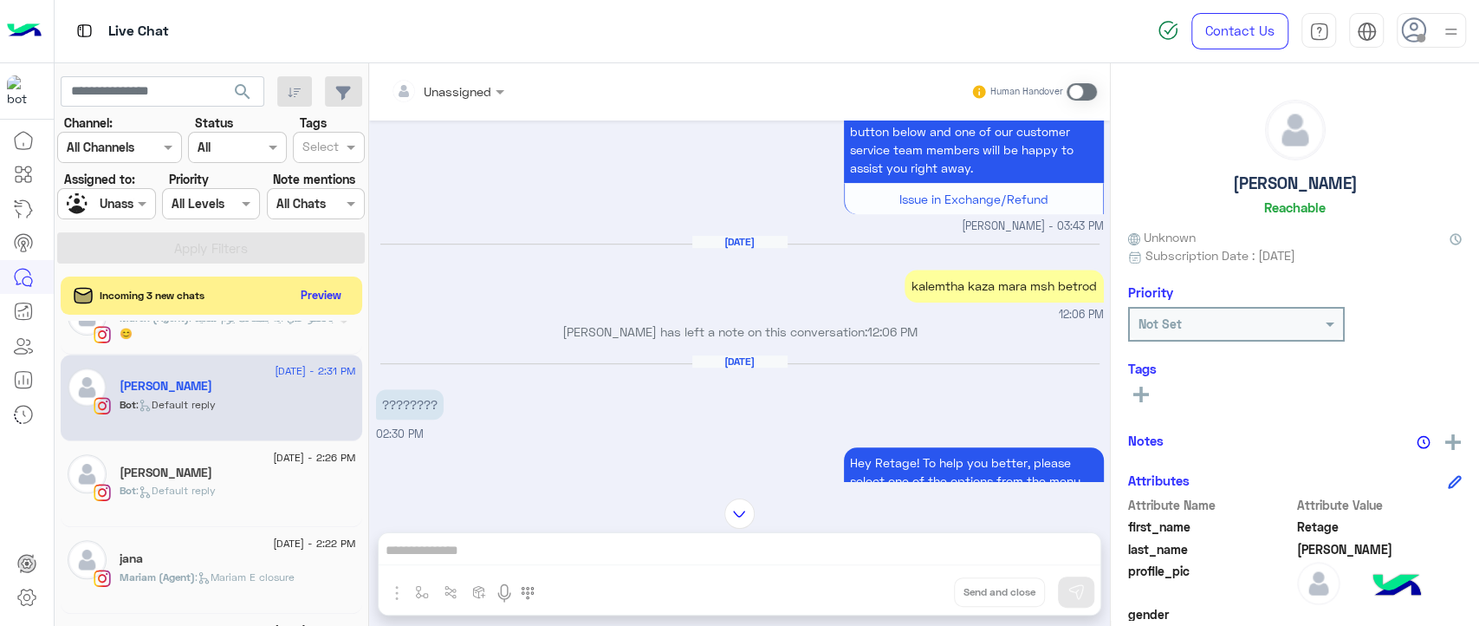
scroll to position [595, 0]
click at [942, 294] on div "kalemtha kaza mara msh betrod" at bounding box center [1004, 286] width 199 height 32
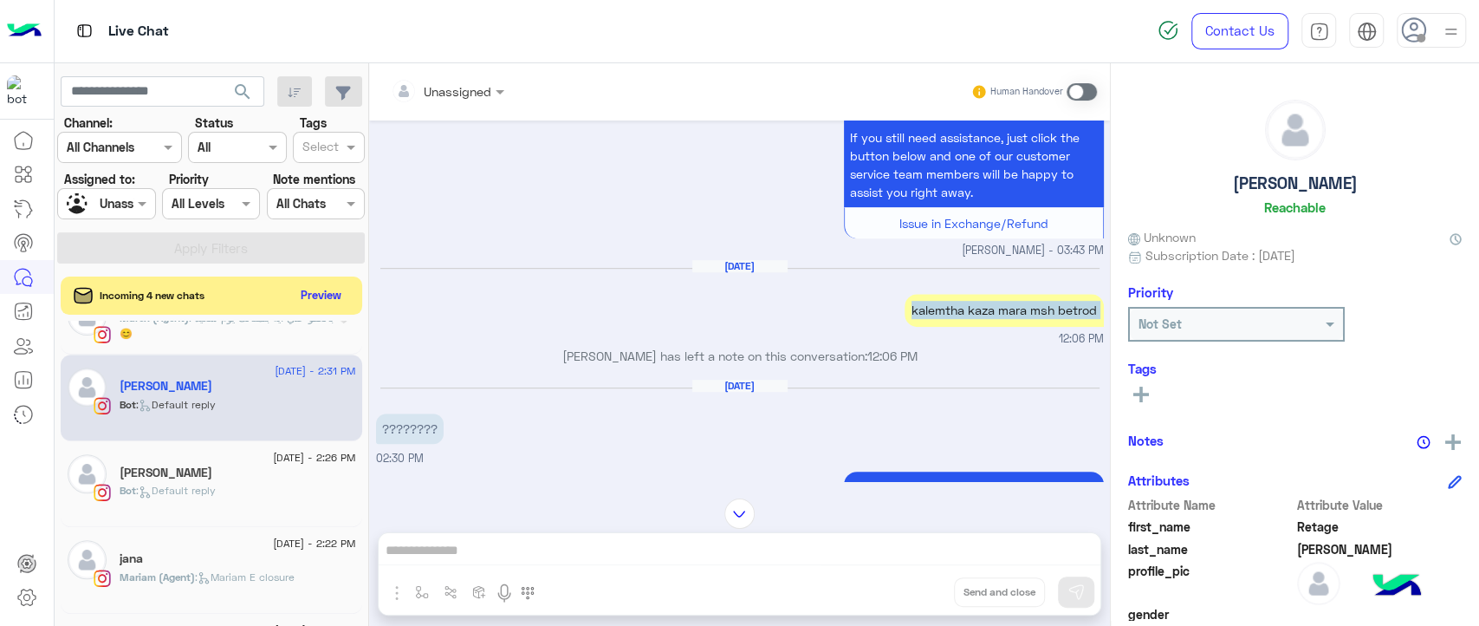
scroll to position [542, 0]
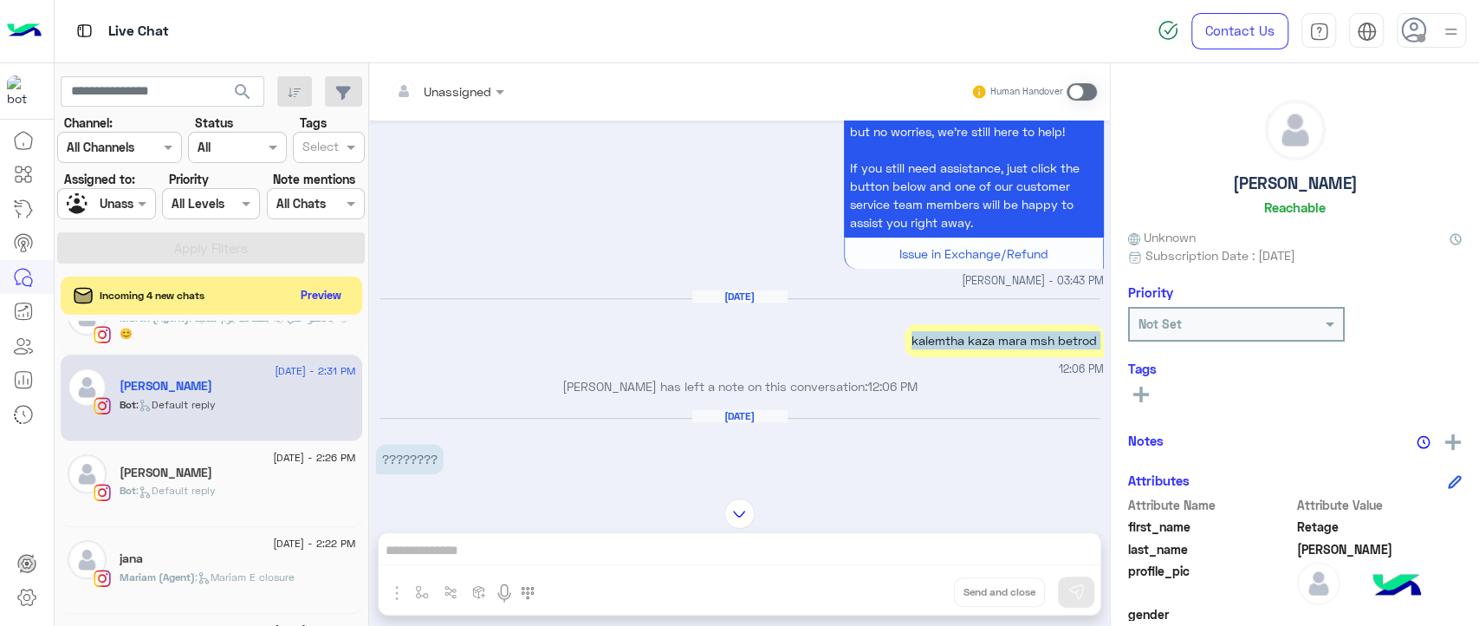
click at [943, 374] on small "12:06 PM" at bounding box center [740, 369] width 728 height 16
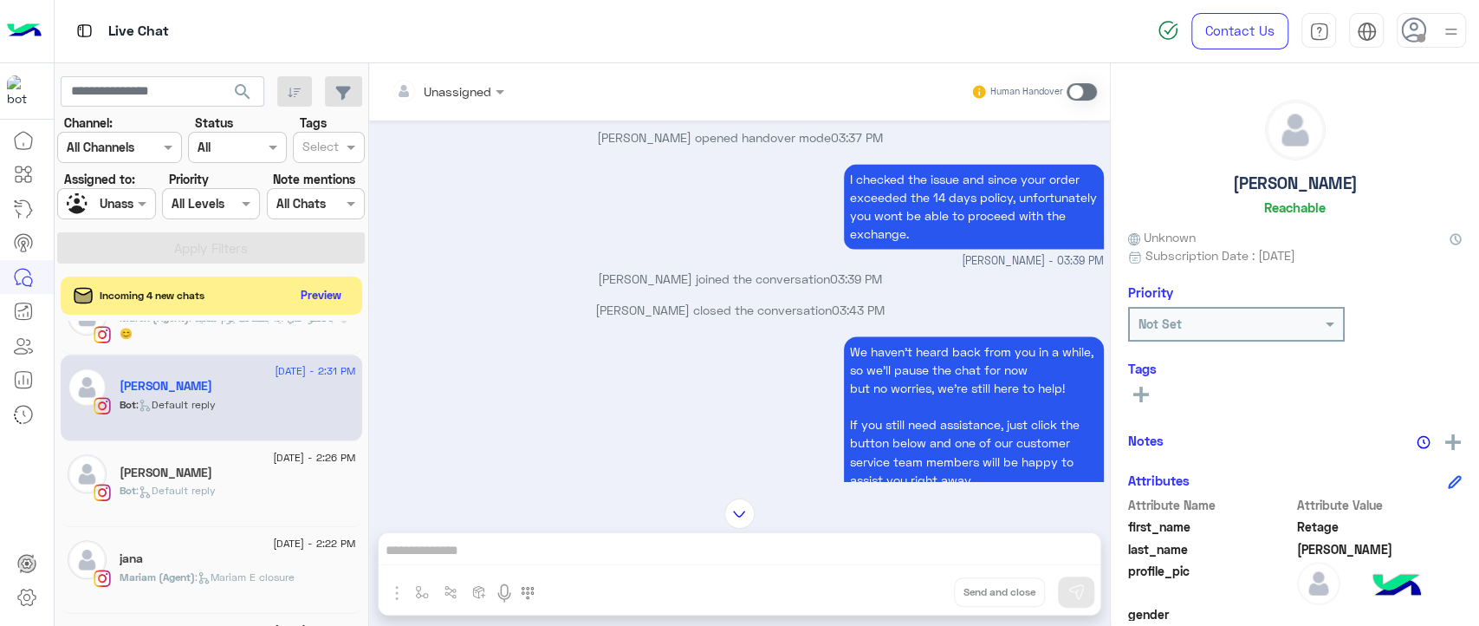
scroll to position [1703, 0]
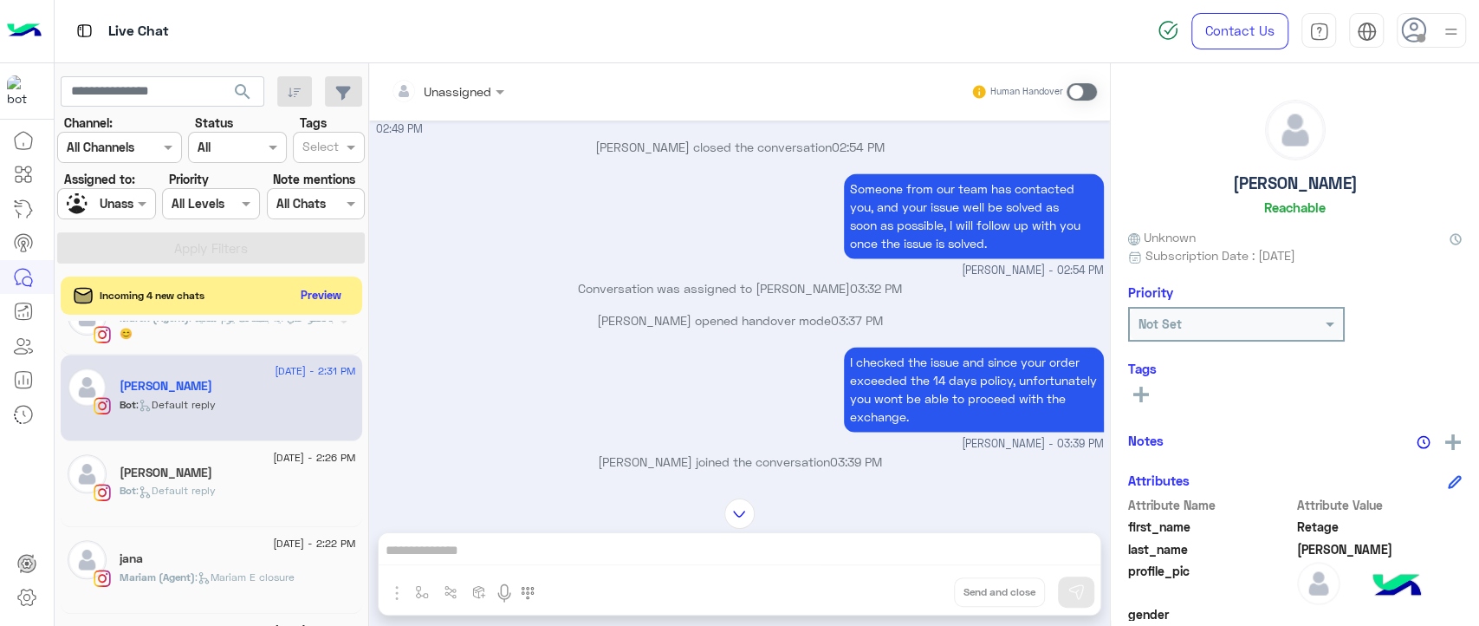
click at [1035, 378] on p "I checked the issue and since your order exceeded the 14 days policy, unfortuna…" at bounding box center [974, 389] width 260 height 85
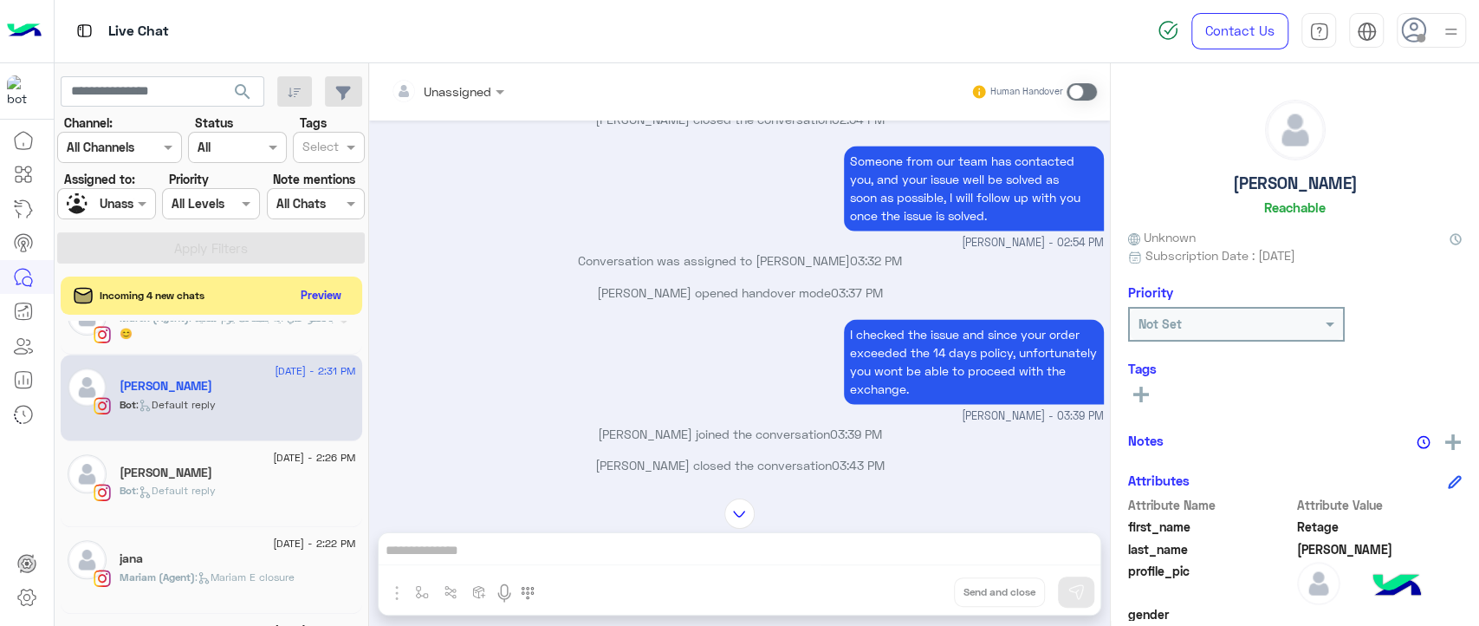
click at [742, 408] on small "[PERSON_NAME] - 03:39 PM" at bounding box center [740, 416] width 728 height 16
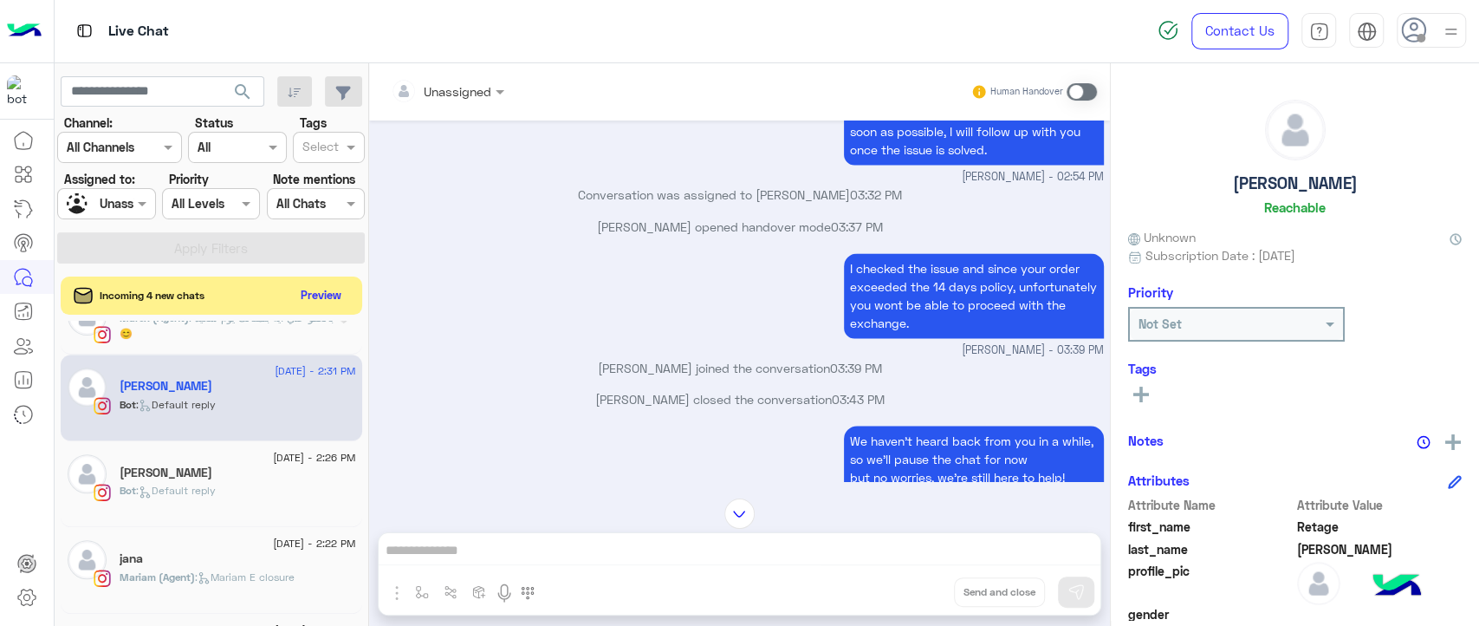
click at [778, 314] on div "I checked the issue and since your order exceeded the 14 days policy, unfortuna…" at bounding box center [740, 304] width 728 height 110
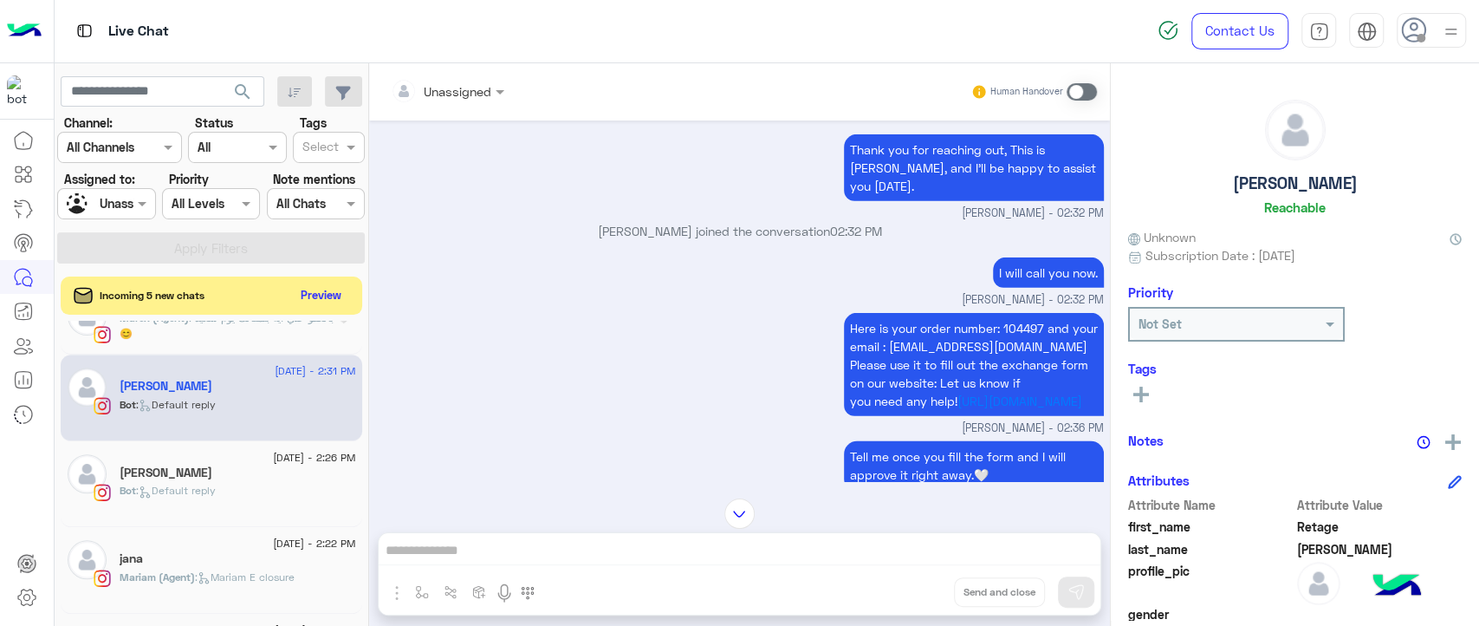
scroll to position [3468, 0]
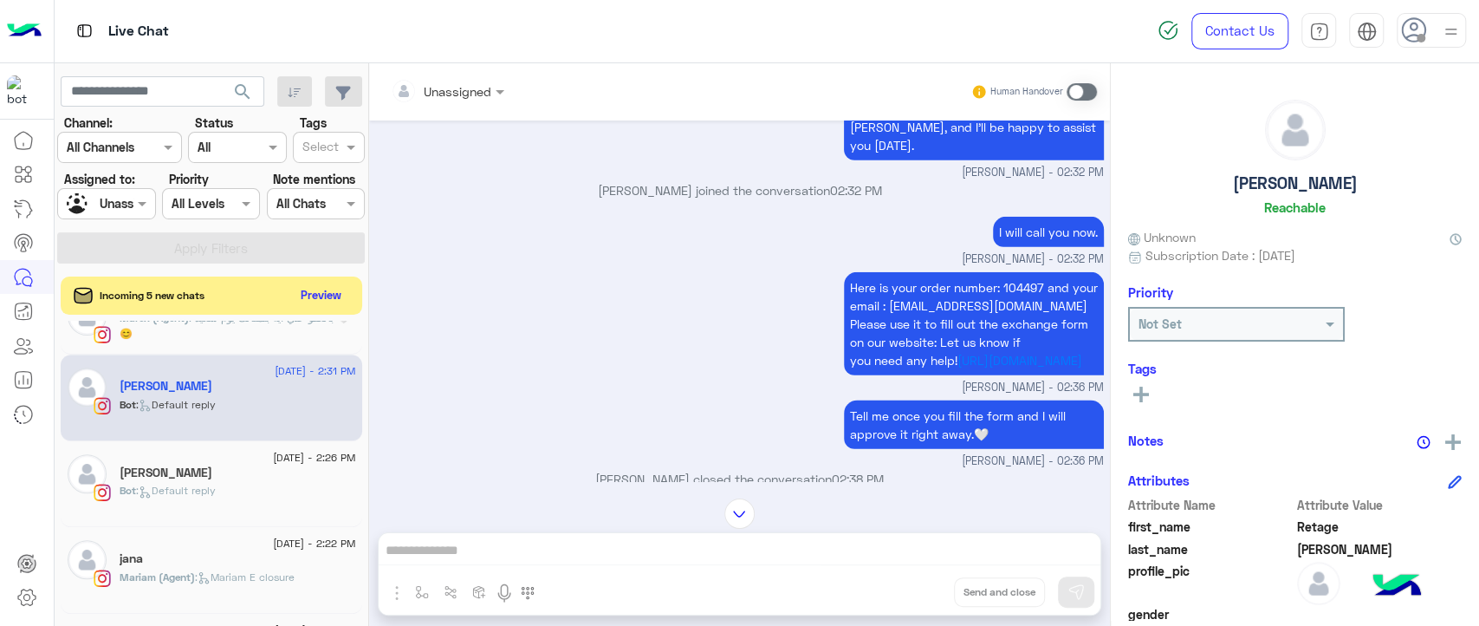
click at [1021, 302] on span "Here is your order number: 104497 and your email : [EMAIL_ADDRESS][DOMAIN_NAME]…" at bounding box center [974, 324] width 248 height 88
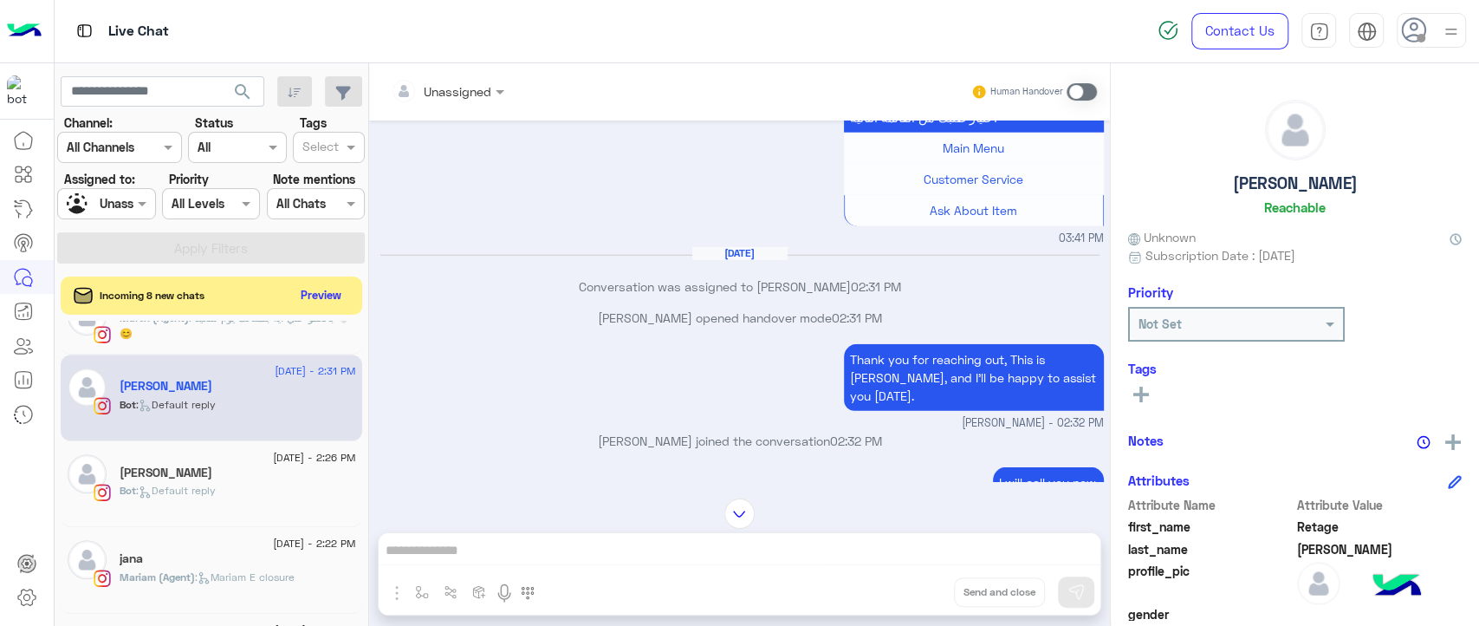
scroll to position [3306, 0]
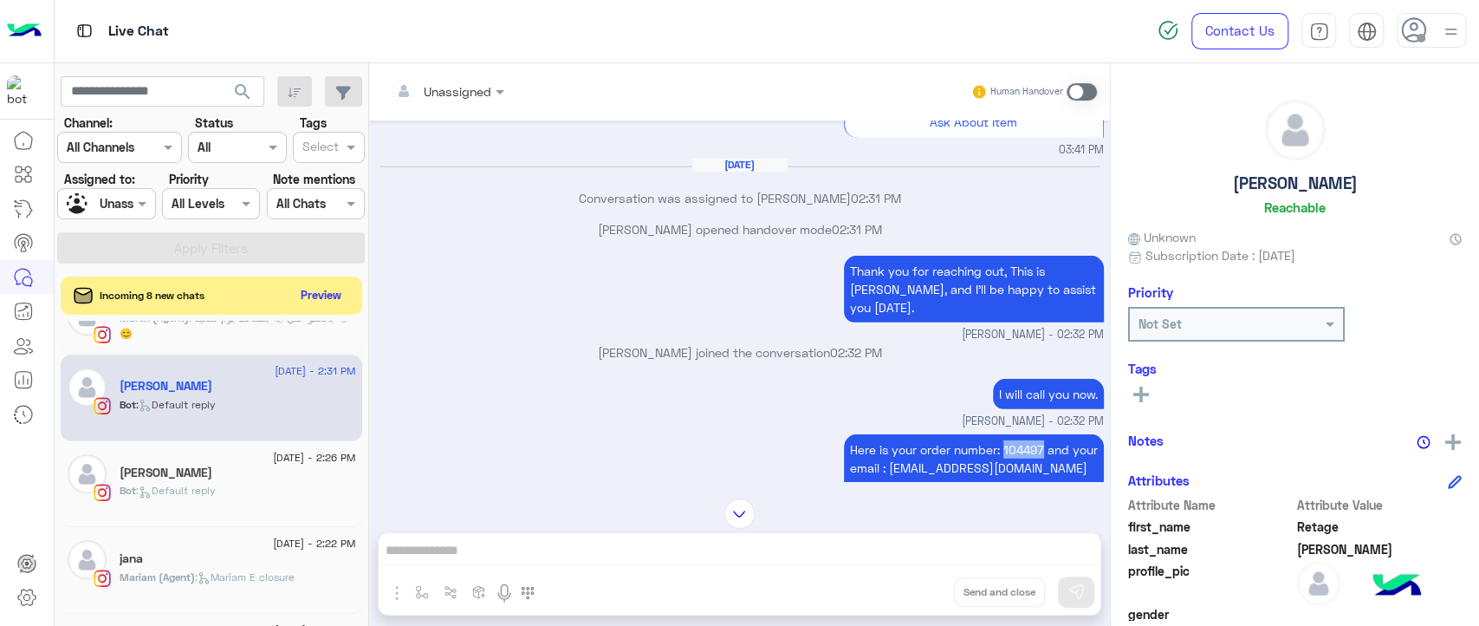
click at [986, 314] on p "Thank you for reaching out, This is [PERSON_NAME], and I’ll be happy to assist …" at bounding box center [974, 289] width 260 height 67
drag, startPoint x: 986, startPoint y: 314, endPoint x: 707, endPoint y: 379, distance: 286.5
click at [707, 374] on div "[PERSON_NAME] joined the conversation 02:32 PM" at bounding box center [740, 358] width 728 height 31
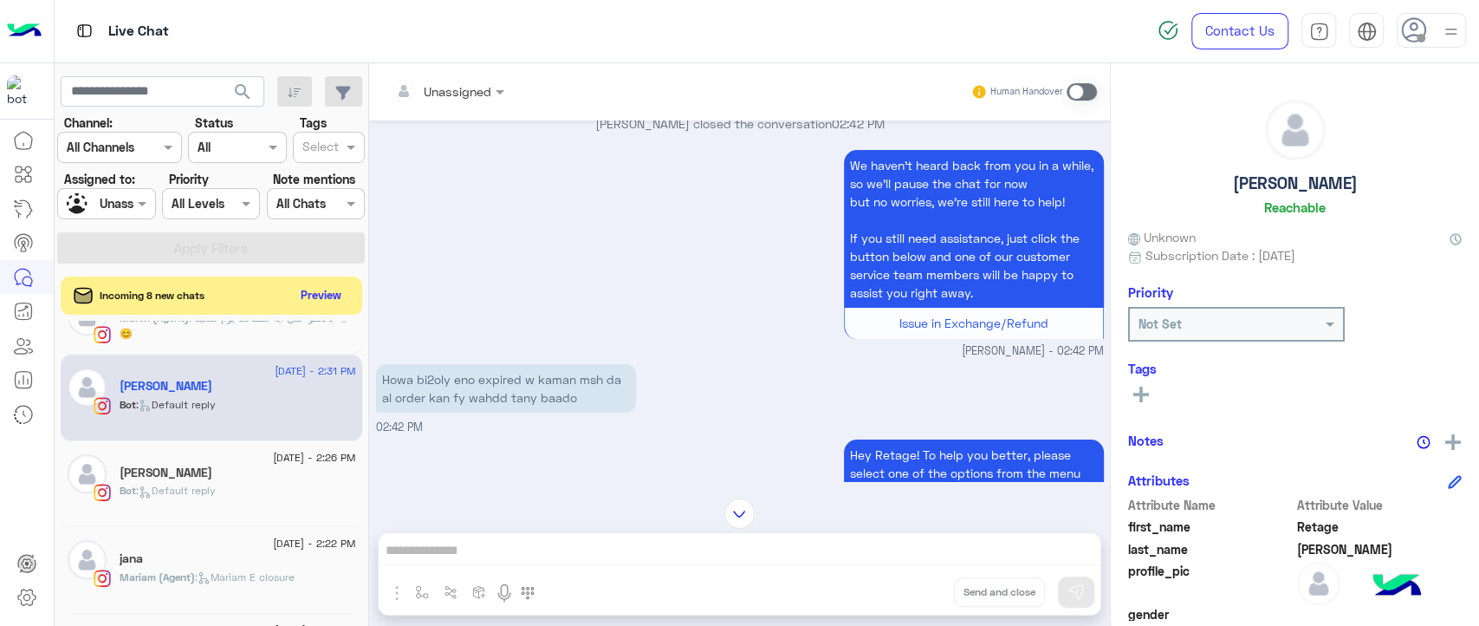
scroll to position [4577, 0]
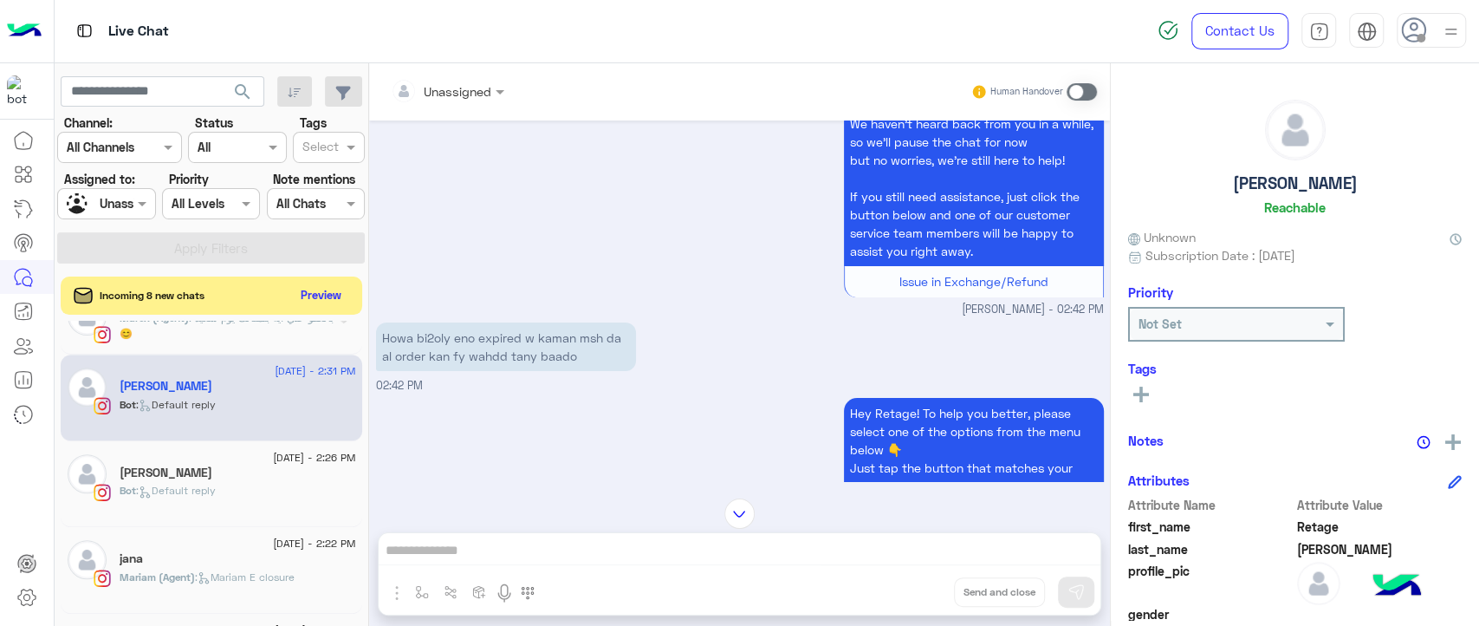
click at [562, 371] on p "Howa bi2oly eno expired w kaman msh da al order kan fy wahdd tany baado" at bounding box center [506, 346] width 260 height 49
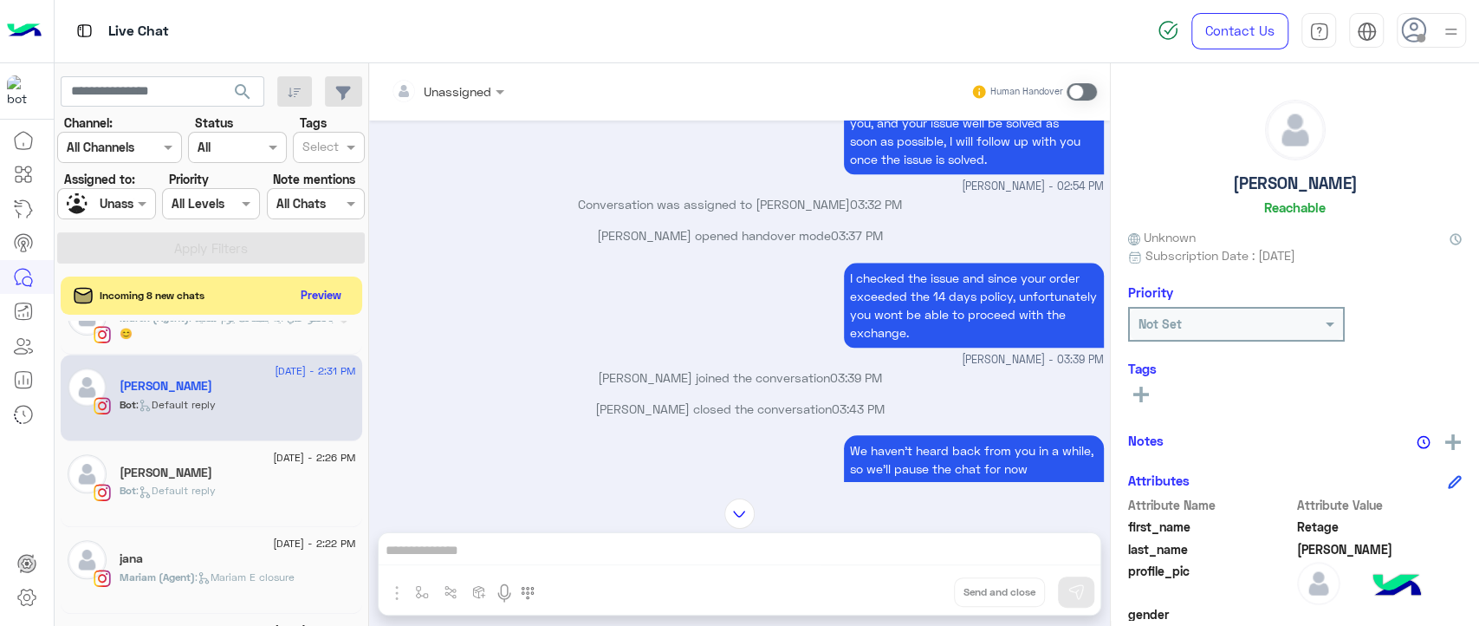
scroll to position [5522, 0]
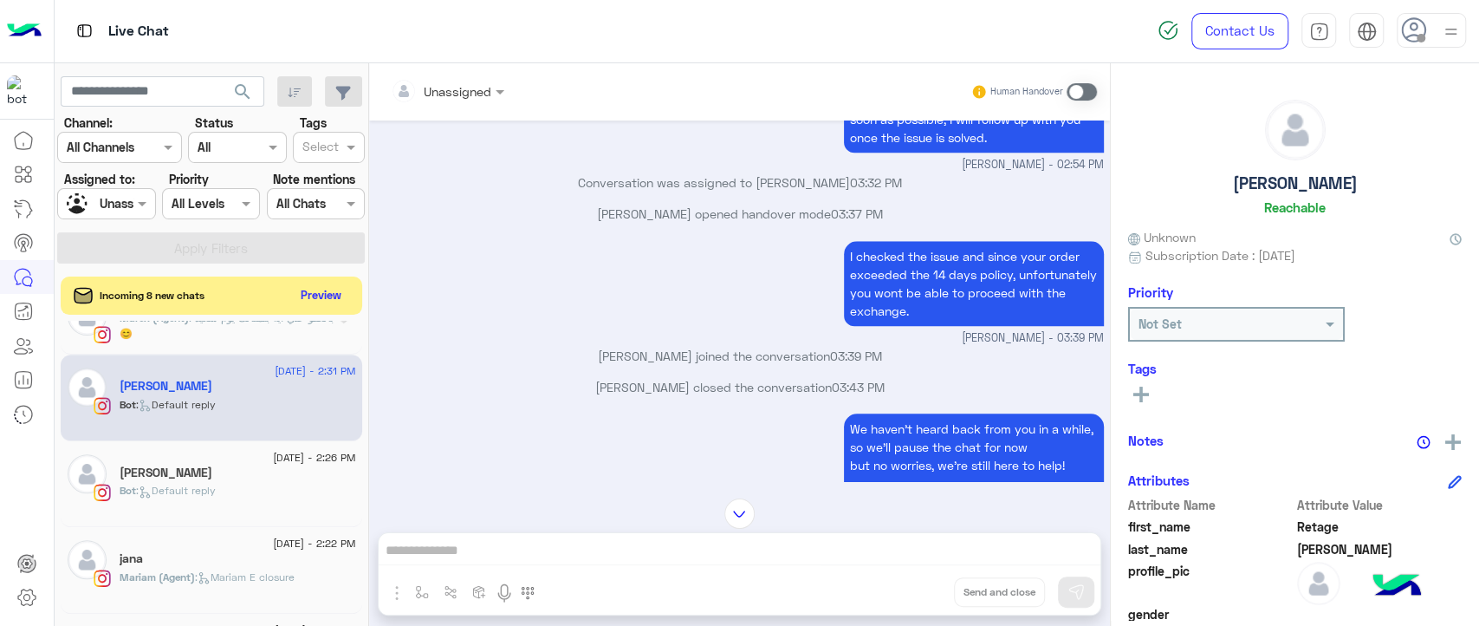
click at [653, 185] on p "Conversation was assigned to [PERSON_NAME] 03:32 PM" at bounding box center [740, 182] width 728 height 18
click at [652, 362] on p "[PERSON_NAME] joined the conversation 03:39 PM" at bounding box center [740, 356] width 728 height 18
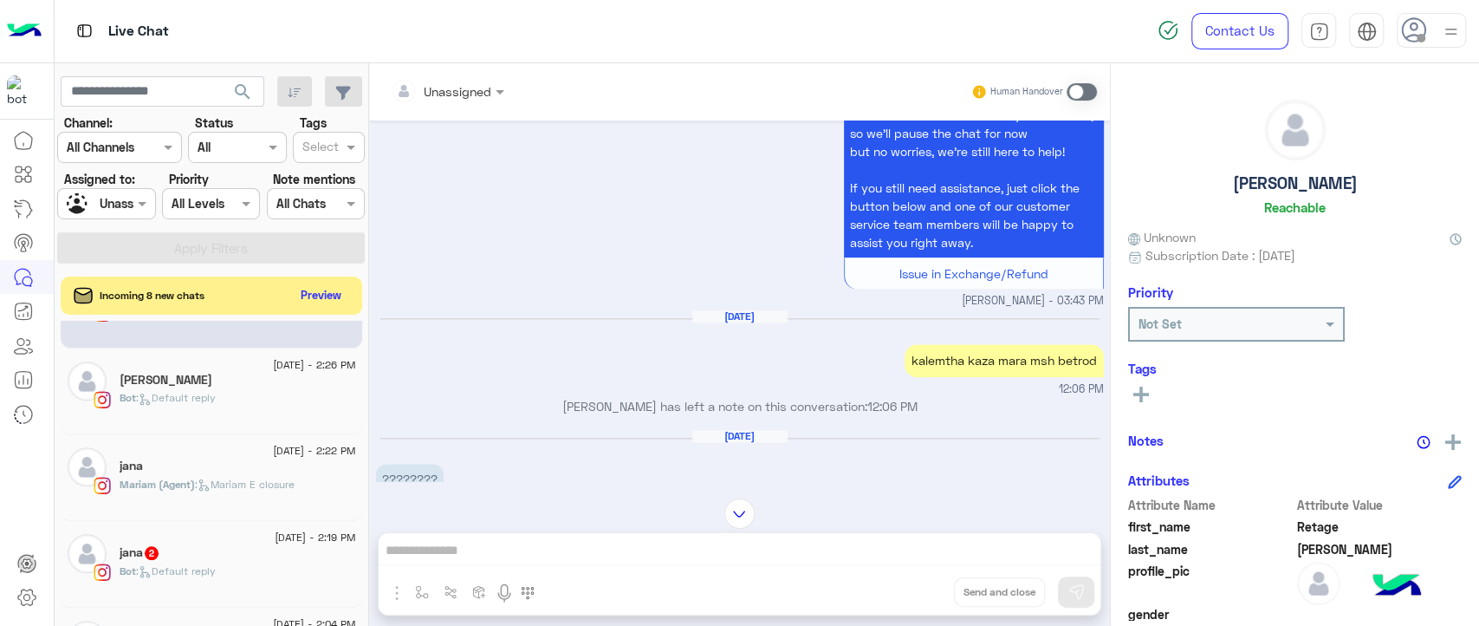
scroll to position [1160, 0]
click at [270, 469] on div "jana" at bounding box center [238, 466] width 237 height 18
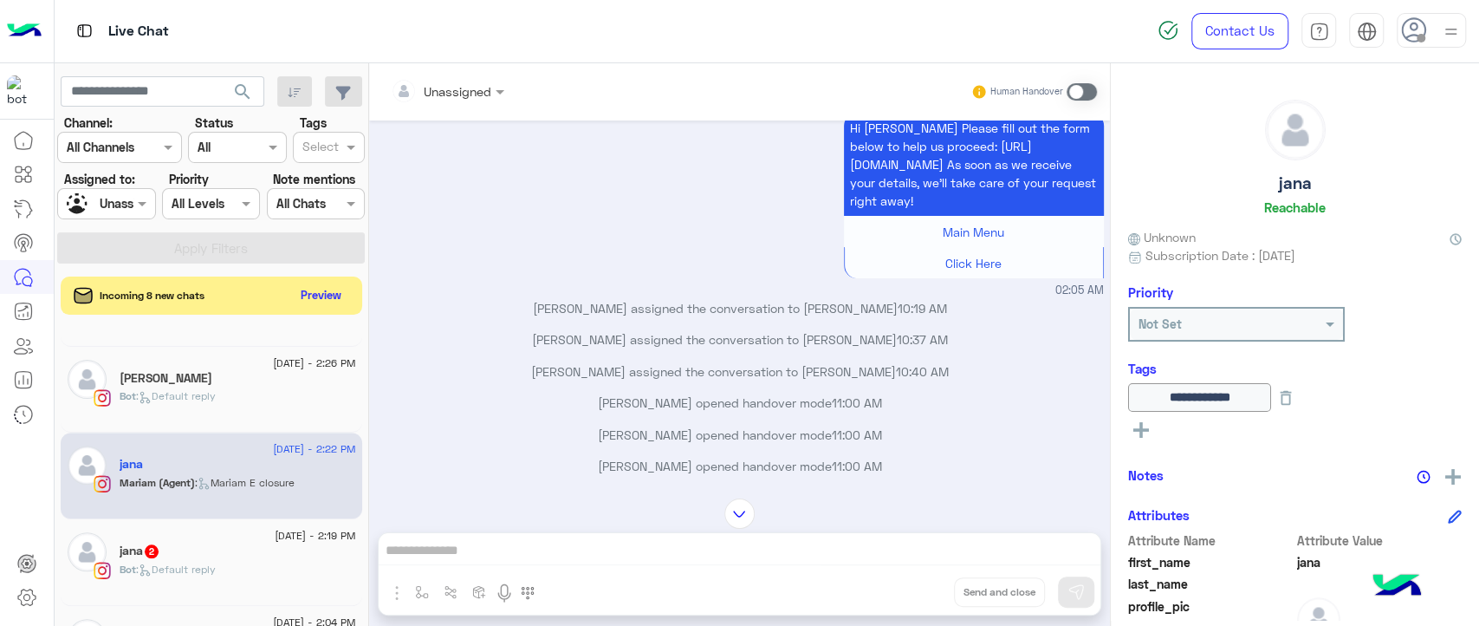
scroll to position [4573, 0]
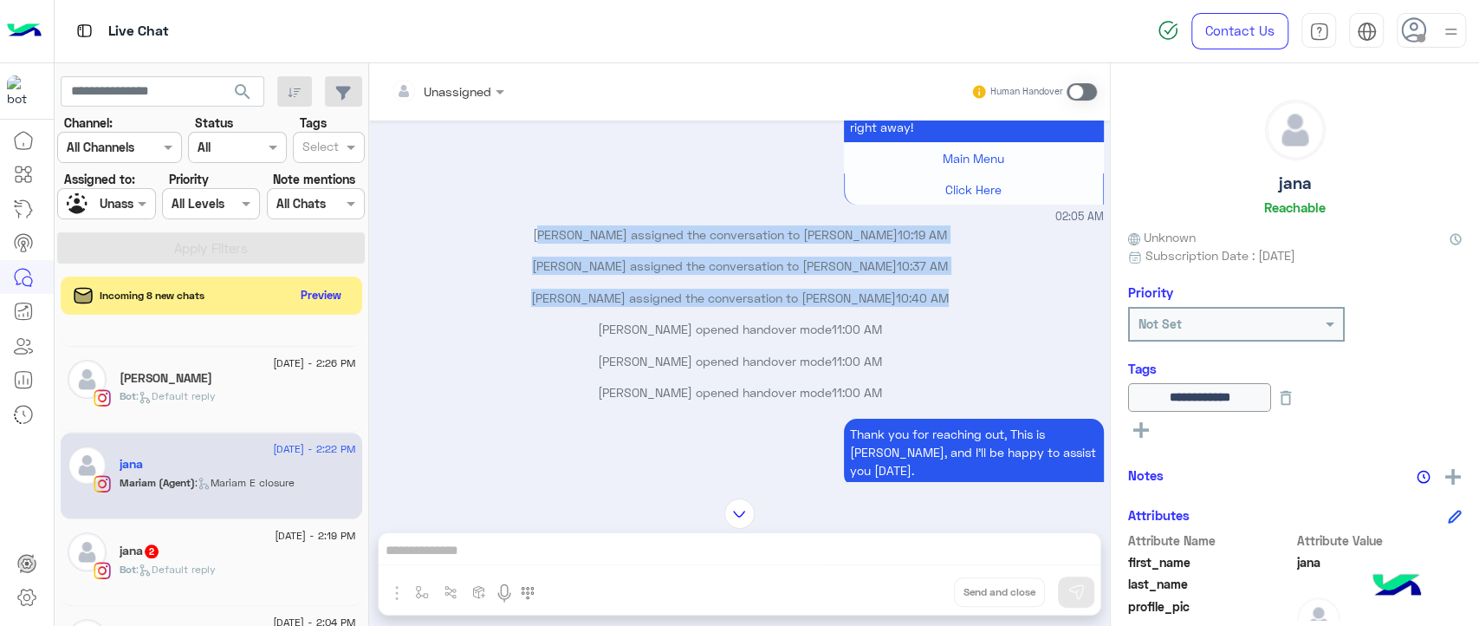
drag, startPoint x: 531, startPoint y: 258, endPoint x: 987, endPoint y: 333, distance: 461.9
click at [987, 333] on div "[DATE] Your browser does not support the audio tag. 01:51 AM Hey [PERSON_NAME]!…" at bounding box center [739, 300] width 741 height 361
click at [987, 307] on p "[PERSON_NAME] assigned the conversation to [PERSON_NAME] 10:40 AM" at bounding box center [740, 298] width 728 height 18
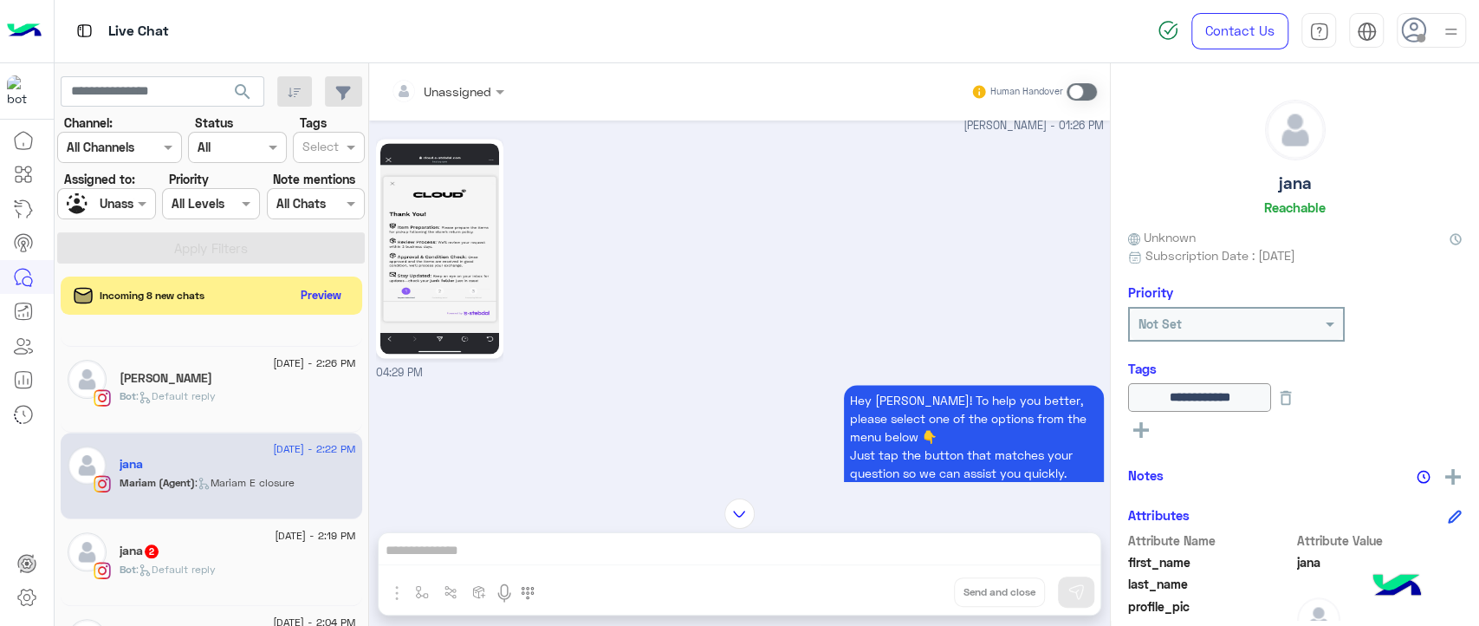
scroll to position [6242, 0]
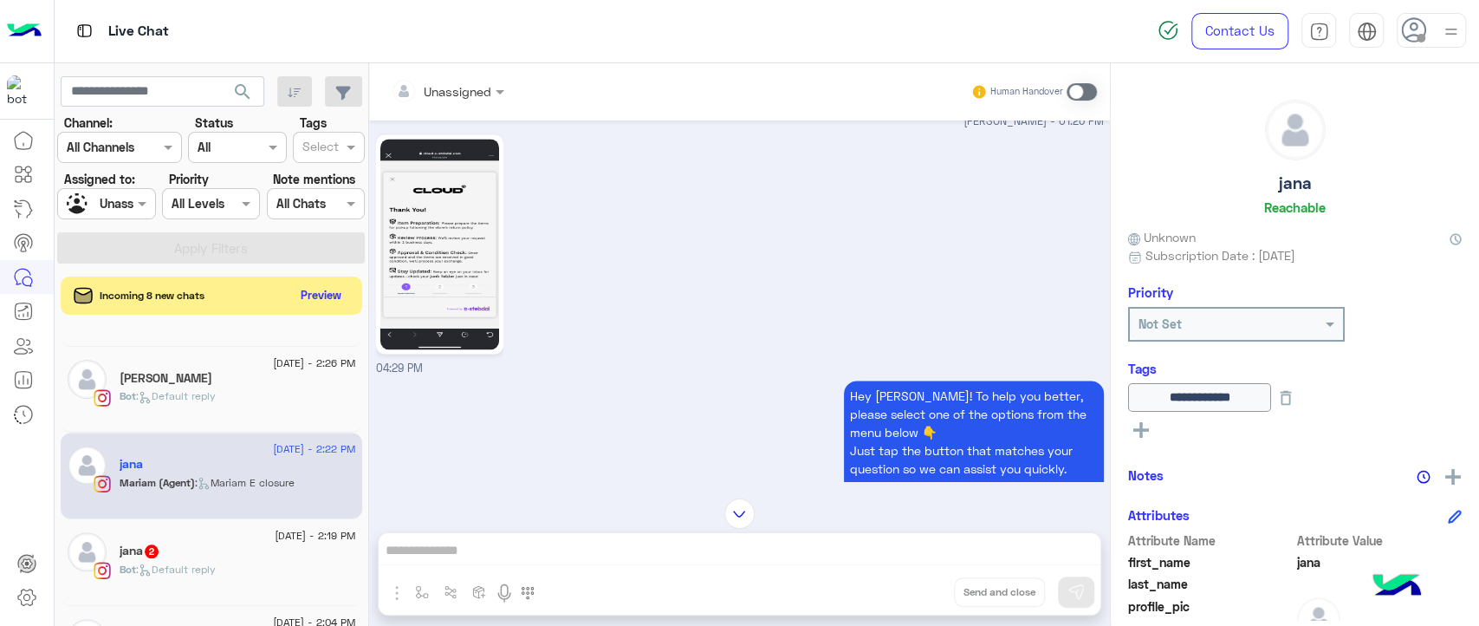
click at [458, 289] on img at bounding box center [439, 244] width 119 height 211
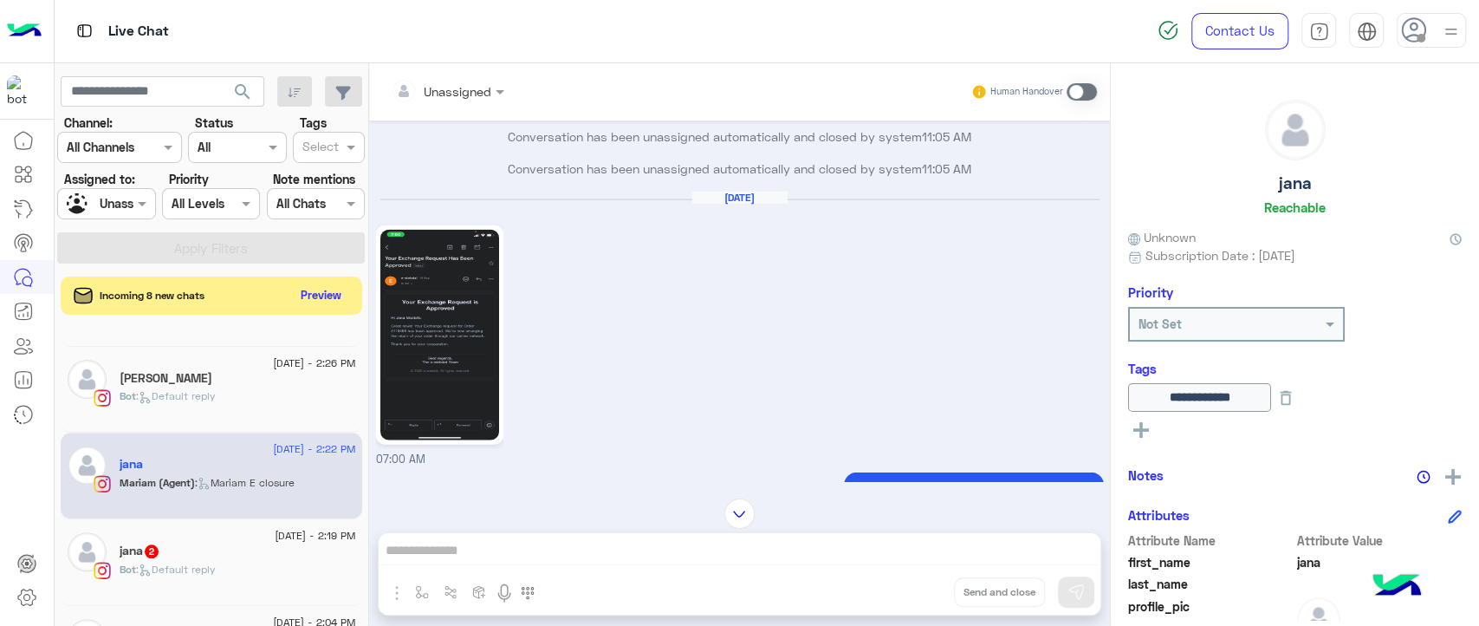
scroll to position [7134, 0]
click at [451, 323] on img at bounding box center [439, 333] width 119 height 211
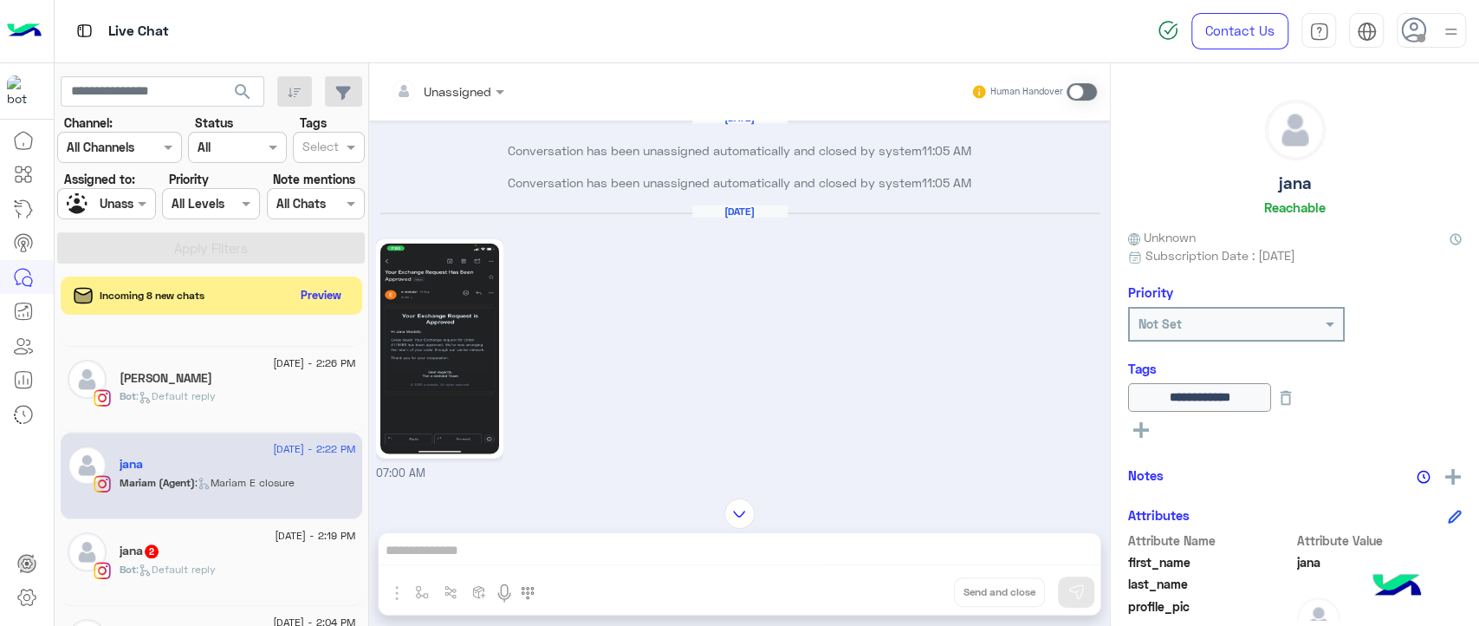
scroll to position [7123, 0]
click at [431, 326] on img at bounding box center [439, 344] width 119 height 211
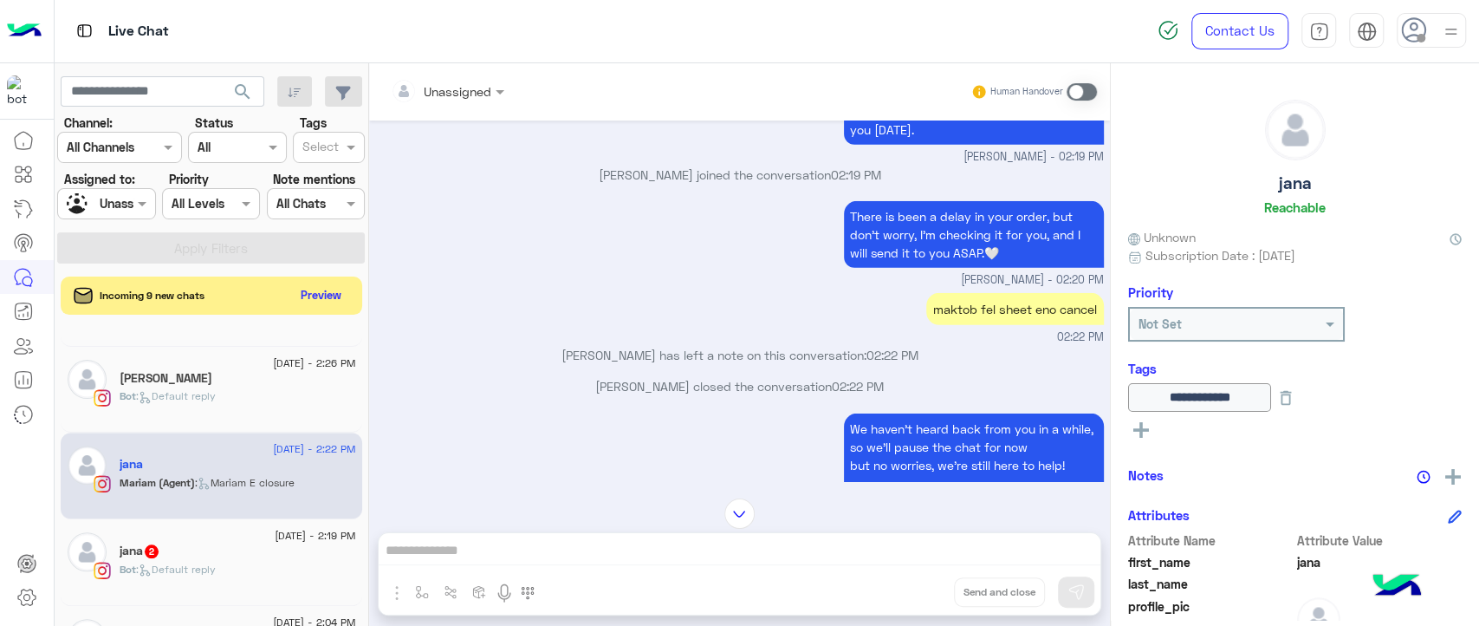
scroll to position [7997, 0]
click at [943, 321] on div "maktob fel sheet eno cancel" at bounding box center [1015, 310] width 178 height 32
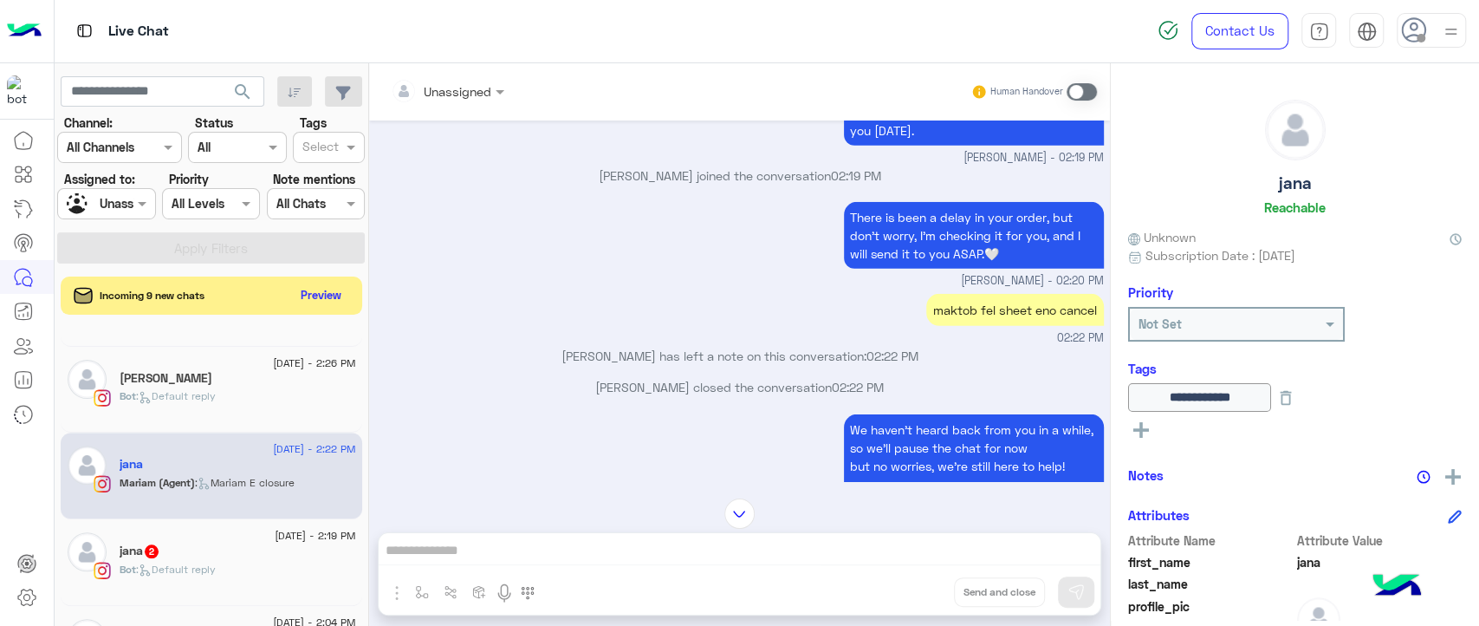
click at [938, 259] on p "There is been a delay in your order, but don't worry, I'm checking it for you, …" at bounding box center [974, 235] width 260 height 67
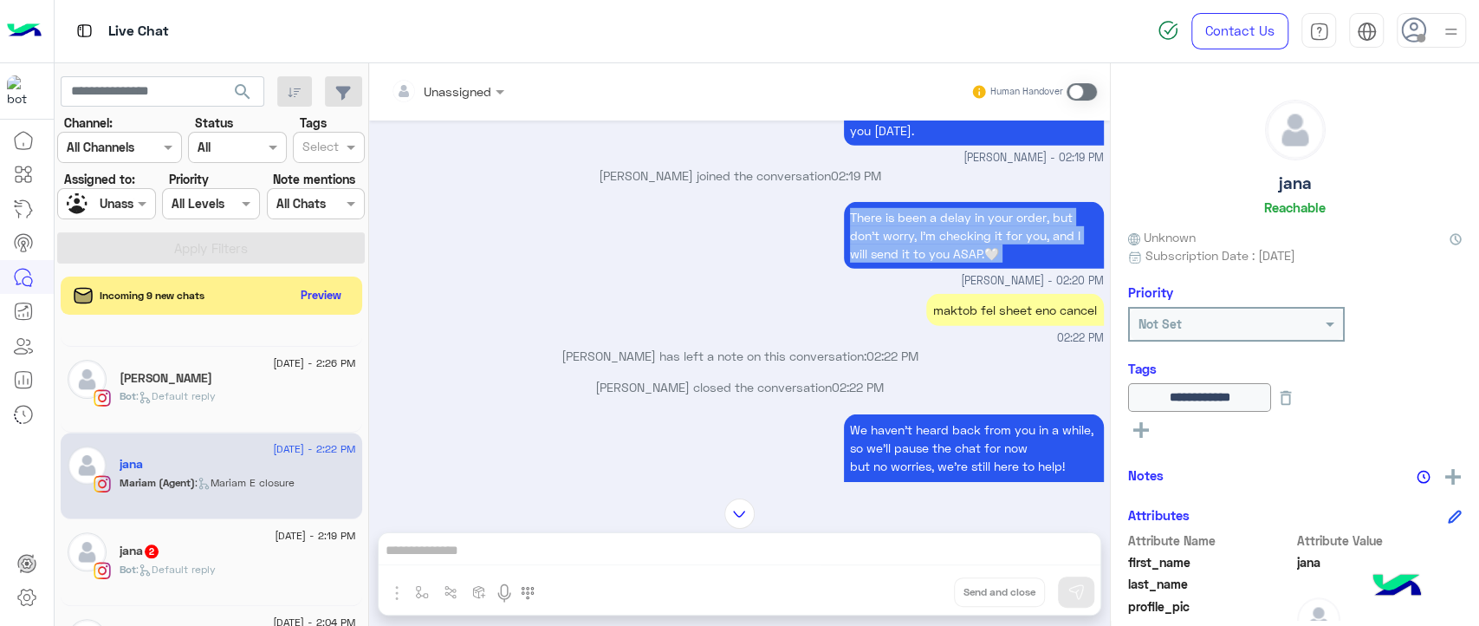
click at [938, 259] on p "There is been a delay in your order, but don't worry, I'm checking it for you, …" at bounding box center [974, 235] width 260 height 67
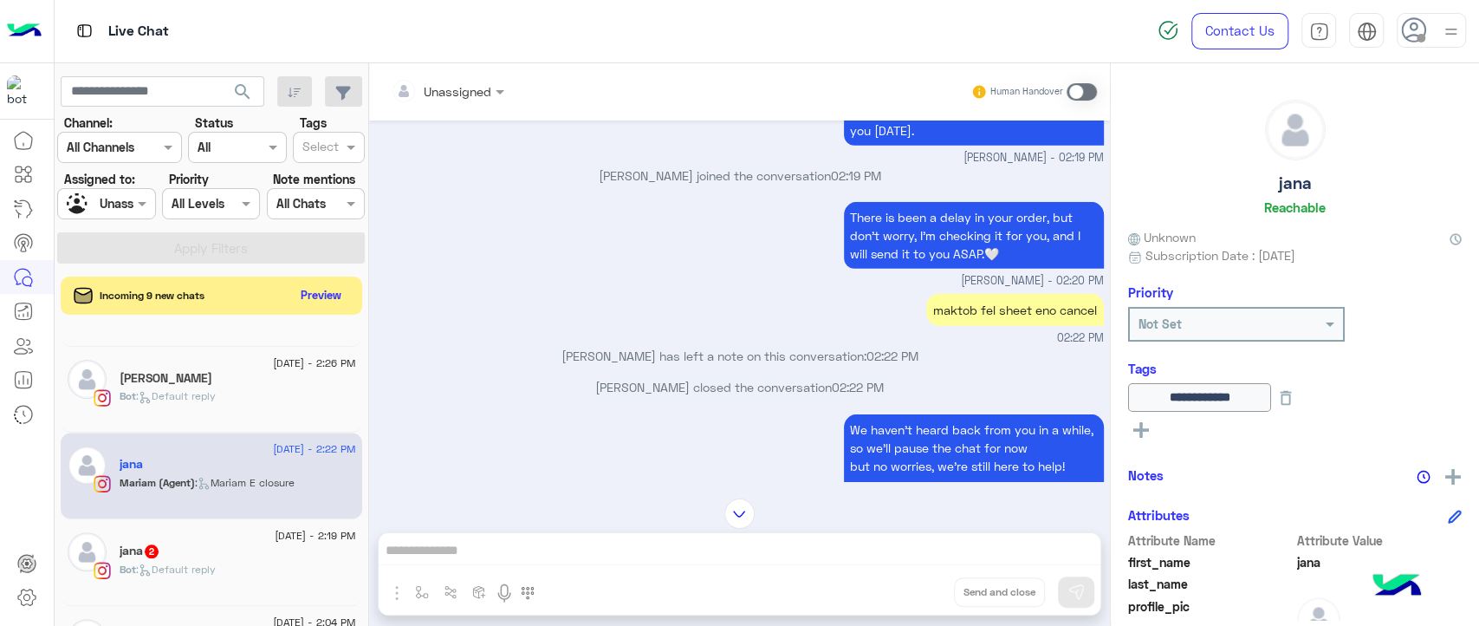
click at [939, 241] on p "There is been a delay in your order, but don't worry, I'm checking it for you, …" at bounding box center [974, 235] width 260 height 67
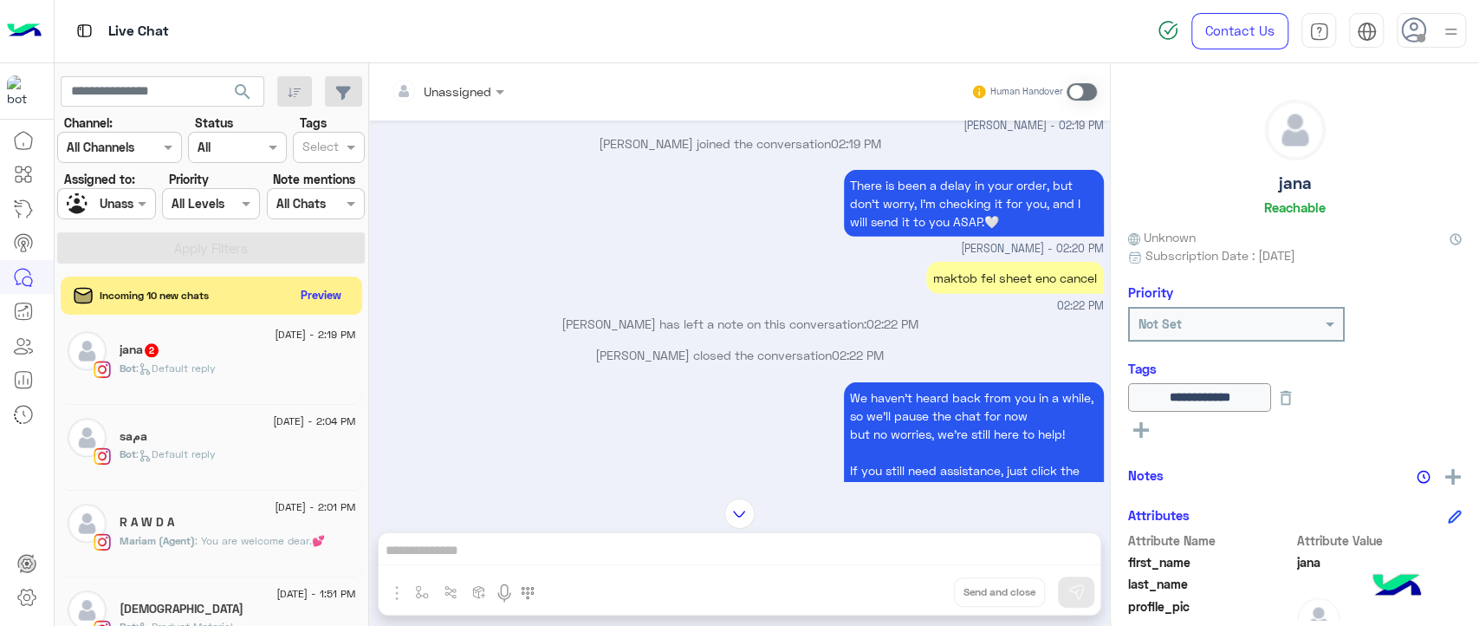
scroll to position [1362, 0]
click at [297, 530] on div "R A W D A" at bounding box center [238, 523] width 237 height 18
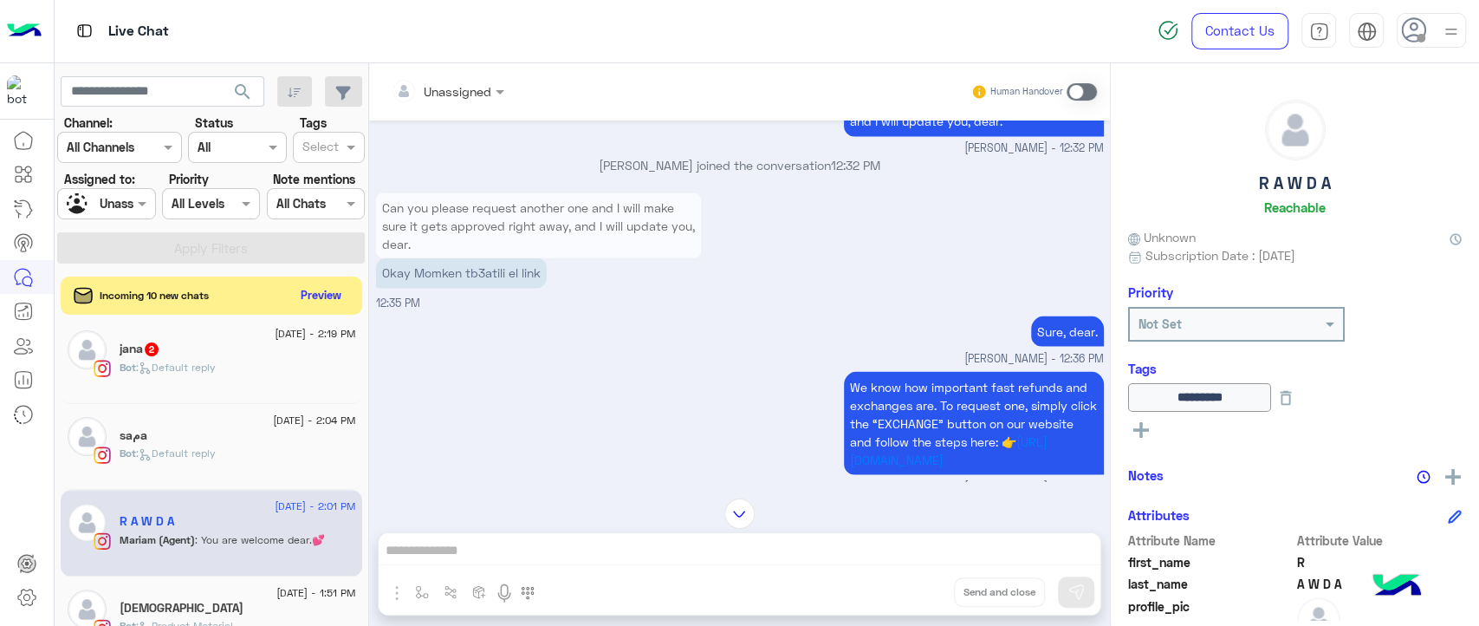
scroll to position [6491, 0]
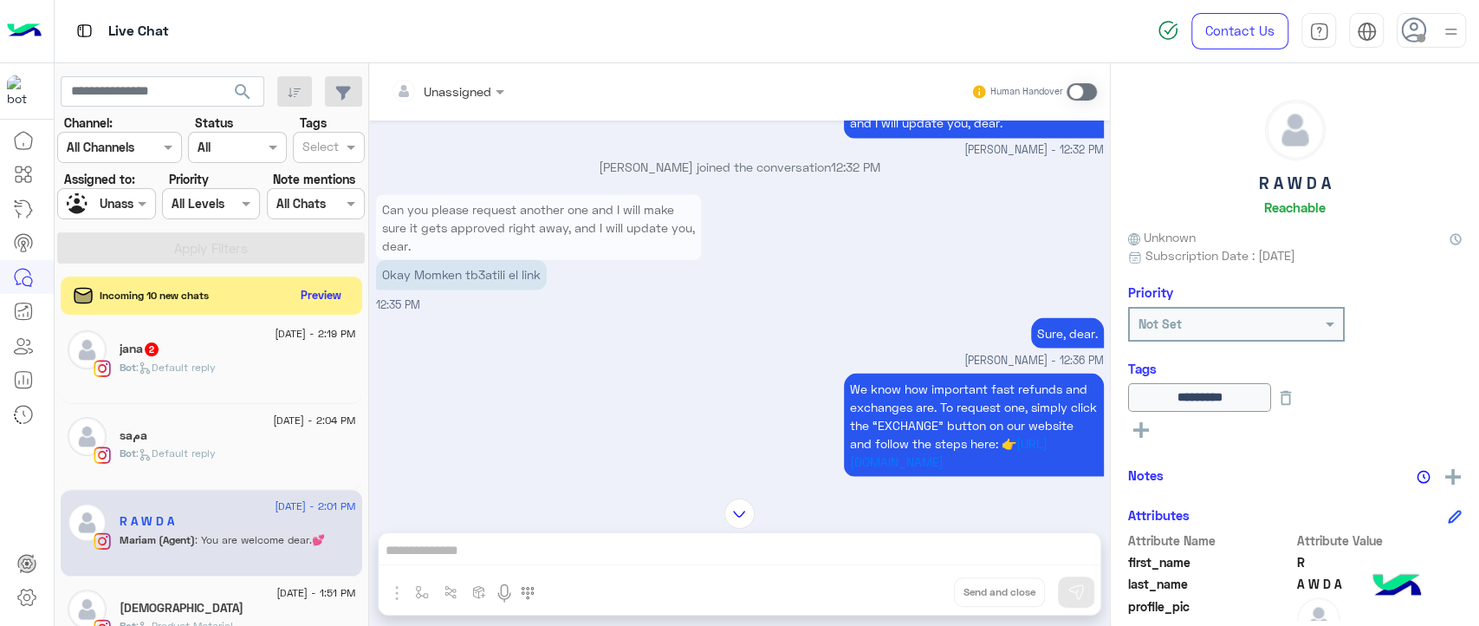
click at [917, 313] on div "Can you please request another one and I will make sure it gets approved right …" at bounding box center [740, 251] width 728 height 123
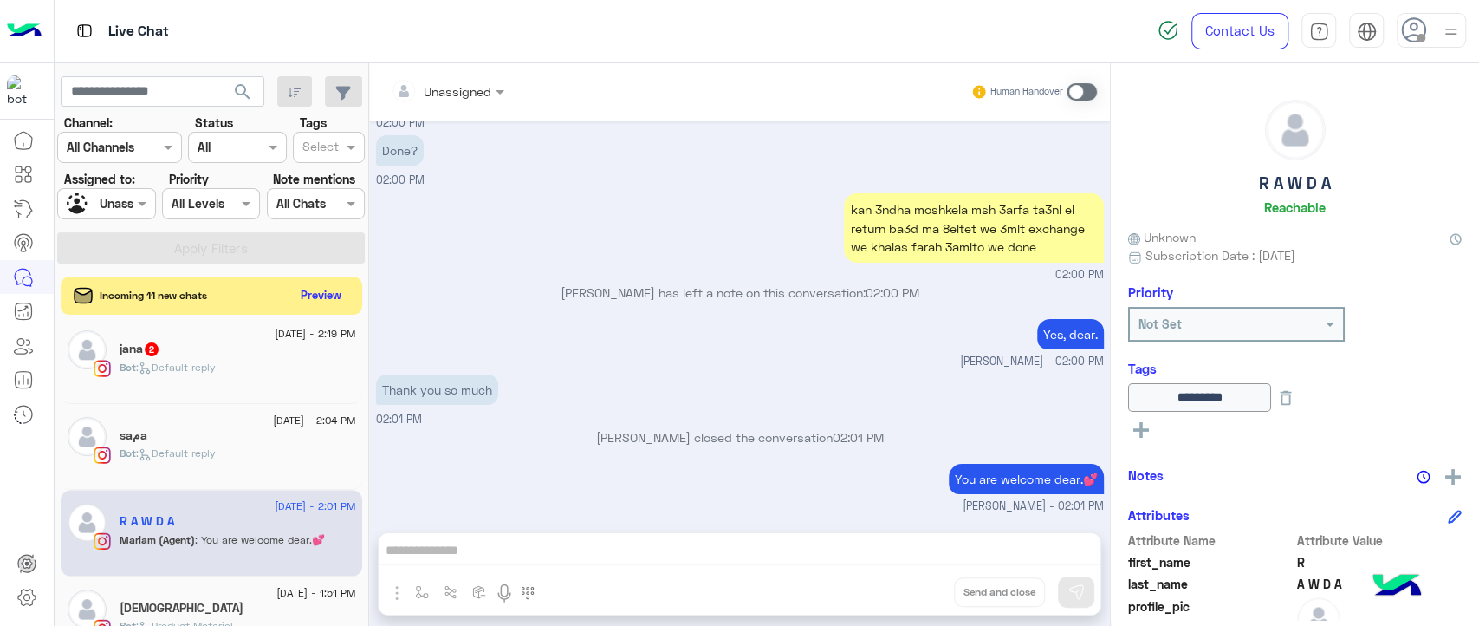
scroll to position [13181, 0]
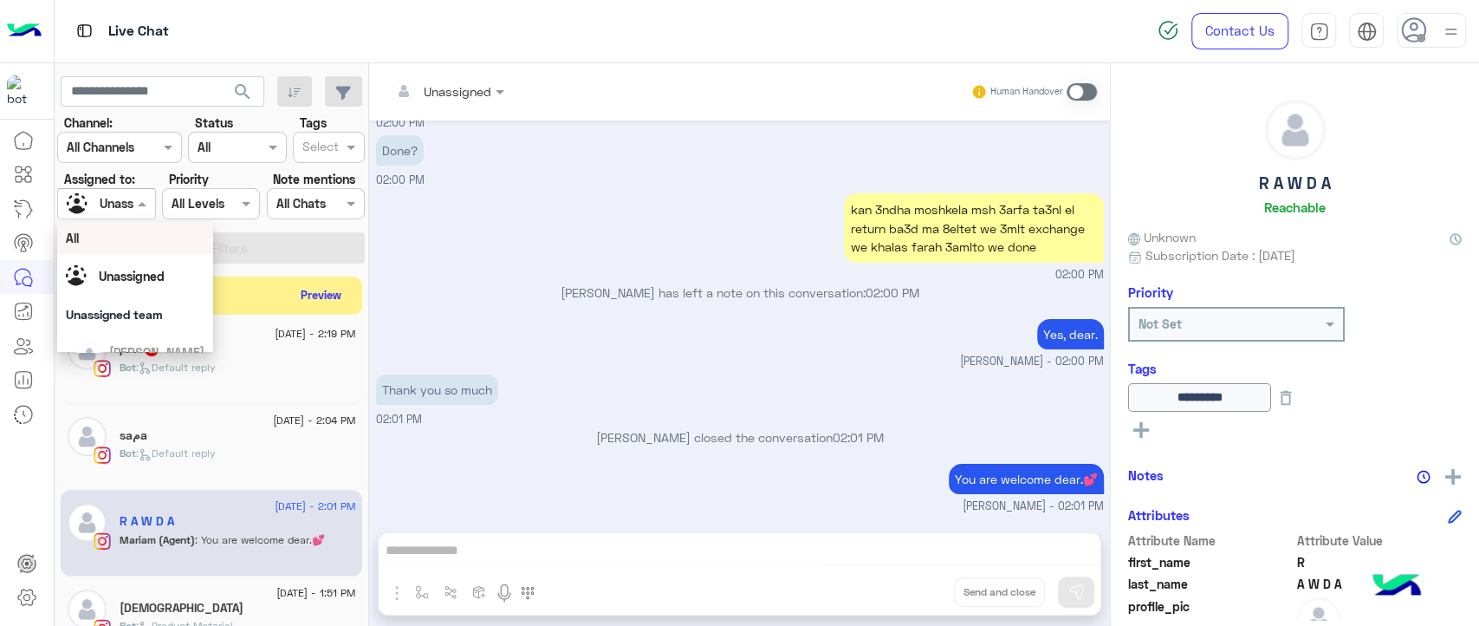
click at [108, 208] on div at bounding box center [106, 203] width 96 height 20
click at [108, 242] on div "All" at bounding box center [135, 238] width 139 height 18
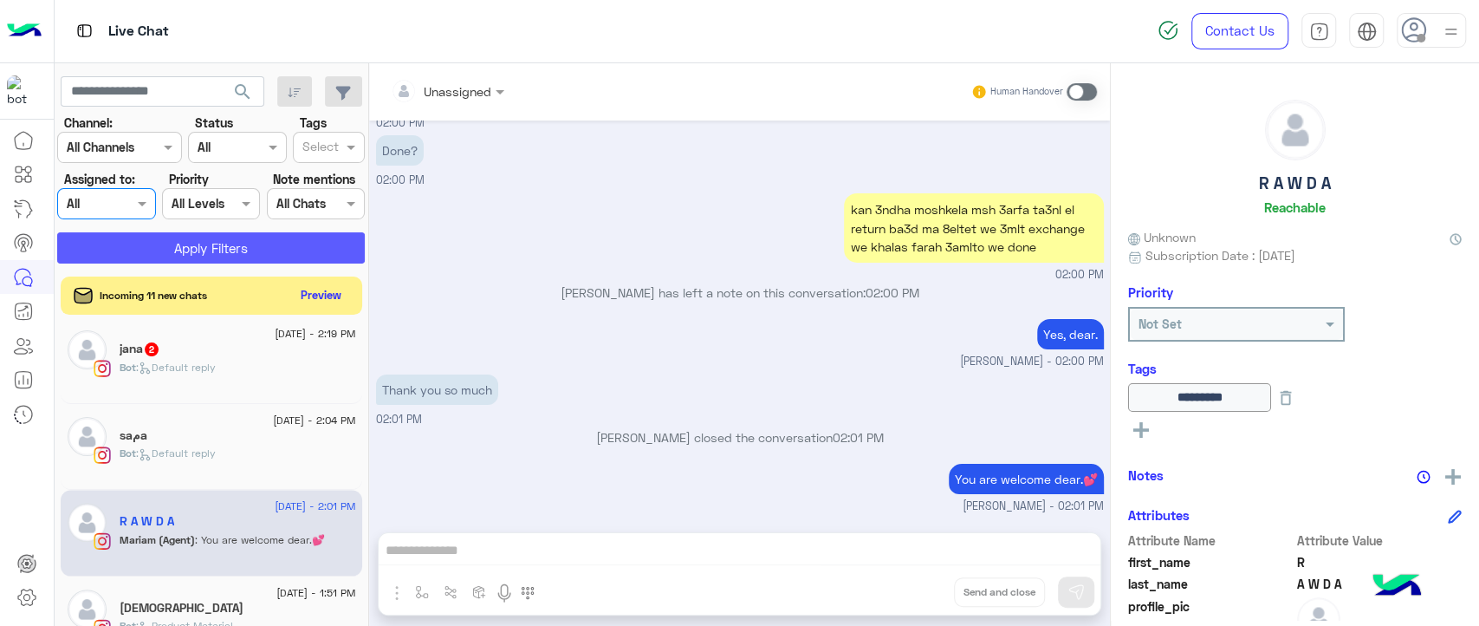
click at [108, 242] on button "Apply Filters" at bounding box center [211, 247] width 308 height 31
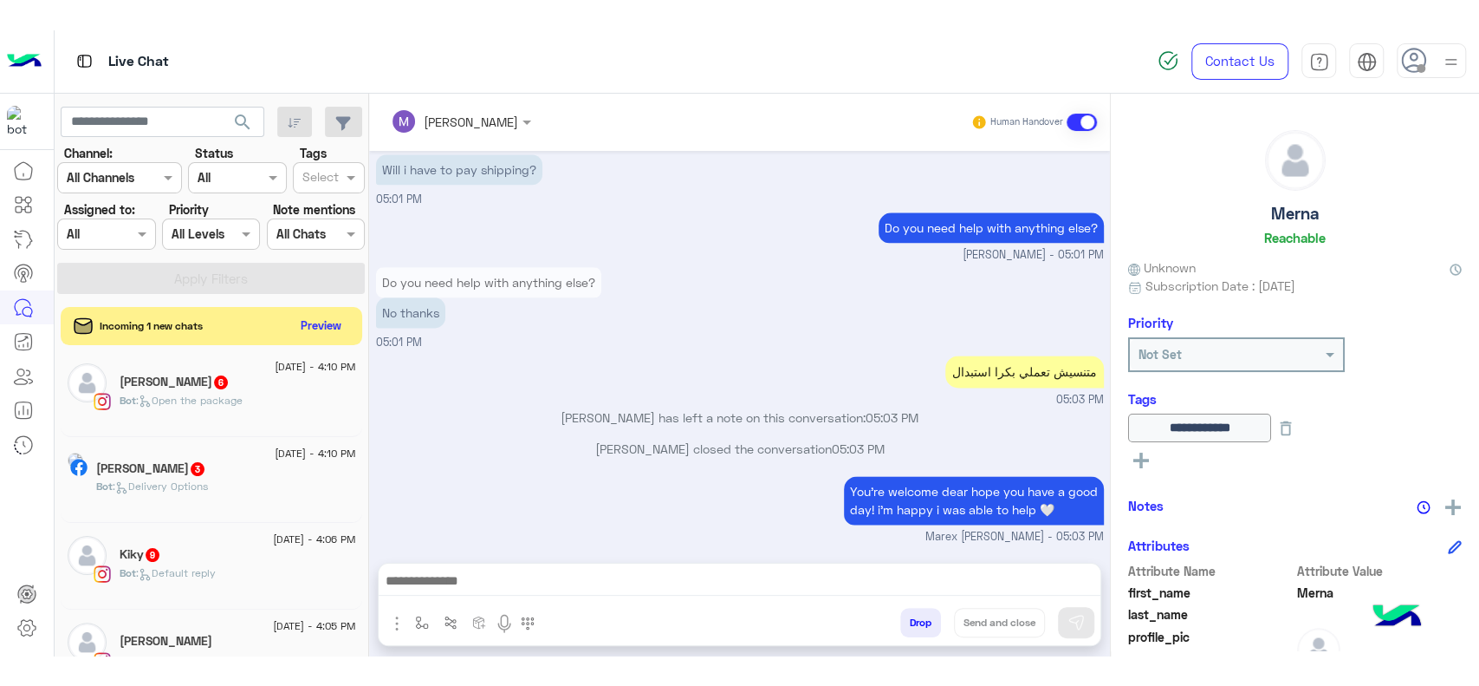
scroll to position [1444, 0]
